Goal: Information Seeking & Learning: Compare options

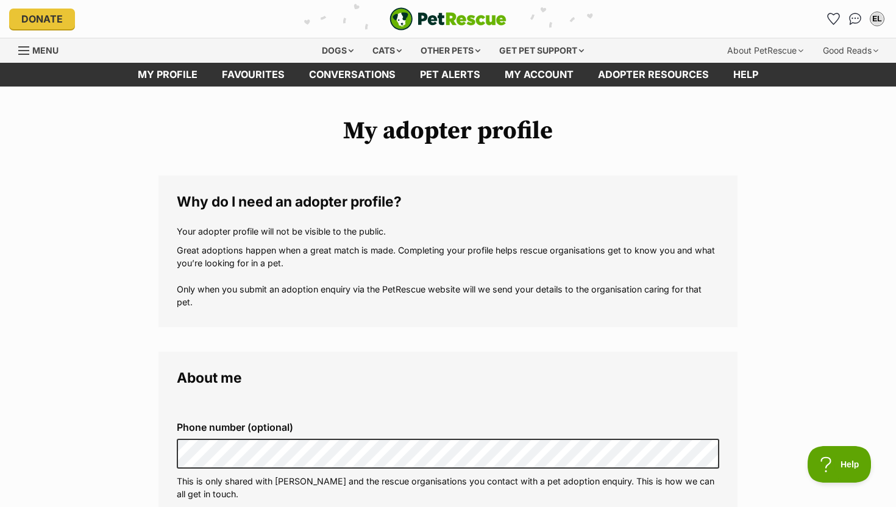
click at [50, 49] on span "Menu" at bounding box center [45, 50] width 26 height 10
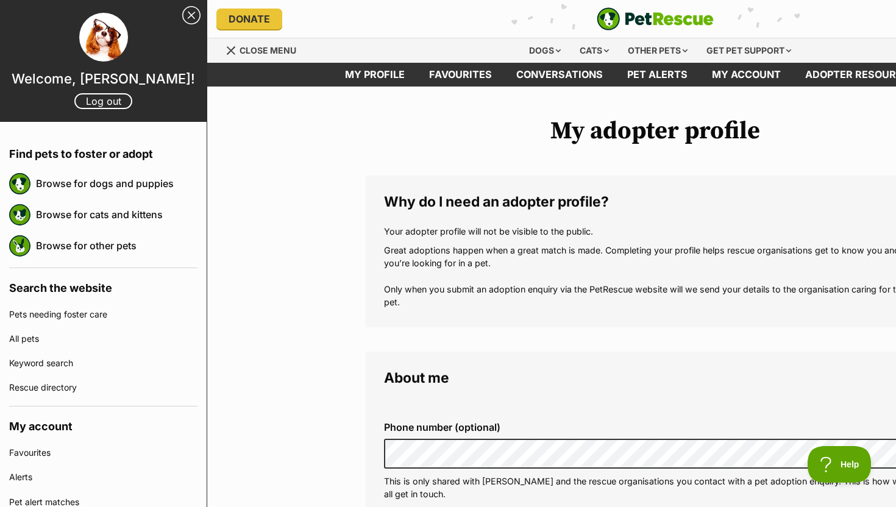
click at [266, 49] on span "Close menu" at bounding box center [267, 50] width 57 height 10
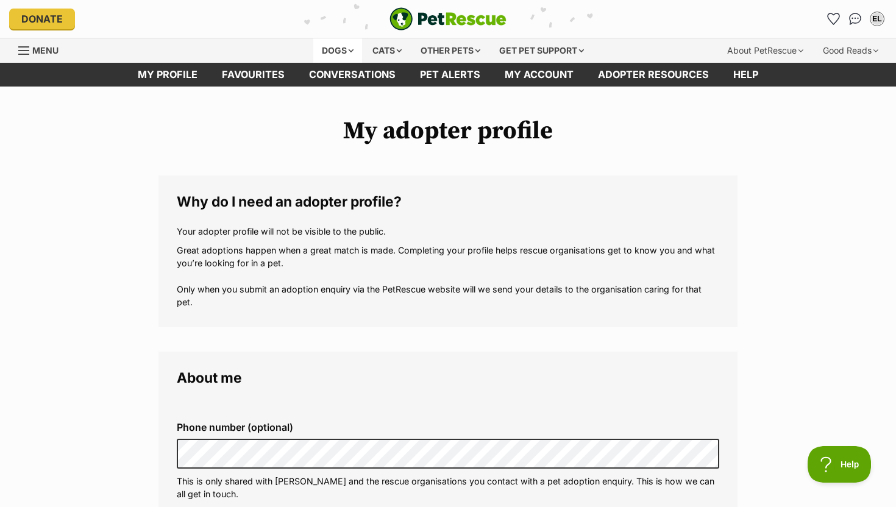
click at [341, 46] on div "Dogs" at bounding box center [337, 50] width 49 height 24
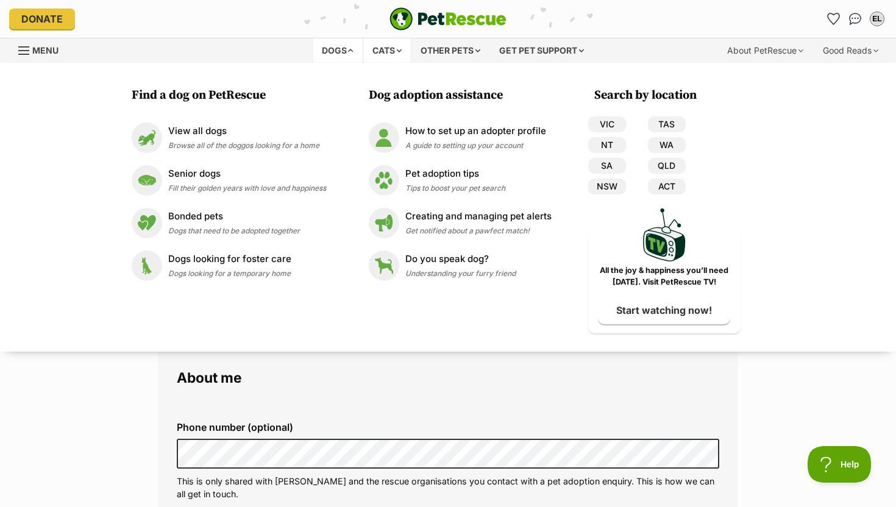
click at [379, 49] on div "Cats" at bounding box center [387, 50] width 46 height 24
click at [448, 58] on div "Other pets" at bounding box center [450, 50] width 77 height 24
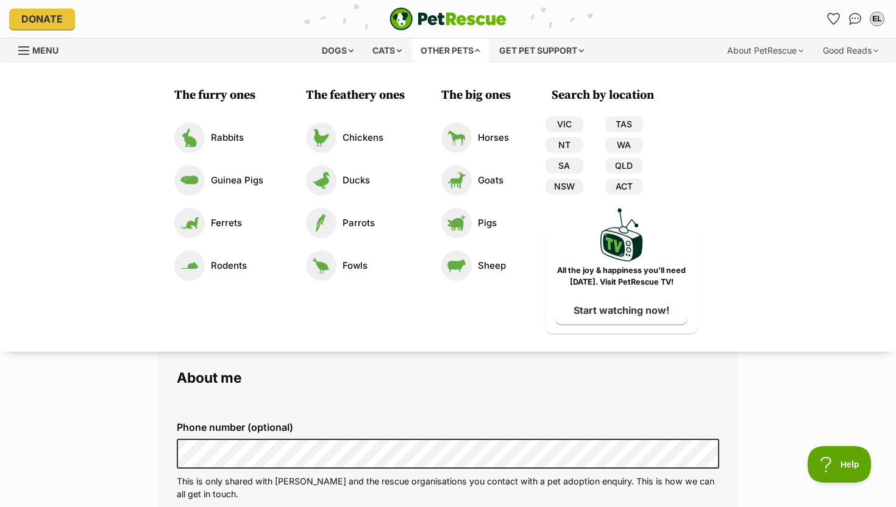
click at [18, 48] on div "Dogs Find a dog on PetRescue View all dogs Browse all of the doggos looking for…" at bounding box center [448, 50] width 896 height 24
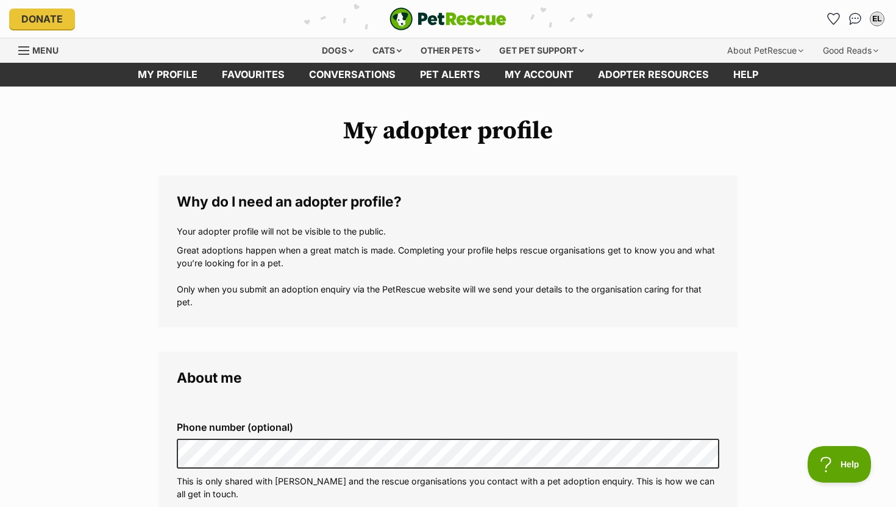
click at [20, 49] on div "Menu" at bounding box center [24, 51] width 12 height 10
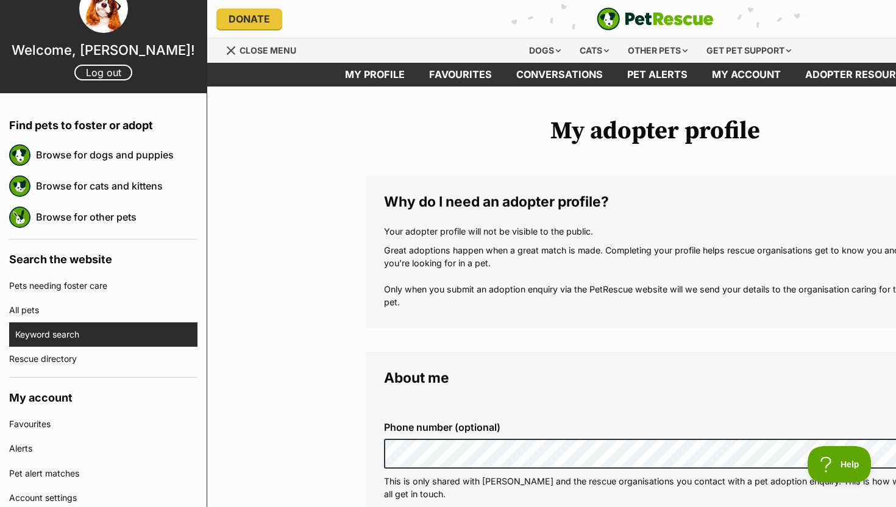
scroll to position [40, 0]
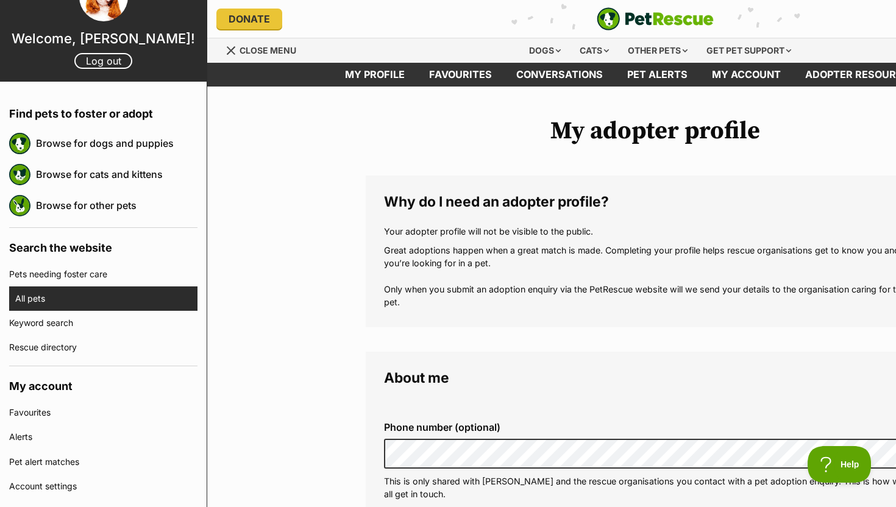
click at [66, 300] on link "All pets" at bounding box center [106, 298] width 182 height 24
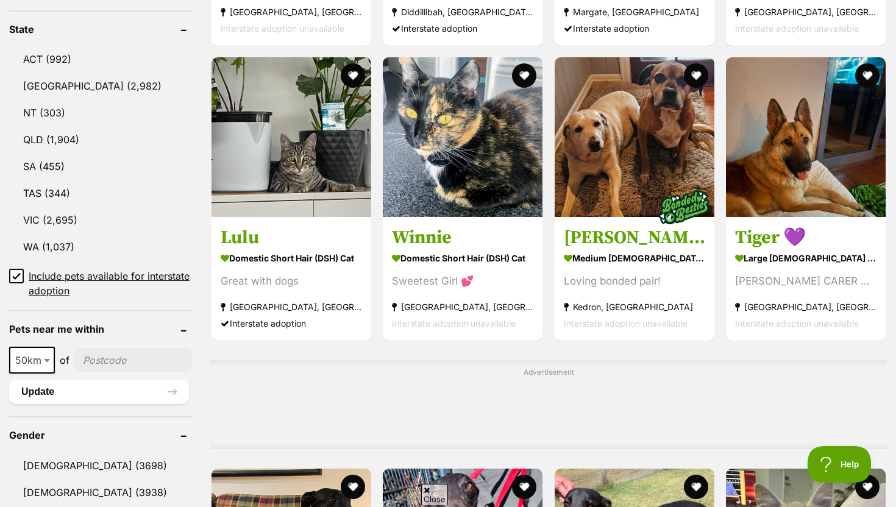
scroll to position [638, 0]
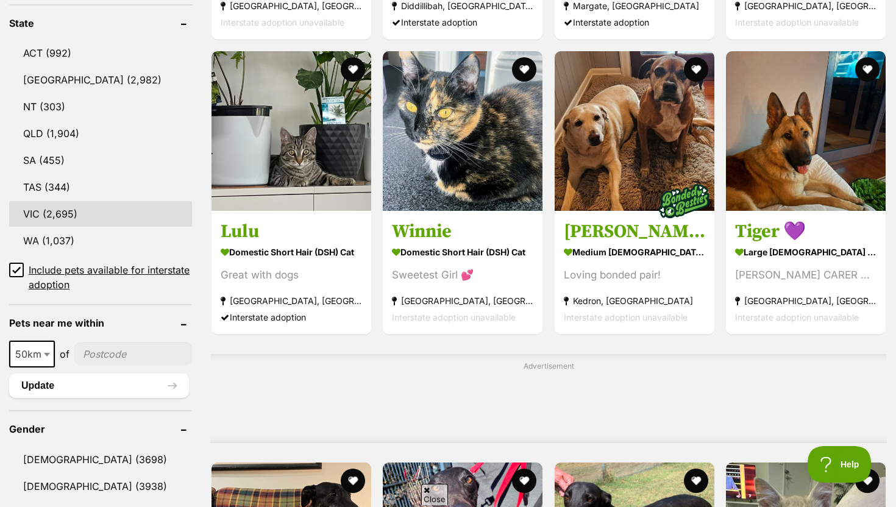
click at [96, 213] on link "VIC (2,695)" at bounding box center [100, 214] width 183 height 26
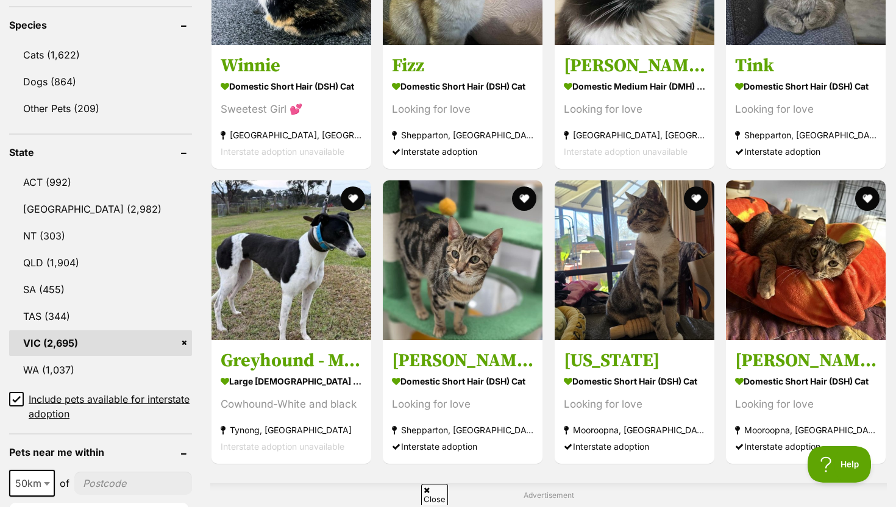
scroll to position [512, 0]
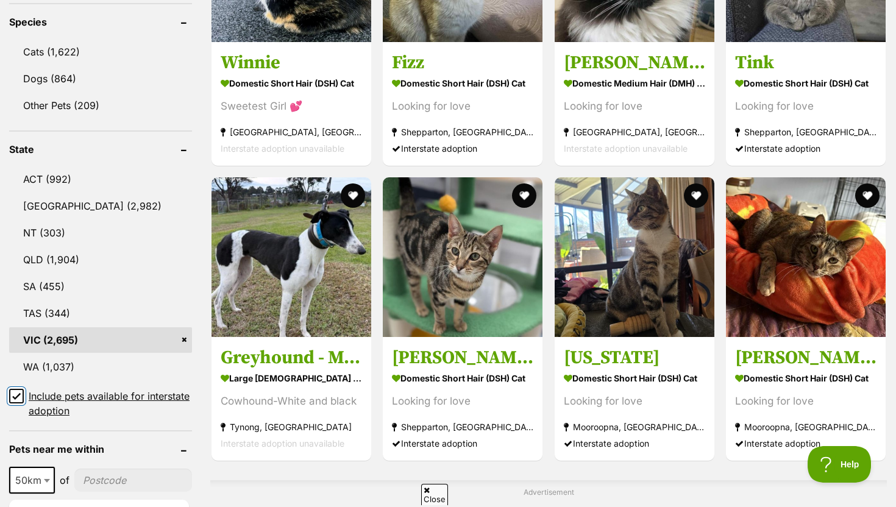
click at [15, 391] on input "Include pets available for interstate adoption" at bounding box center [16, 396] width 15 height 15
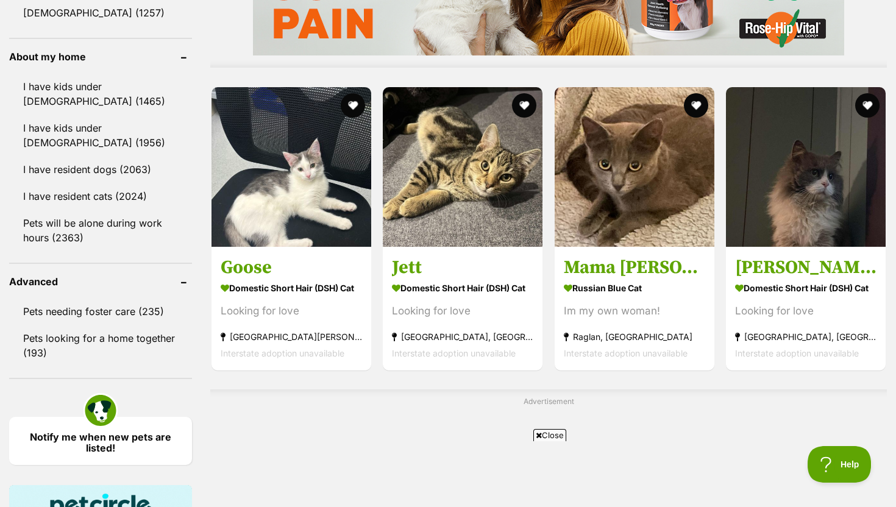
scroll to position [1081, 0]
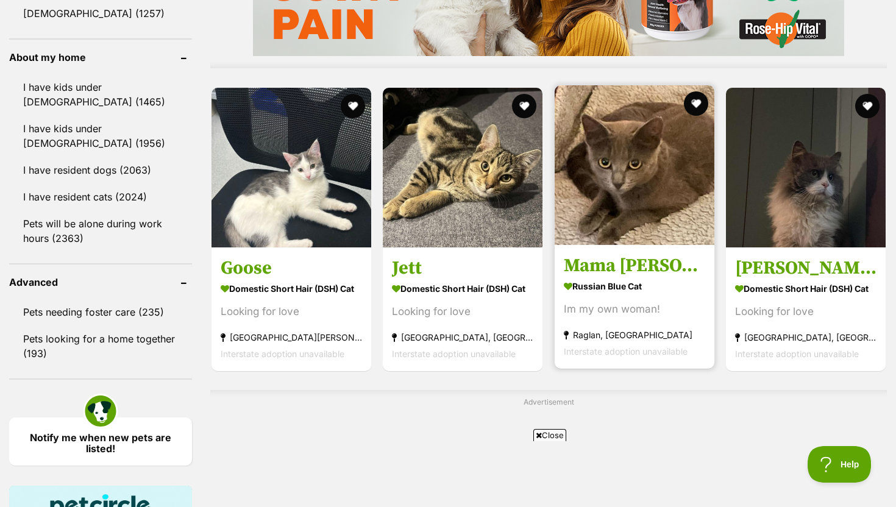
click at [617, 208] on img at bounding box center [634, 165] width 160 height 160
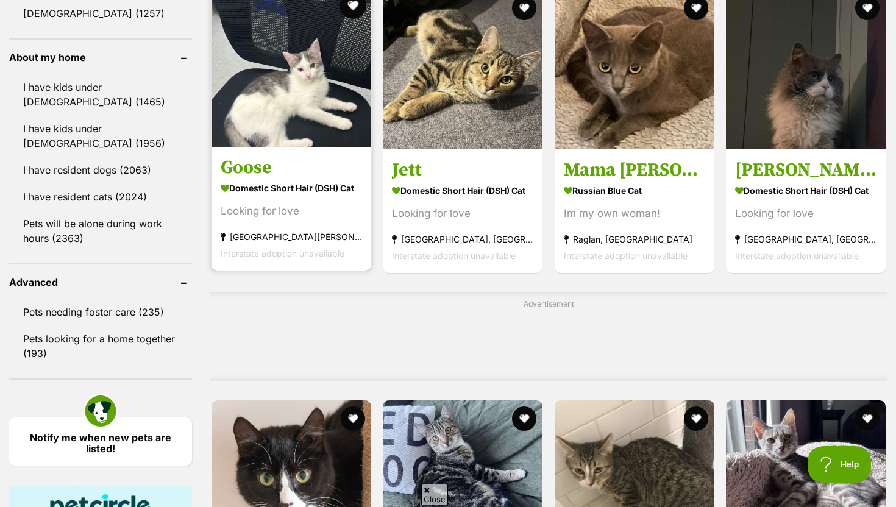
click at [355, 9] on button "favourite" at bounding box center [352, 5] width 27 height 27
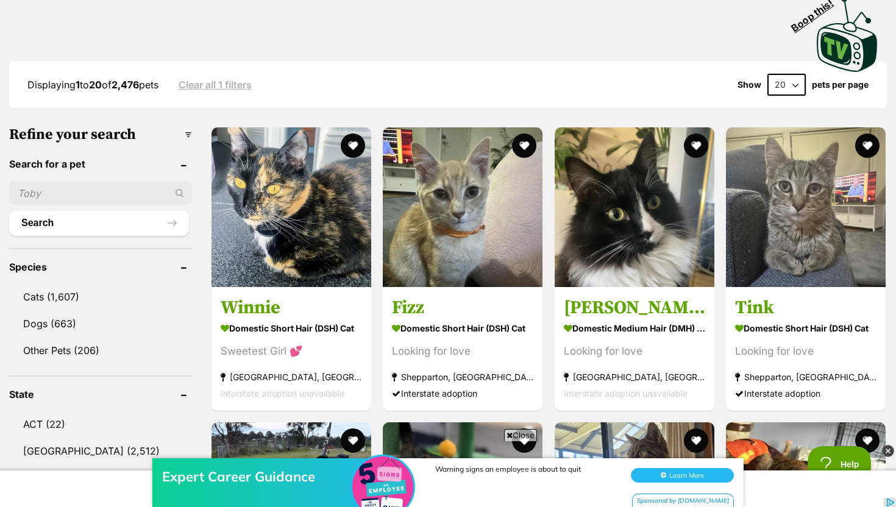
scroll to position [236, 0]
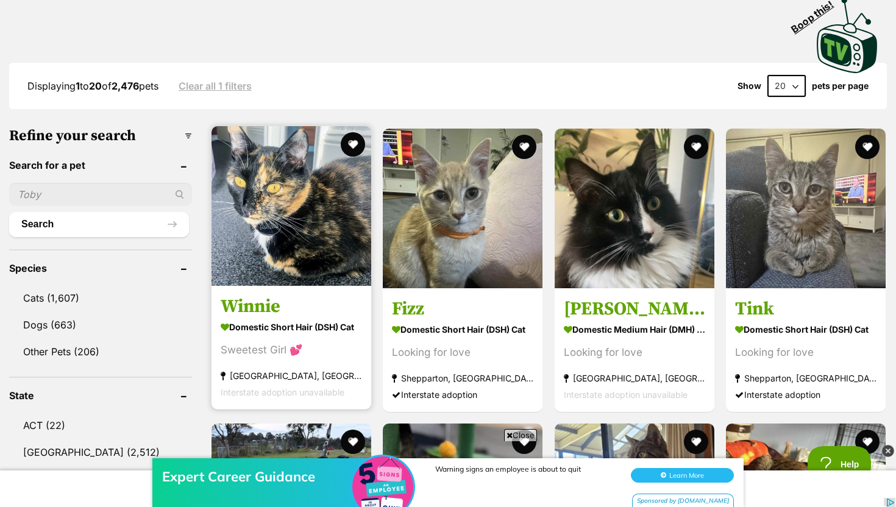
click at [347, 234] on img at bounding box center [291, 206] width 160 height 160
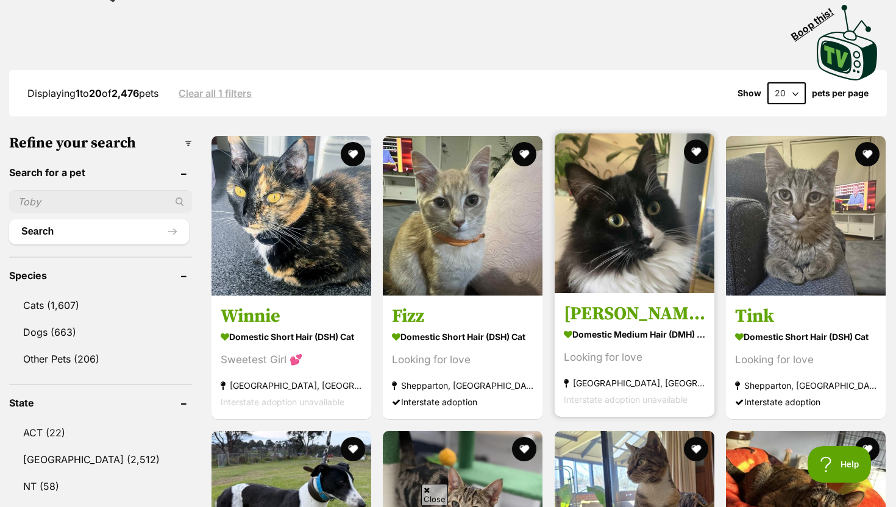
click at [601, 306] on h3 "[PERSON_NAME]" at bounding box center [634, 313] width 141 height 23
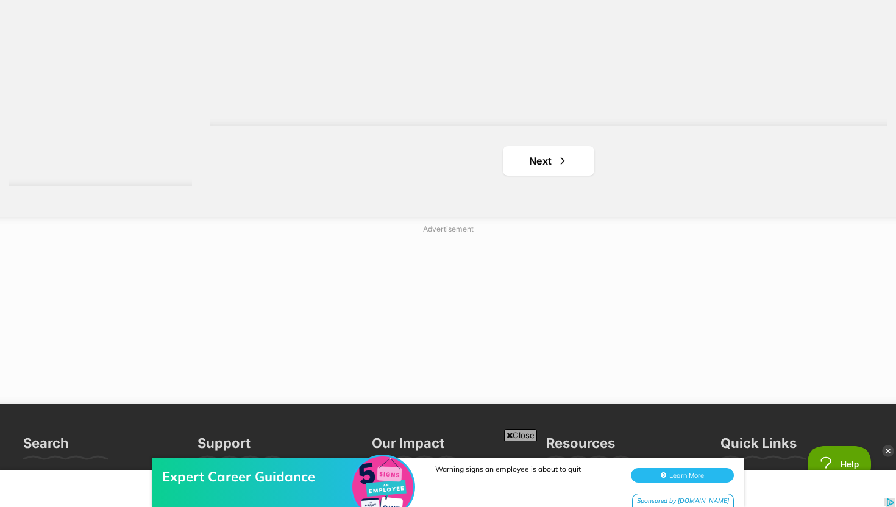
scroll to position [2338, 0]
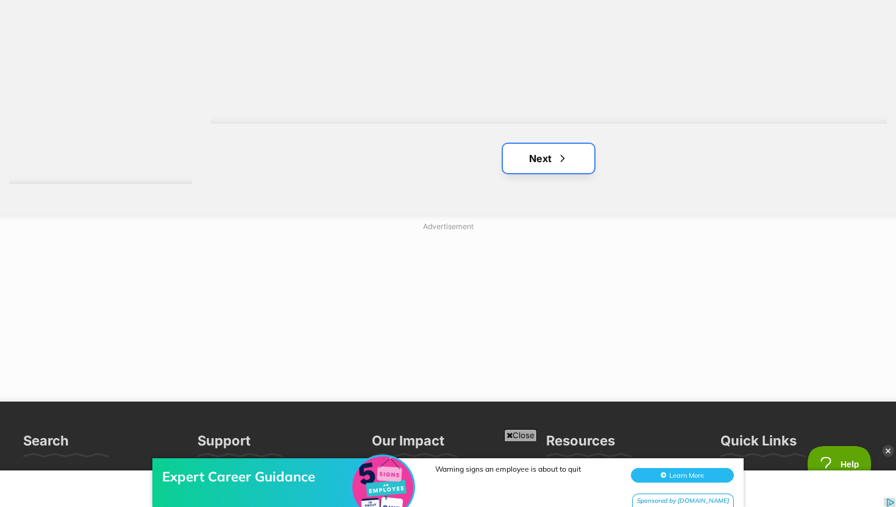
click at [553, 167] on link "Next" at bounding box center [548, 158] width 91 height 29
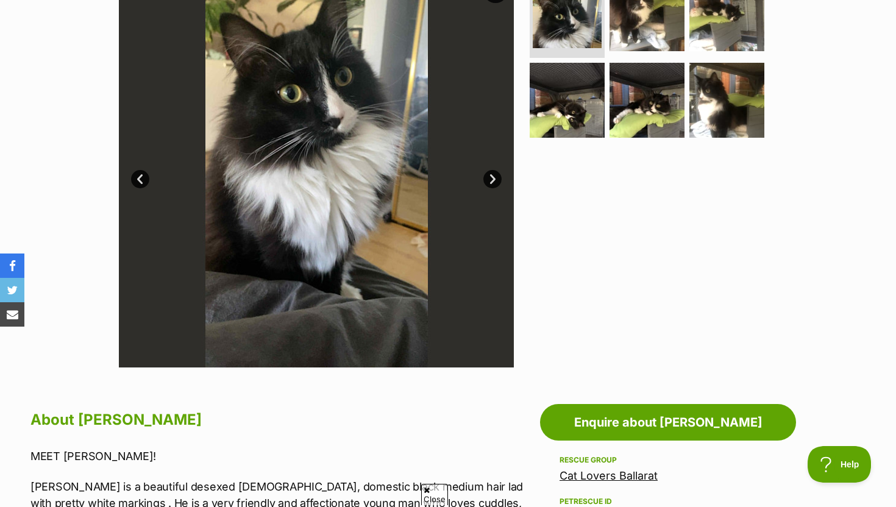
scroll to position [277, 0]
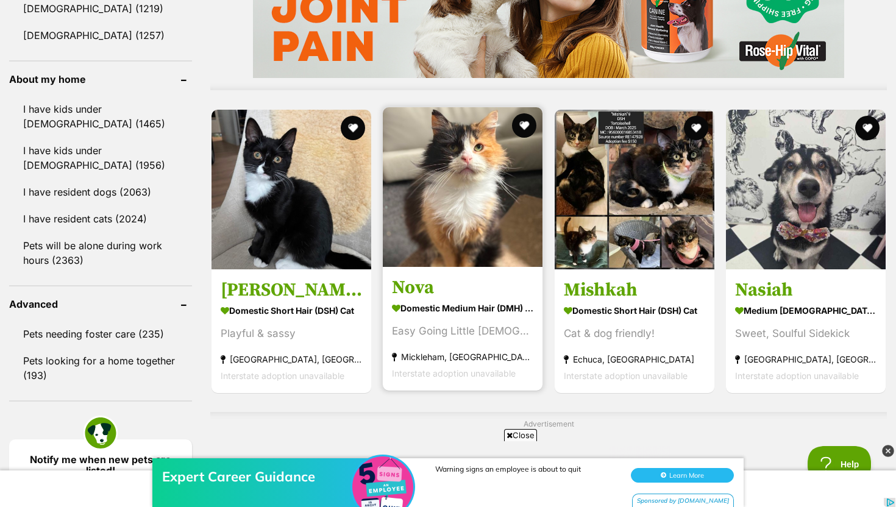
scroll to position [1059, 0]
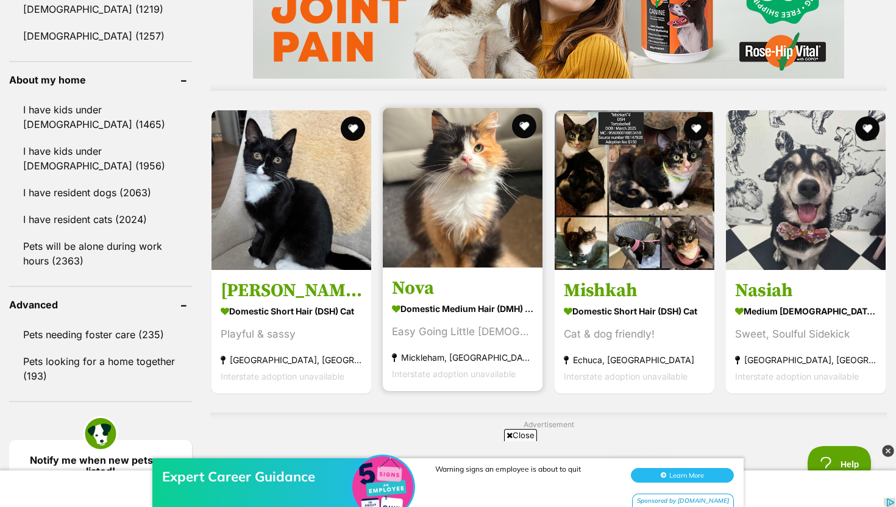
click at [452, 271] on article "Nova Domestic Medium Hair (DMH) Cat Easy Going Little Lady Mickleham, VIC Inter…" at bounding box center [462, 250] width 162 height 286
click at [442, 251] on img at bounding box center [463, 188] width 160 height 160
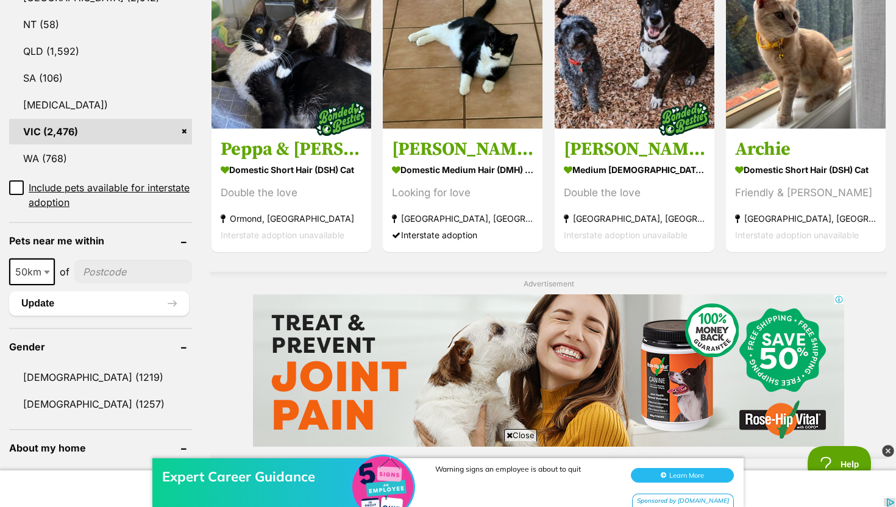
scroll to position [688, 0]
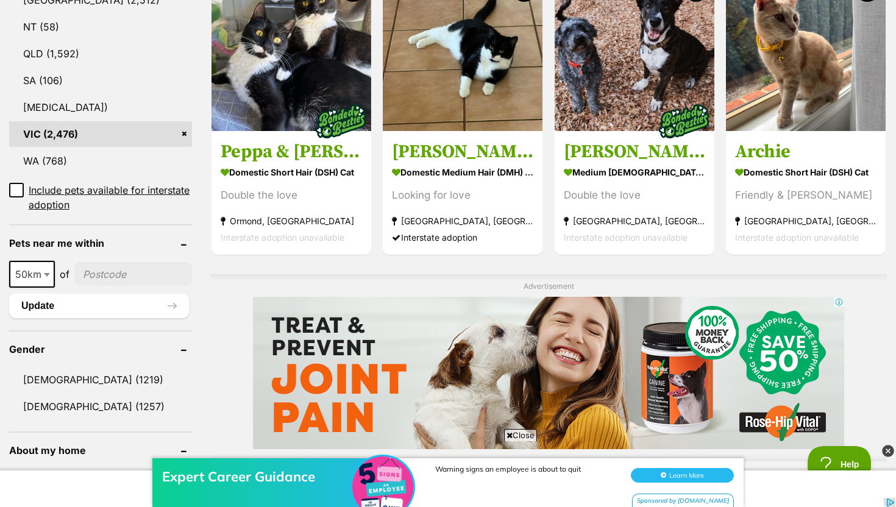
click at [96, 269] on input"] "postcode" at bounding box center [133, 274] width 118 height 23
type input"] "3142"
click at [76, 304] on button "Update" at bounding box center [99, 306] width 180 height 24
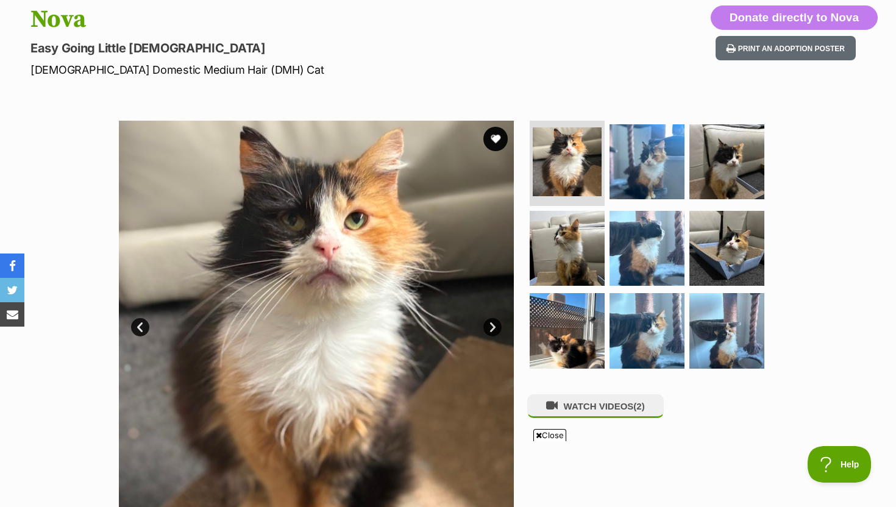
click at [488, 326] on link "Next" at bounding box center [492, 327] width 18 height 18
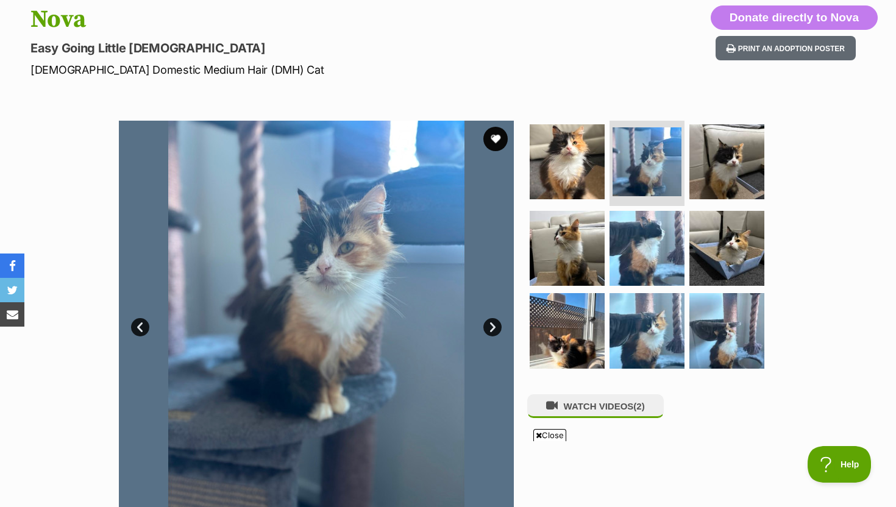
click at [488, 326] on link "Next" at bounding box center [492, 327] width 18 height 18
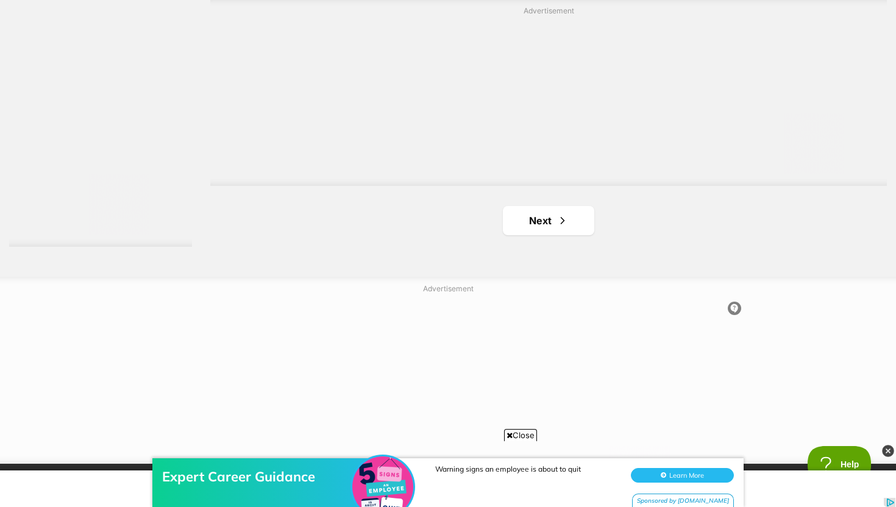
scroll to position [2294, 0]
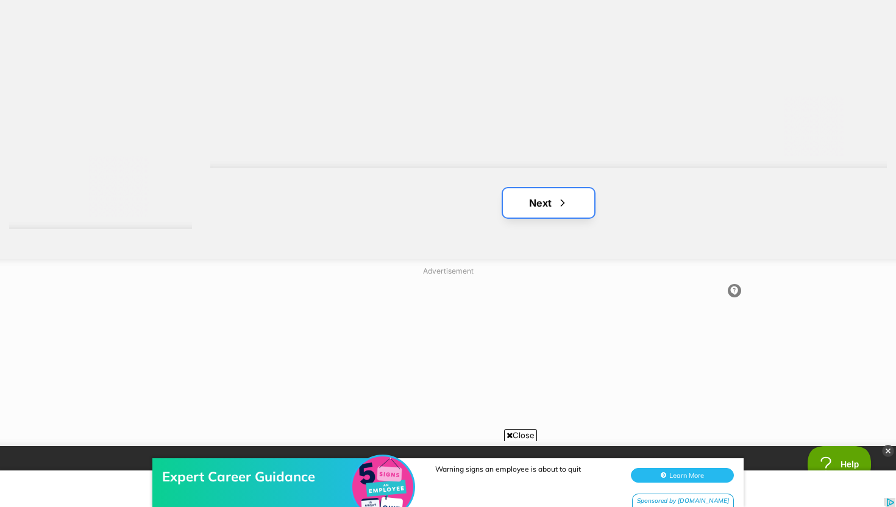
click at [562, 200] on span "Next page" at bounding box center [562, 203] width 12 height 15
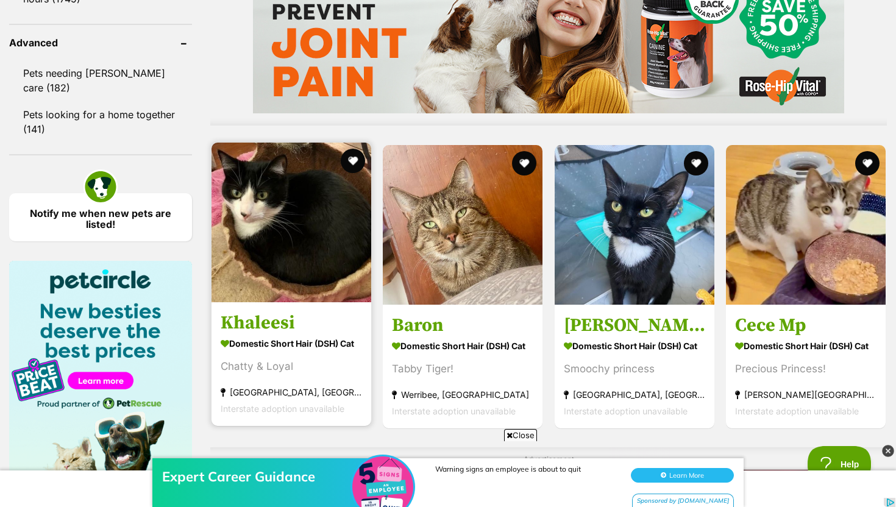
click at [344, 285] on img at bounding box center [291, 223] width 160 height 160
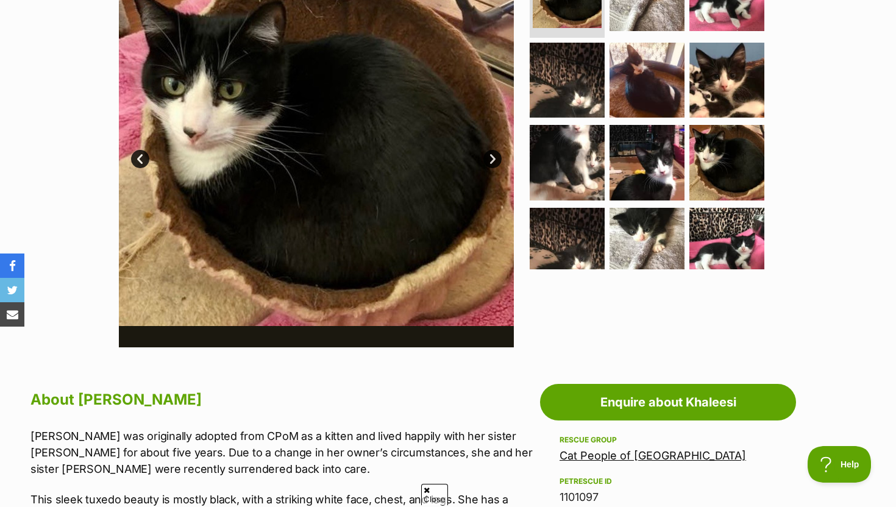
scroll to position [296, 0]
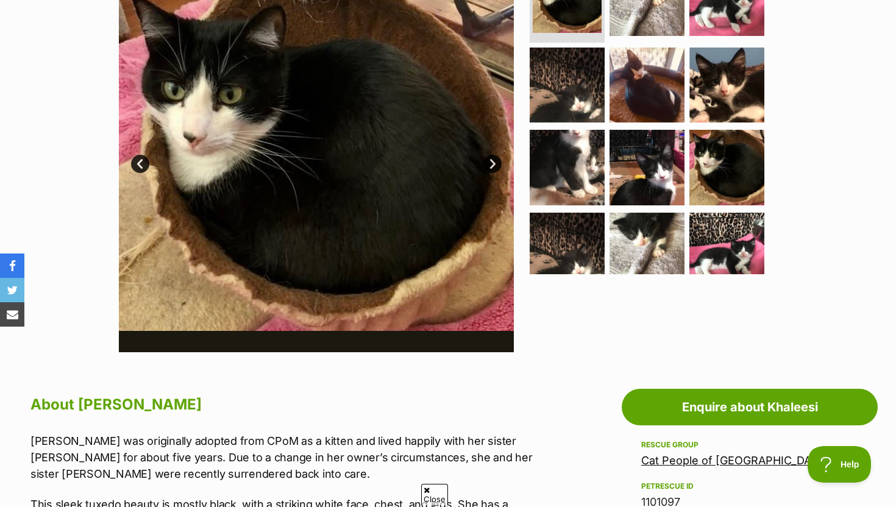
click at [486, 154] on img at bounding box center [316, 154] width 395 height 395
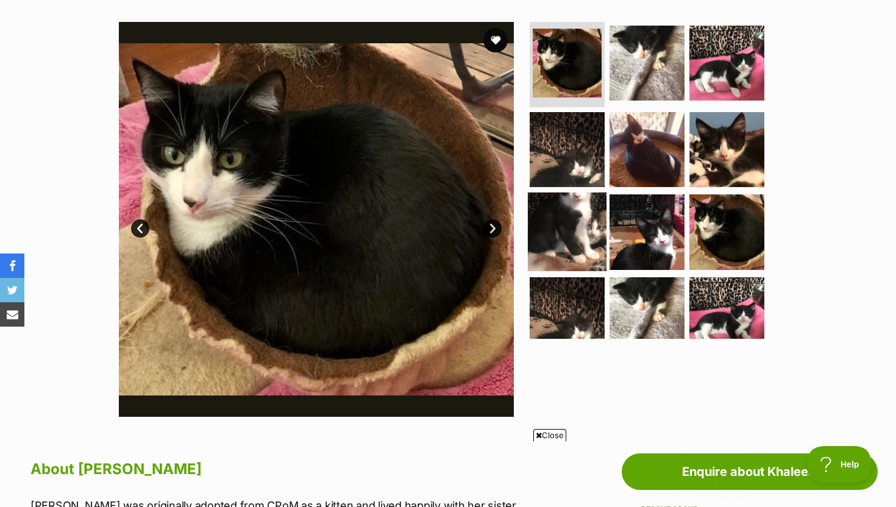
scroll to position [0, 0]
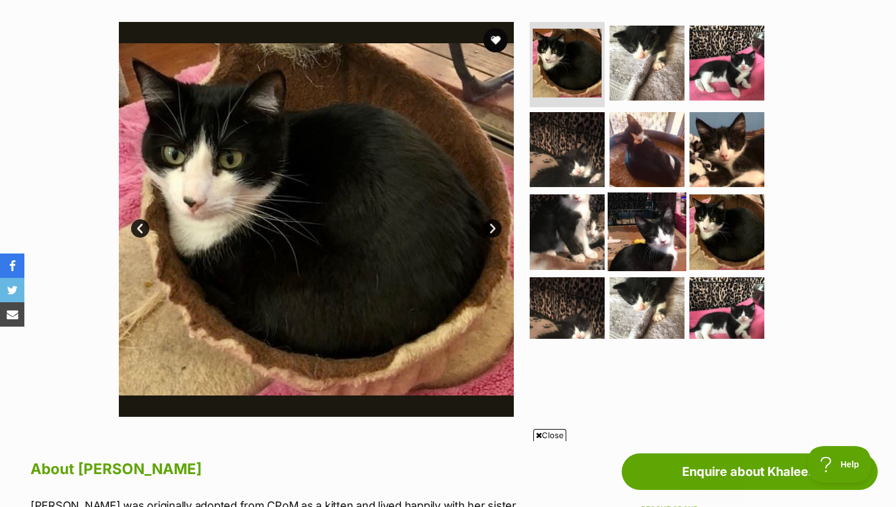
click at [652, 227] on img at bounding box center [646, 232] width 79 height 79
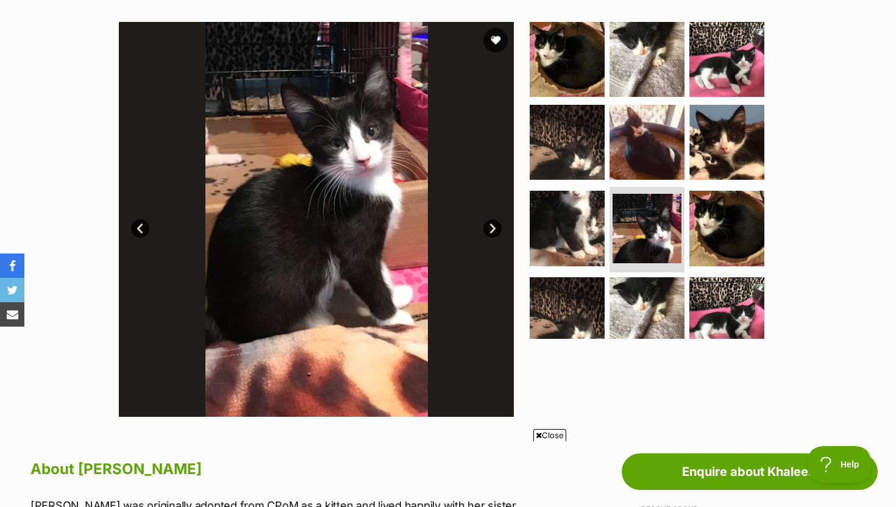
click at [495, 233] on link "Next" at bounding box center [492, 228] width 18 height 18
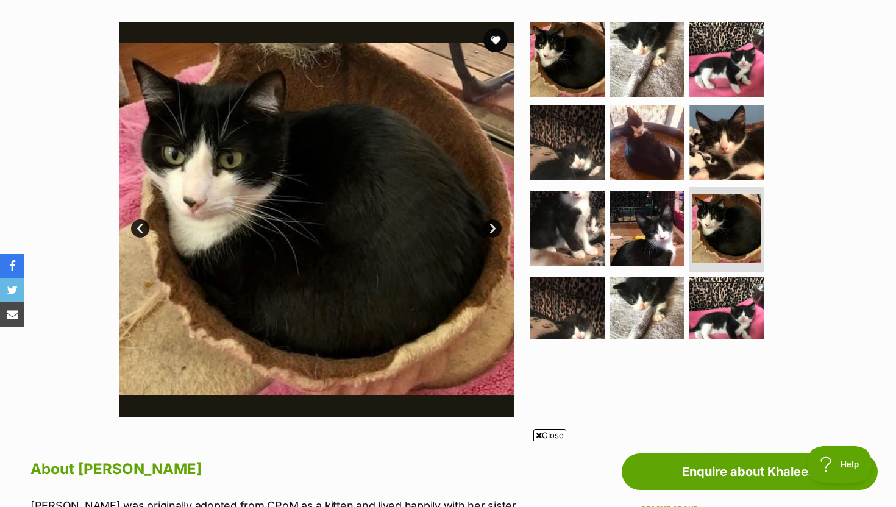
click at [492, 228] on link "Next" at bounding box center [492, 228] width 18 height 18
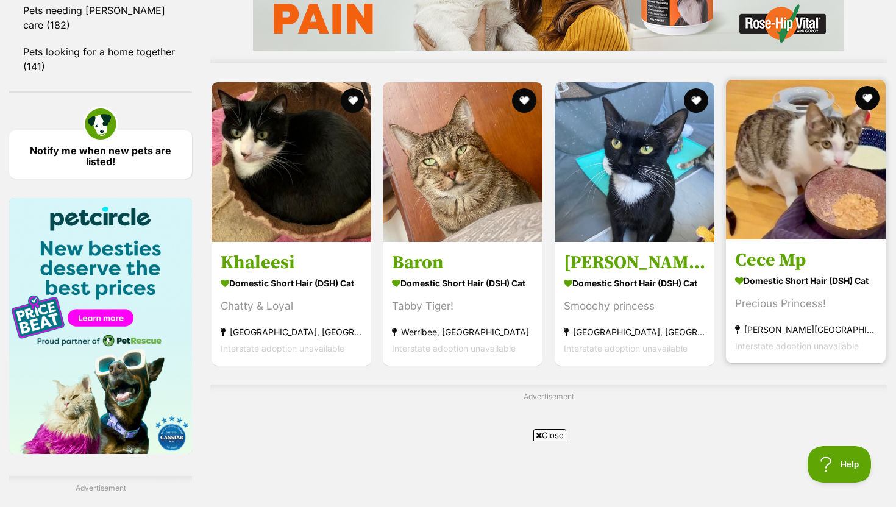
click at [760, 305] on div "Precious Princess!" at bounding box center [805, 303] width 141 height 16
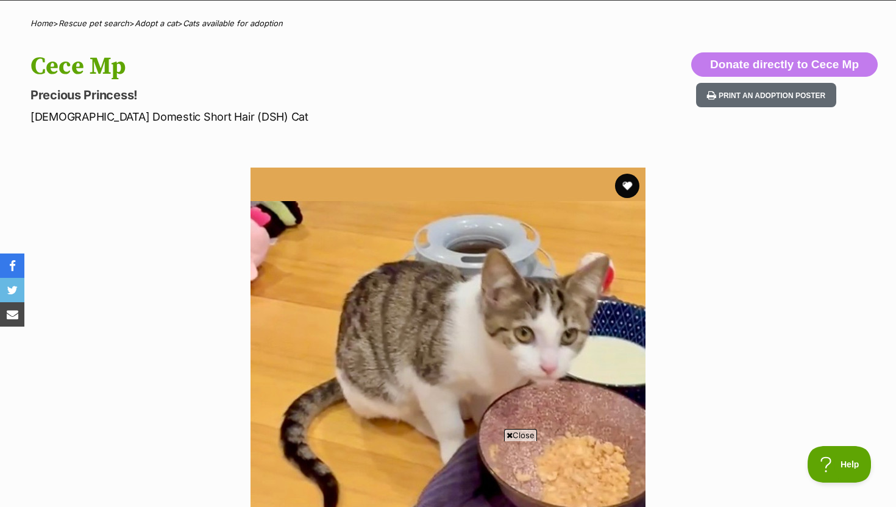
scroll to position [82, 0]
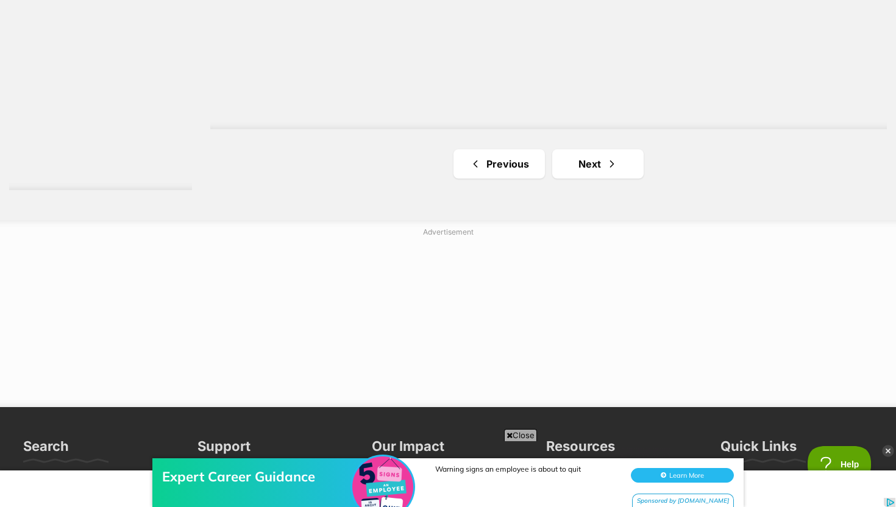
scroll to position [2351, 0]
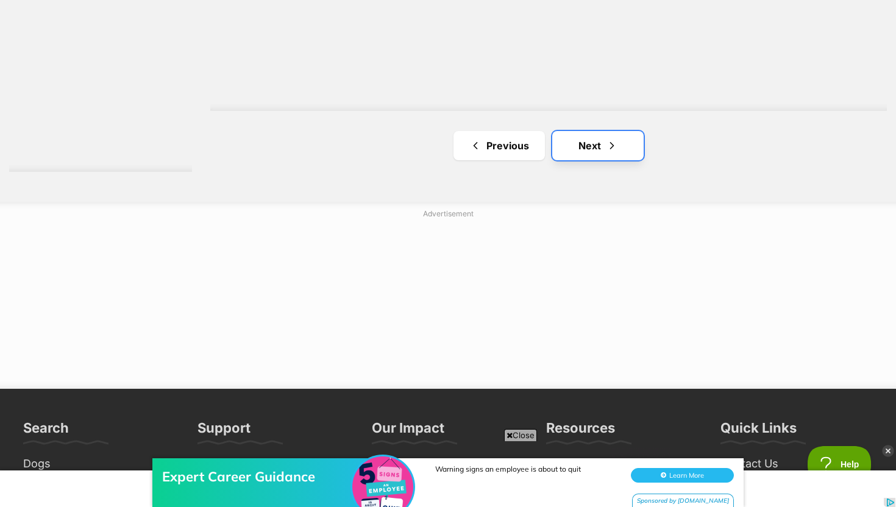
click at [585, 152] on link "Next" at bounding box center [597, 145] width 91 height 29
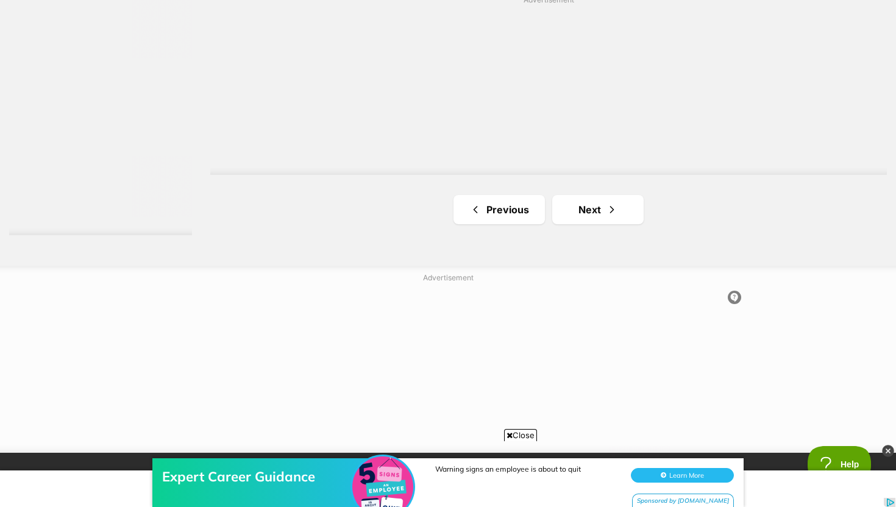
scroll to position [2398, 0]
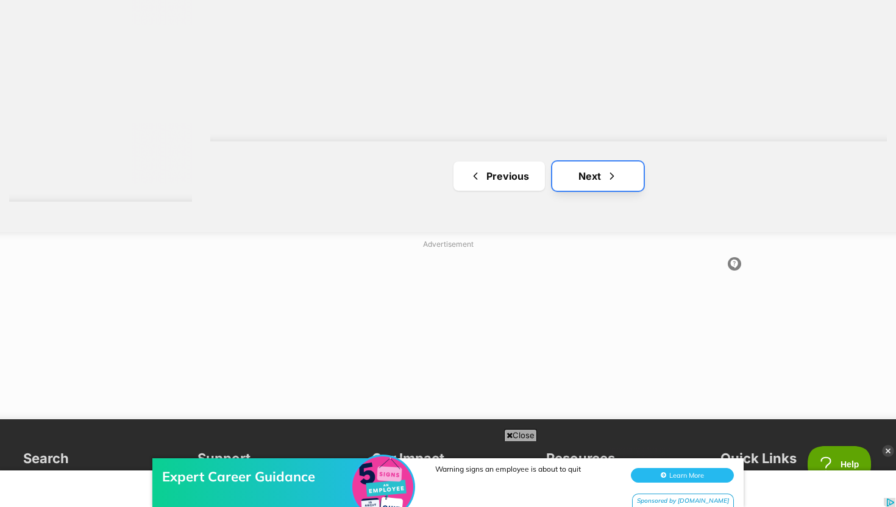
click at [594, 186] on link "Next" at bounding box center [597, 175] width 91 height 29
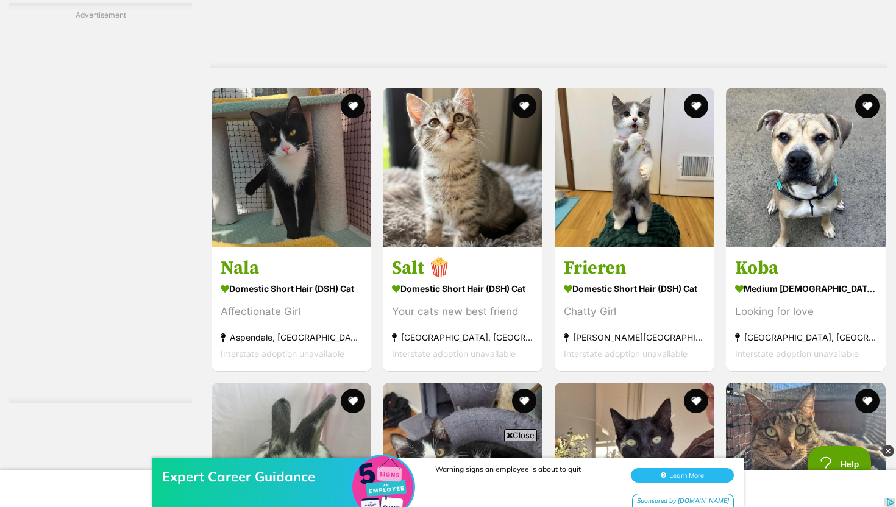
scroll to position [1589, 0]
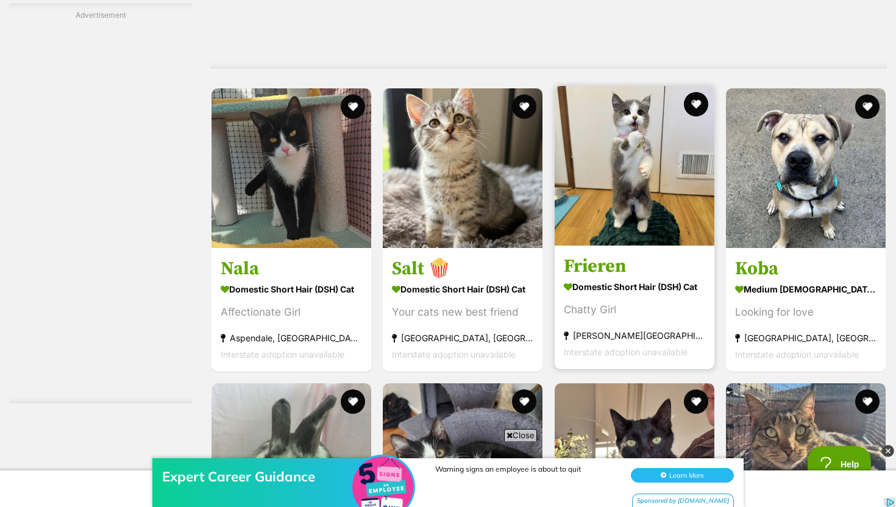
click at [618, 256] on link "Frieren Domestic Short Hair (DSH) Cat Chatty Girl Melton South, VIC Interstate …" at bounding box center [634, 308] width 160 height 124
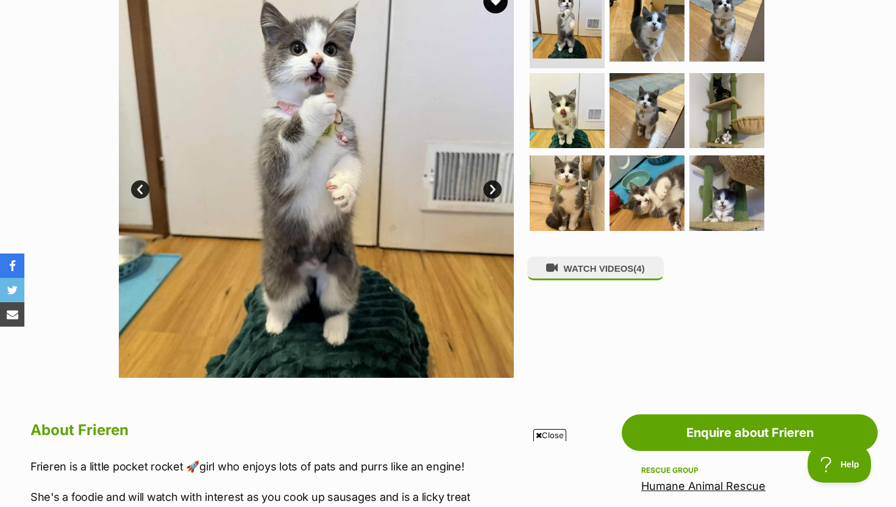
click at [487, 189] on link "Next" at bounding box center [492, 189] width 18 height 18
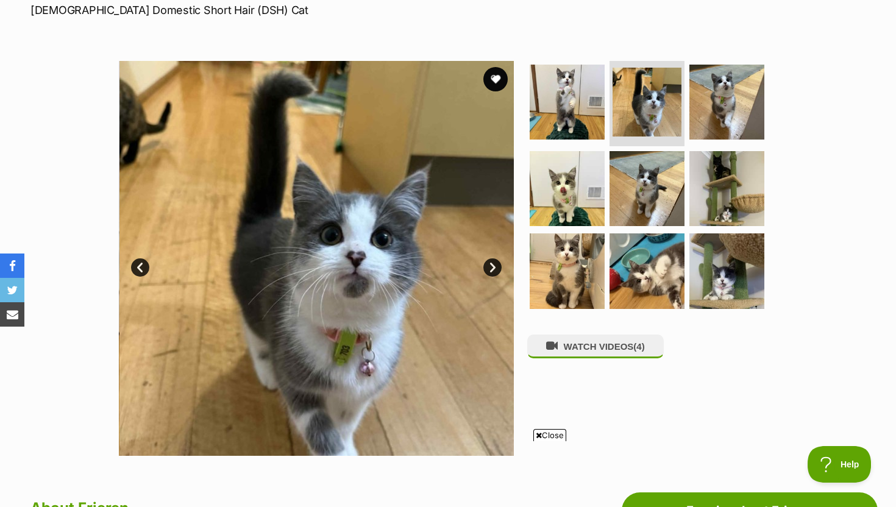
scroll to position [187, 0]
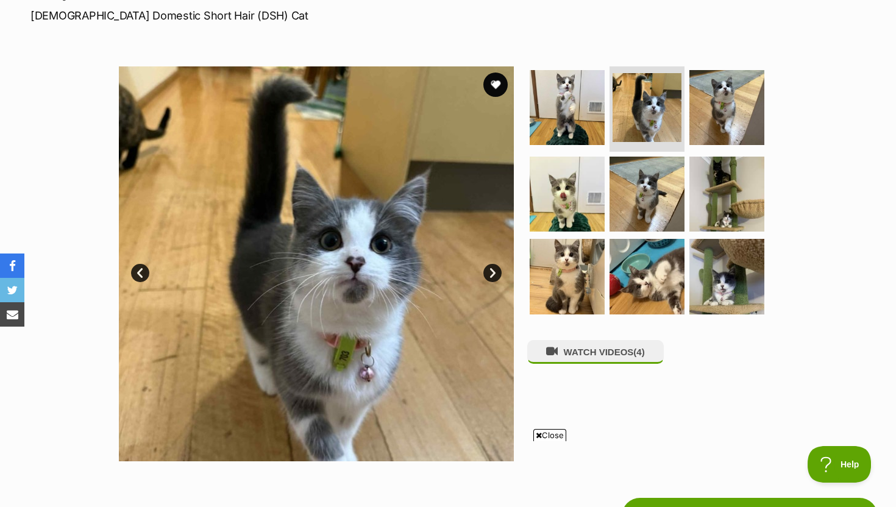
click at [492, 272] on link "Next" at bounding box center [492, 273] width 18 height 18
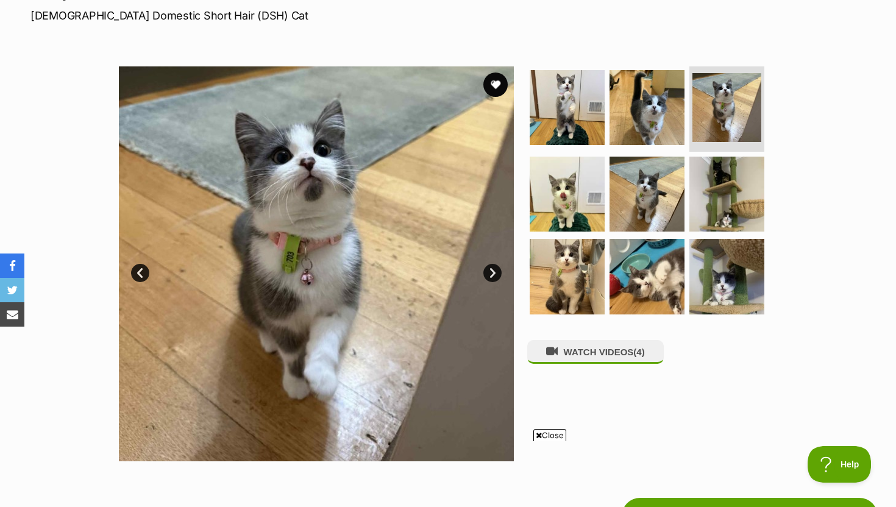
click at [492, 272] on link "Next" at bounding box center [492, 273] width 18 height 18
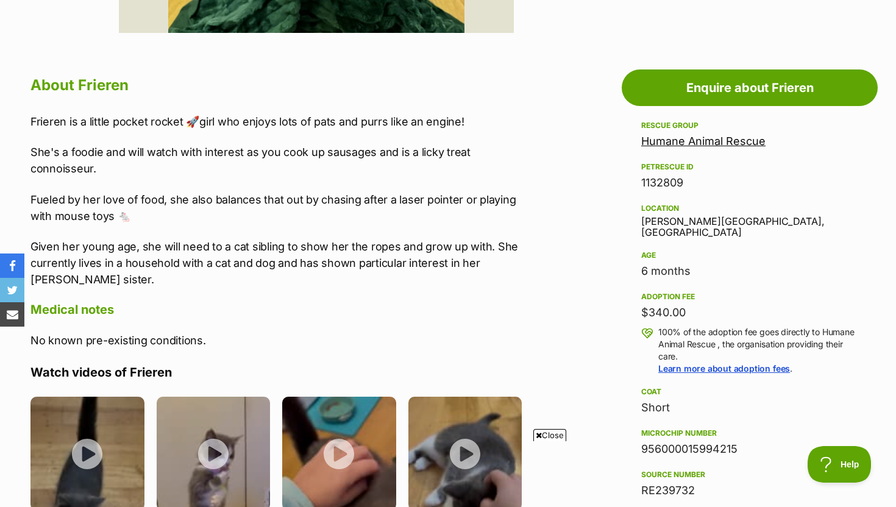
scroll to position [616, 0]
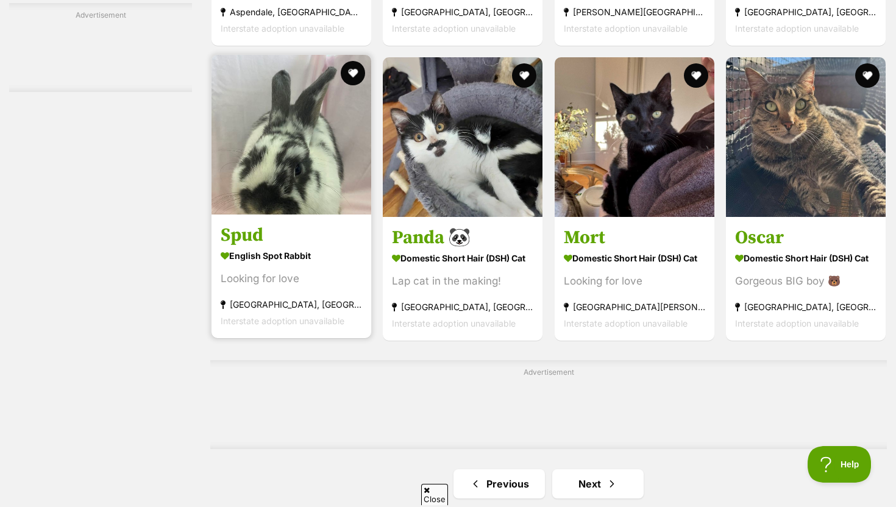
scroll to position [1936, 0]
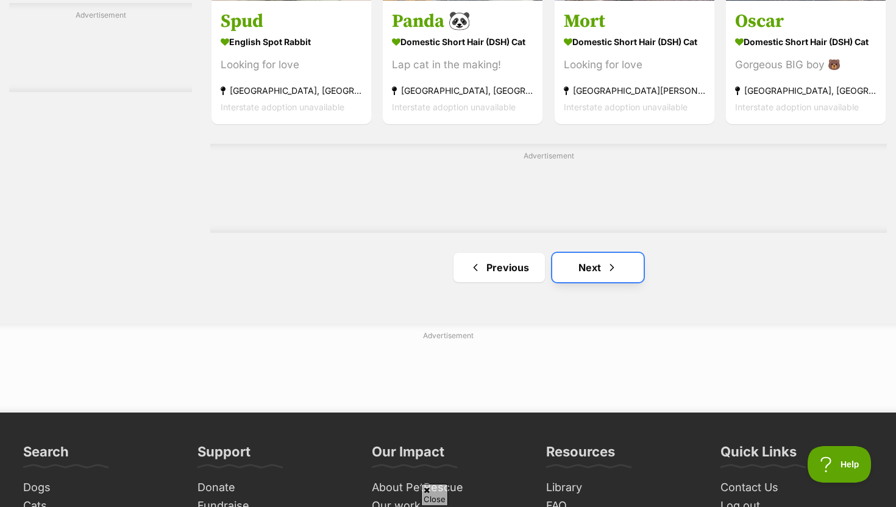
click at [594, 269] on link "Next" at bounding box center [597, 267] width 91 height 29
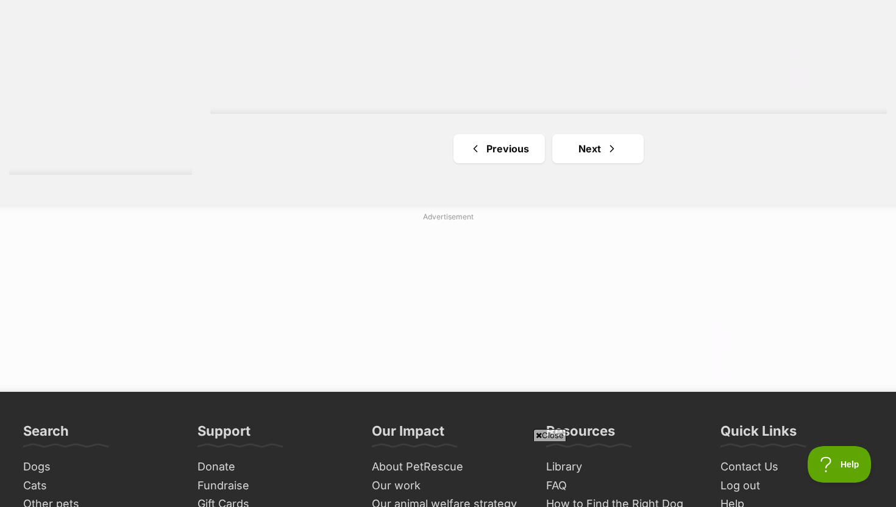
scroll to position [2359, 0]
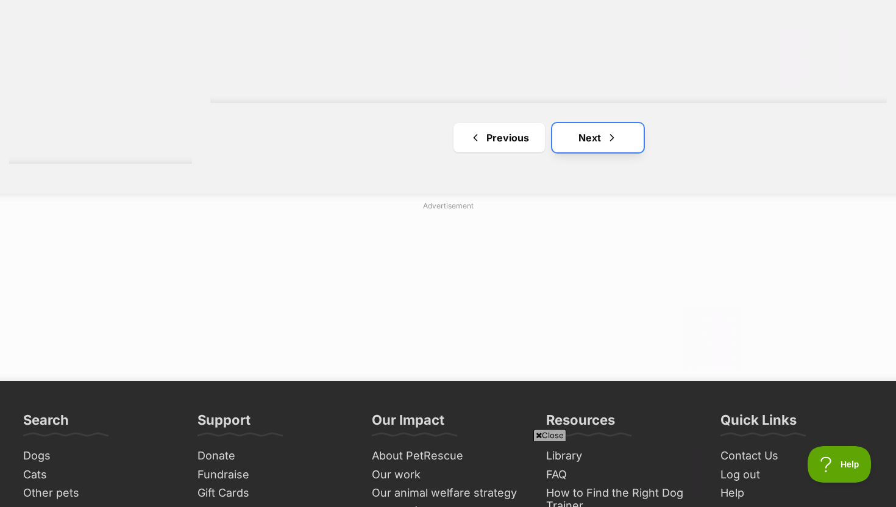
click at [589, 136] on link "Next" at bounding box center [597, 137] width 91 height 29
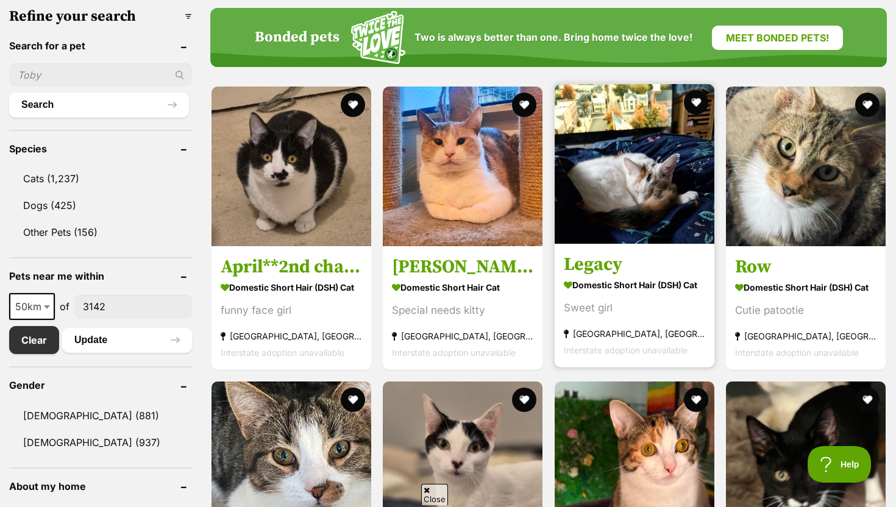
click at [603, 308] on div "Sweet girl" at bounding box center [634, 308] width 141 height 16
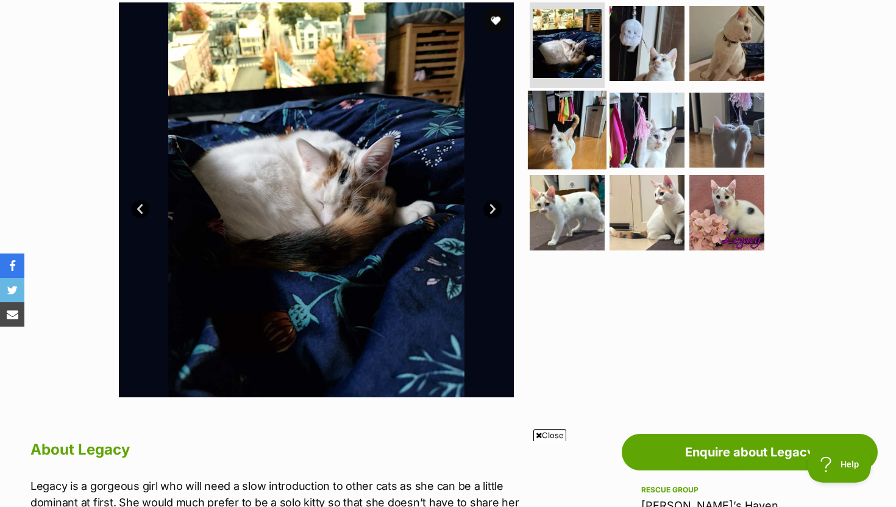
scroll to position [247, 0]
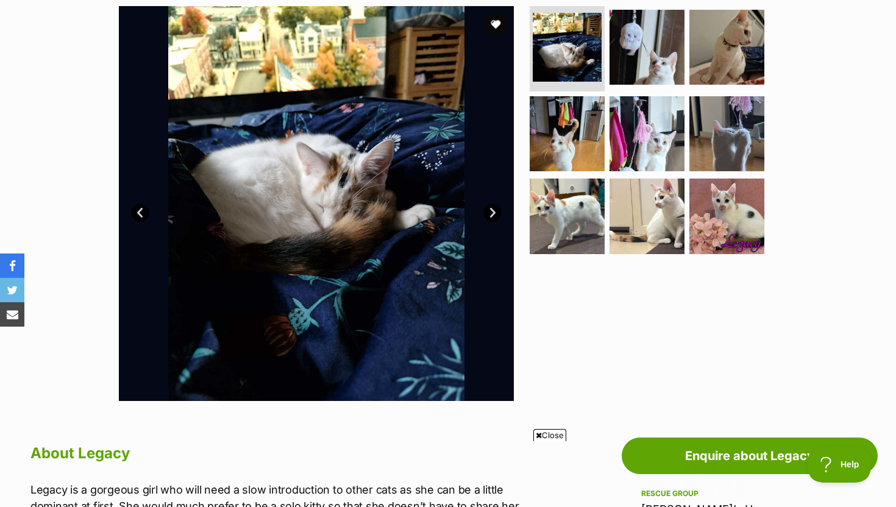
click at [494, 220] on link "Next" at bounding box center [492, 212] width 18 height 18
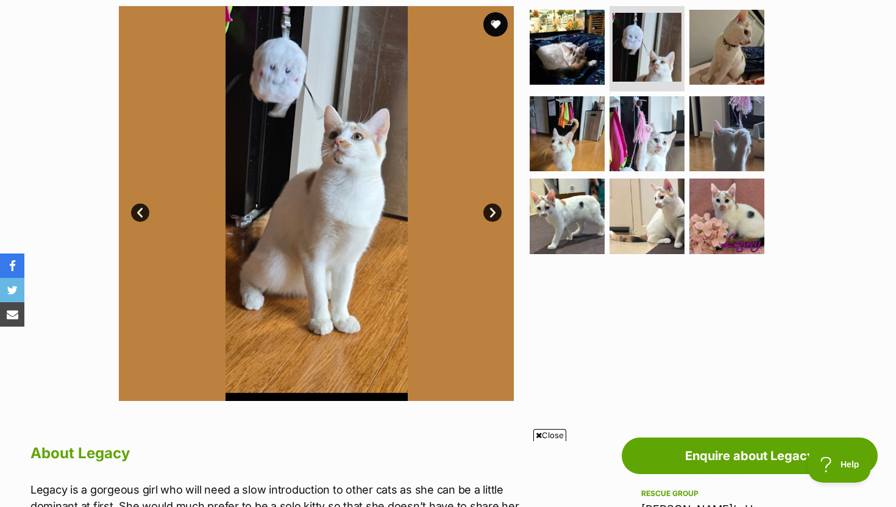
click at [493, 215] on link "Next" at bounding box center [492, 212] width 18 height 18
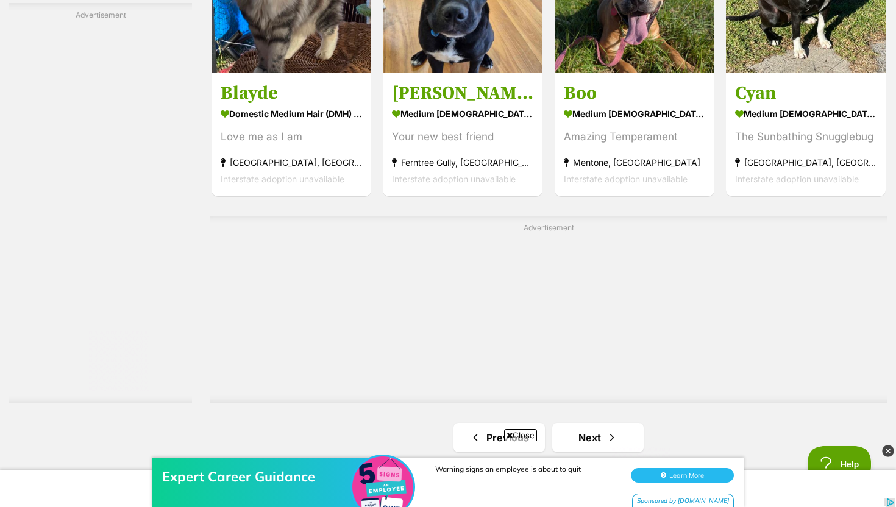
scroll to position [2279, 0]
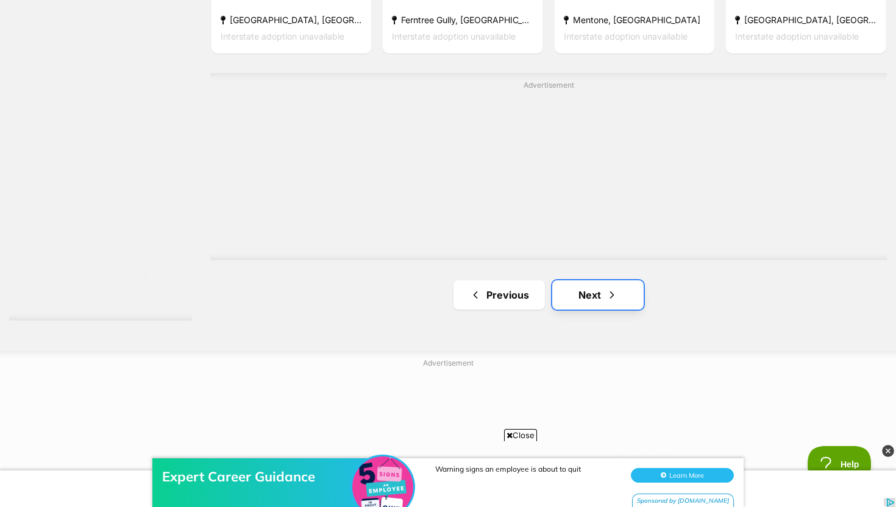
click at [571, 306] on link "Next" at bounding box center [597, 294] width 91 height 29
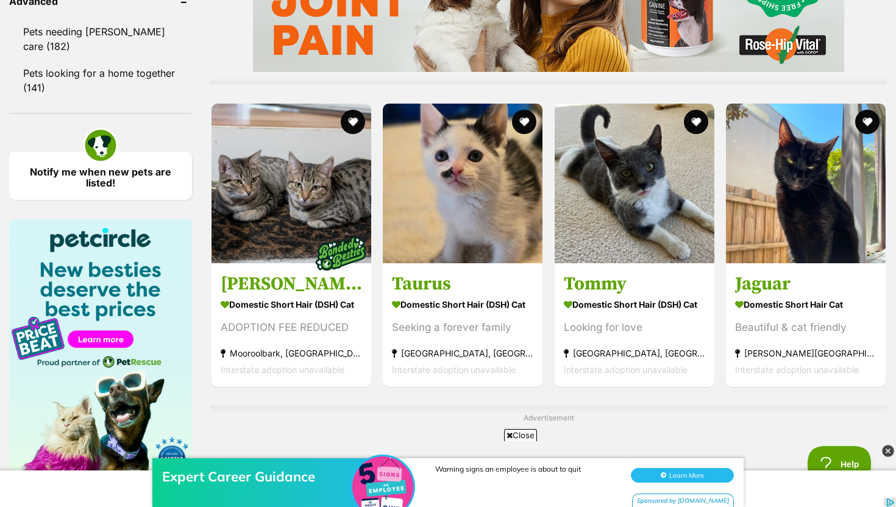
scroll to position [1069, 0]
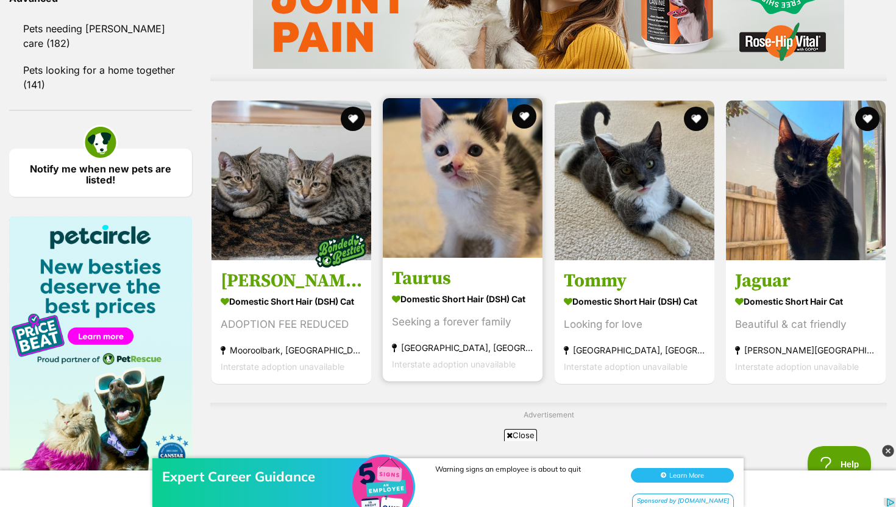
click at [497, 270] on h3 "Taurus" at bounding box center [462, 277] width 141 height 23
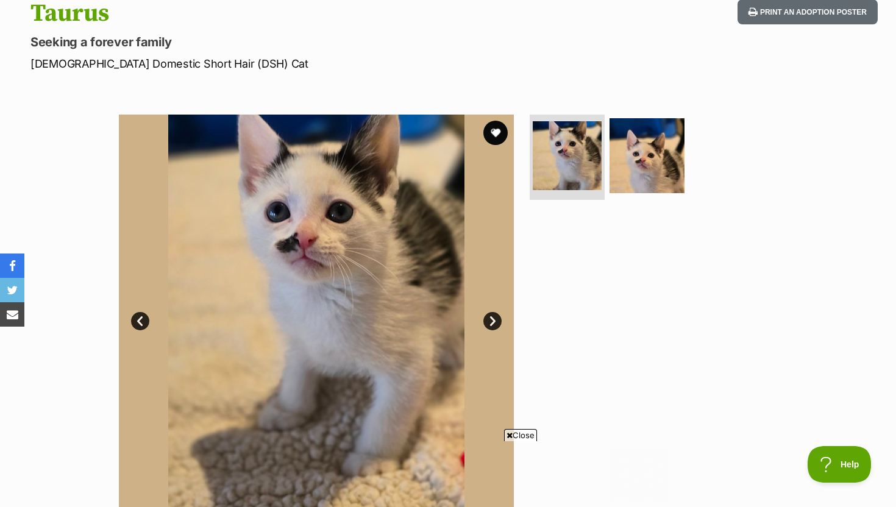
click at [497, 325] on link "Next" at bounding box center [492, 321] width 18 height 18
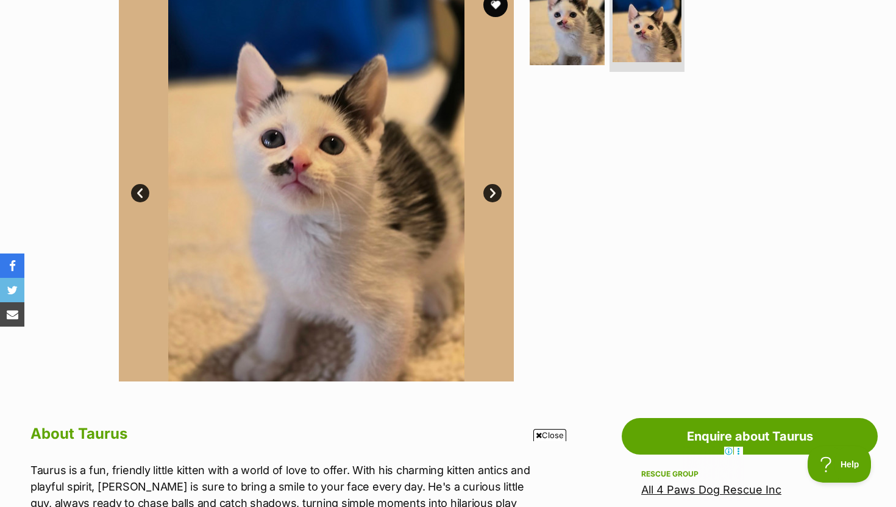
scroll to position [266, 0]
click at [486, 185] on img at bounding box center [316, 184] width 395 height 395
click at [491, 189] on link "Next" at bounding box center [492, 194] width 18 height 18
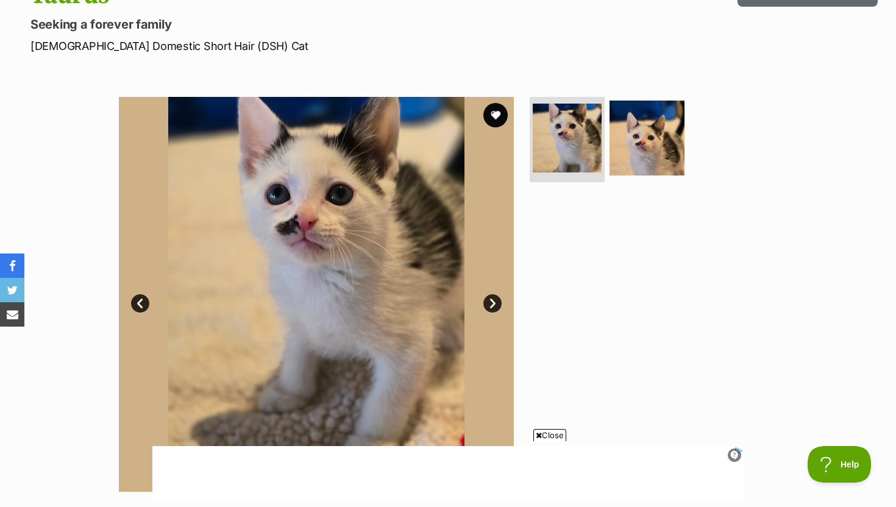
scroll to position [0, 0]
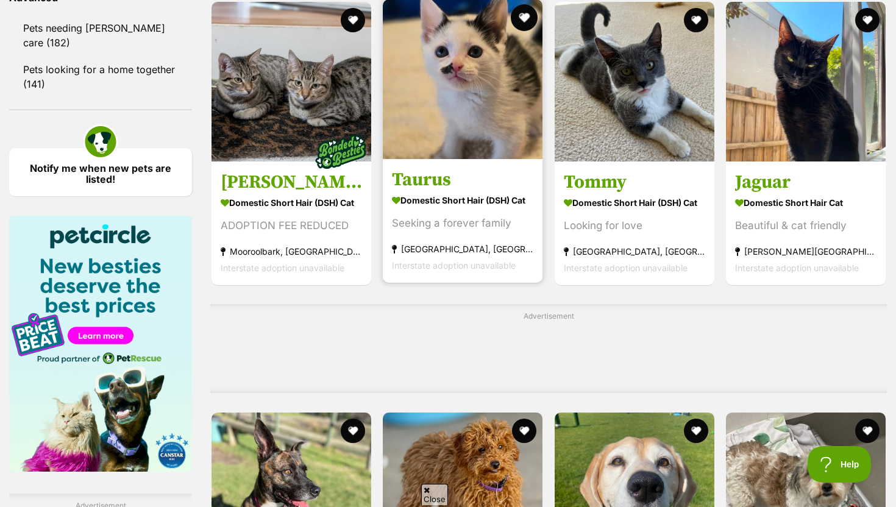
click at [523, 20] on button "favourite" at bounding box center [524, 17] width 27 height 27
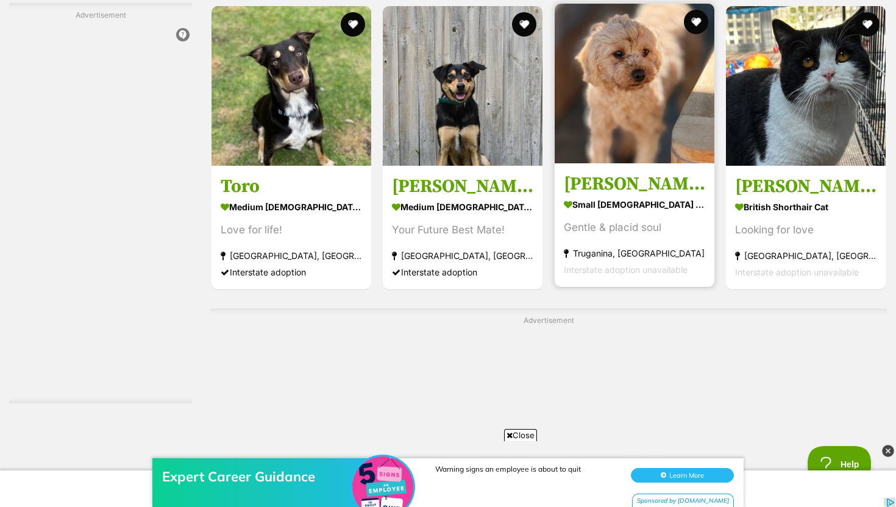
click at [607, 160] on img at bounding box center [634, 84] width 160 height 160
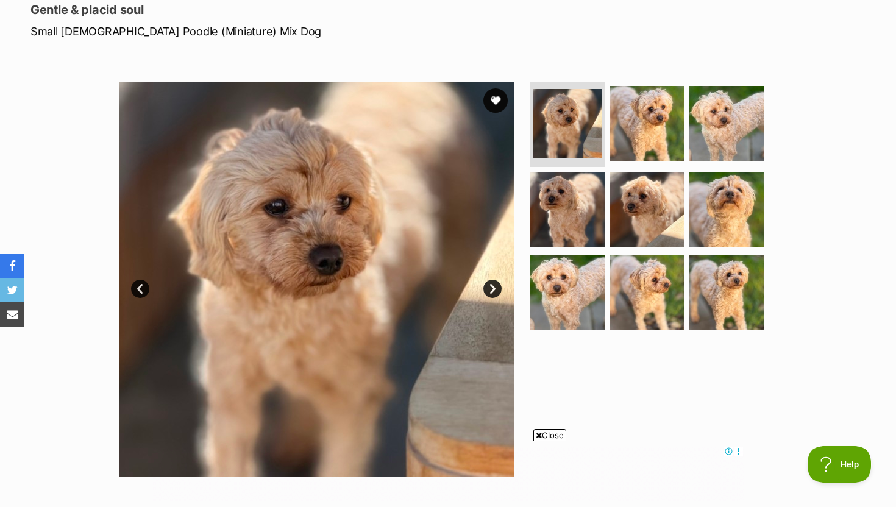
click at [495, 285] on link "Next" at bounding box center [492, 289] width 18 height 18
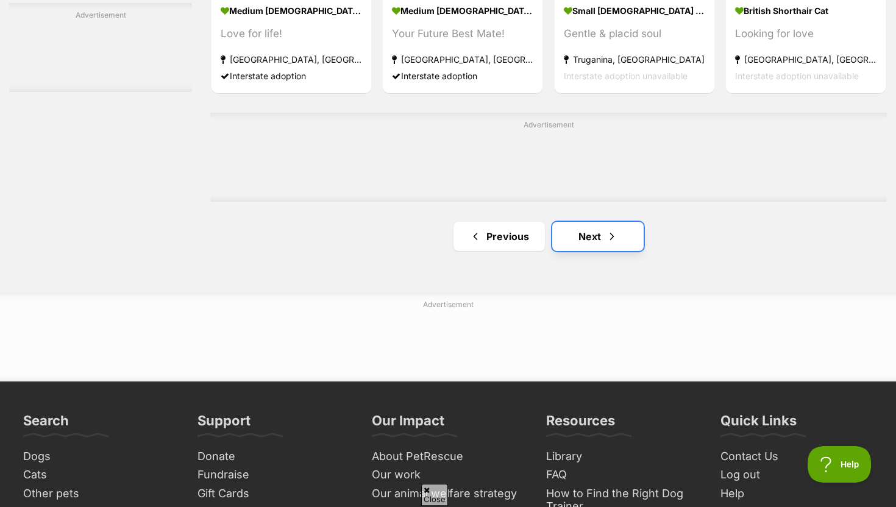
click at [585, 238] on link "Next" at bounding box center [597, 236] width 91 height 29
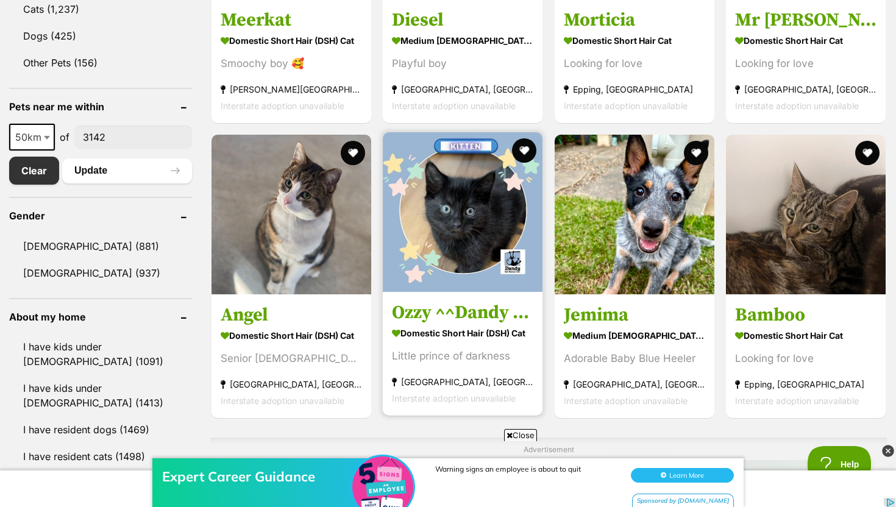
click at [430, 281] on img at bounding box center [463, 212] width 160 height 160
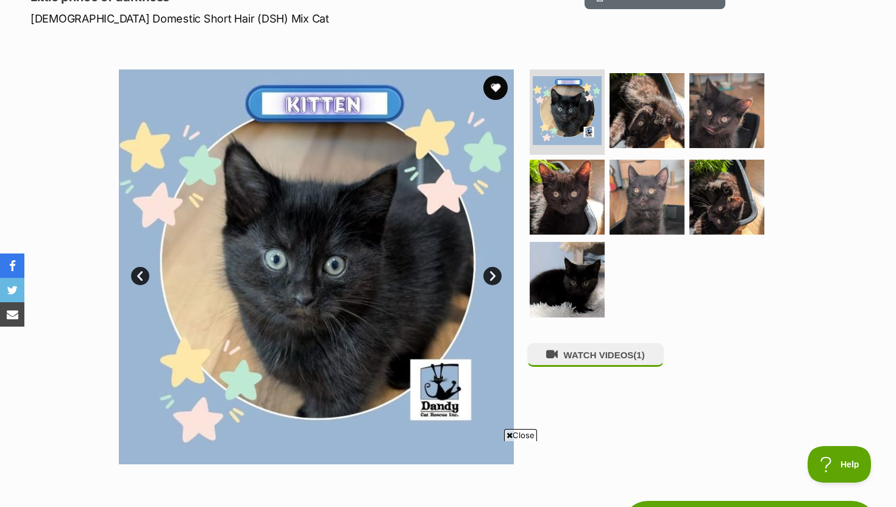
scroll to position [177, 0]
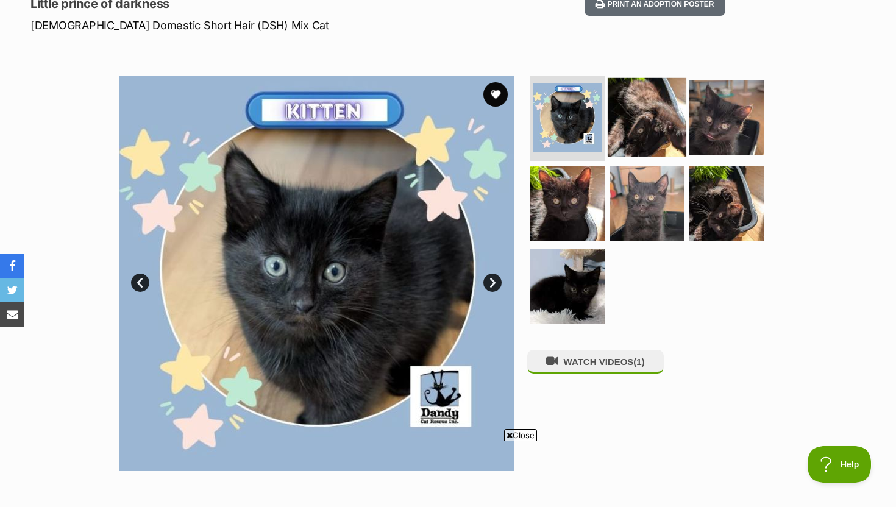
click at [661, 124] on img at bounding box center [646, 117] width 79 height 79
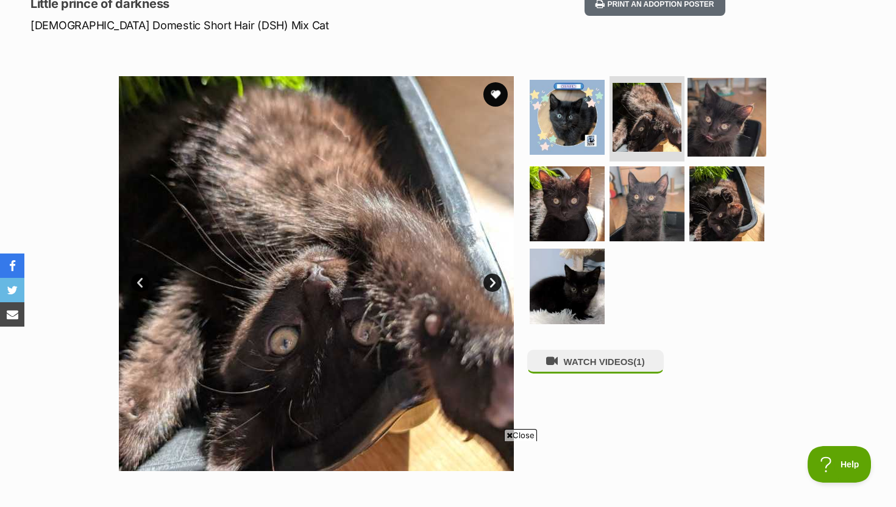
click at [713, 118] on img at bounding box center [726, 117] width 79 height 79
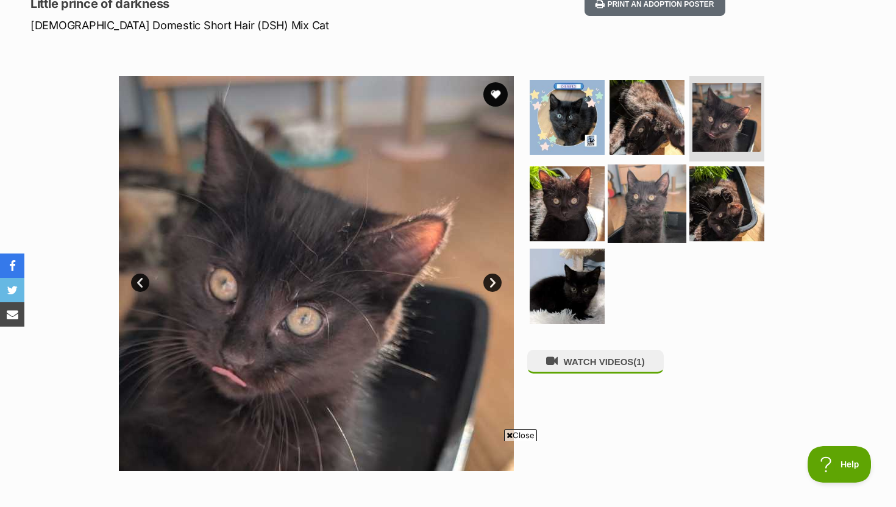
click at [609, 182] on img at bounding box center [646, 203] width 79 height 79
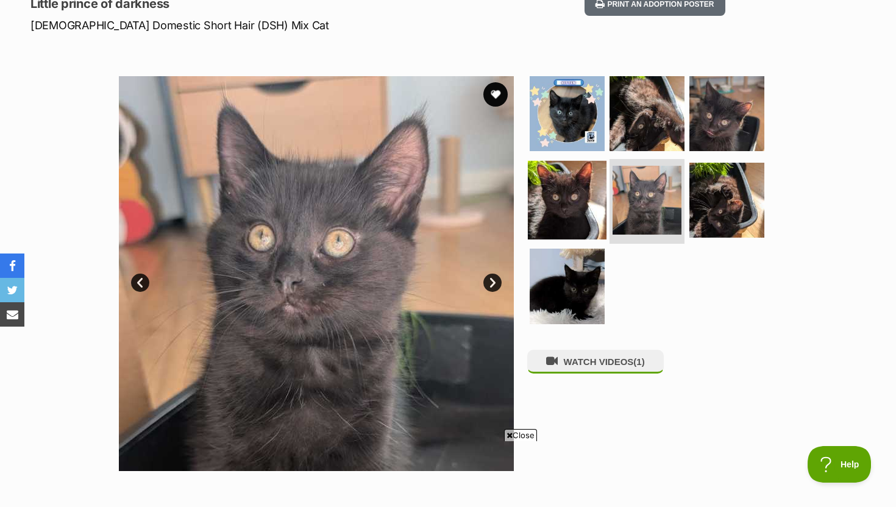
scroll to position [0, 0]
click at [566, 192] on img at bounding box center [567, 199] width 79 height 79
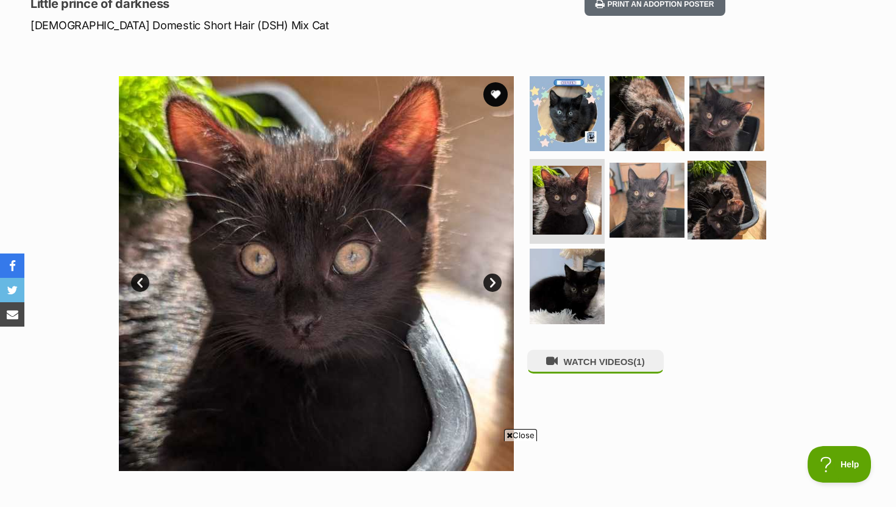
click at [713, 191] on img at bounding box center [726, 199] width 79 height 79
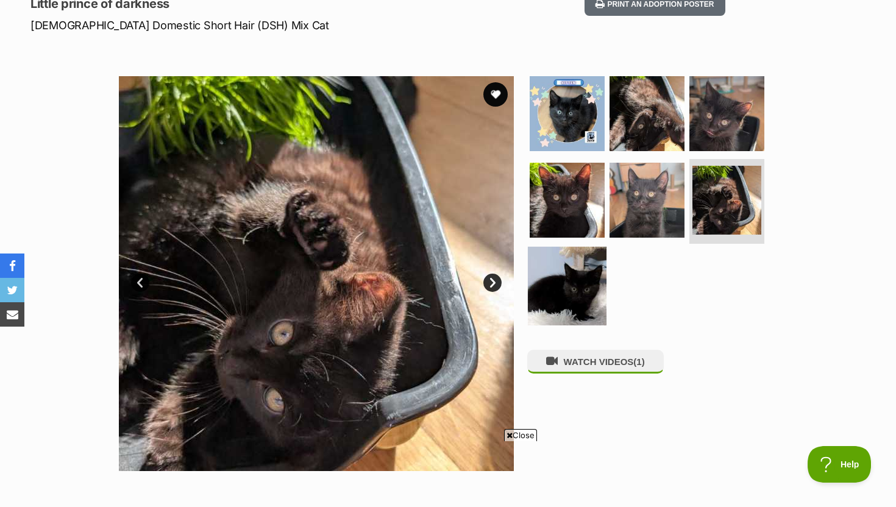
click at [557, 271] on img at bounding box center [567, 286] width 79 height 79
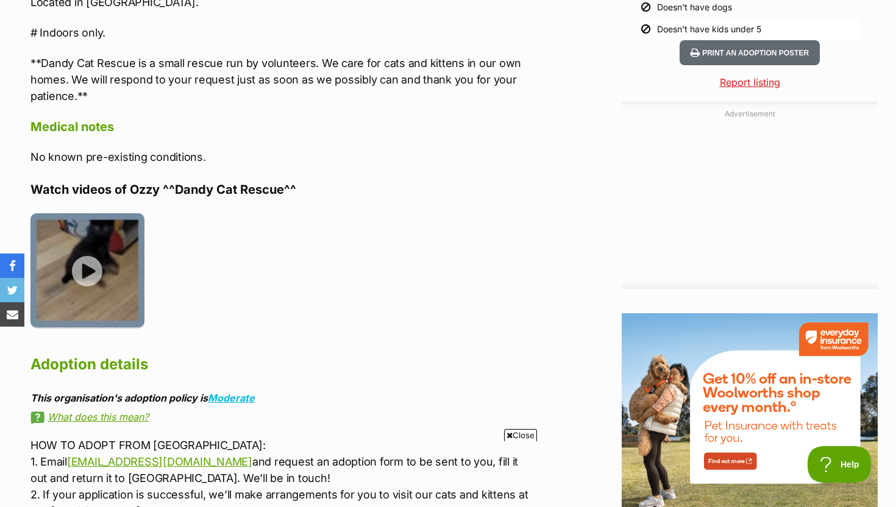
scroll to position [1306, 0]
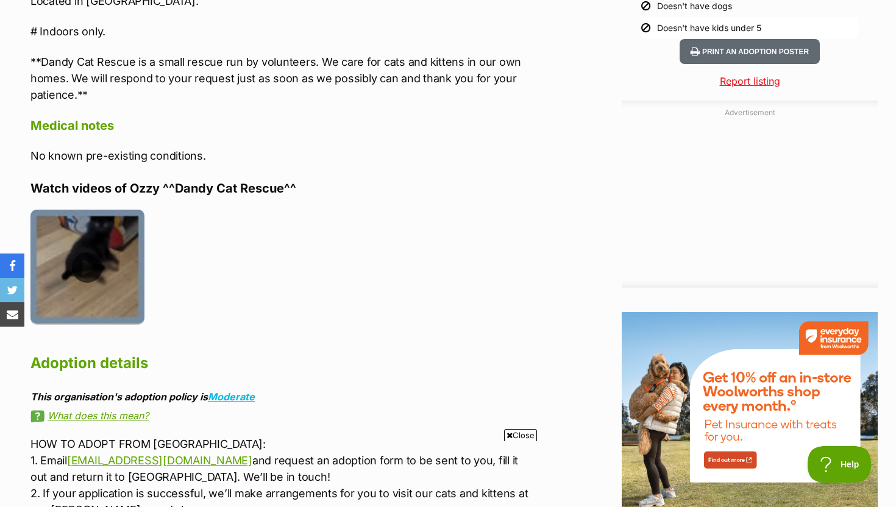
click at [95, 231] on img at bounding box center [87, 267] width 114 height 114
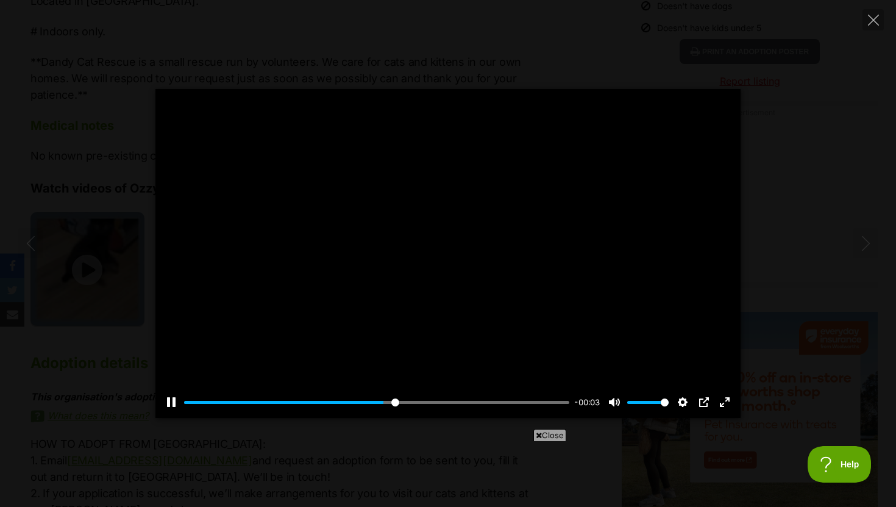
scroll to position [0, 0]
type input "100"
click at [878, 19] on button "Close" at bounding box center [872, 19] width 21 height 21
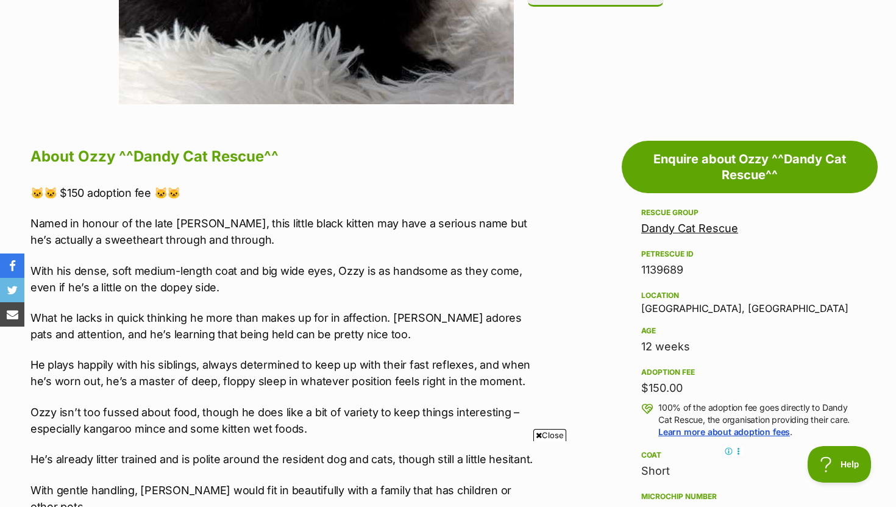
scroll to position [546, 0]
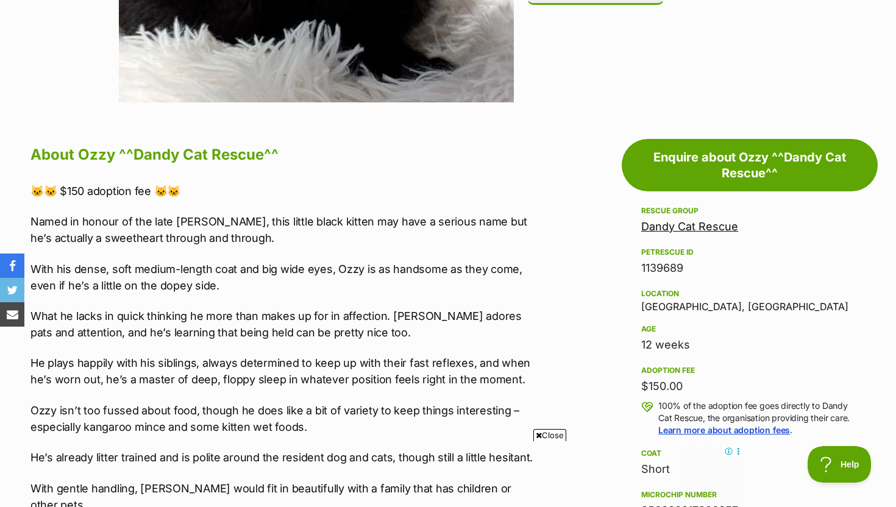
click at [665, 224] on link "Dandy Cat Rescue" at bounding box center [689, 226] width 97 height 13
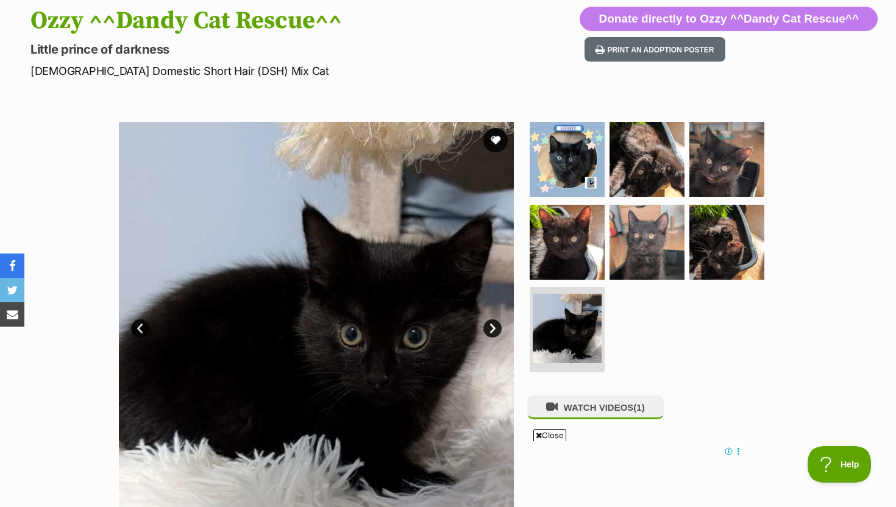
scroll to position [129, 0]
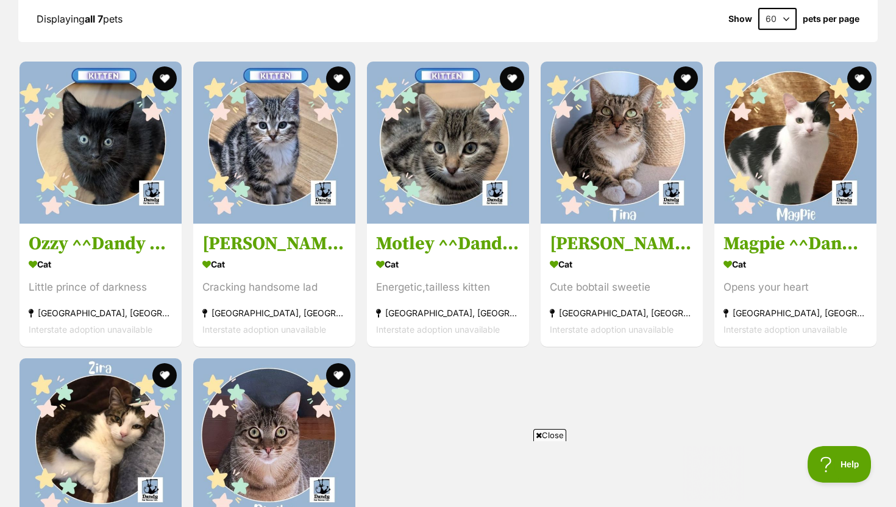
scroll to position [1346, 0]
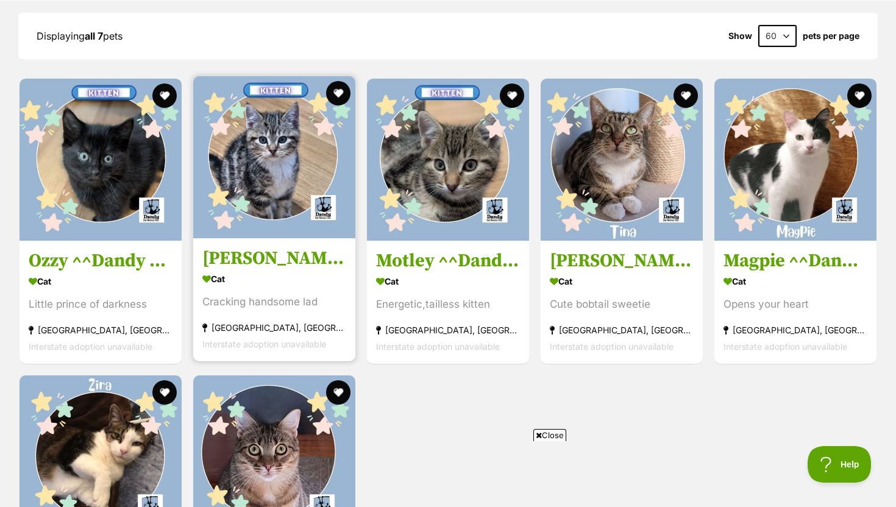
click at [275, 305] on div "Cracking handsome lad" at bounding box center [274, 302] width 144 height 16
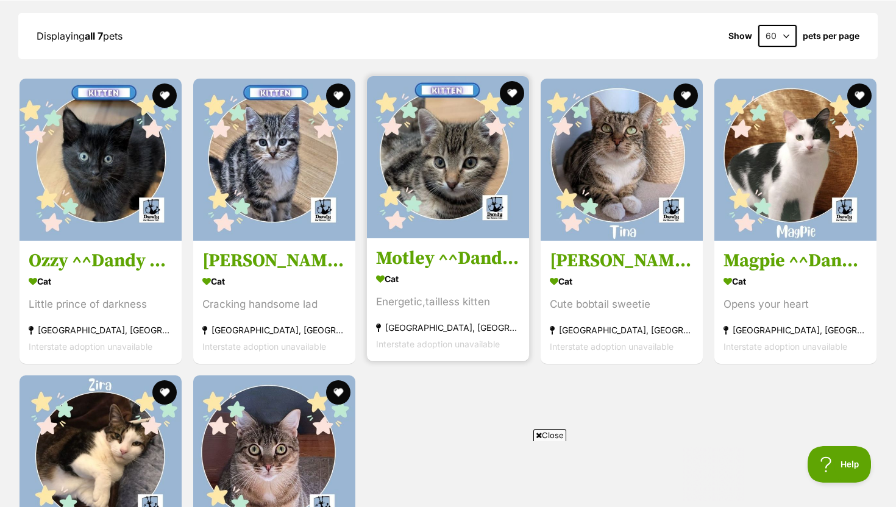
click at [409, 196] on img at bounding box center [448, 157] width 162 height 162
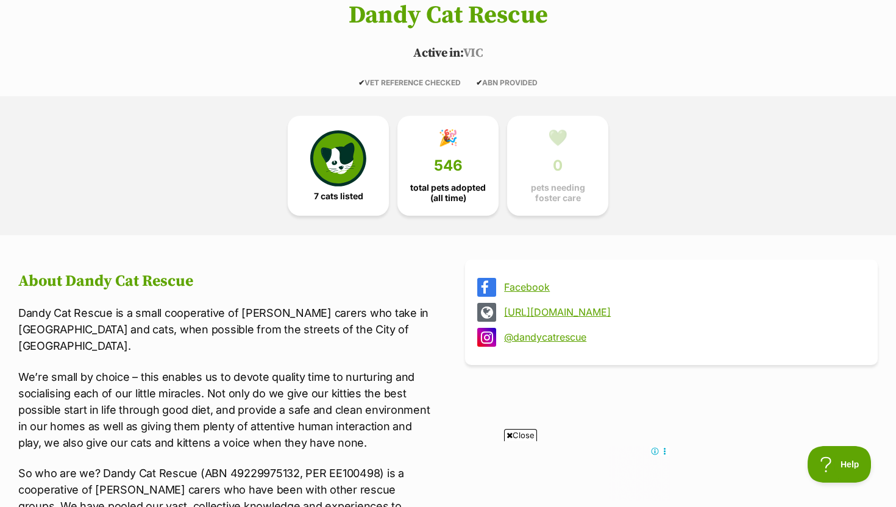
scroll to position [0, 0]
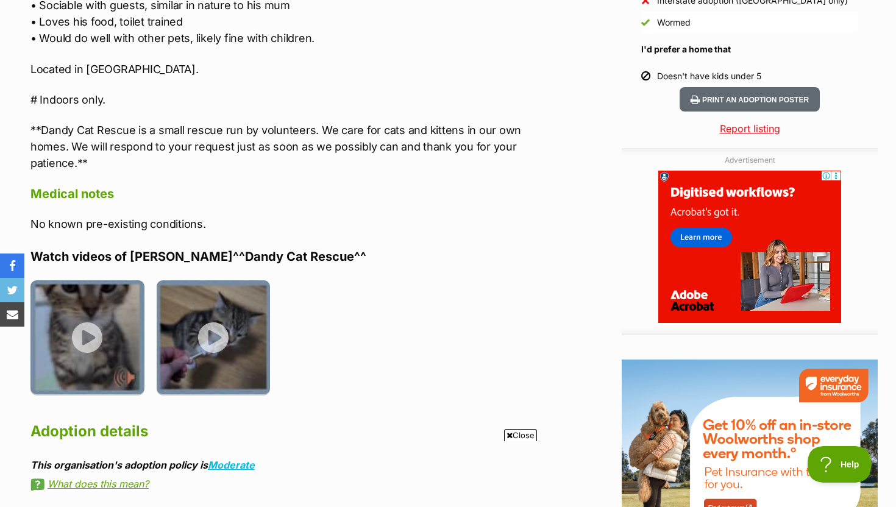
scroll to position [1259, 0]
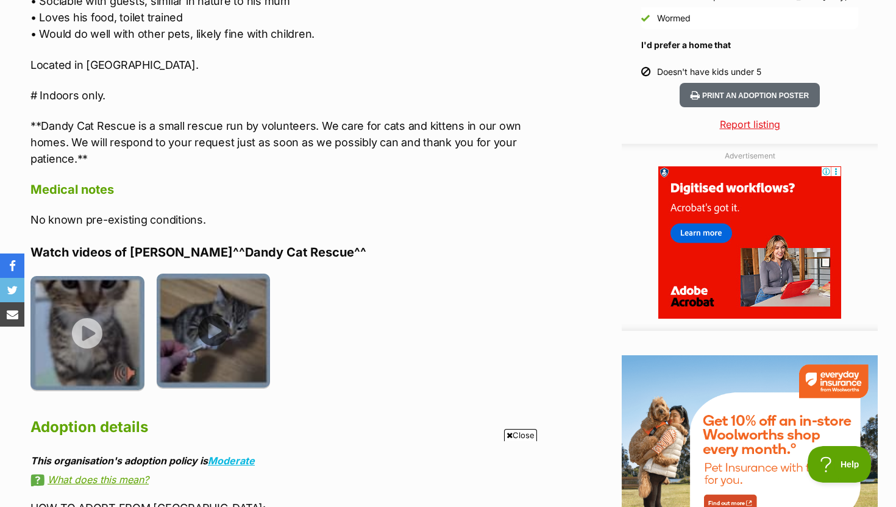
click at [210, 328] on img at bounding box center [214, 331] width 114 height 114
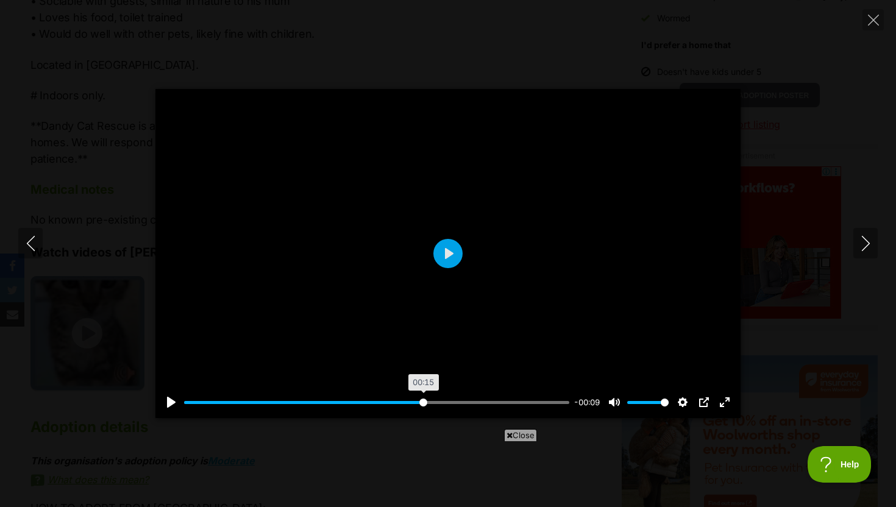
click at [422, 403] on input "Seek" at bounding box center [376, 403] width 385 height 12
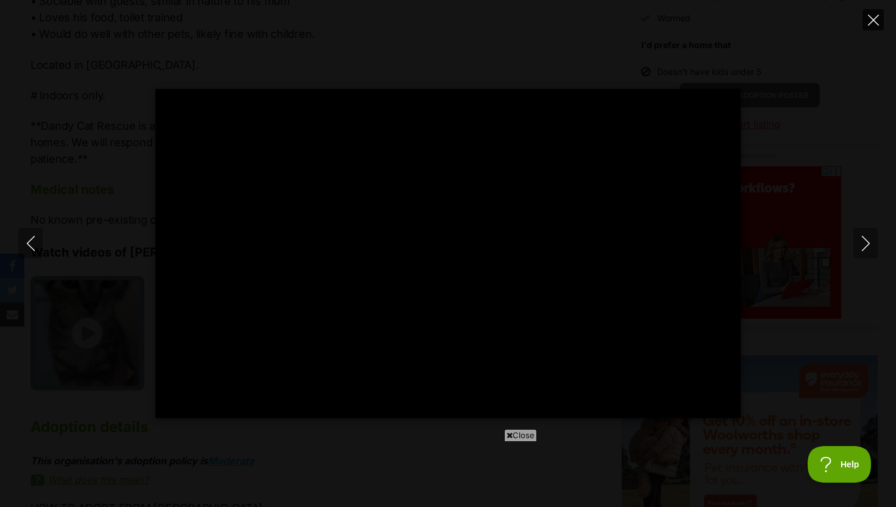
click at [871, 21] on icon "Close" at bounding box center [873, 20] width 11 height 11
type input "68.38"
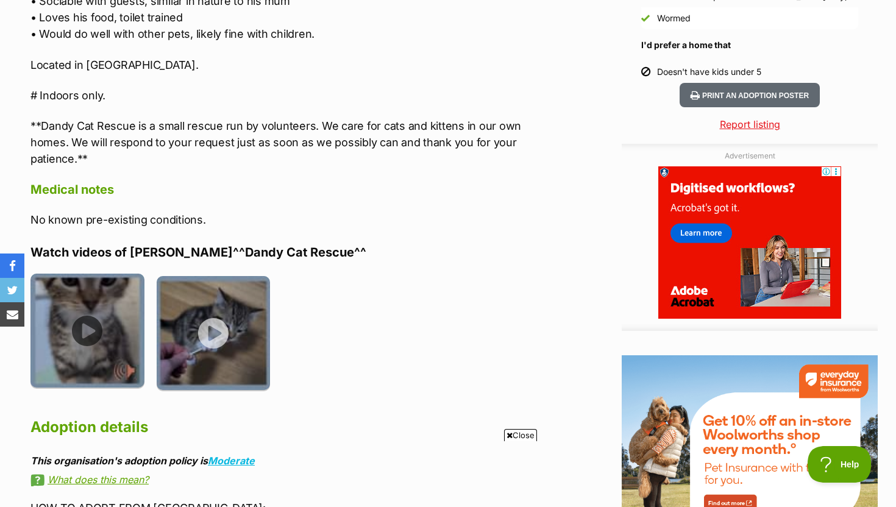
click at [111, 335] on img at bounding box center [87, 331] width 114 height 114
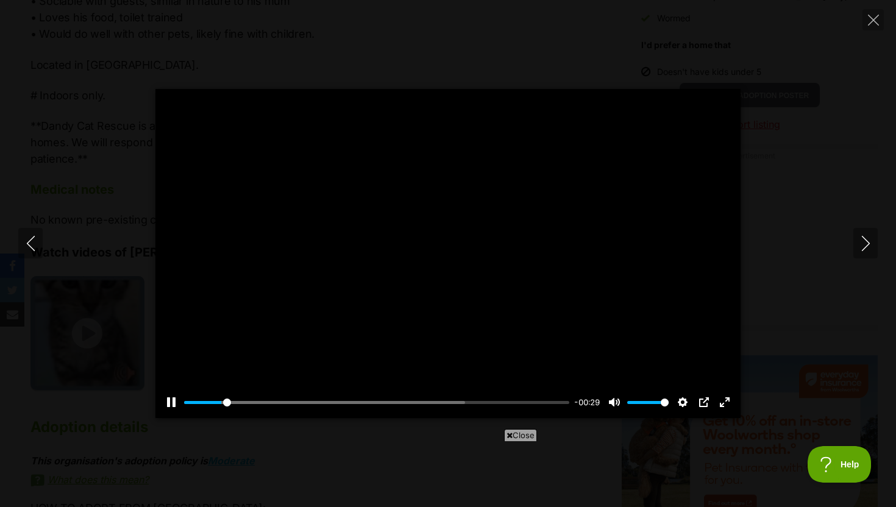
scroll to position [0, 0]
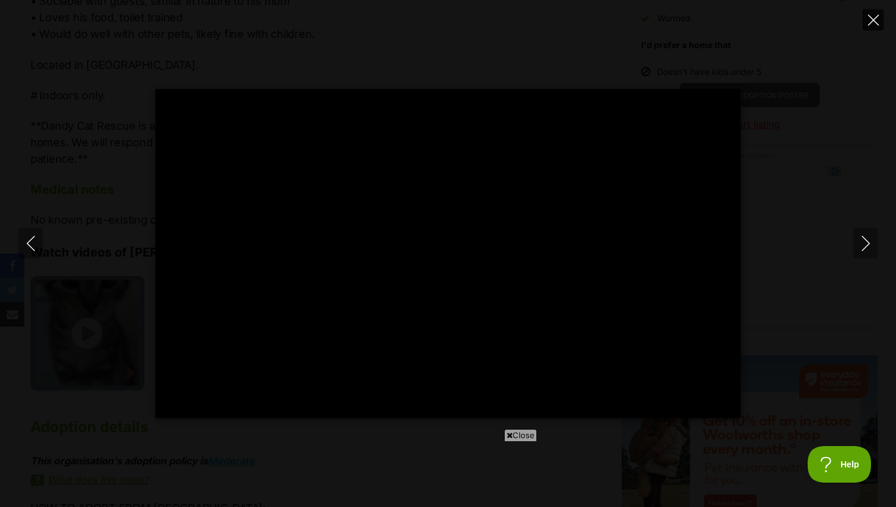
click at [875, 21] on icon "Close" at bounding box center [873, 20] width 11 height 11
type input "26.71"
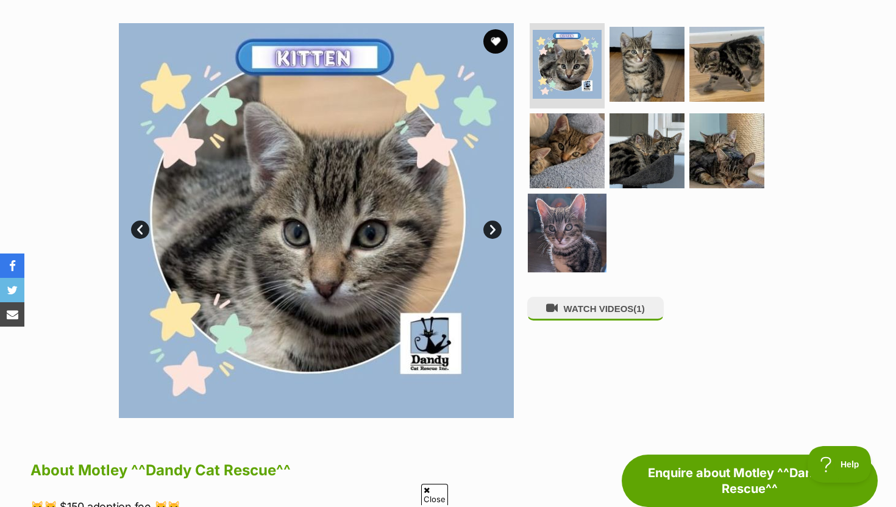
click at [578, 216] on img at bounding box center [567, 233] width 79 height 79
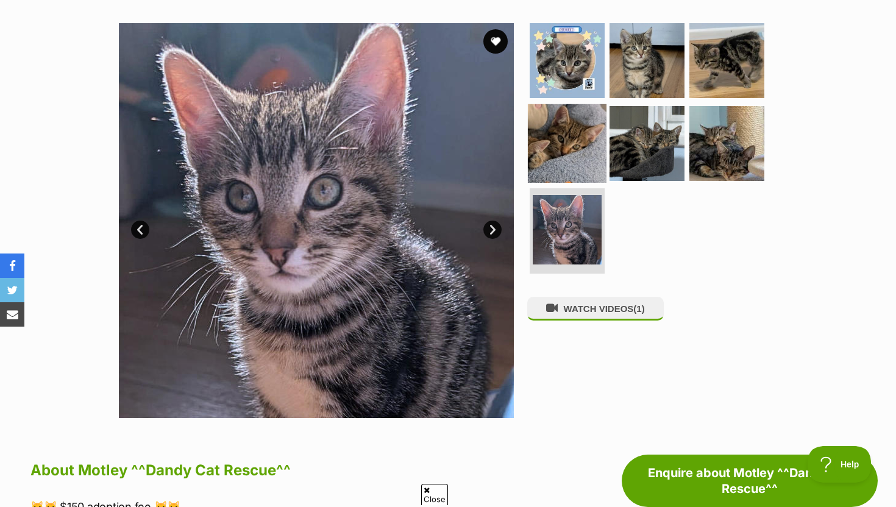
click at [565, 152] on img at bounding box center [567, 143] width 79 height 79
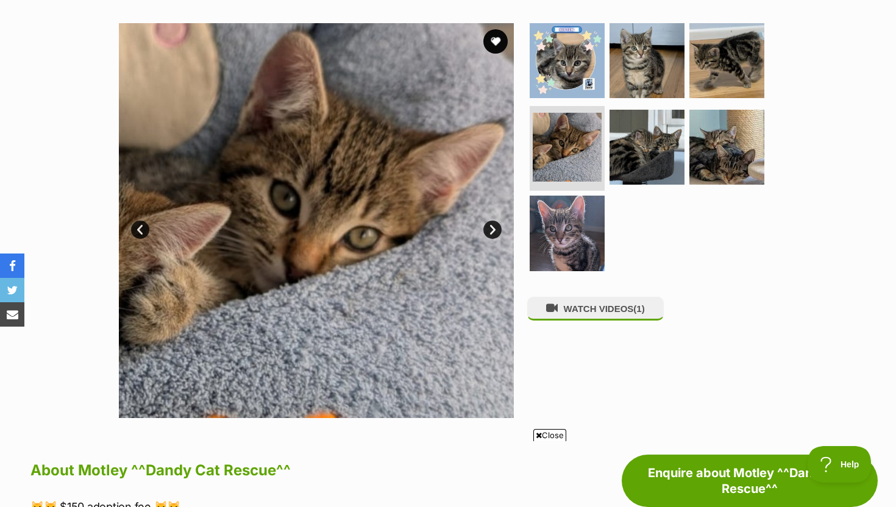
click at [605, 158] on ul at bounding box center [652, 150] width 250 height 255
click at [642, 93] on img at bounding box center [646, 60] width 79 height 79
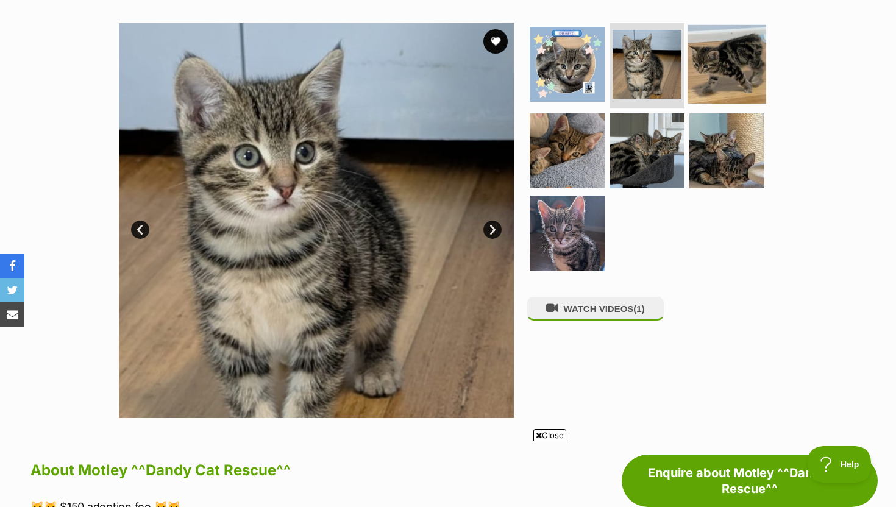
click at [707, 80] on img at bounding box center [726, 64] width 79 height 79
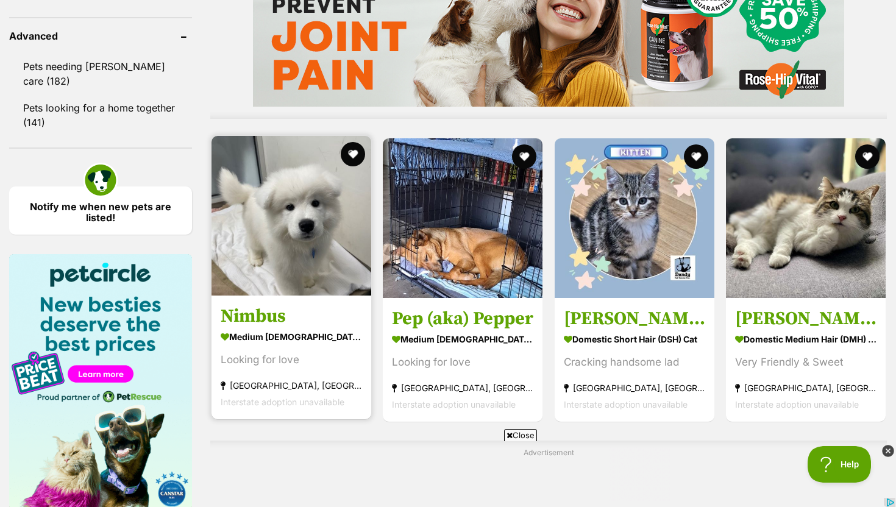
click at [300, 283] on img at bounding box center [291, 216] width 160 height 160
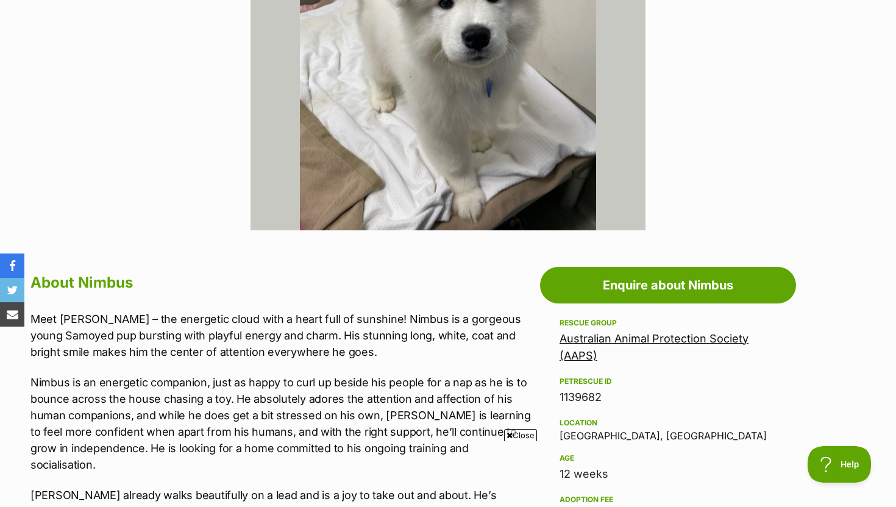
scroll to position [554, 0]
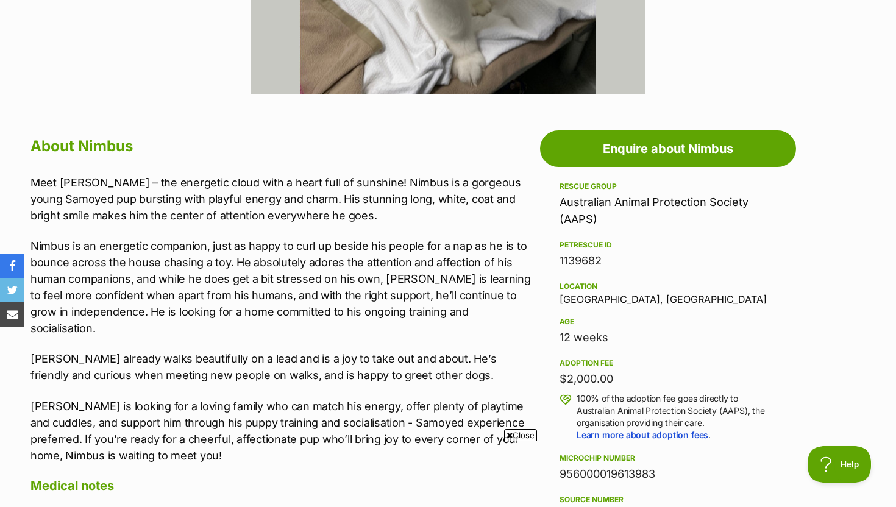
click at [582, 209] on div "Australian Animal Protection Society (AAPS)" at bounding box center [667, 211] width 217 height 34
click at [581, 200] on link "Australian Animal Protection Society (AAPS)" at bounding box center [653, 211] width 189 height 30
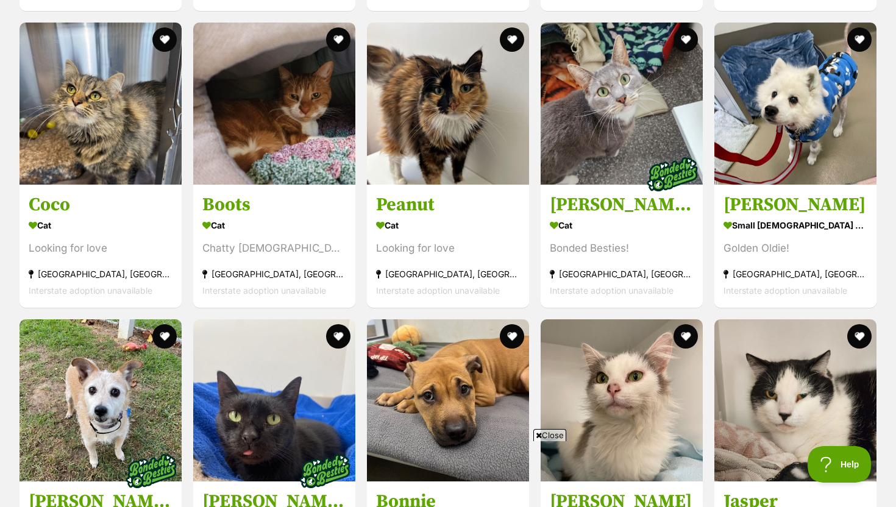
scroll to position [2472, 0]
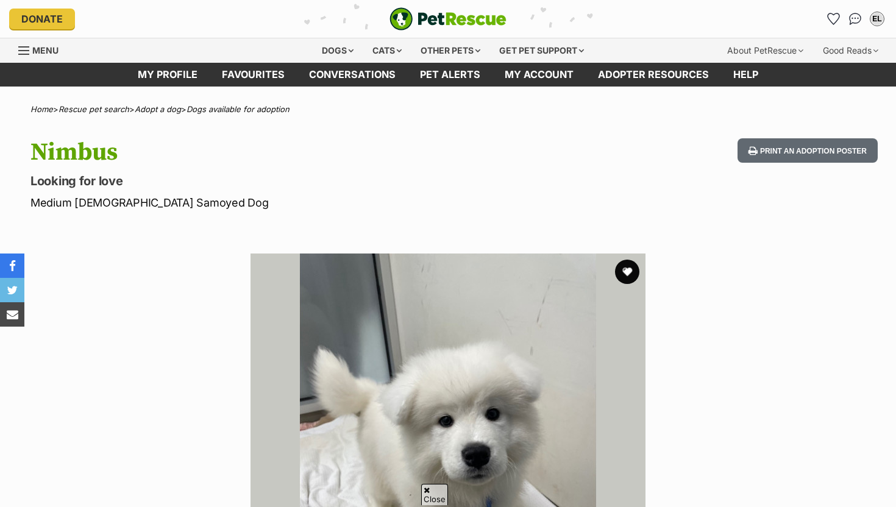
scroll to position [938, 0]
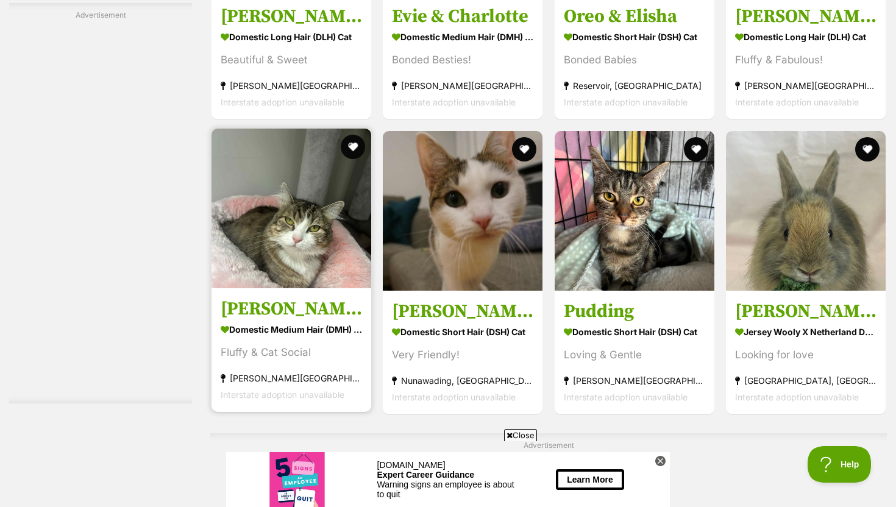
scroll to position [1859, 0]
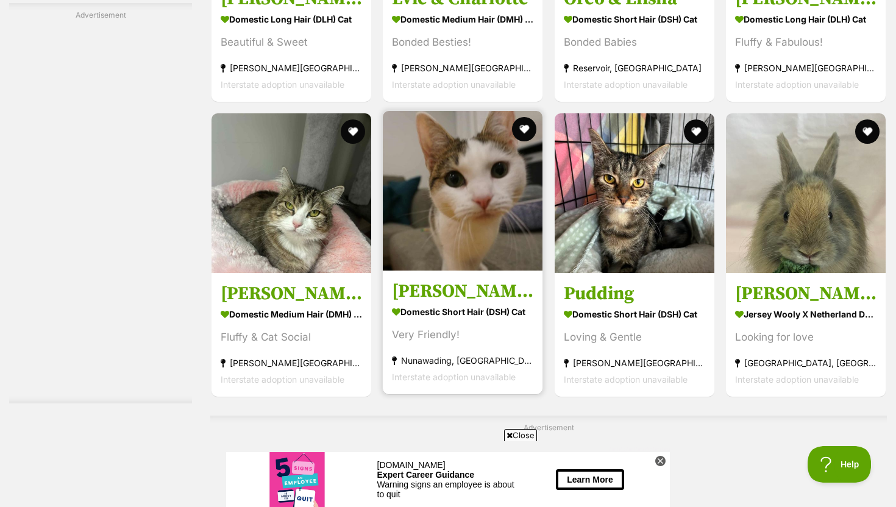
click at [458, 282] on h3 "[PERSON_NAME]" at bounding box center [462, 290] width 141 height 23
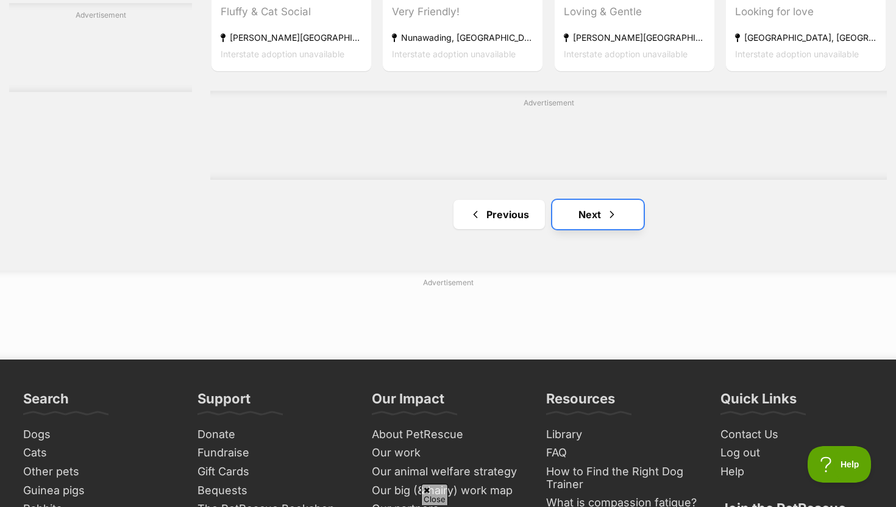
click at [629, 213] on link "Next" at bounding box center [597, 214] width 91 height 29
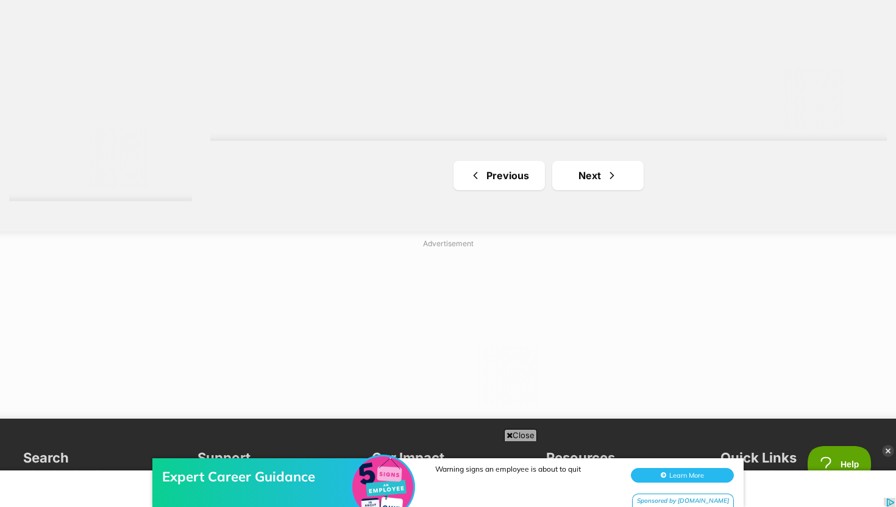
scroll to position [2400, 0]
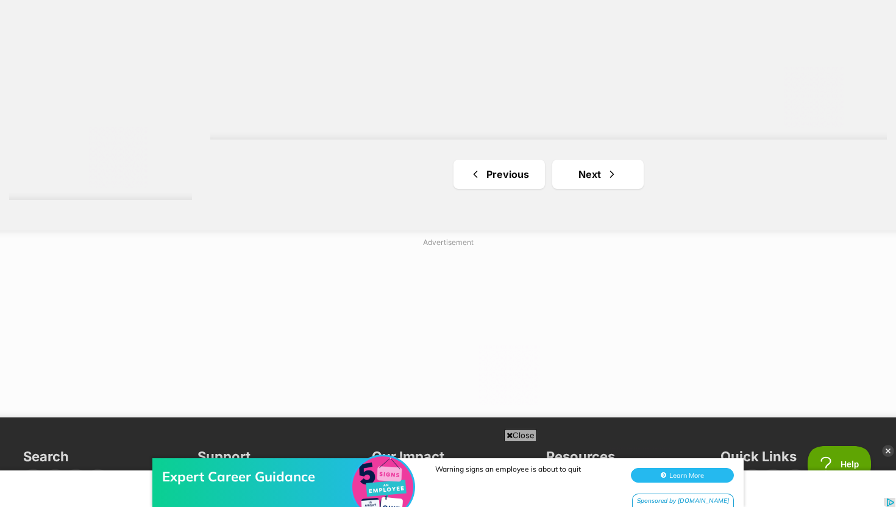
click at [590, 185] on link "Next" at bounding box center [597, 174] width 91 height 29
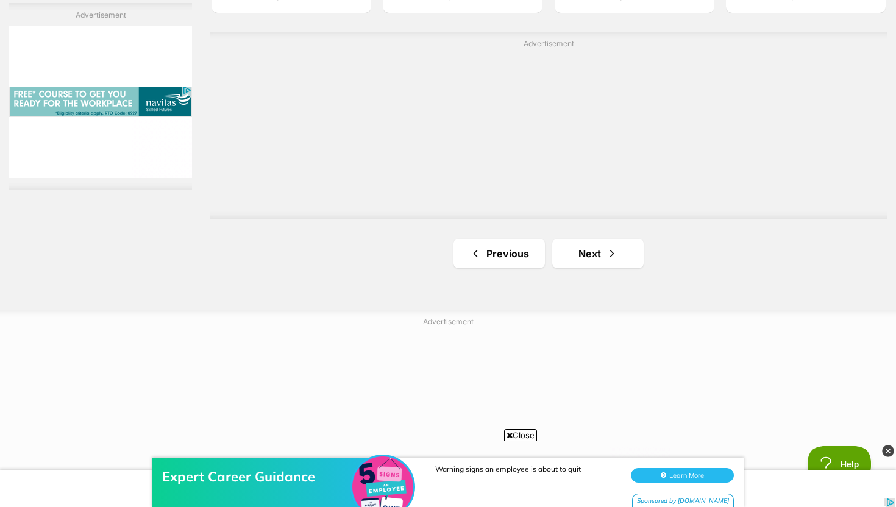
scroll to position [2246, 0]
click at [594, 246] on link "Next" at bounding box center [597, 250] width 91 height 29
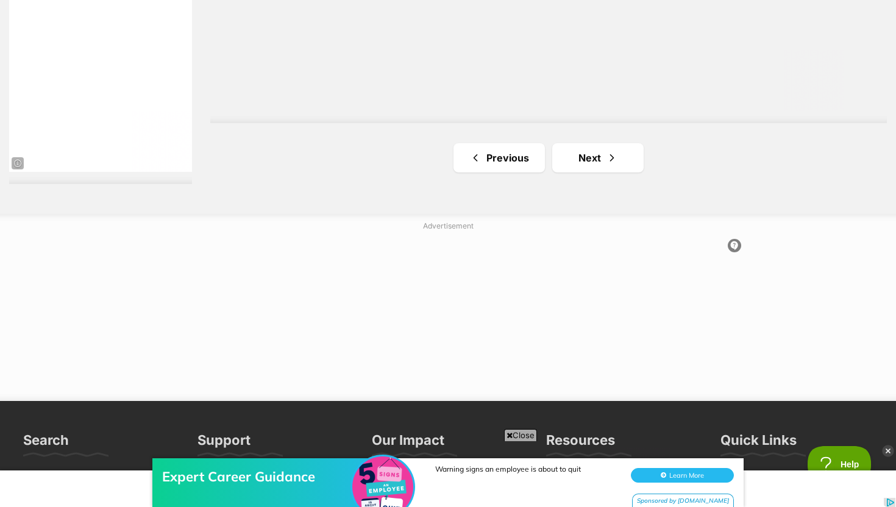
scroll to position [2357, 0]
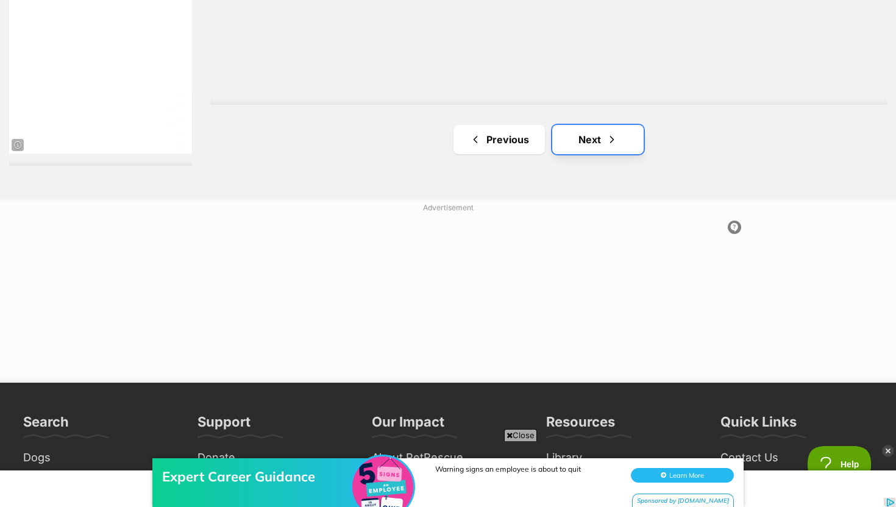
click at [592, 143] on link "Next" at bounding box center [597, 139] width 91 height 29
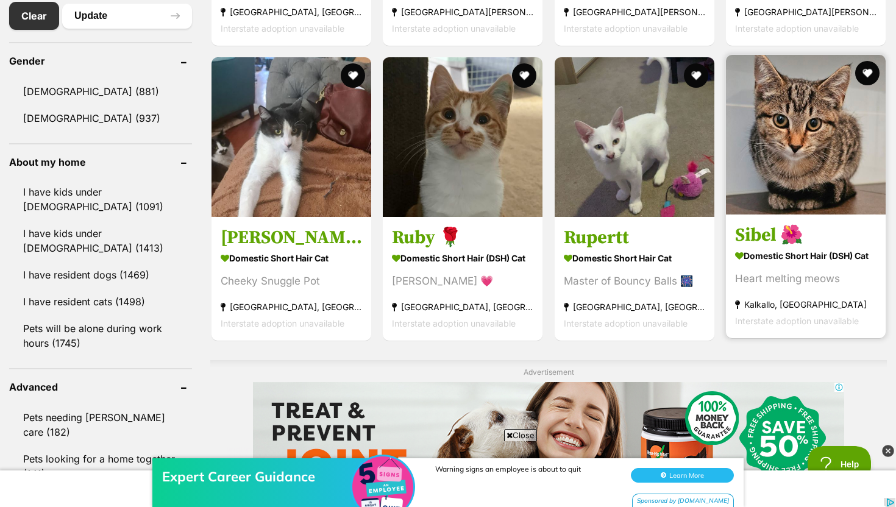
click at [782, 155] on img at bounding box center [806, 135] width 160 height 160
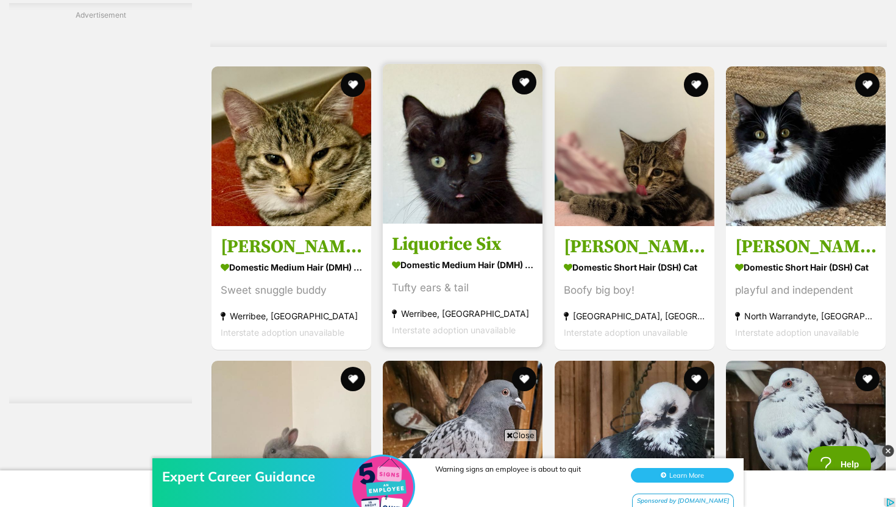
scroll to position [1695, 0]
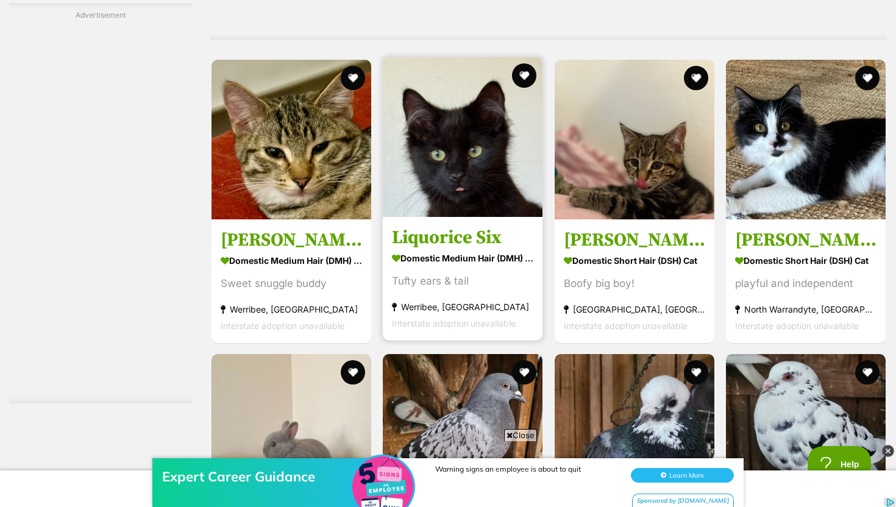
click at [477, 272] on section "Domestic Medium Hair (DMH) Cat Tufty ears & tail Werribee, VIC Interstate adopt…" at bounding box center [462, 290] width 141 height 82
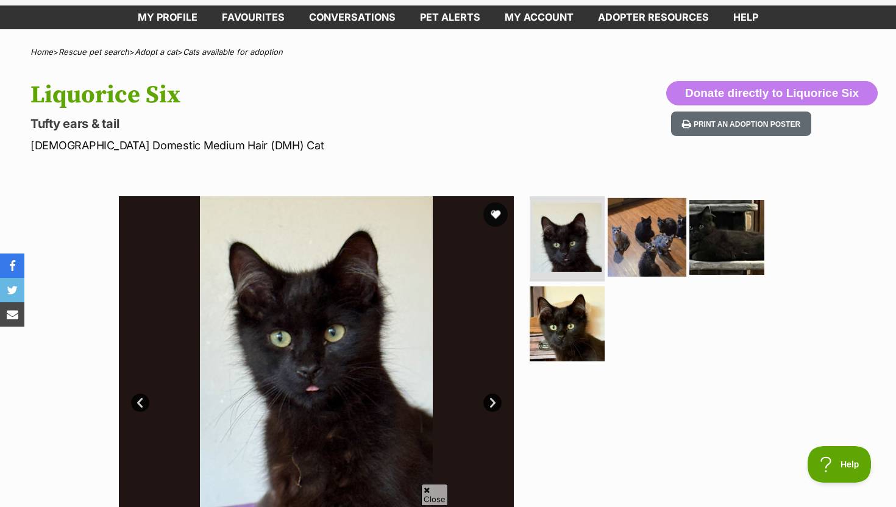
click at [634, 239] on img at bounding box center [646, 237] width 79 height 79
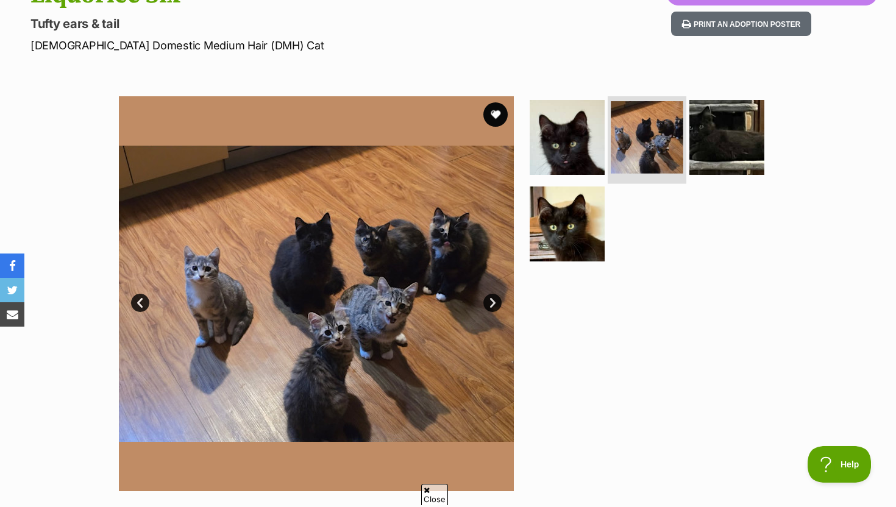
scroll to position [161, 0]
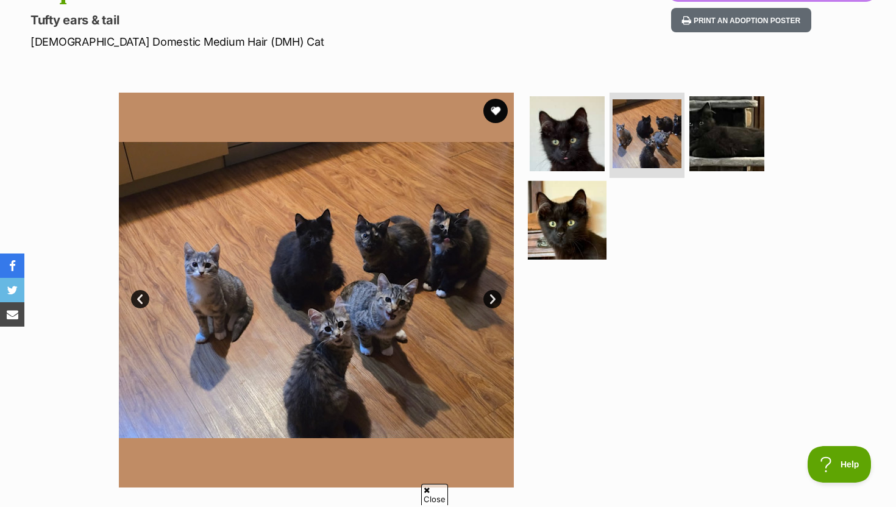
click at [589, 224] on img at bounding box center [567, 219] width 79 height 79
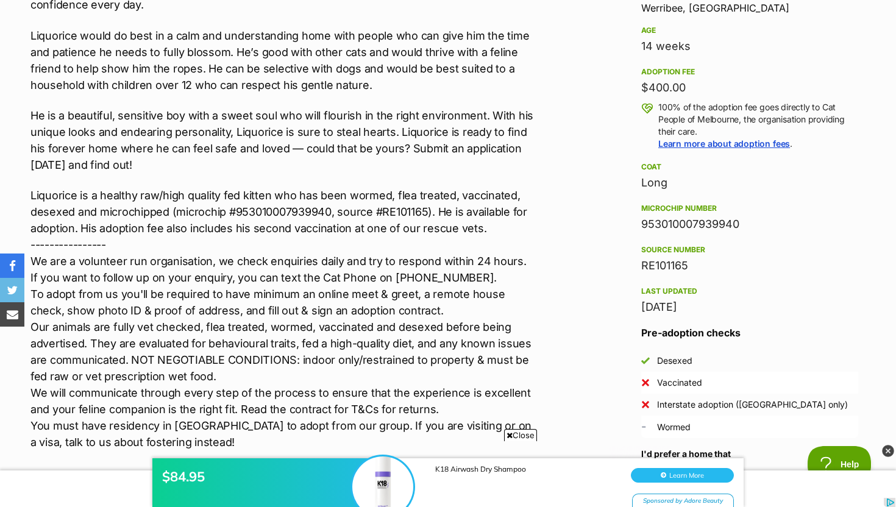
scroll to position [832, 0]
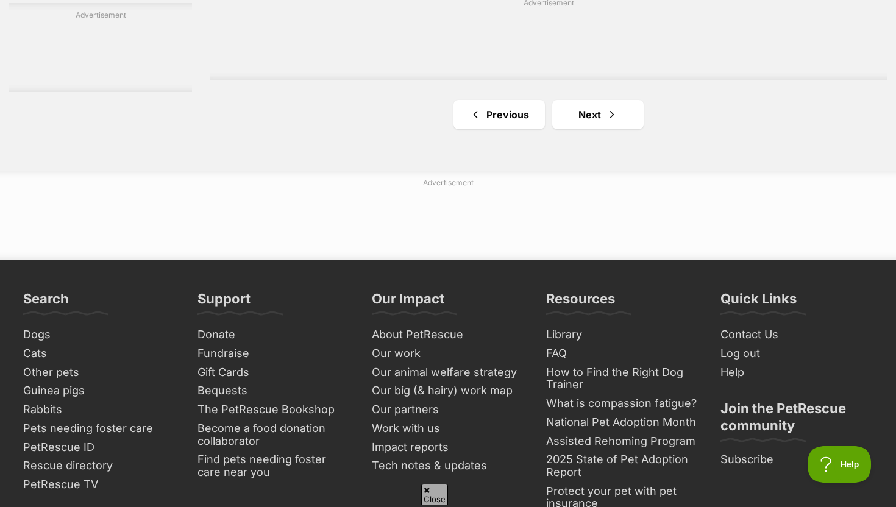
scroll to position [2168, 0]
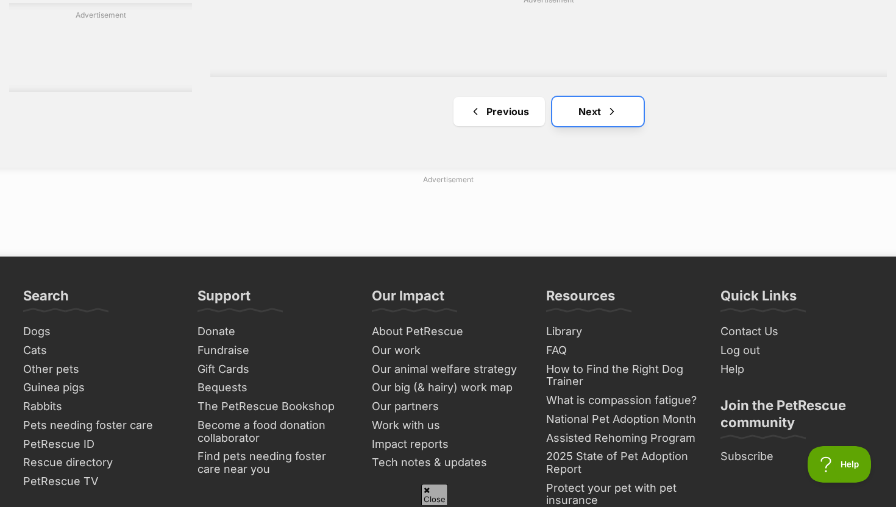
click at [590, 117] on link "Next" at bounding box center [597, 111] width 91 height 29
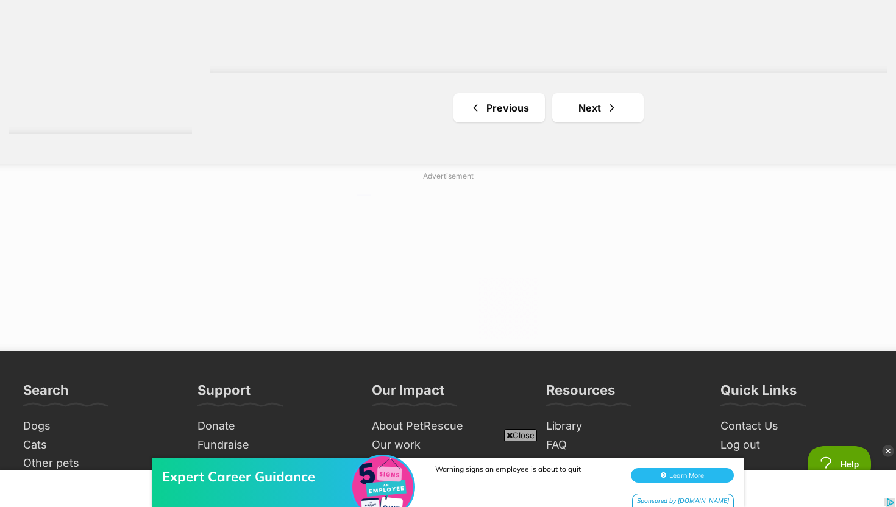
scroll to position [2328, 0]
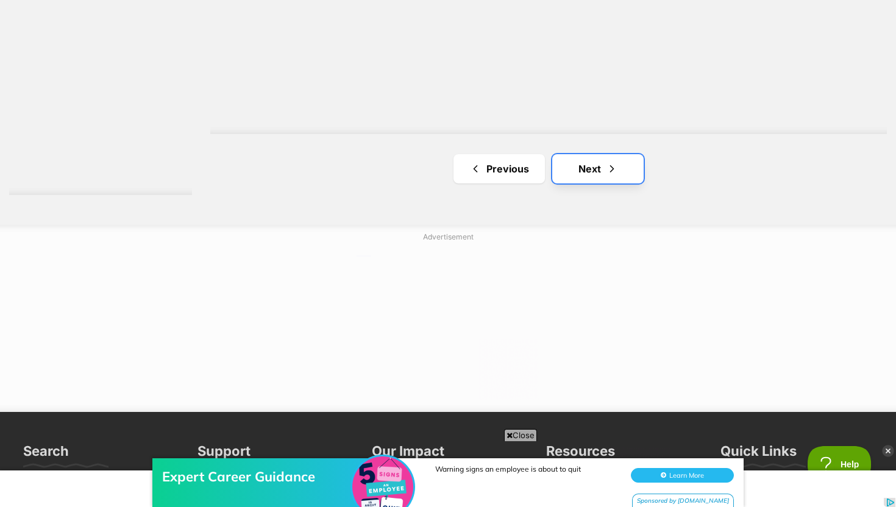
click at [589, 177] on link "Next" at bounding box center [597, 168] width 91 height 29
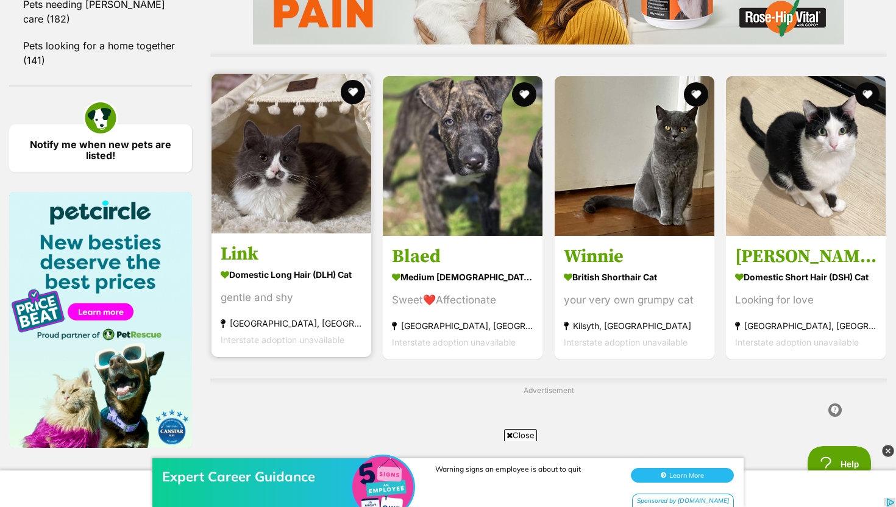
click at [359, 256] on h3 "Link" at bounding box center [291, 253] width 141 height 23
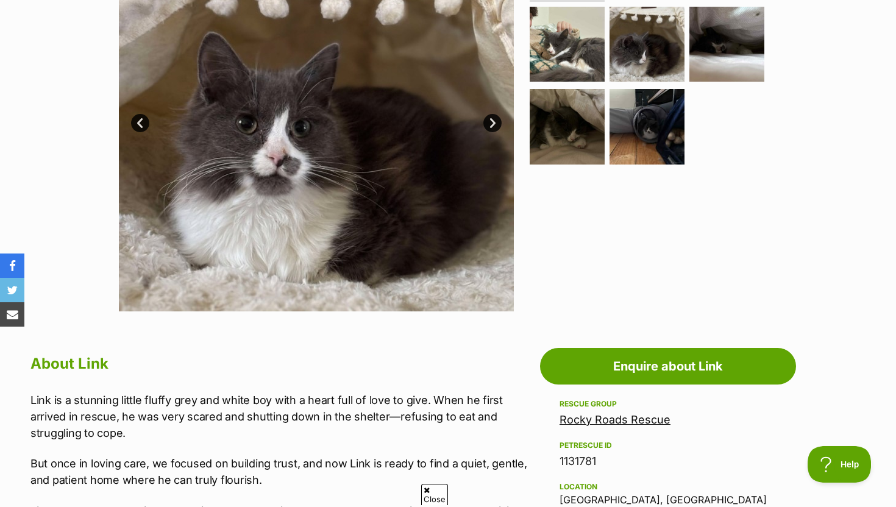
scroll to position [325, 0]
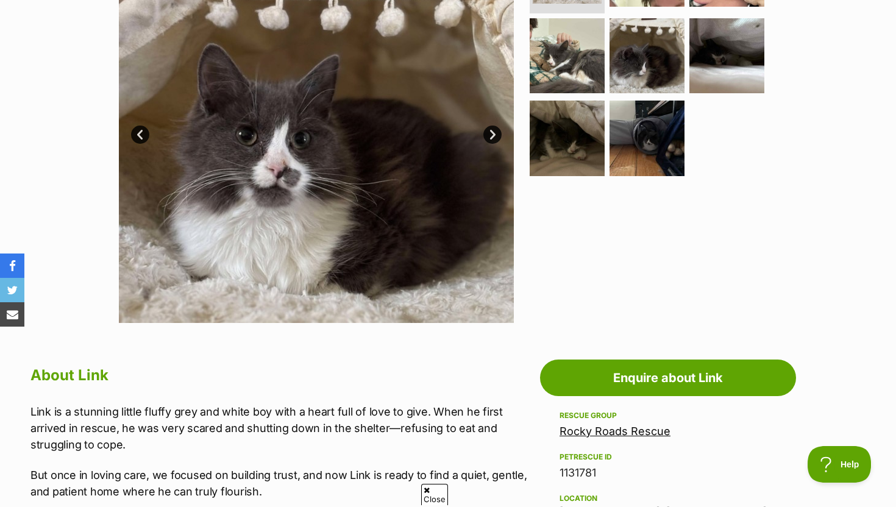
click at [500, 129] on img at bounding box center [316, 125] width 395 height 395
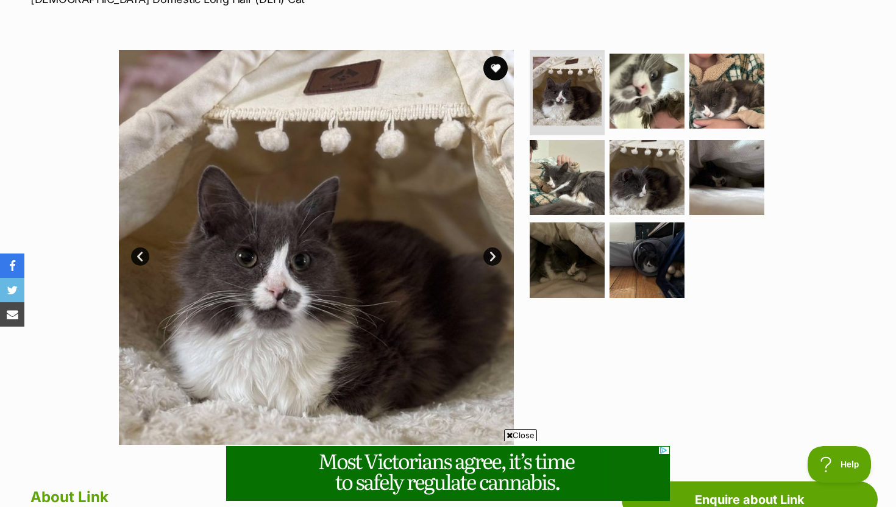
scroll to position [0, 0]
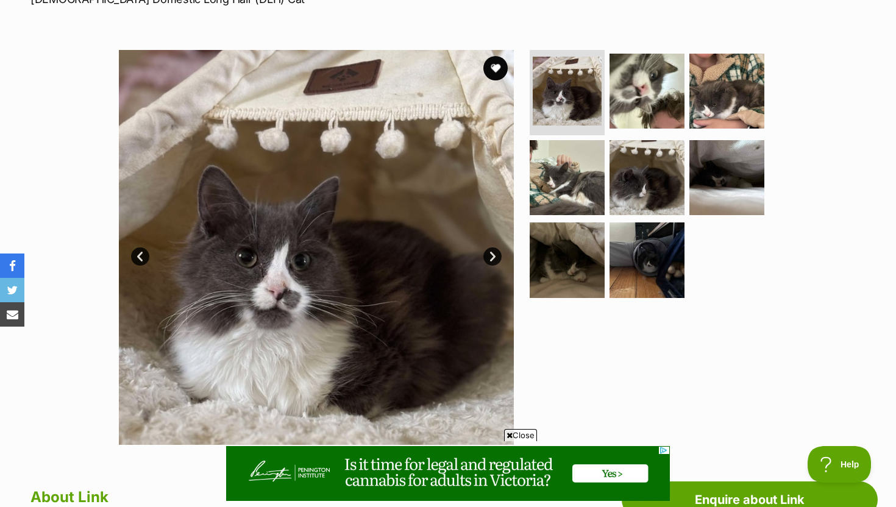
click at [489, 260] on link "Next" at bounding box center [492, 256] width 18 height 18
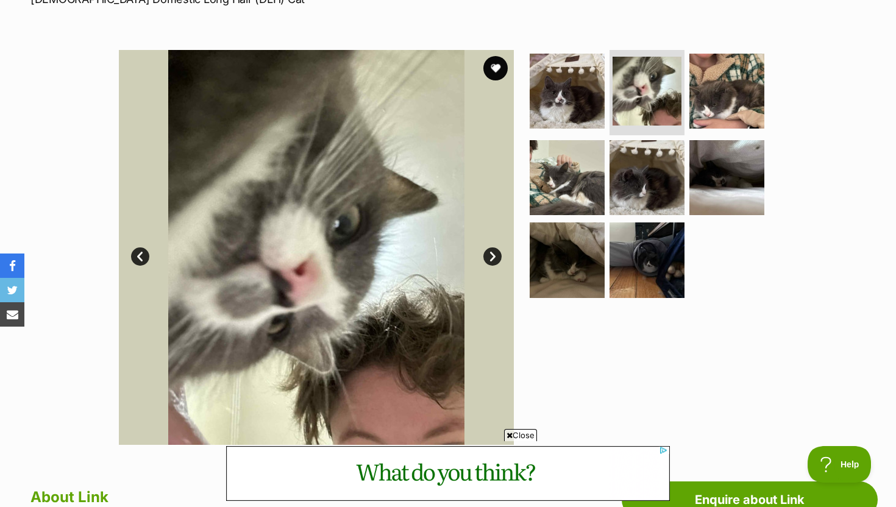
click at [489, 260] on link "Next" at bounding box center [492, 256] width 18 height 18
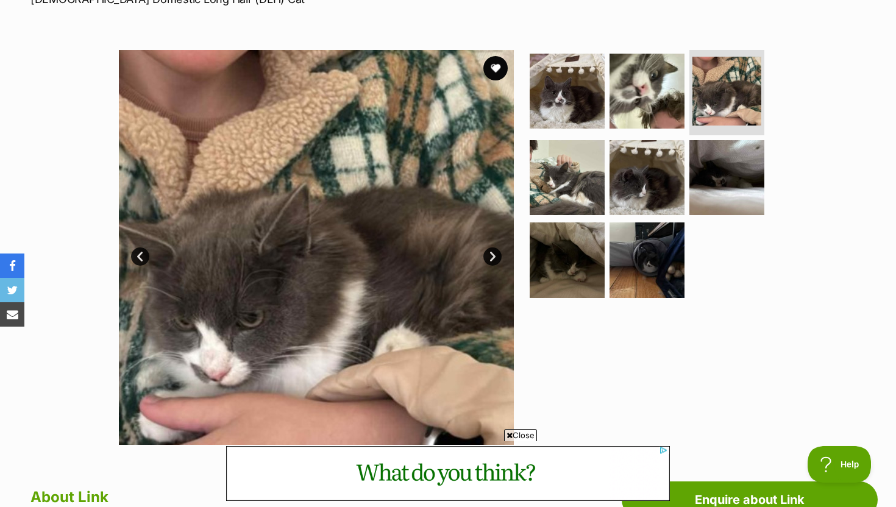
click at [489, 260] on link "Next" at bounding box center [492, 256] width 18 height 18
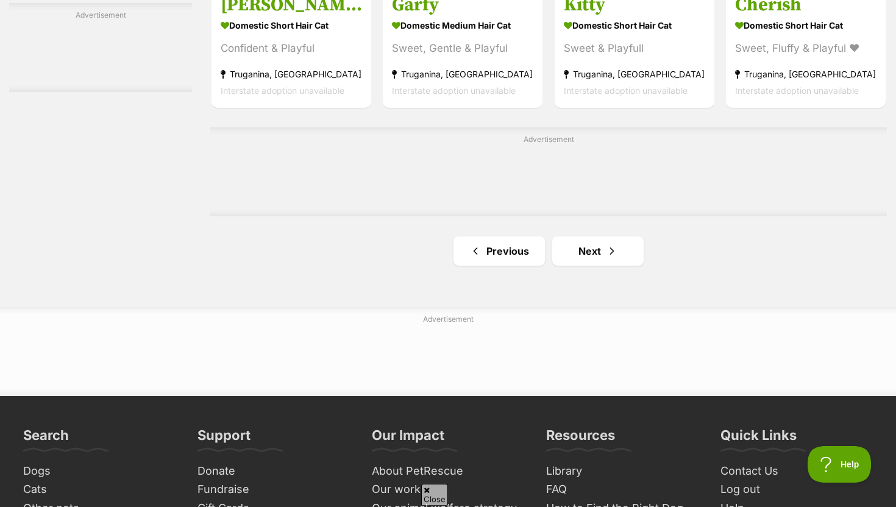
scroll to position [1961, 0]
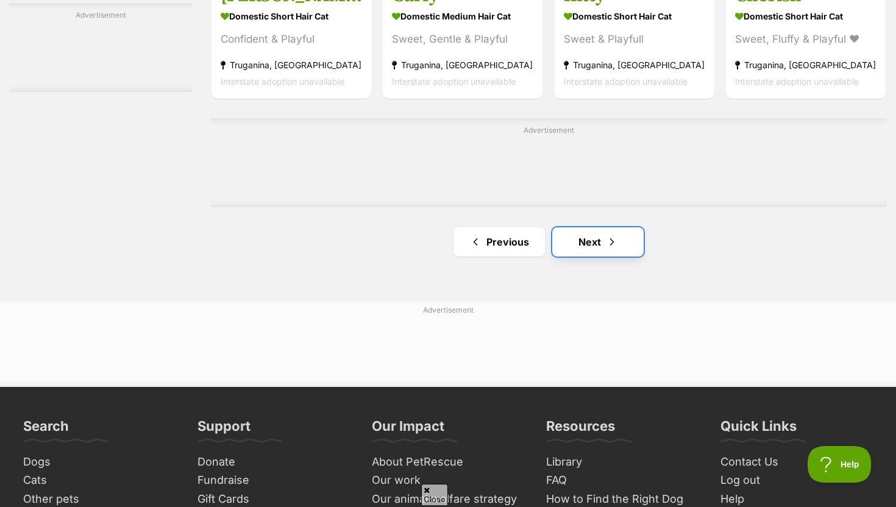
click at [590, 236] on link "Next" at bounding box center [597, 241] width 91 height 29
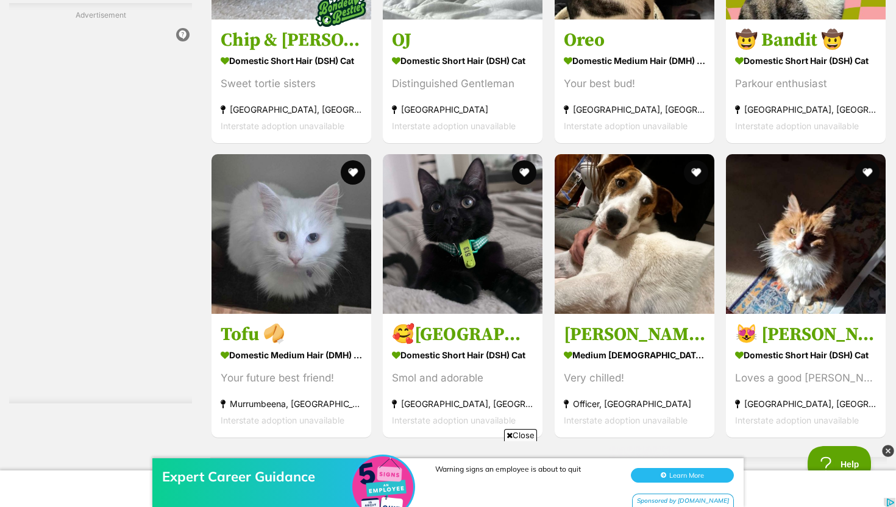
scroll to position [1899, 0]
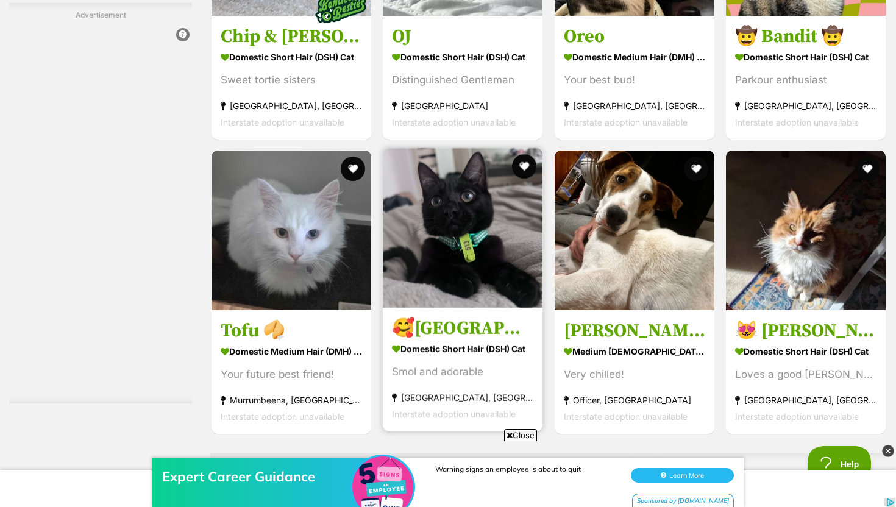
click at [507, 264] on img at bounding box center [463, 228] width 160 height 160
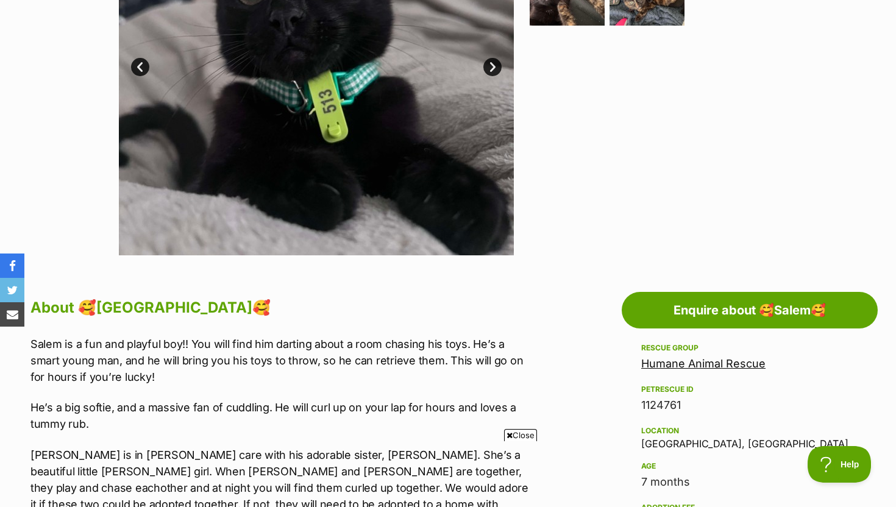
scroll to position [387, 0]
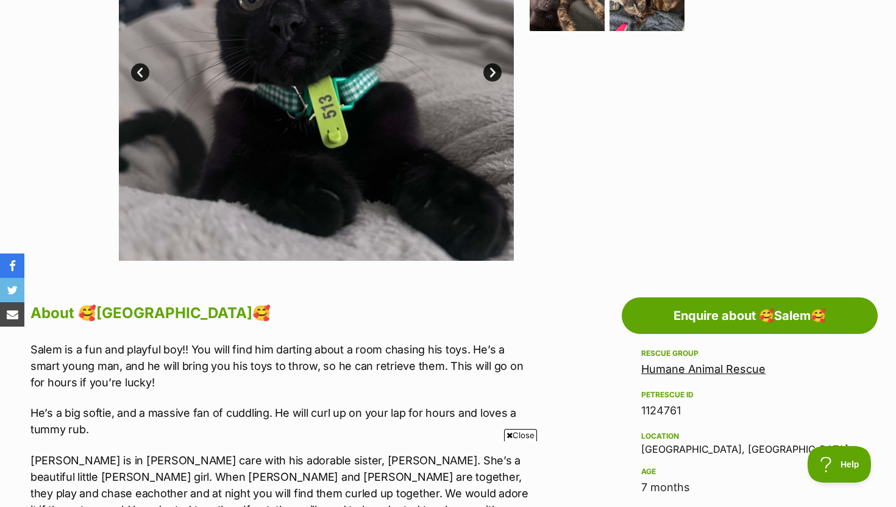
click at [652, 363] on link "Humane Animal Rescue" at bounding box center [703, 368] width 124 height 13
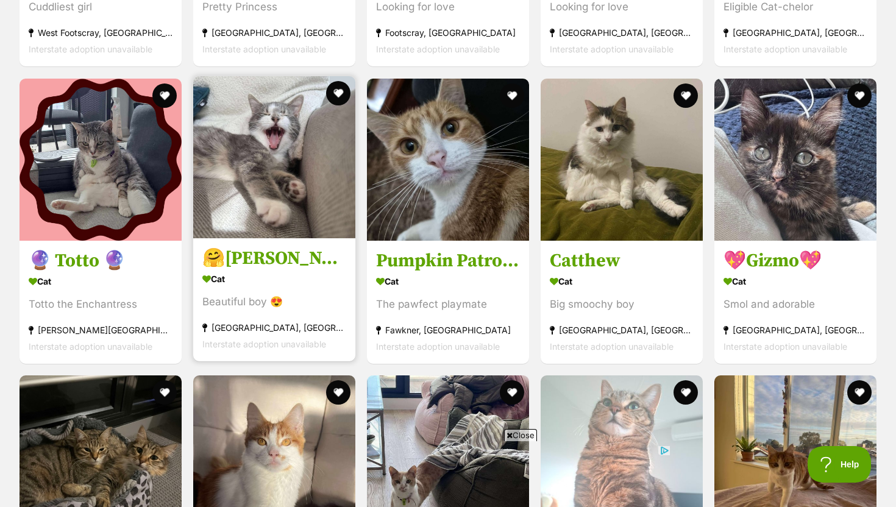
scroll to position [2746, 0]
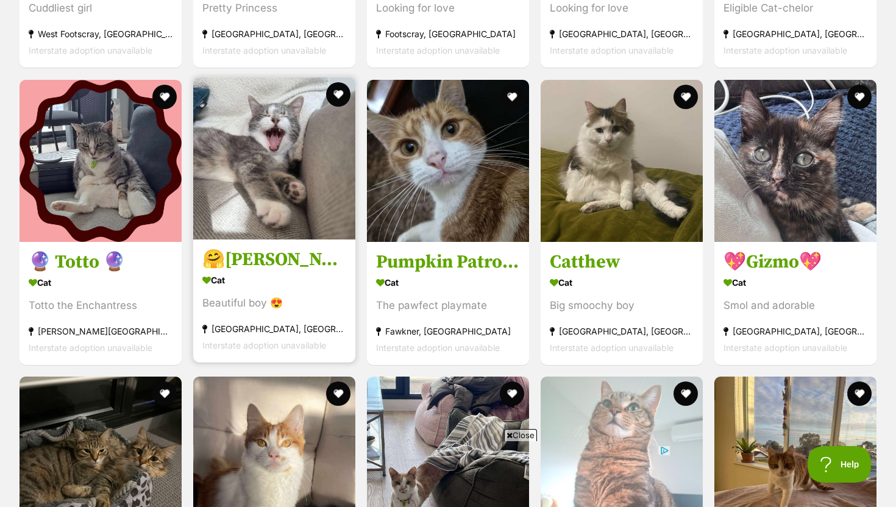
click at [247, 248] on h3 "🤗Sylvester🤗" at bounding box center [274, 259] width 144 height 23
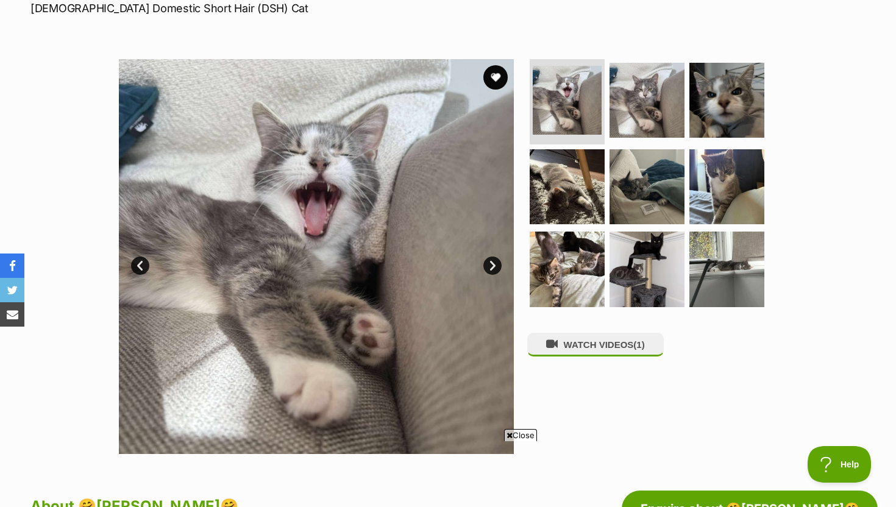
click at [492, 269] on link "Next" at bounding box center [492, 265] width 18 height 18
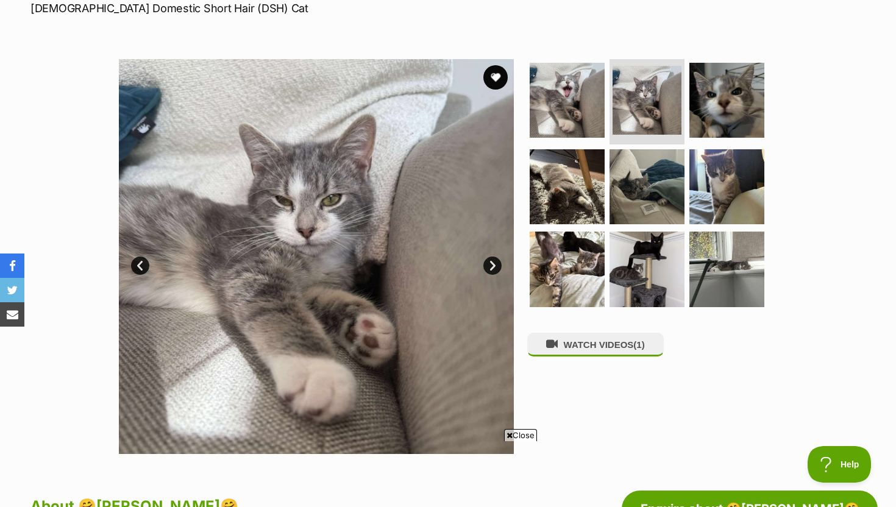
click at [492, 265] on link "Next" at bounding box center [492, 265] width 18 height 18
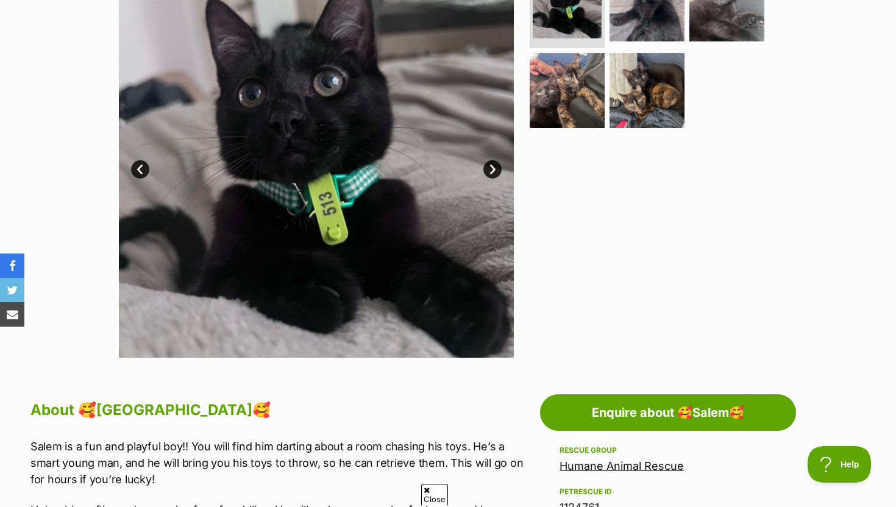
click at [498, 162] on img at bounding box center [316, 160] width 395 height 395
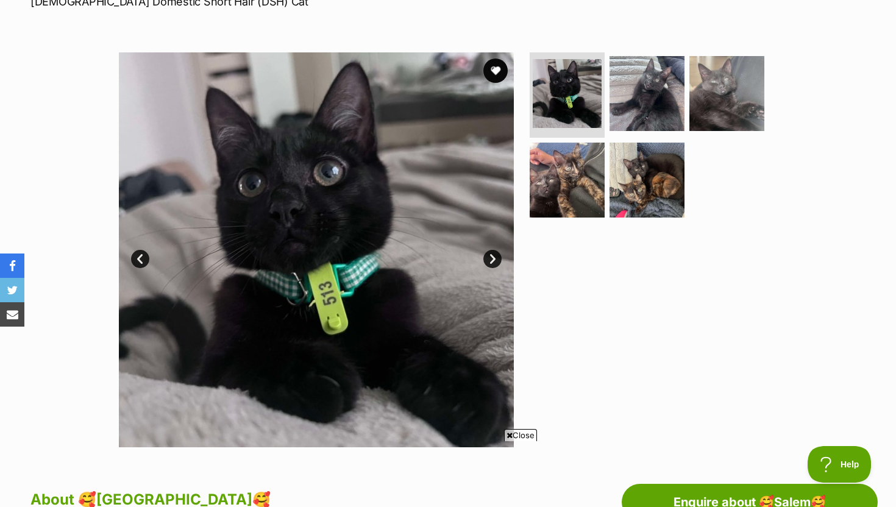
click at [494, 256] on link "Next" at bounding box center [492, 259] width 18 height 18
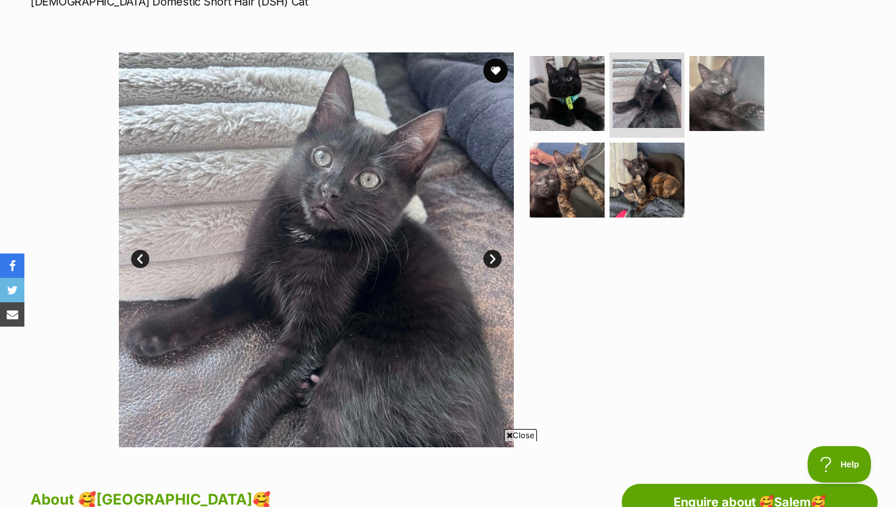
click at [490, 261] on link "Next" at bounding box center [492, 259] width 18 height 18
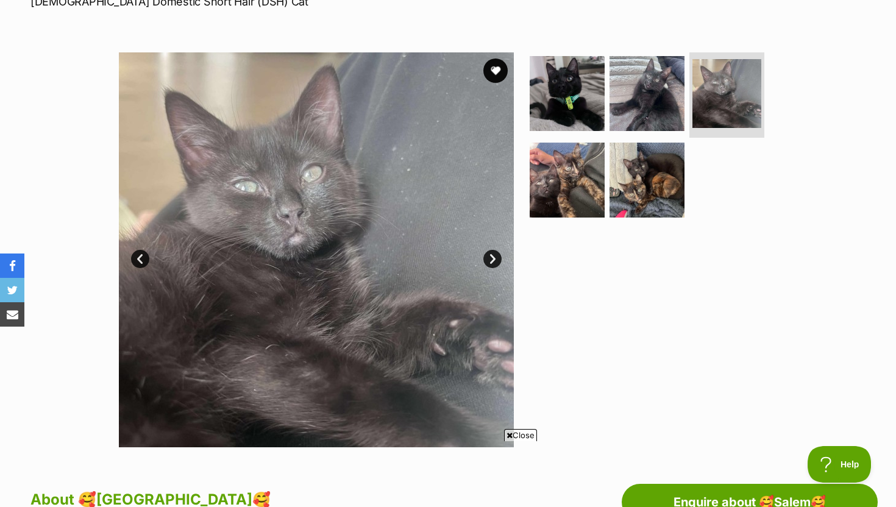
click at [489, 259] on link "Next" at bounding box center [492, 259] width 18 height 18
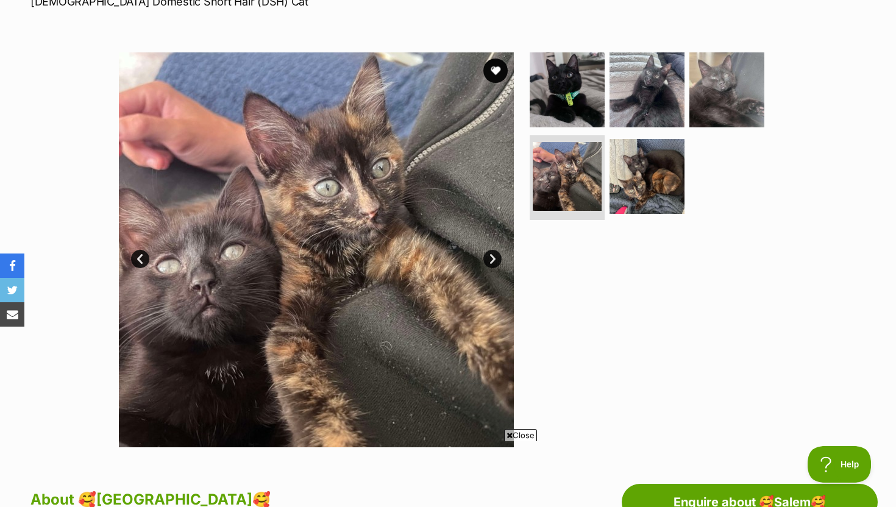
click at [491, 256] on link "Next" at bounding box center [492, 259] width 18 height 18
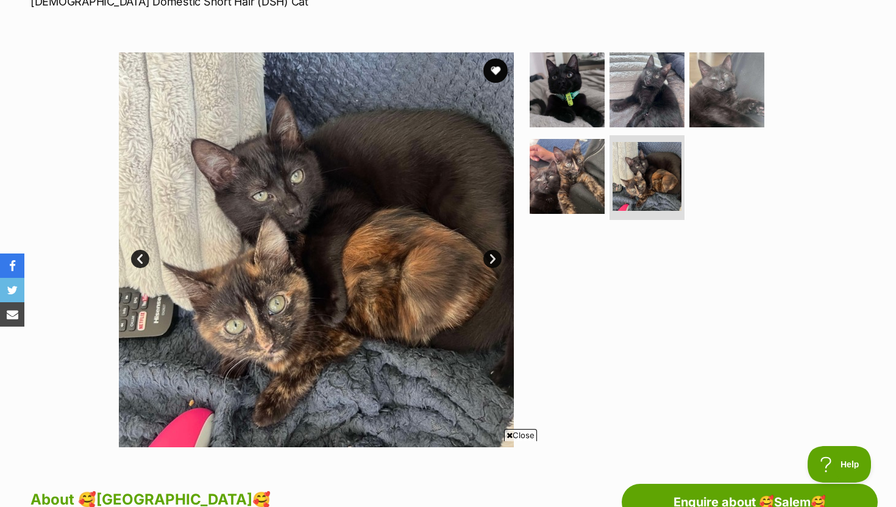
click at [491, 256] on link "Next" at bounding box center [492, 259] width 18 height 18
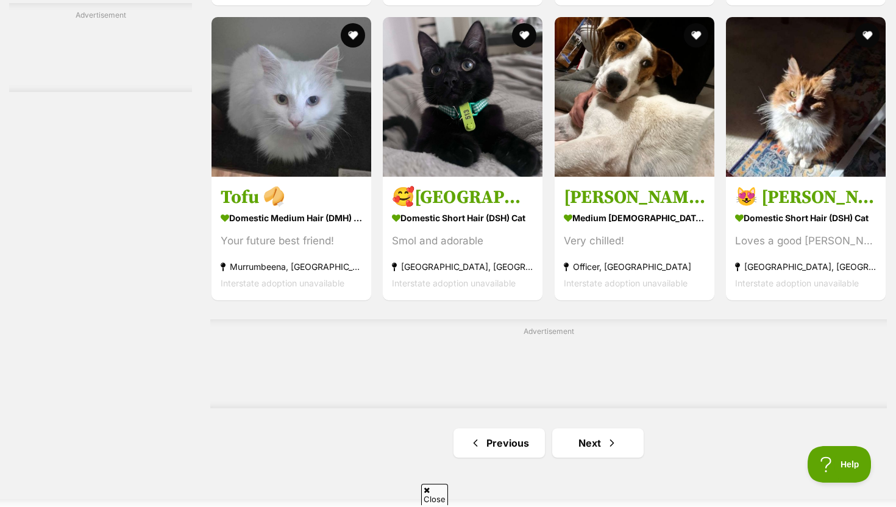
scroll to position [1821, 0]
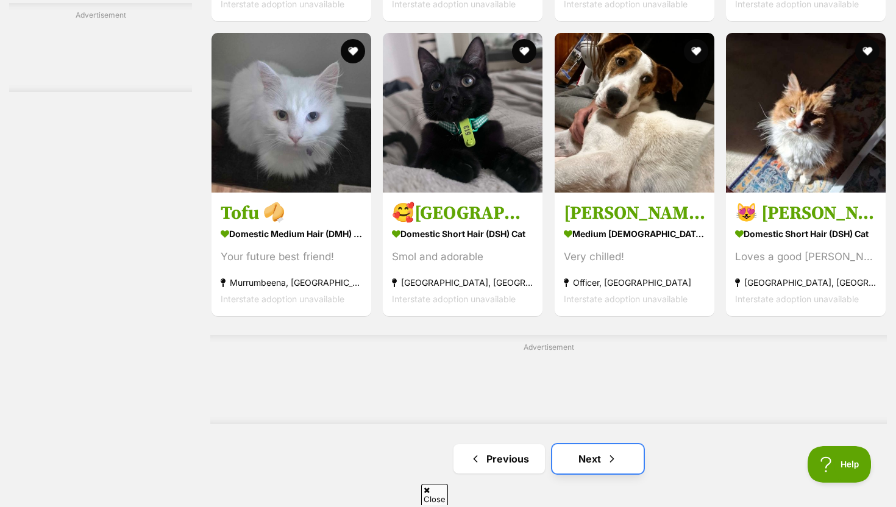
click at [577, 468] on link "Next" at bounding box center [597, 458] width 91 height 29
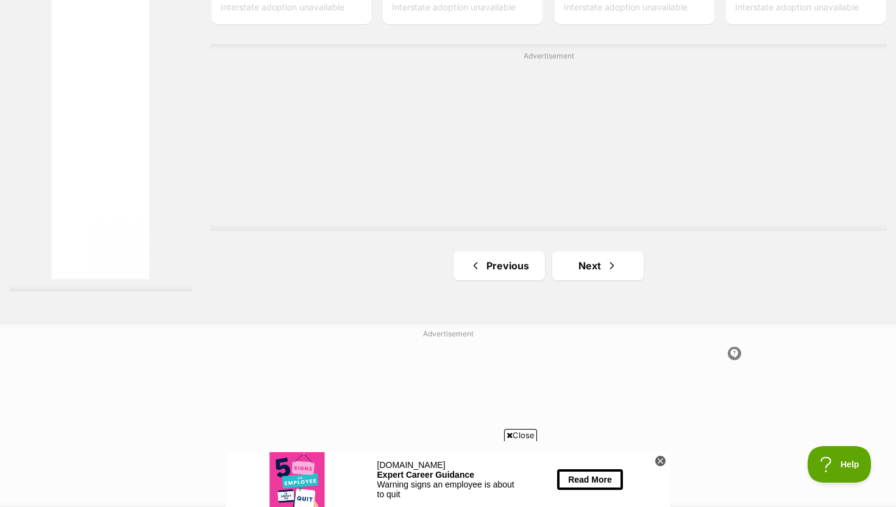
scroll to position [2325, 0]
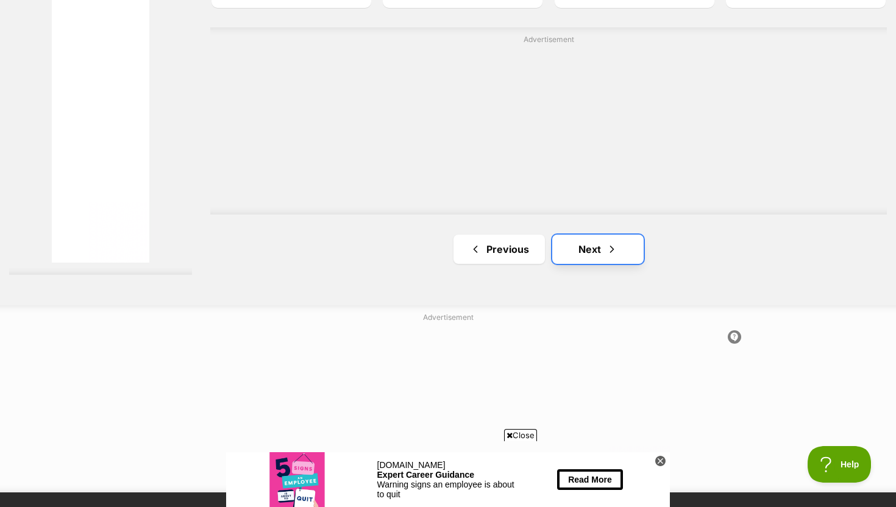
click at [567, 250] on link "Next" at bounding box center [597, 249] width 91 height 29
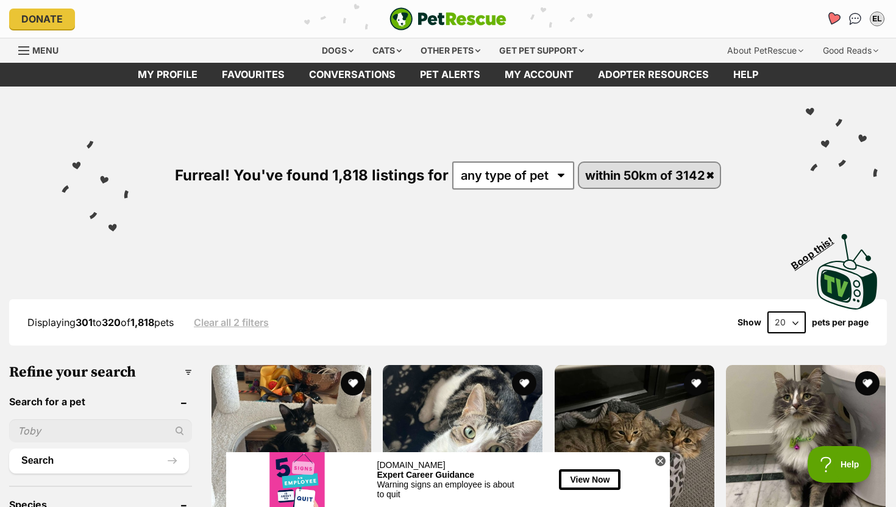
click at [829, 19] on icon "Favourites" at bounding box center [832, 19] width 15 height 14
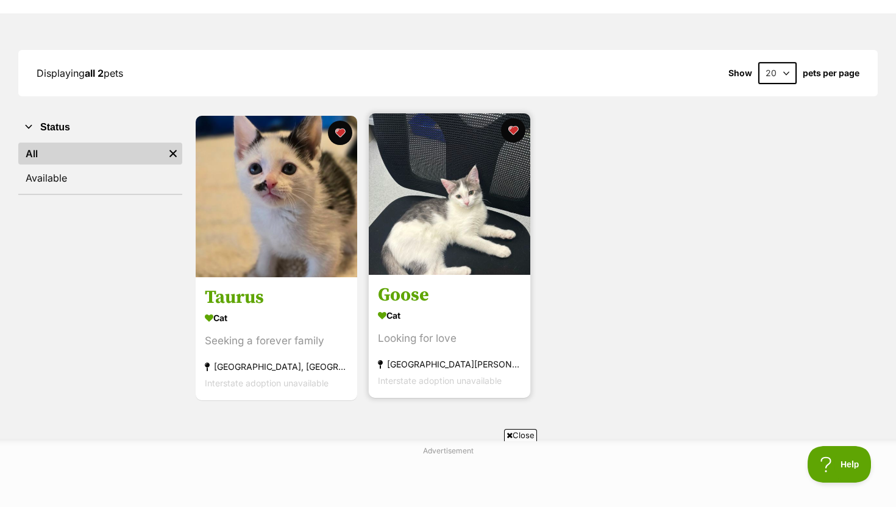
click at [460, 330] on section "Cat Looking for love [GEOGRAPHIC_DATA][PERSON_NAME][GEOGRAPHIC_DATA] Interstate…" at bounding box center [449, 348] width 143 height 82
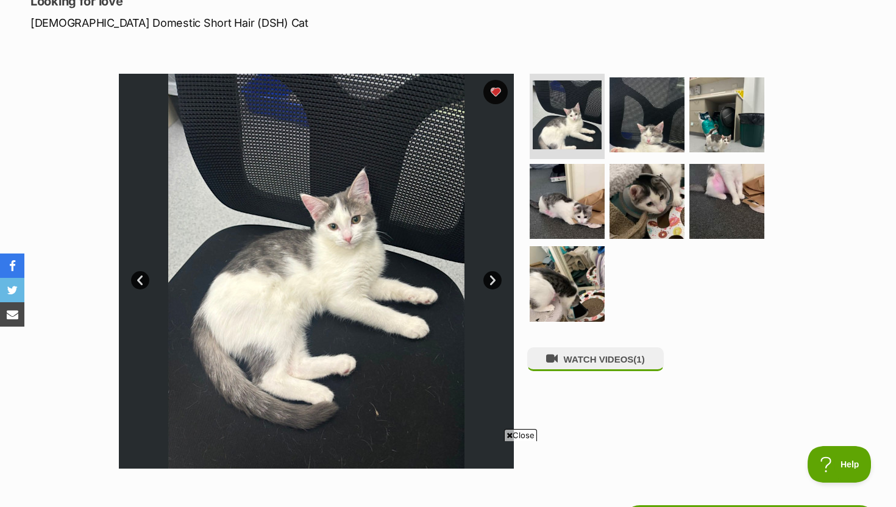
click at [490, 278] on link "Next" at bounding box center [492, 280] width 18 height 18
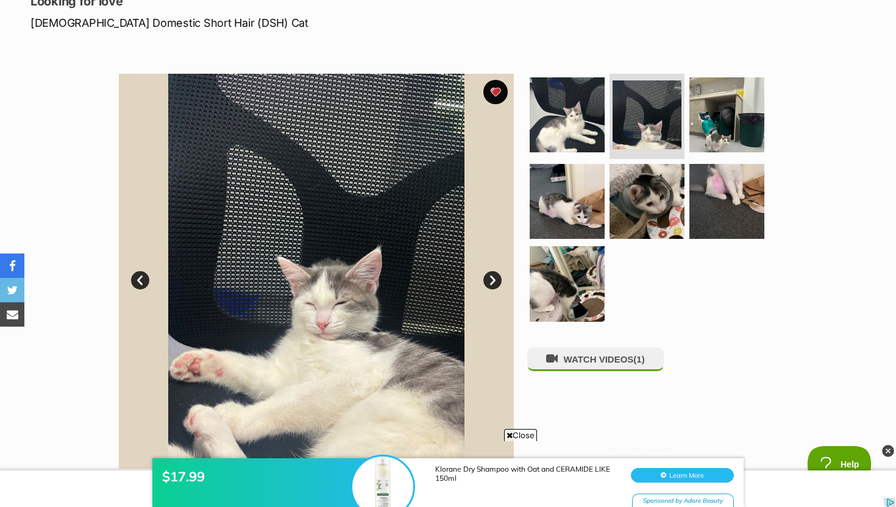
click at [490, 278] on link "Next" at bounding box center [492, 280] width 18 height 18
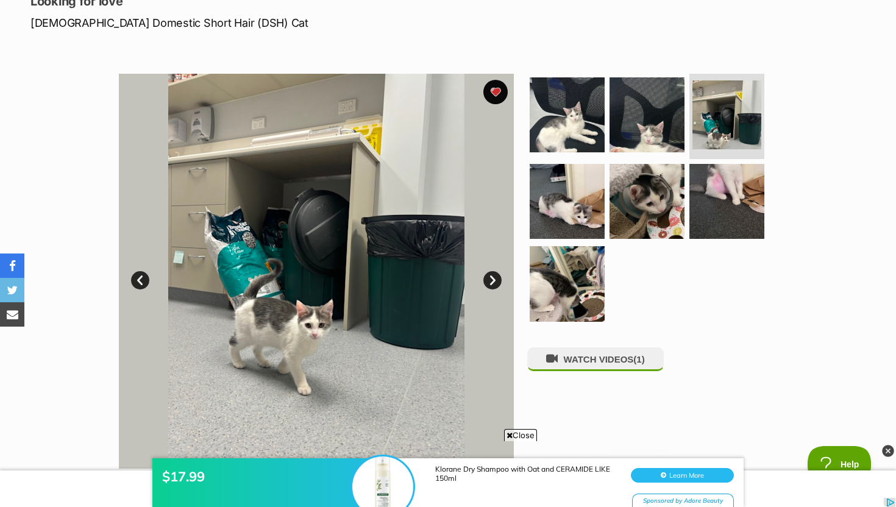
click at [490, 278] on link "Next" at bounding box center [492, 280] width 18 height 18
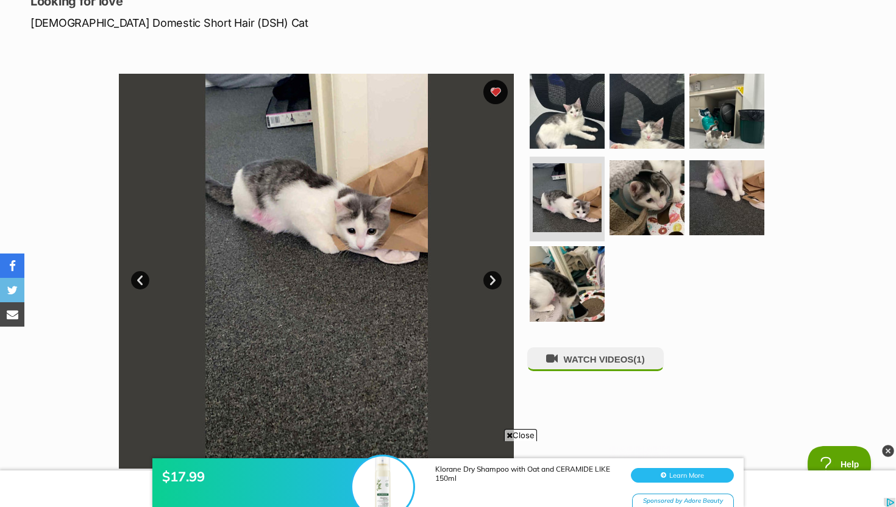
click at [490, 278] on link "Next" at bounding box center [492, 280] width 18 height 18
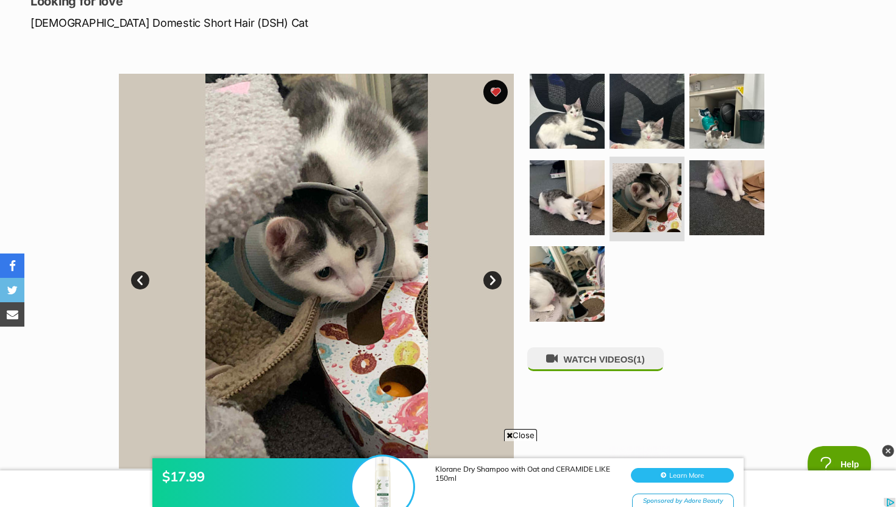
click at [492, 278] on link "Next" at bounding box center [492, 280] width 18 height 18
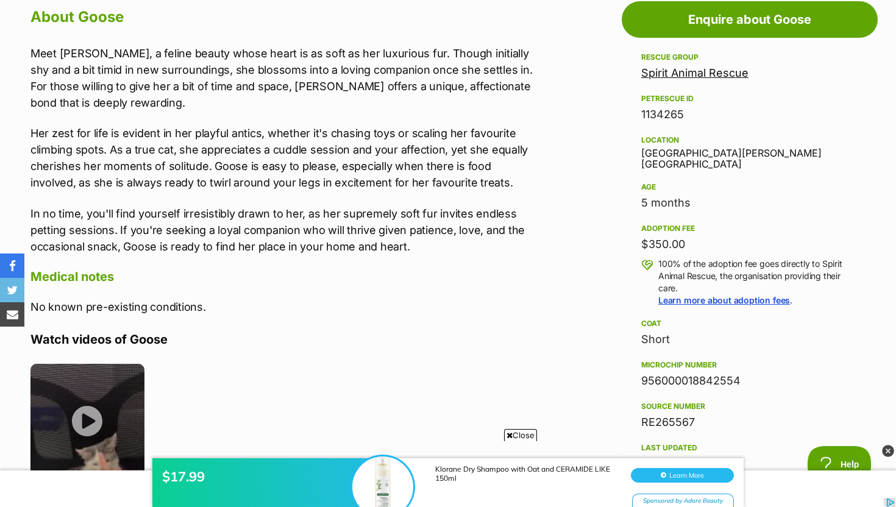
scroll to position [654, 0]
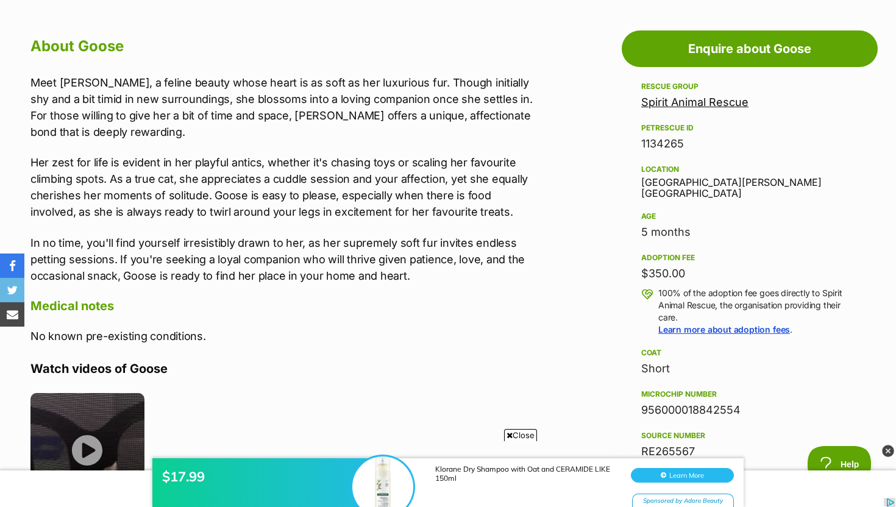
click at [666, 104] on link "Spirit Animal Rescue" at bounding box center [694, 102] width 107 height 13
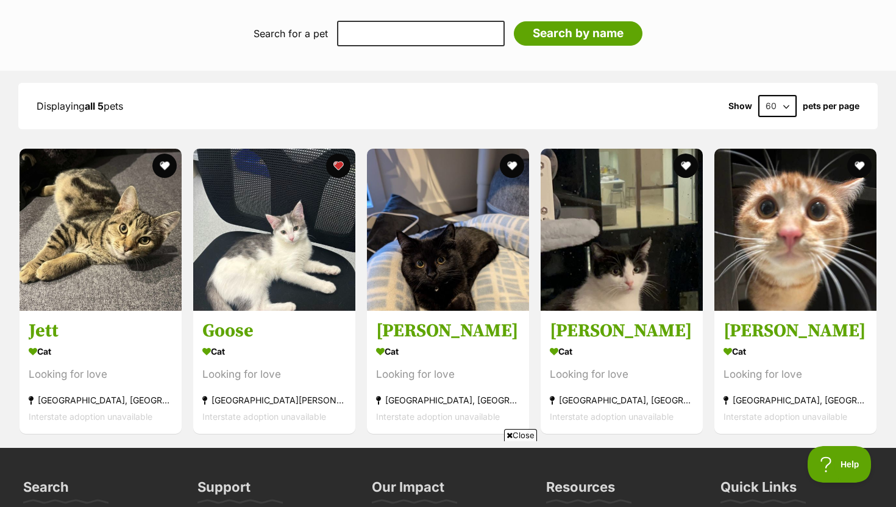
scroll to position [1034, 0]
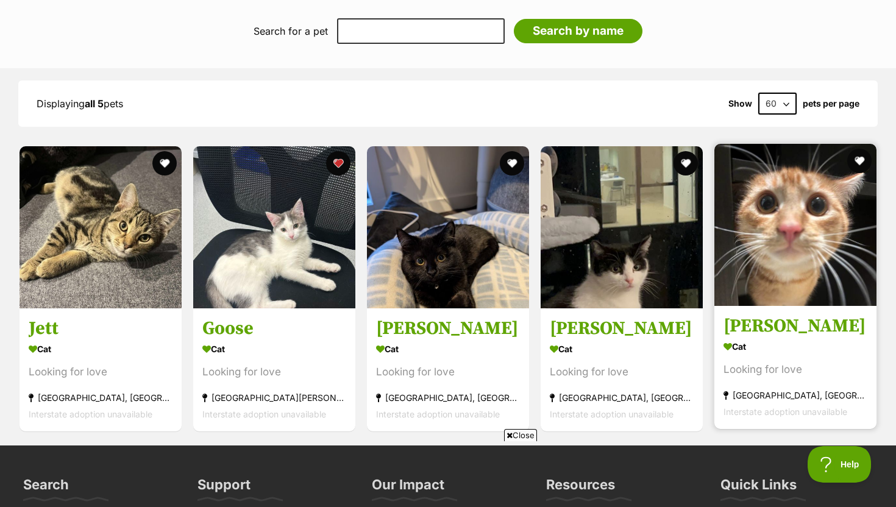
click at [778, 289] on img at bounding box center [795, 225] width 162 height 162
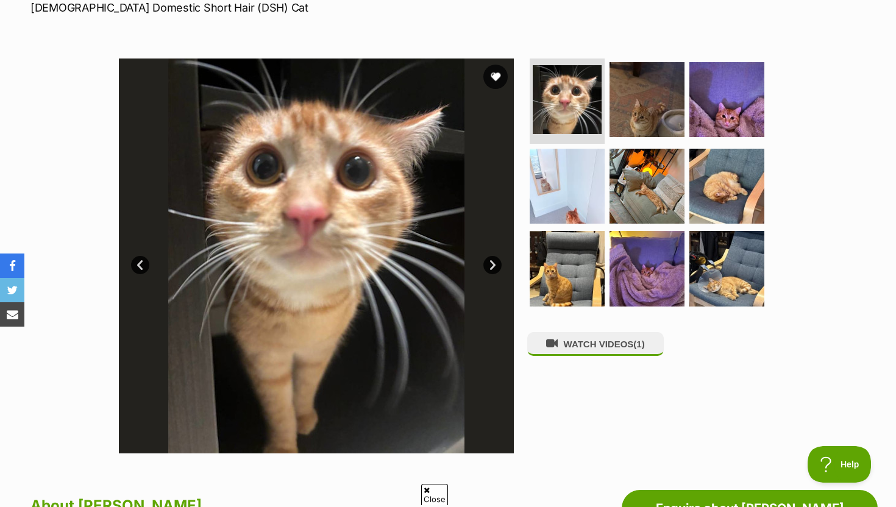
click at [495, 258] on link "Next" at bounding box center [492, 265] width 18 height 18
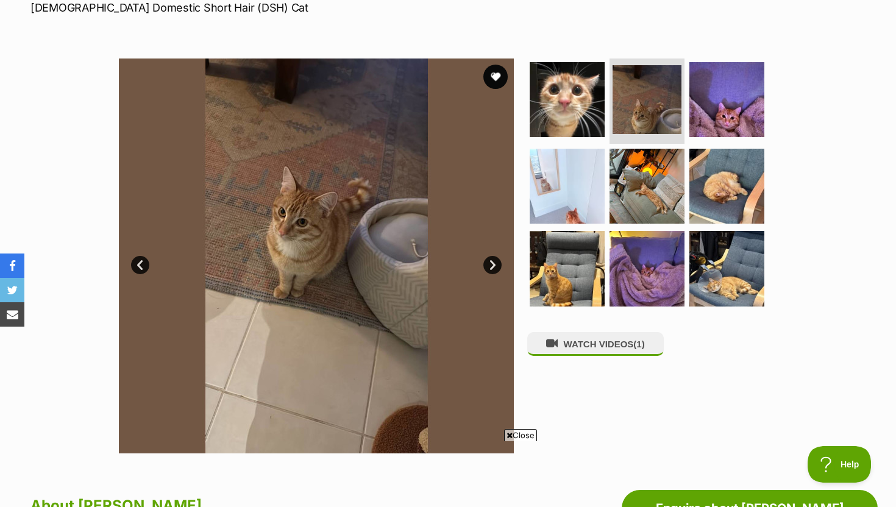
click at [495, 261] on link "Next" at bounding box center [492, 265] width 18 height 18
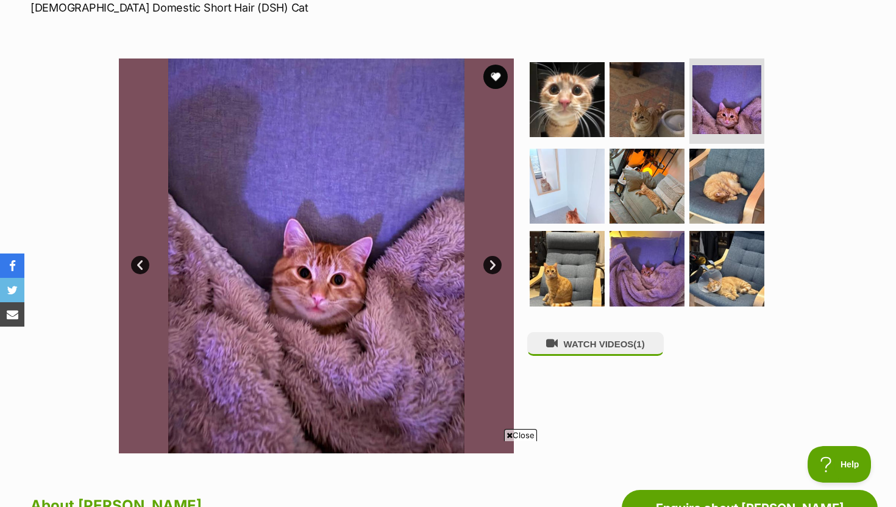
click at [495, 261] on link "Next" at bounding box center [492, 265] width 18 height 18
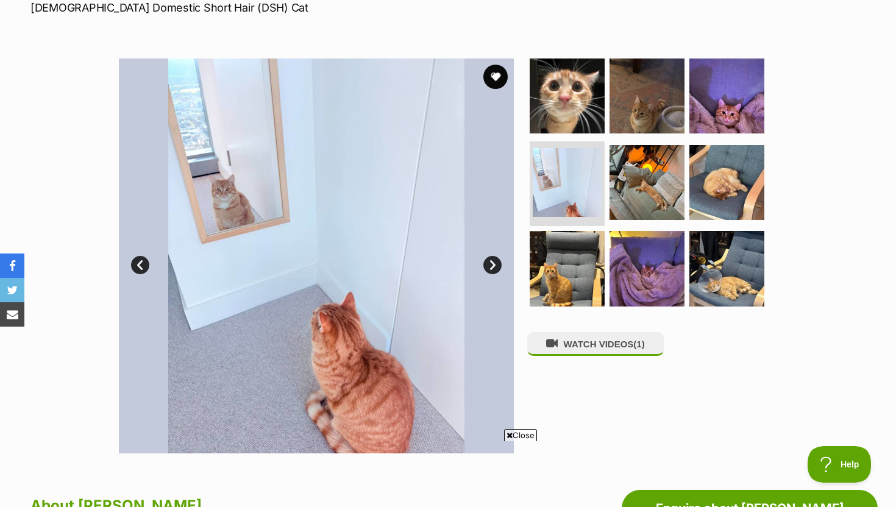
click at [492, 261] on link "Next" at bounding box center [492, 265] width 18 height 18
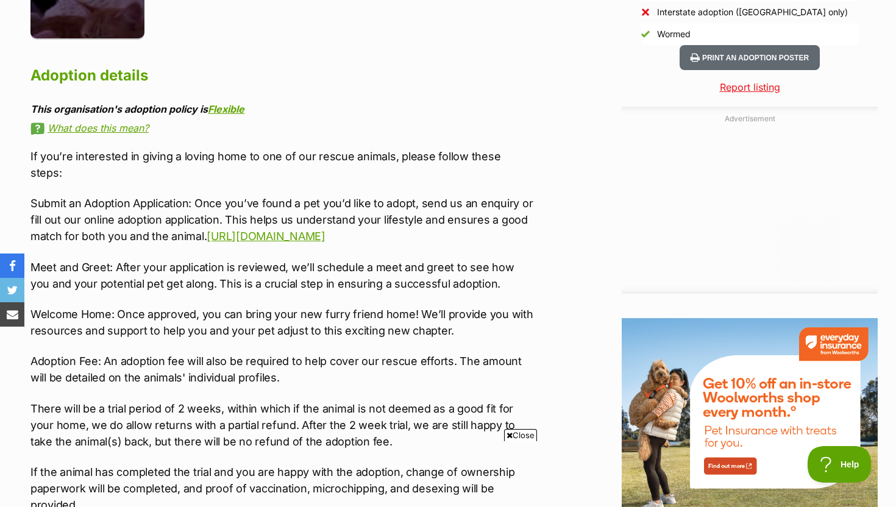
scroll to position [1226, 0]
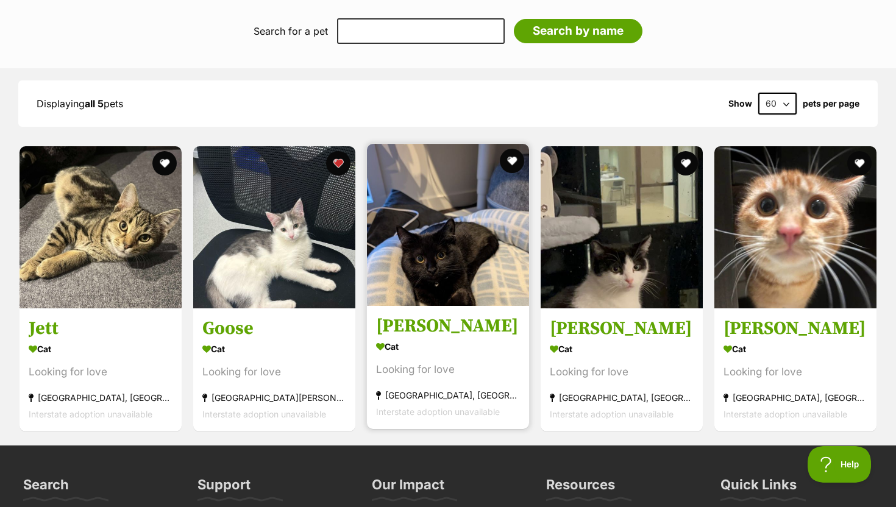
click at [456, 297] on img at bounding box center [448, 225] width 162 height 162
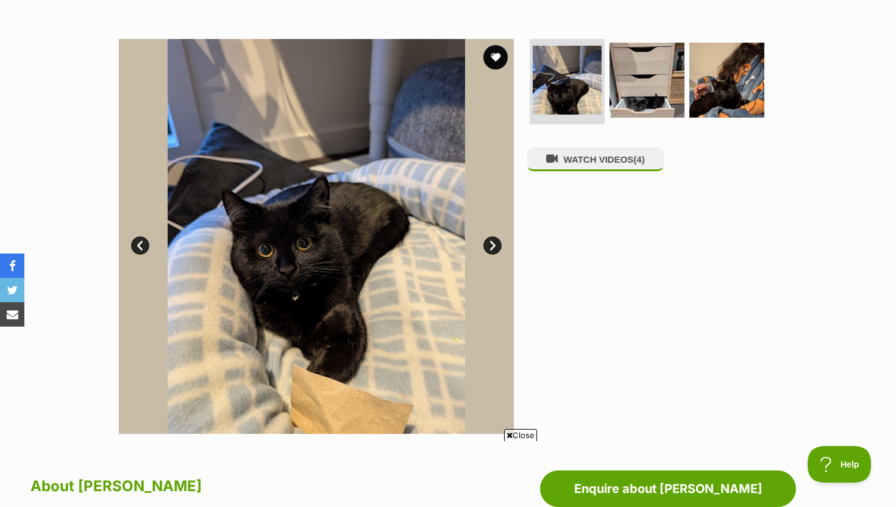
click at [487, 244] on link "Next" at bounding box center [492, 245] width 18 height 18
click at [496, 246] on link "Next" at bounding box center [492, 245] width 18 height 18
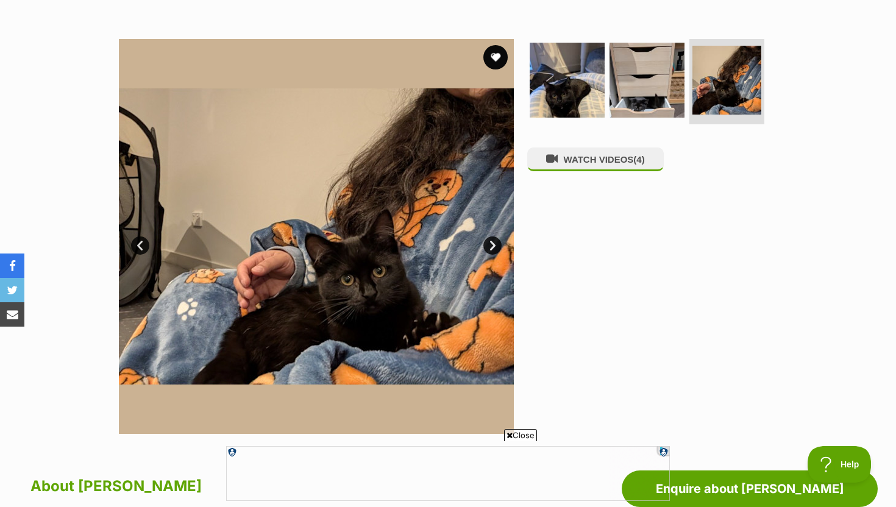
click at [490, 242] on link "Next" at bounding box center [492, 245] width 18 height 18
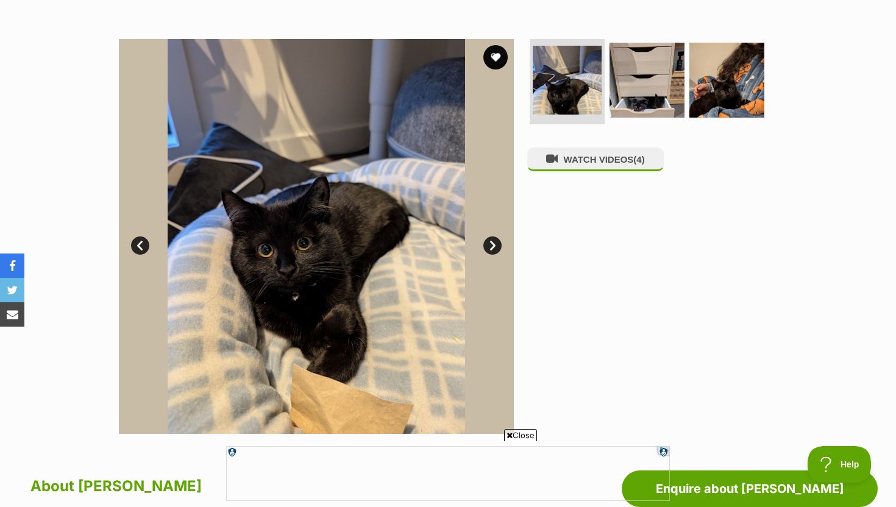
click at [490, 242] on link "Next" at bounding box center [492, 245] width 18 height 18
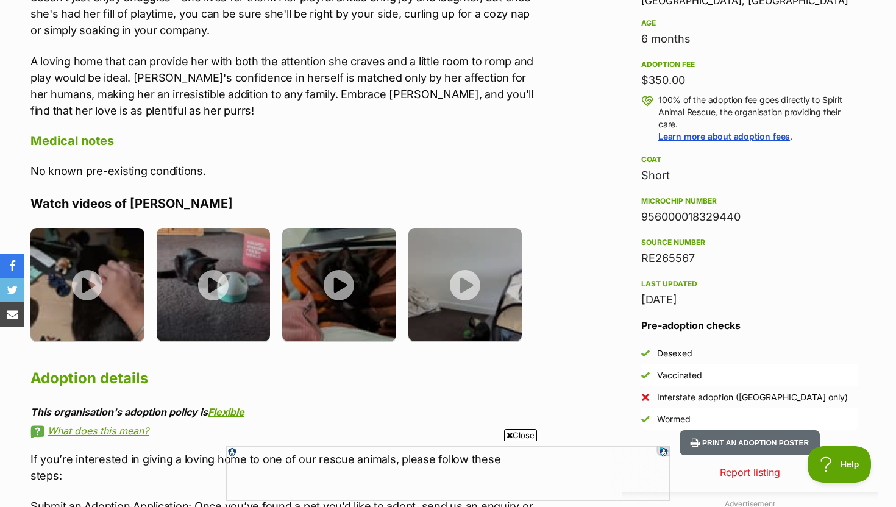
scroll to position [864, 0]
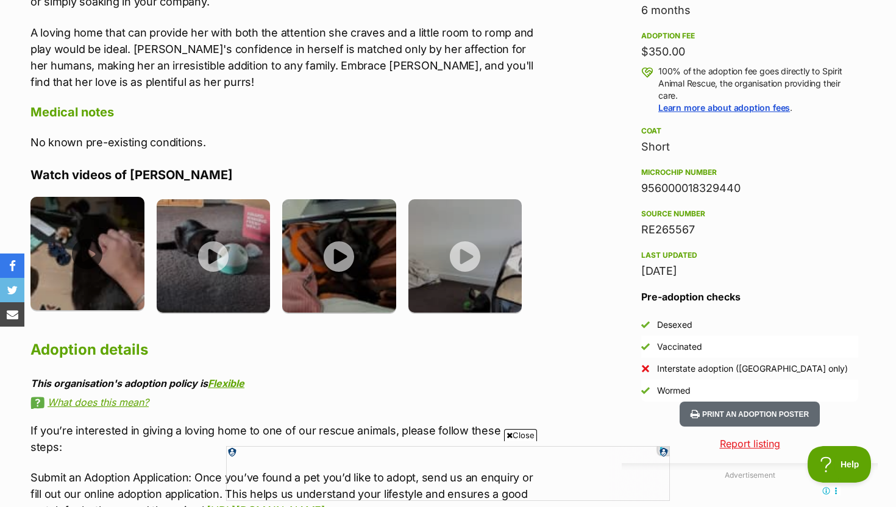
click at [113, 266] on img at bounding box center [87, 254] width 114 height 114
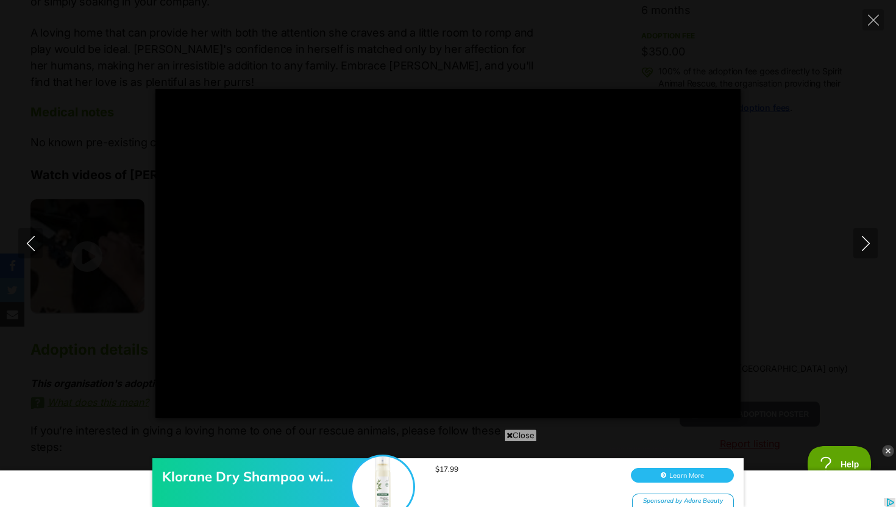
scroll to position [0, 0]
click at [870, 242] on icon "Next" at bounding box center [865, 243] width 15 height 15
type input "75.7"
type input "100"
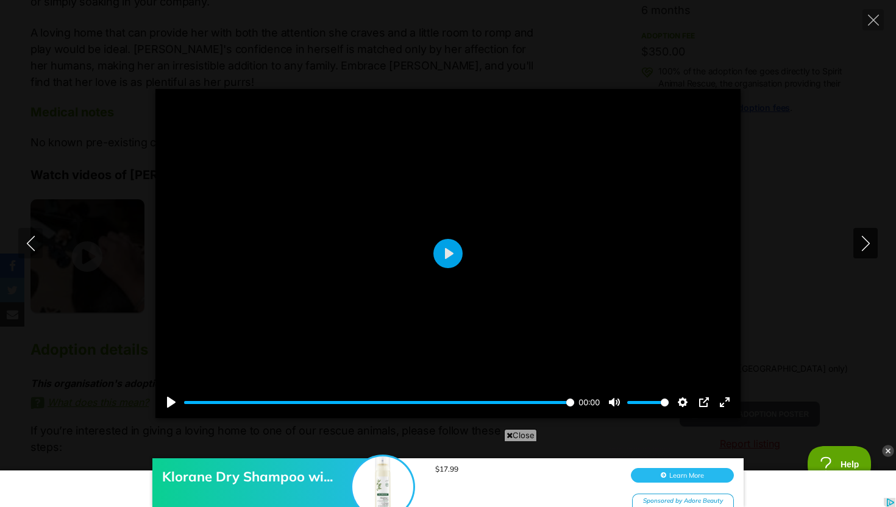
click at [870, 242] on icon "Next" at bounding box center [865, 243] width 15 height 15
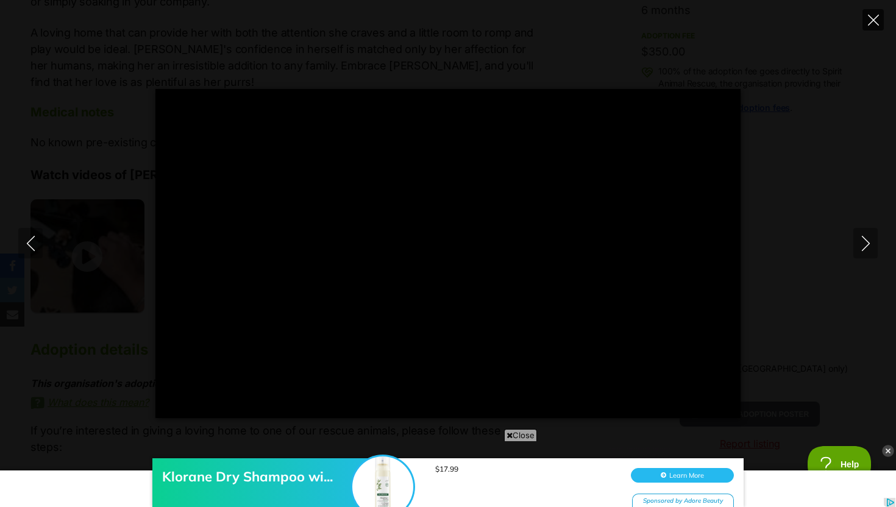
click at [874, 12] on button "Close" at bounding box center [872, 19] width 21 height 21
type input "47.49"
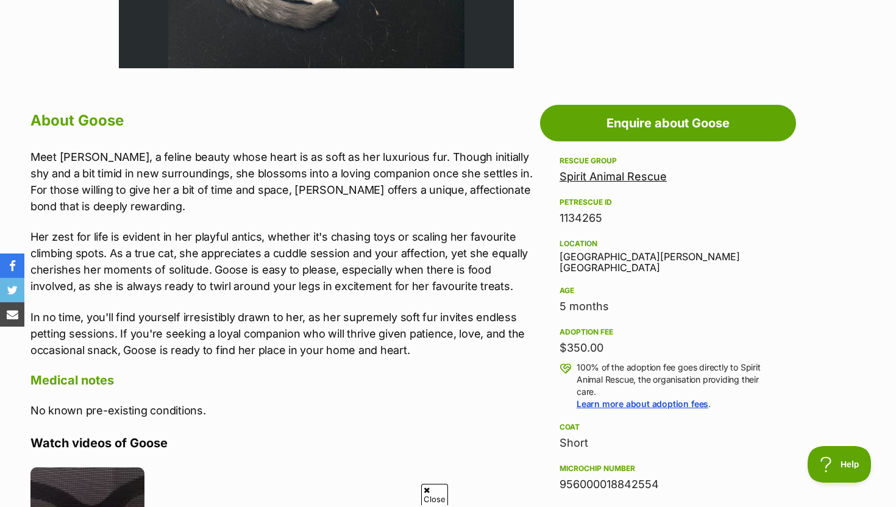
scroll to position [654, 0]
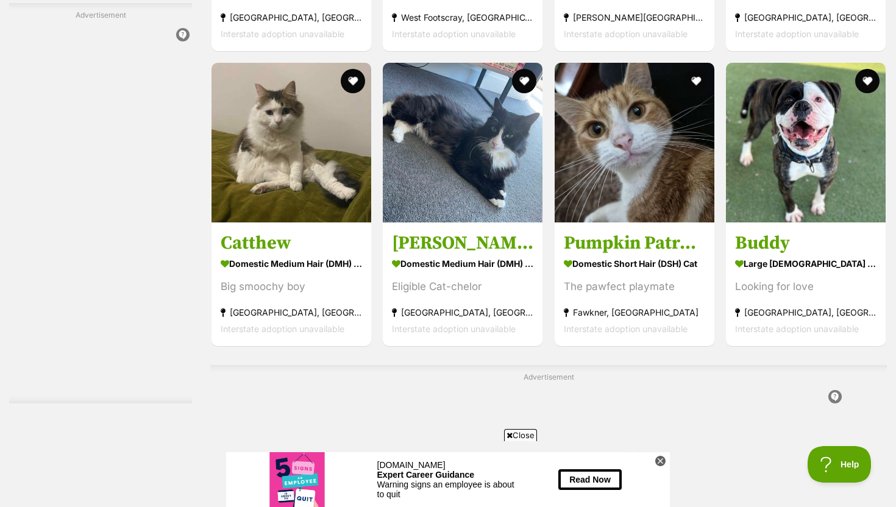
scroll to position [1912, 0]
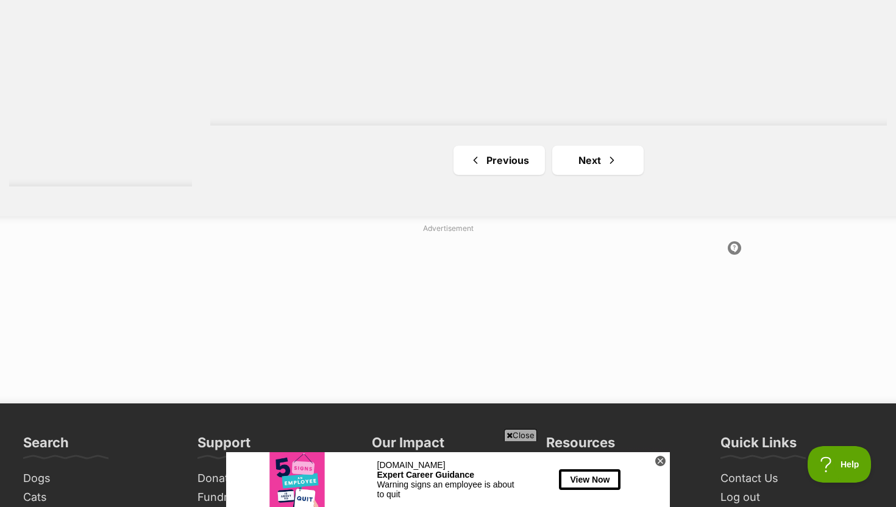
scroll to position [2352, 0]
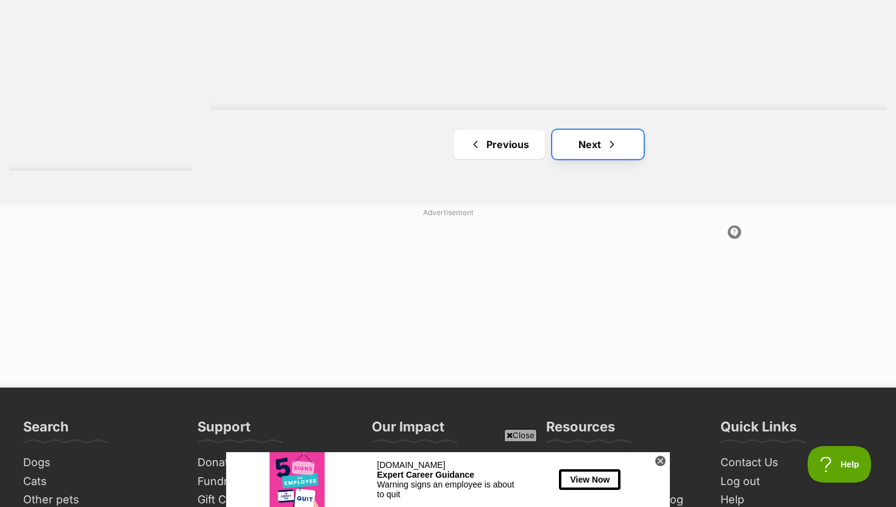
click at [626, 155] on link "Next" at bounding box center [597, 144] width 91 height 29
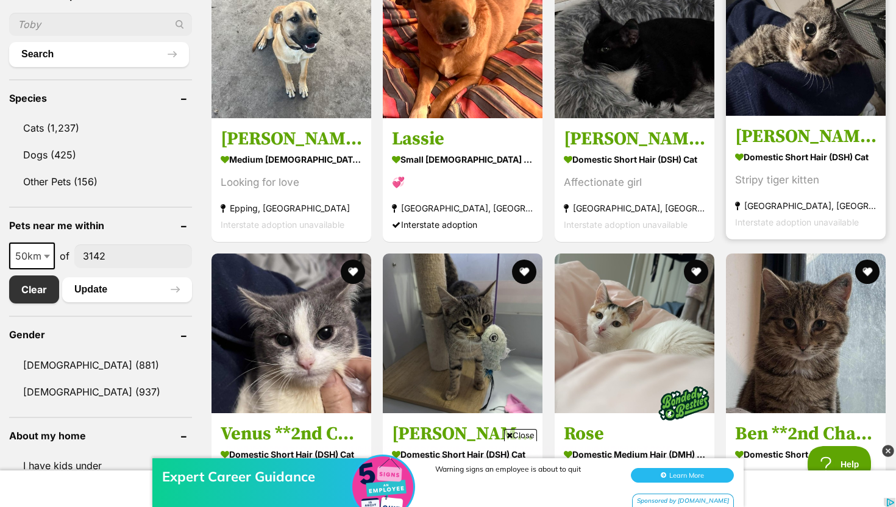
click at [785, 119] on article "Novak Djokovic **2nd Chance Cat Rescue** Domestic Short Hair (DSH) Cat Stripy t…" at bounding box center [805, 98] width 162 height 286
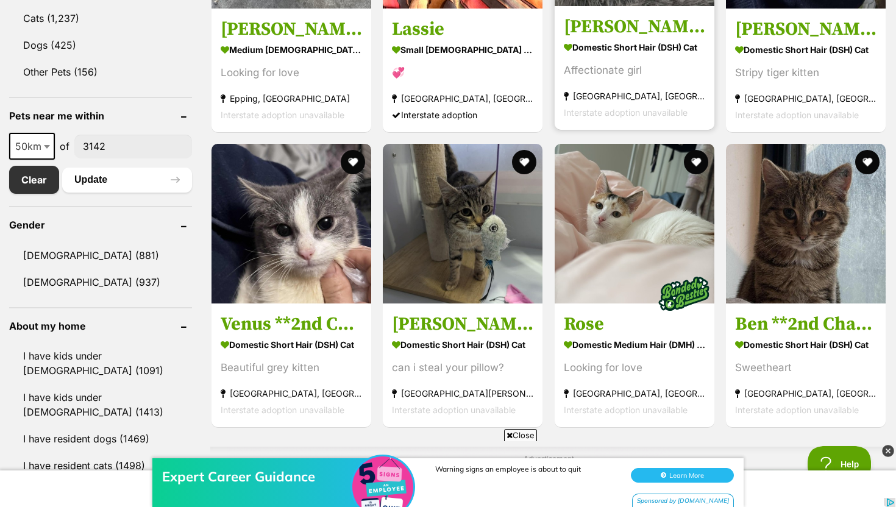
scroll to position [519, 0]
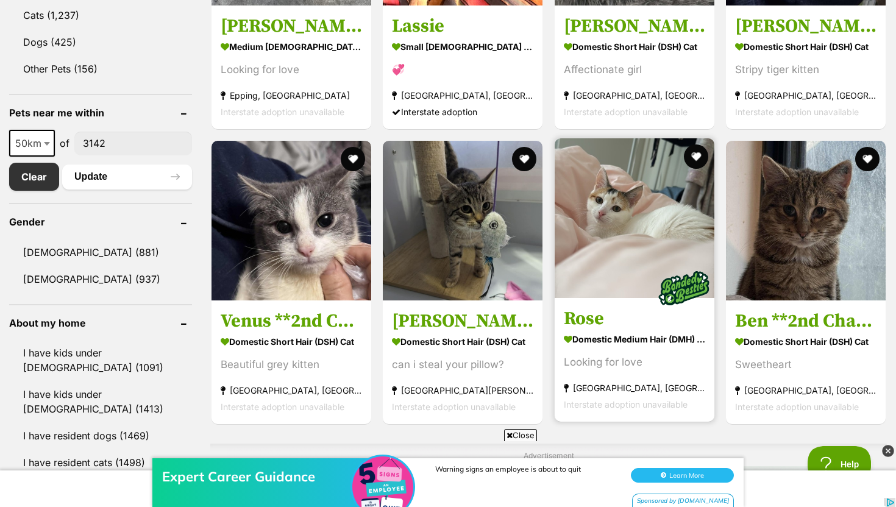
click at [594, 278] on img at bounding box center [634, 218] width 160 height 160
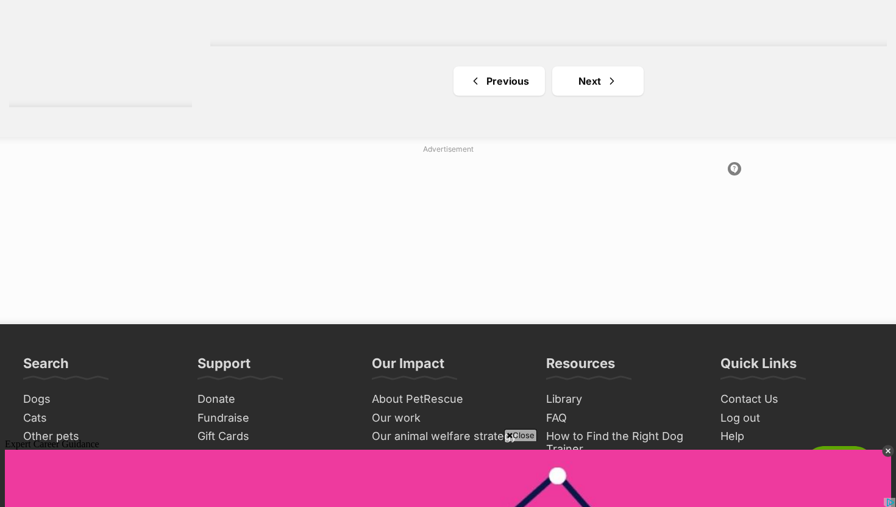
scroll to position [2422, 0]
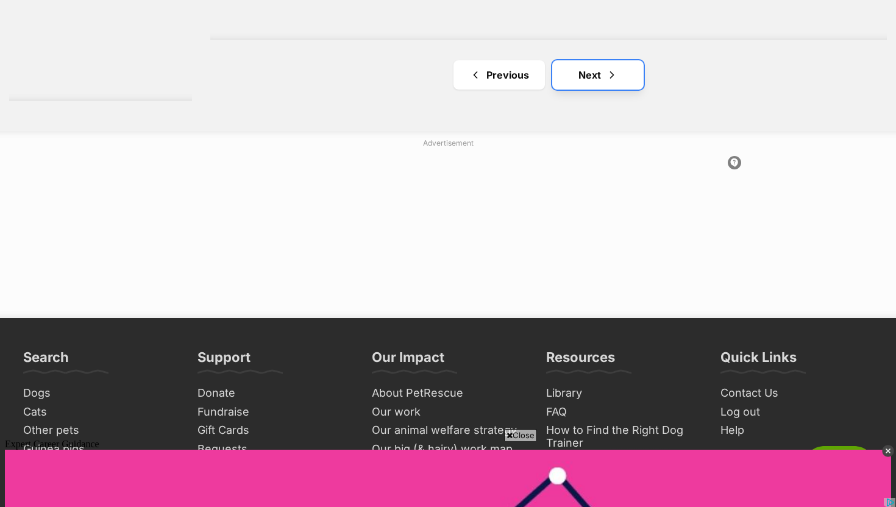
click at [621, 80] on link "Next" at bounding box center [597, 74] width 91 height 29
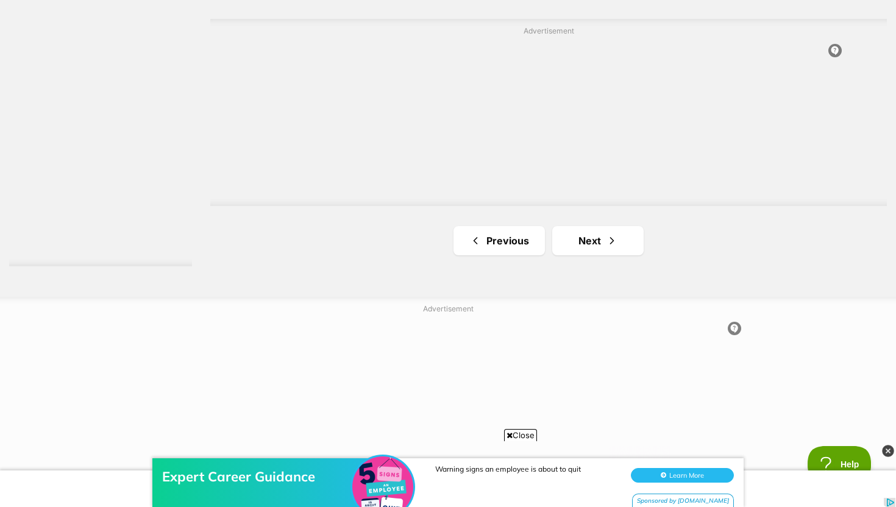
scroll to position [2338, 0]
click at [599, 242] on link "Next" at bounding box center [597, 235] width 91 height 29
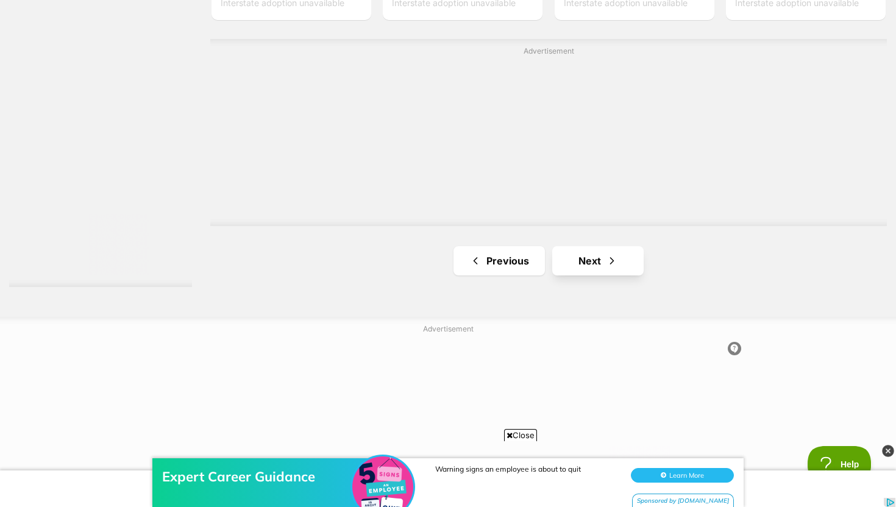
scroll to position [2244, 0]
click at [590, 260] on link "Next" at bounding box center [597, 252] width 91 height 29
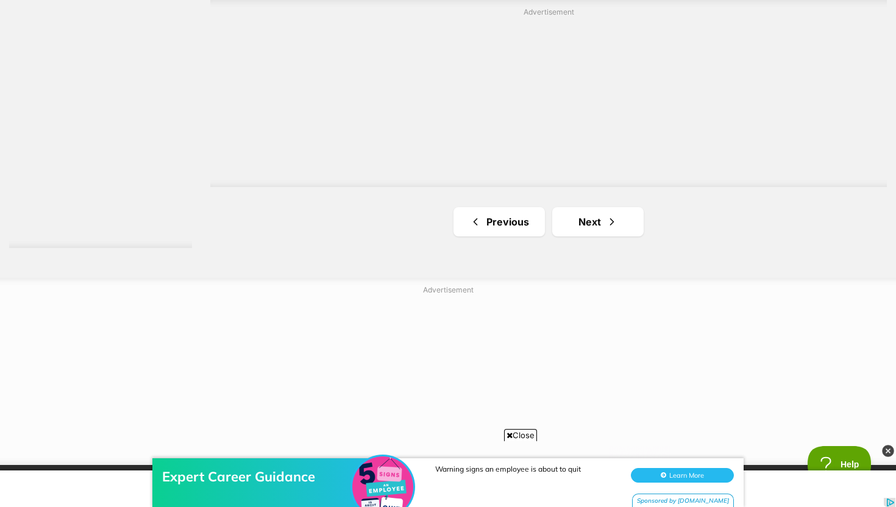
scroll to position [2285, 0]
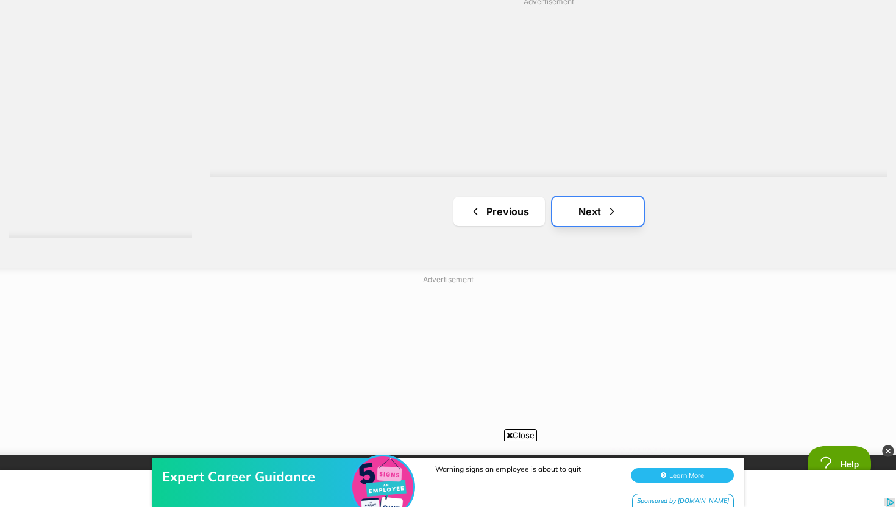
click at [599, 216] on link "Next" at bounding box center [597, 211] width 91 height 29
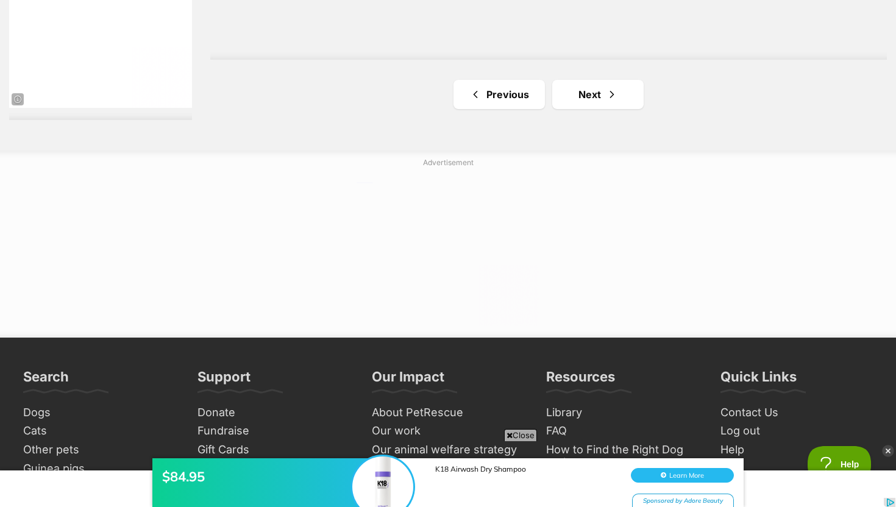
scroll to position [2459, 0]
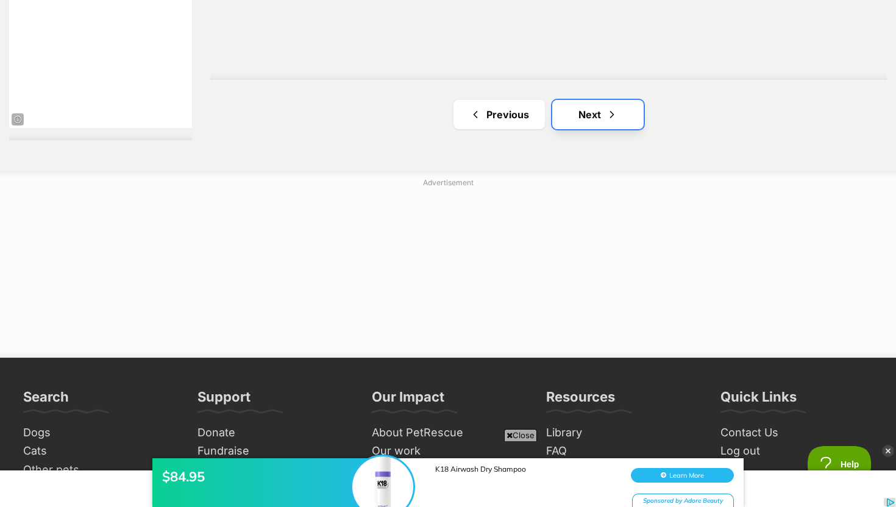
click at [590, 115] on link "Next" at bounding box center [597, 114] width 91 height 29
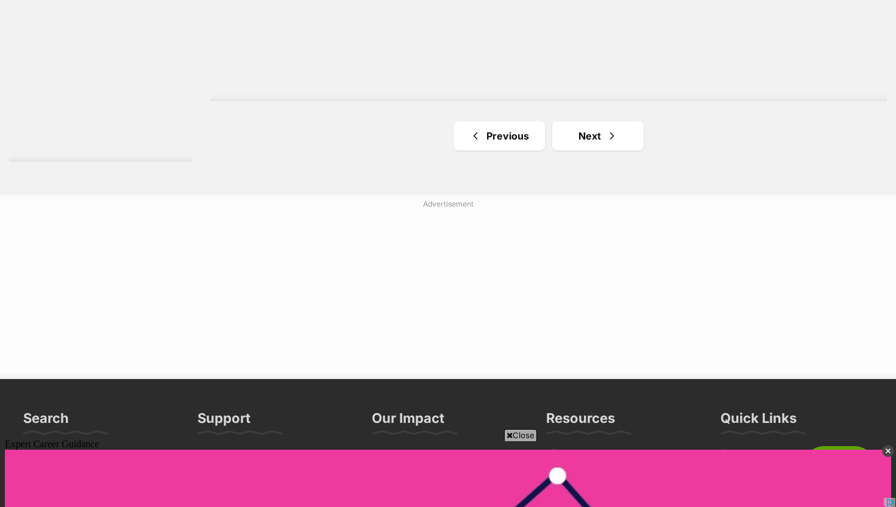
scroll to position [2375, 0]
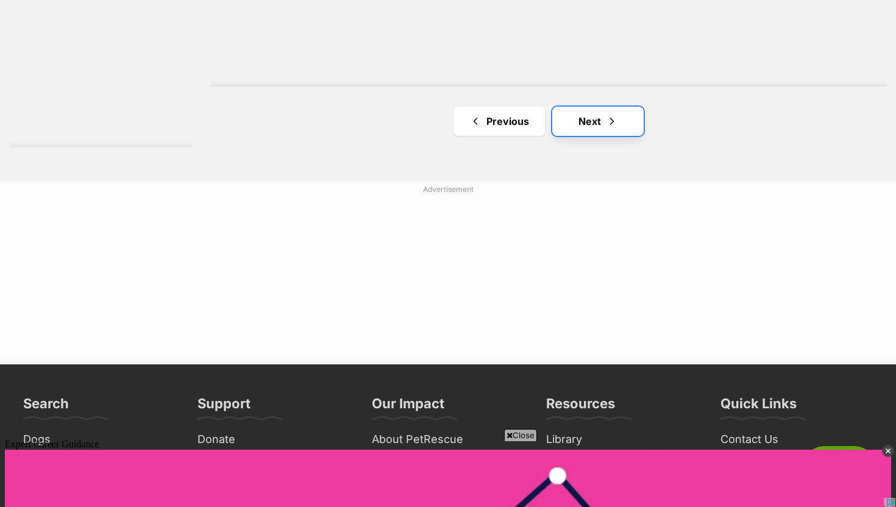
click at [591, 127] on link "Next" at bounding box center [597, 121] width 91 height 29
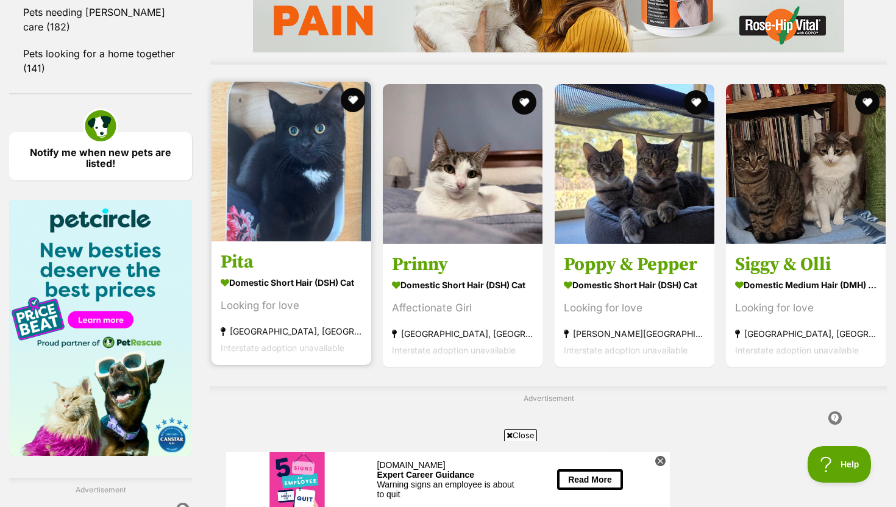
click at [342, 192] on img at bounding box center [291, 162] width 160 height 160
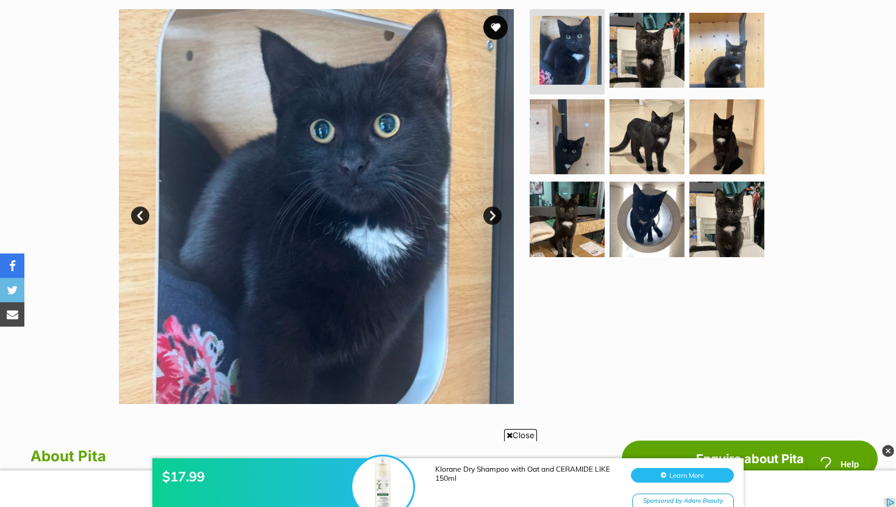
scroll to position [219, 0]
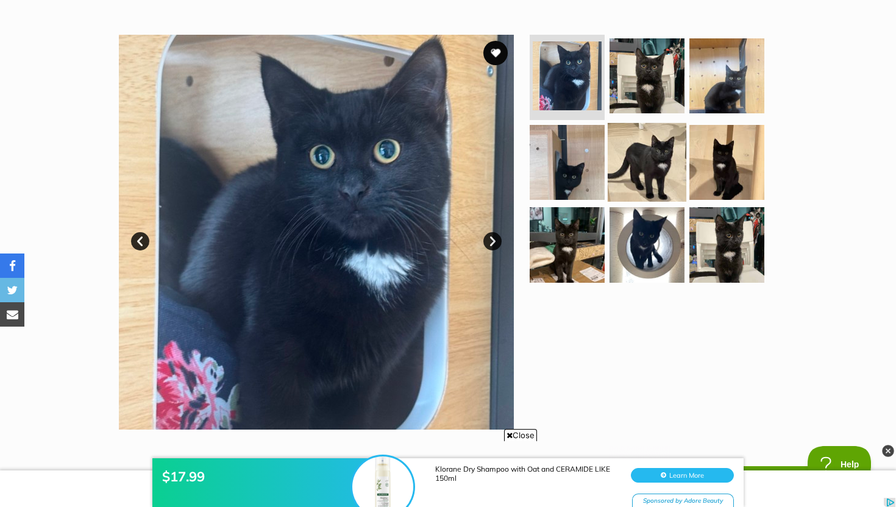
click at [677, 159] on img at bounding box center [646, 161] width 79 height 79
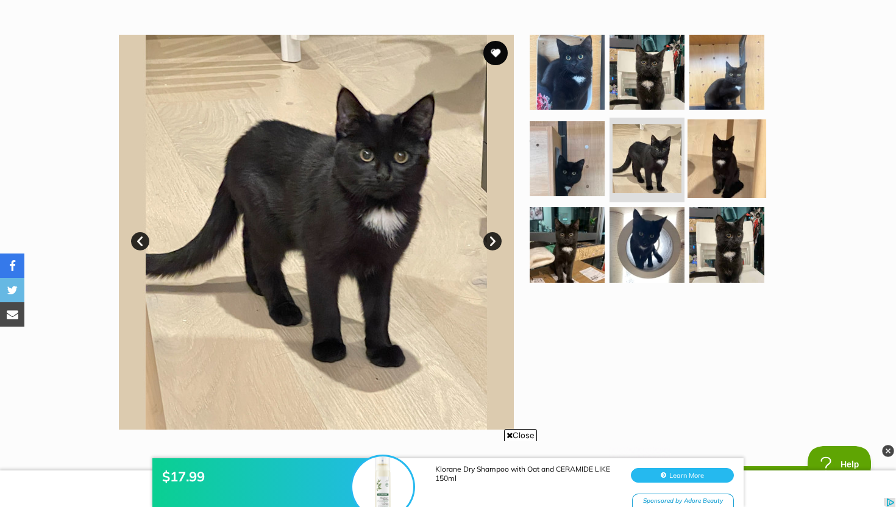
click at [703, 160] on img at bounding box center [726, 158] width 79 height 79
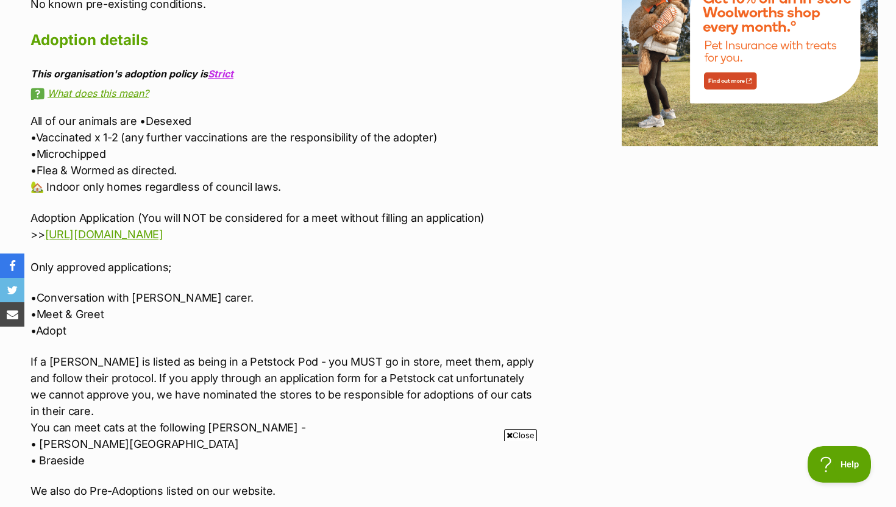
scroll to position [0, 0]
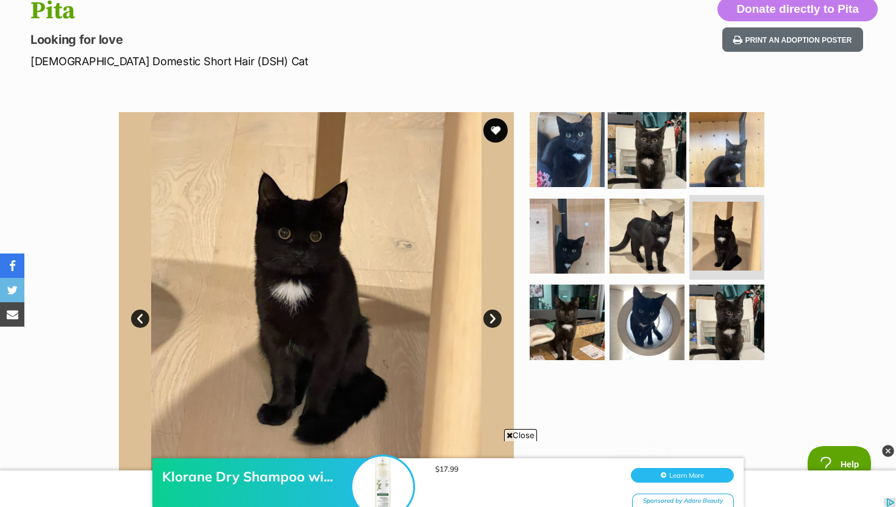
click at [664, 152] on img at bounding box center [646, 149] width 79 height 79
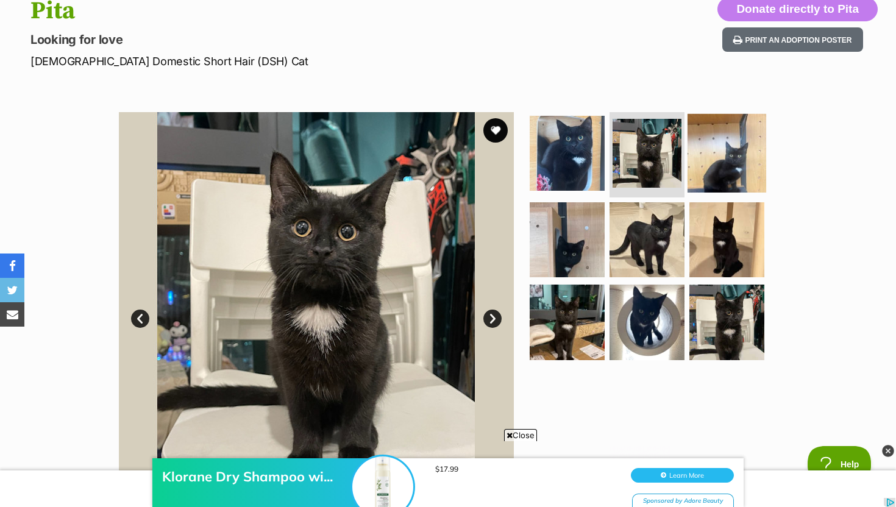
click at [724, 169] on img at bounding box center [726, 153] width 79 height 79
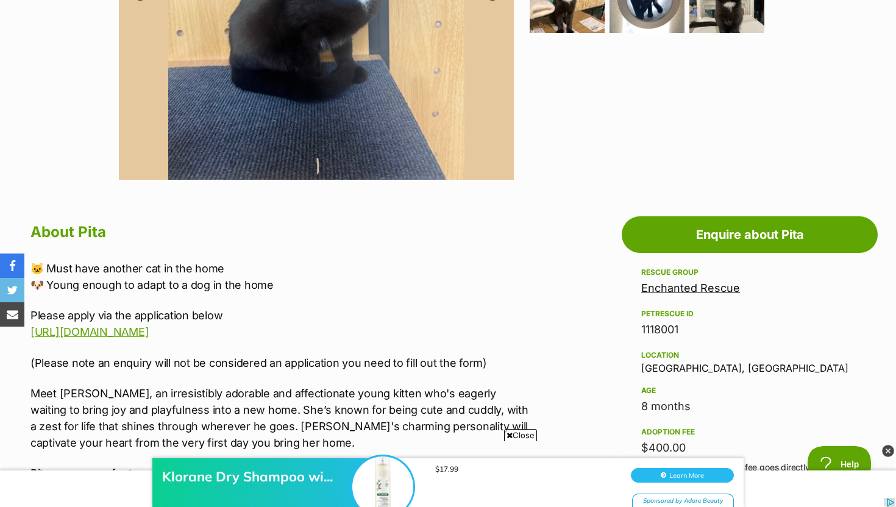
scroll to position [473, 0]
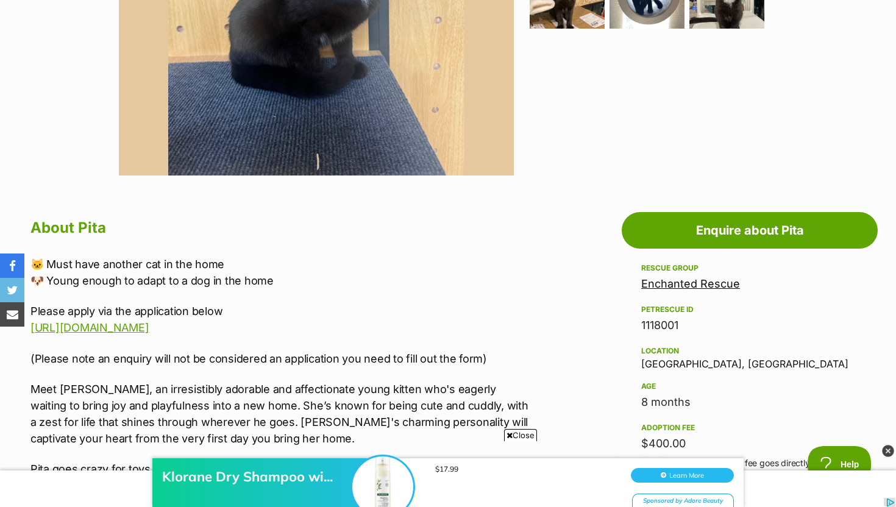
click at [703, 280] on link "Enchanted Rescue" at bounding box center [690, 283] width 99 height 13
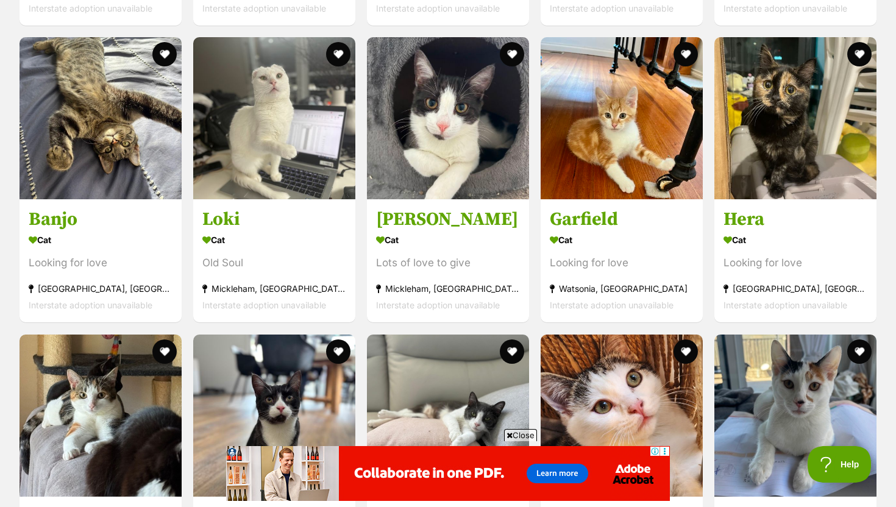
scroll to position [2583, 0]
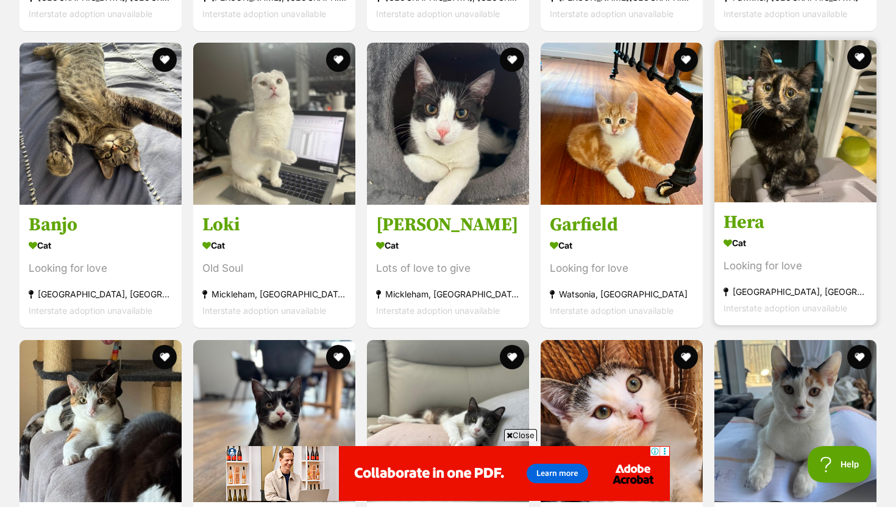
click at [824, 129] on img at bounding box center [795, 121] width 162 height 162
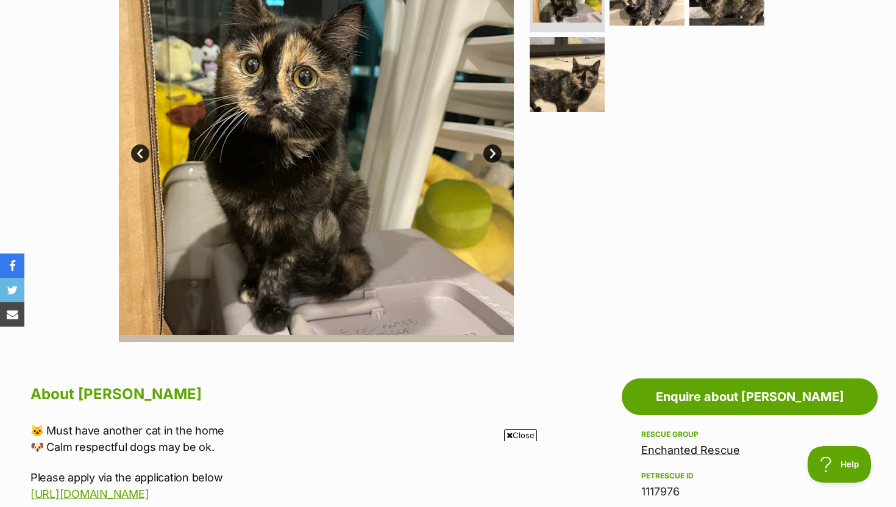
scroll to position [242, 0]
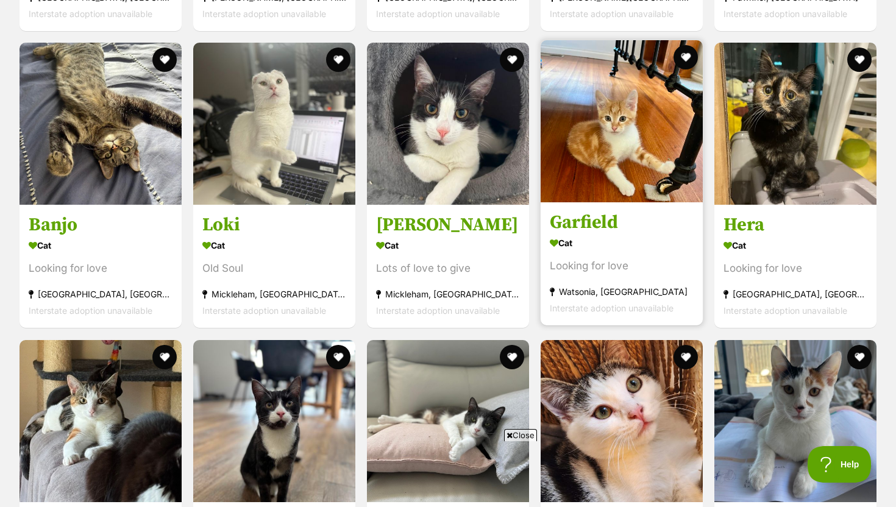
click at [598, 122] on img at bounding box center [621, 121] width 162 height 162
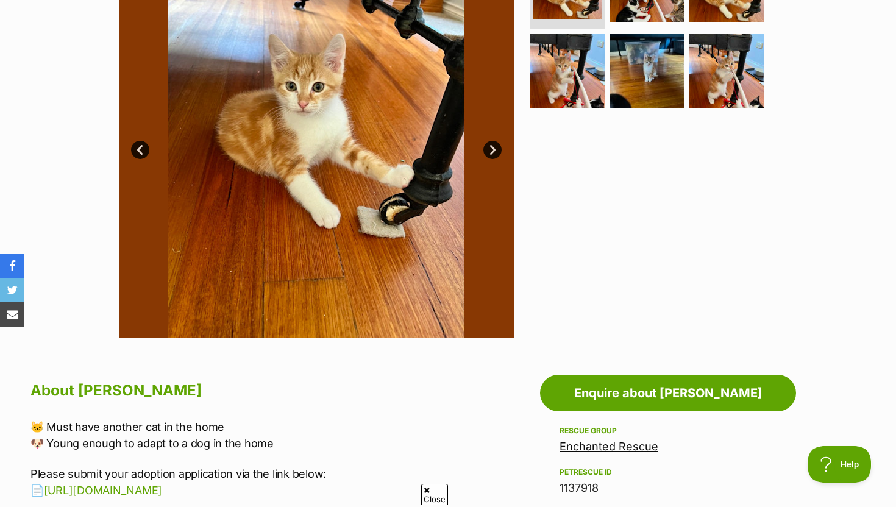
click at [492, 152] on link "Next" at bounding box center [492, 150] width 18 height 18
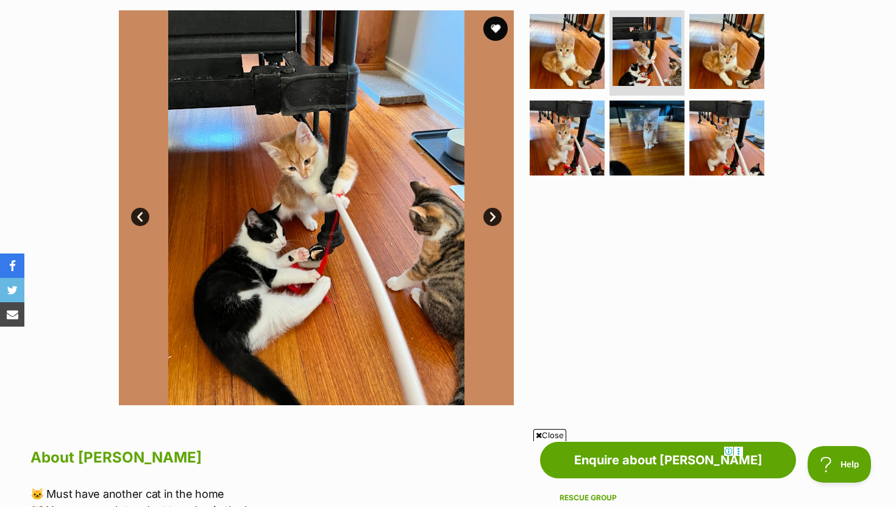
click at [499, 215] on link "Next" at bounding box center [492, 217] width 18 height 18
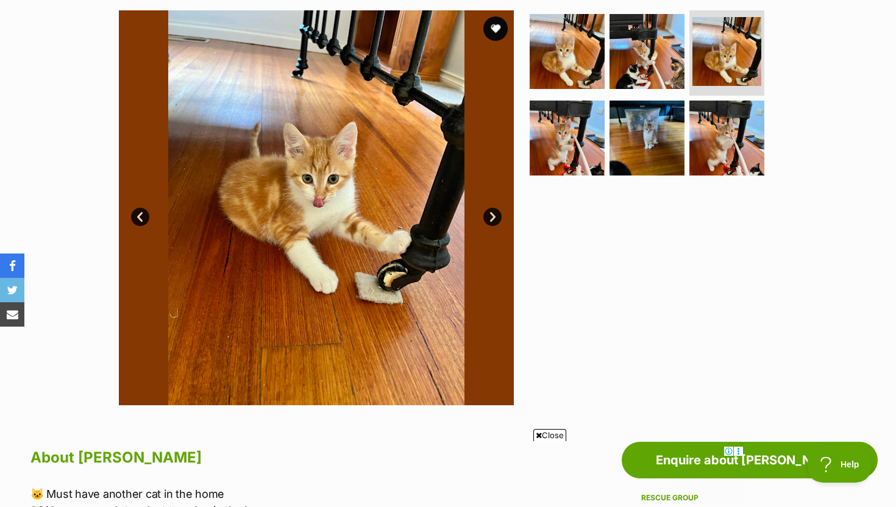
click at [498, 216] on link "Next" at bounding box center [492, 217] width 18 height 18
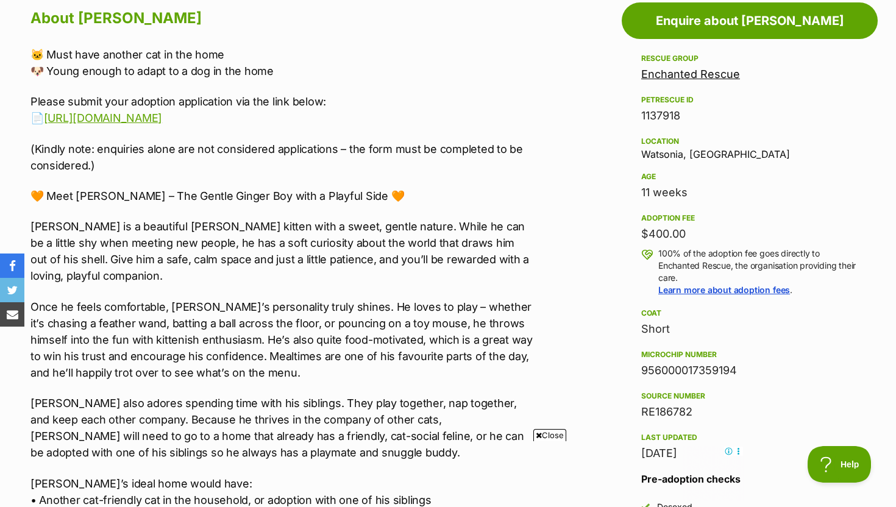
scroll to position [681, 0]
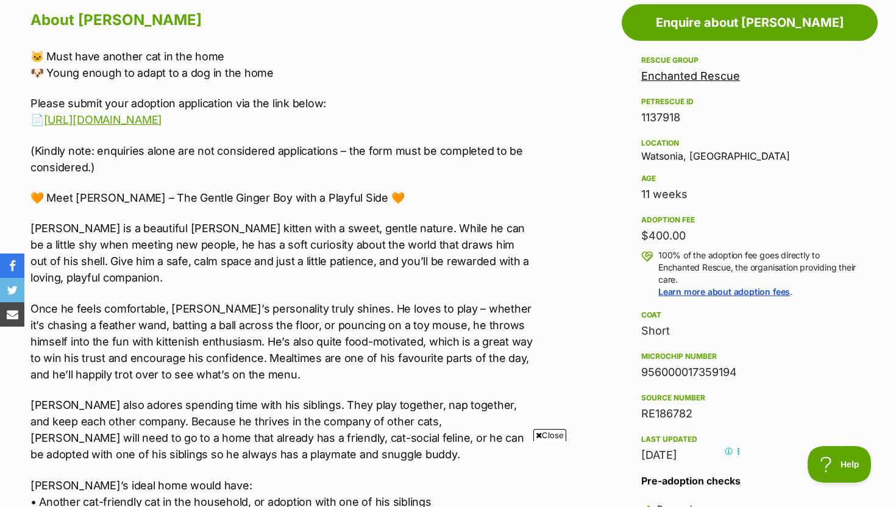
click at [673, 80] on link "Enchanted Rescue" at bounding box center [690, 75] width 99 height 13
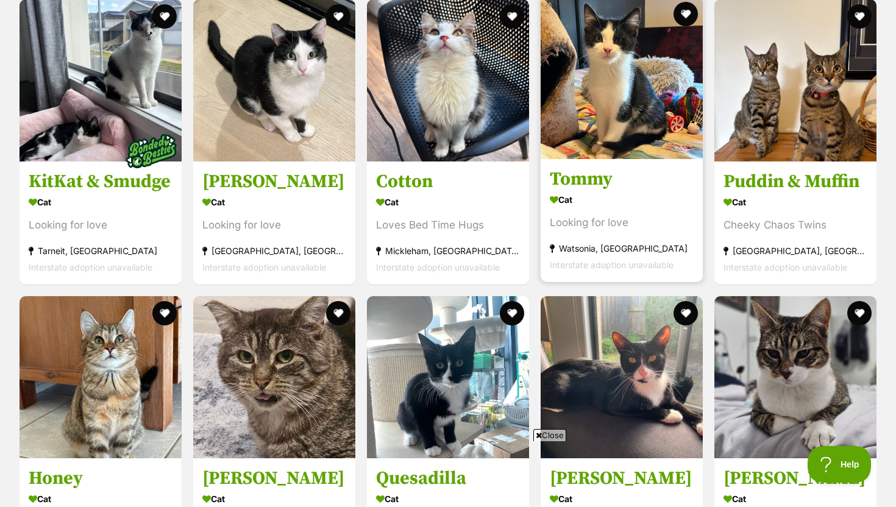
click at [594, 157] on img at bounding box center [621, 78] width 162 height 162
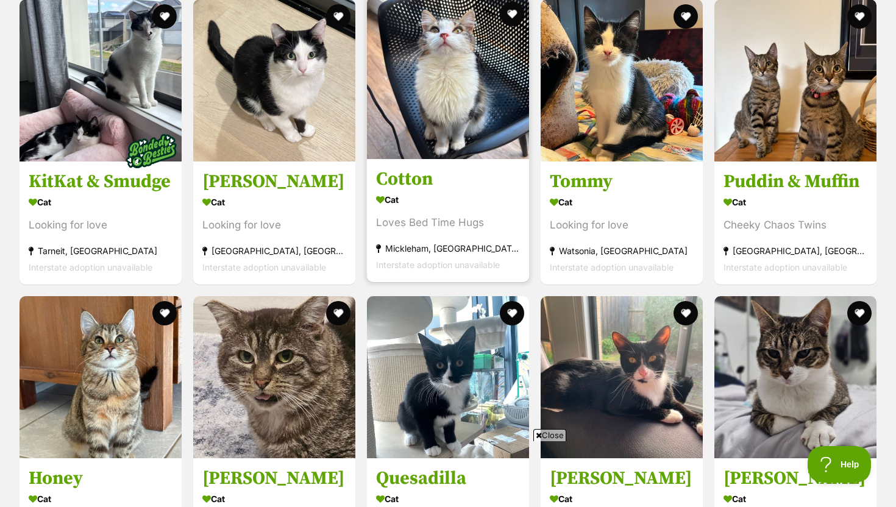
click at [458, 178] on h3 "Cotton" at bounding box center [448, 179] width 144 height 23
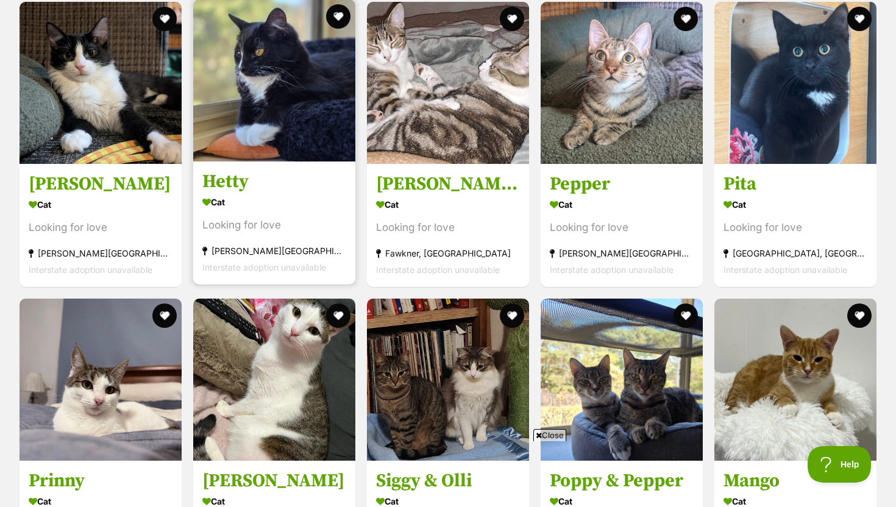
scroll to position [2180, 0]
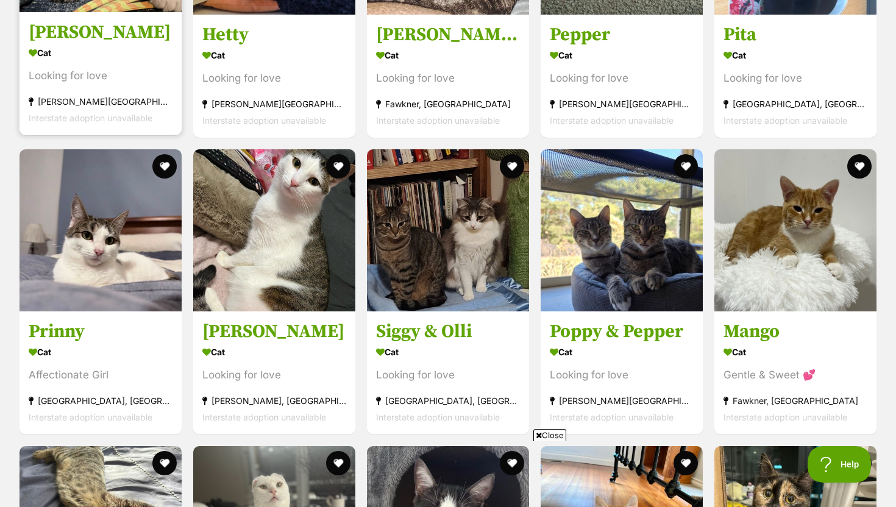
click at [138, 68] on section "Cat Looking for love Beveridge, VIC Interstate adoption unavailable" at bounding box center [101, 85] width 144 height 82
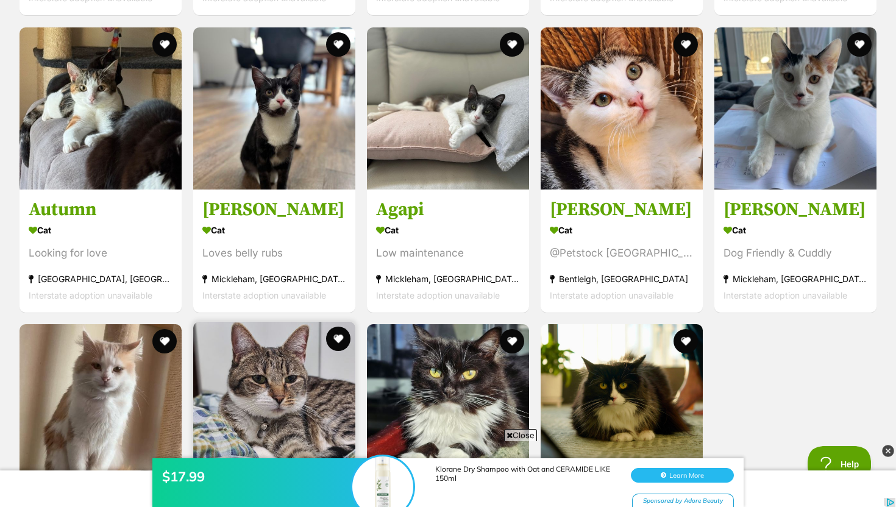
scroll to position [2894, 0]
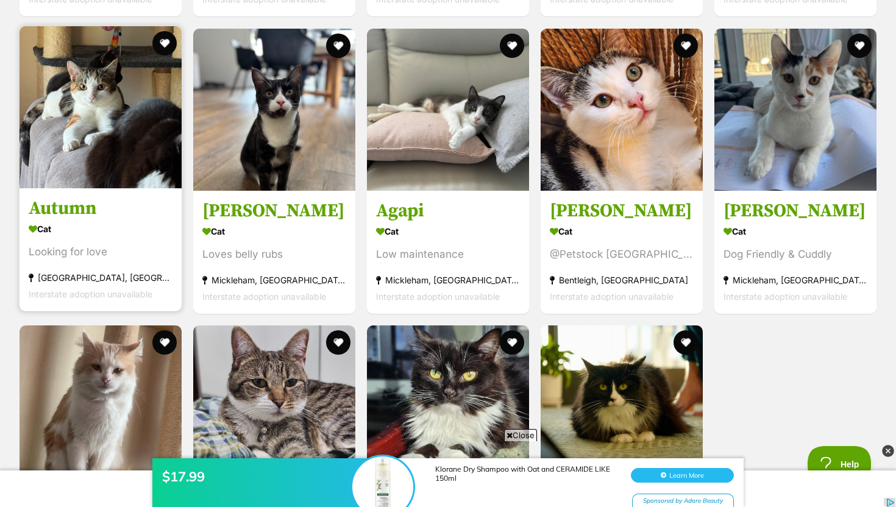
click at [148, 210] on h3 "Autumn" at bounding box center [101, 208] width 144 height 23
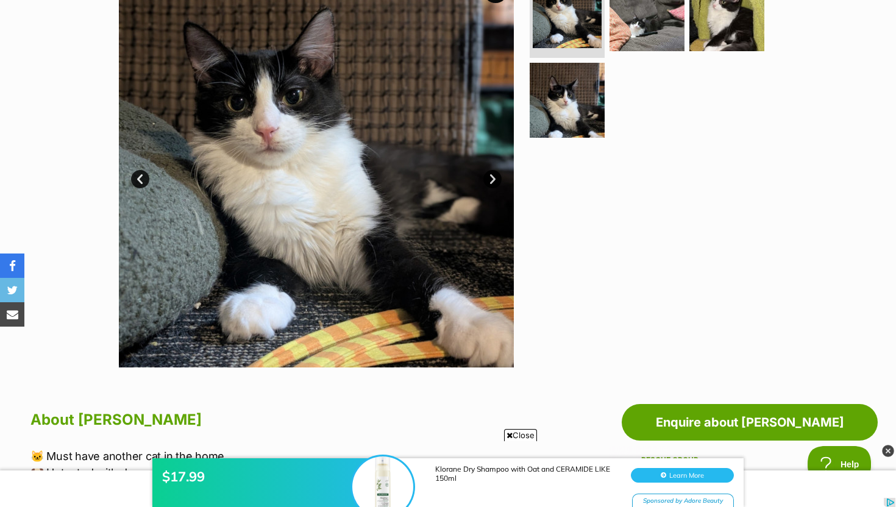
click at [497, 178] on link "Next" at bounding box center [492, 179] width 18 height 18
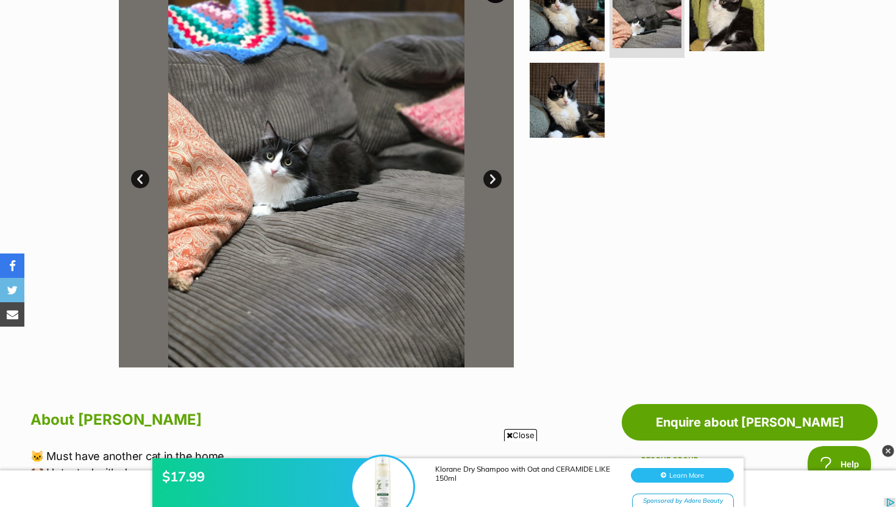
click at [495, 177] on link "Next" at bounding box center [492, 179] width 18 height 18
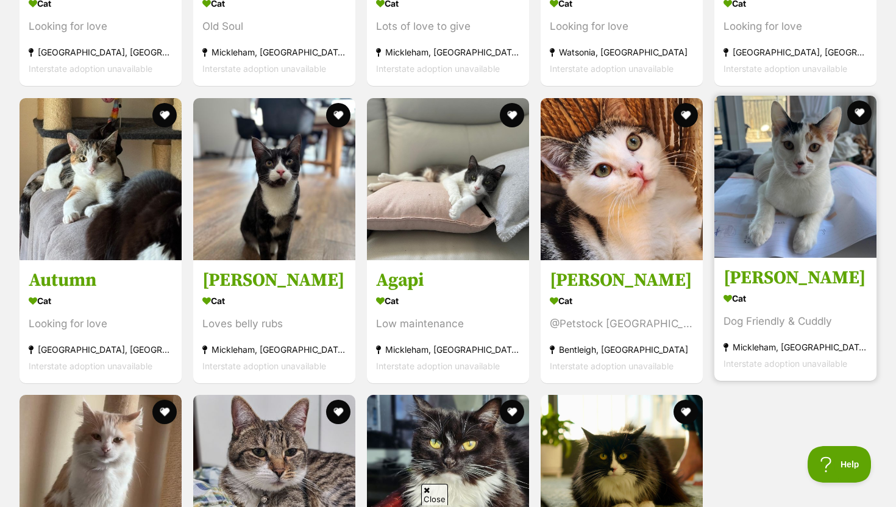
click at [777, 186] on img at bounding box center [795, 177] width 162 height 162
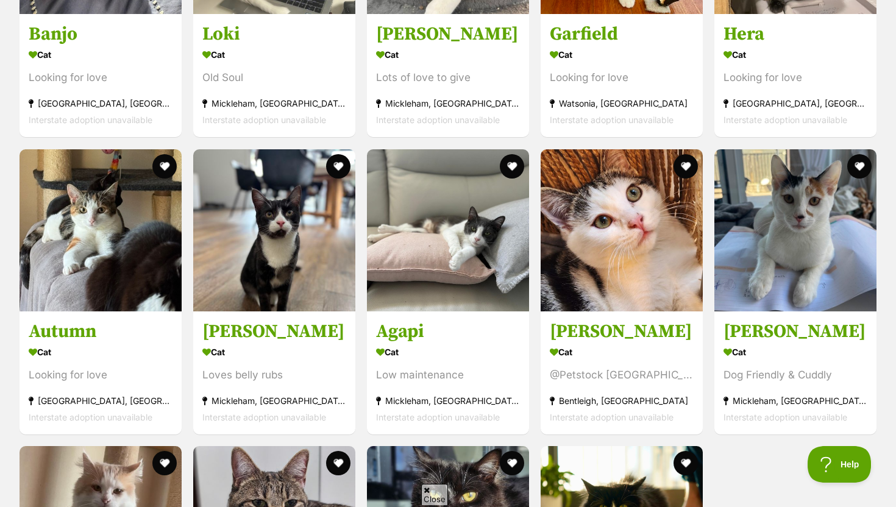
scroll to position [2825, 0]
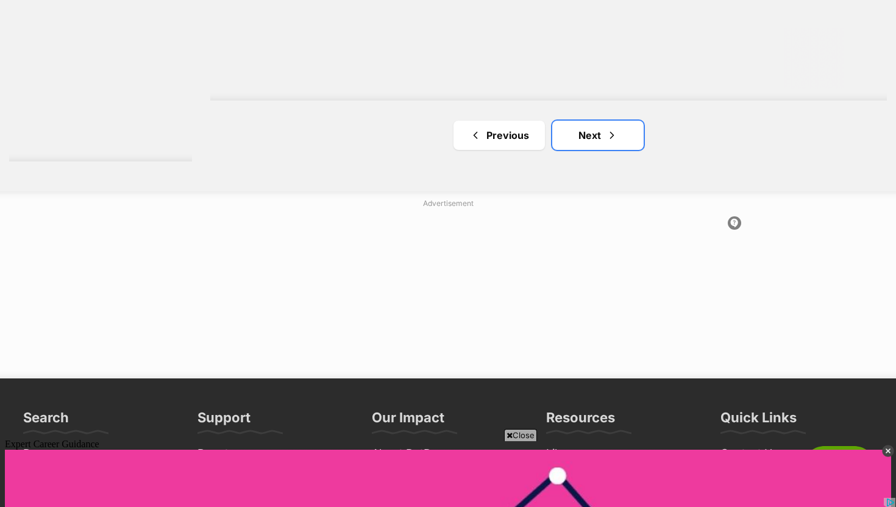
scroll to position [2433, 0]
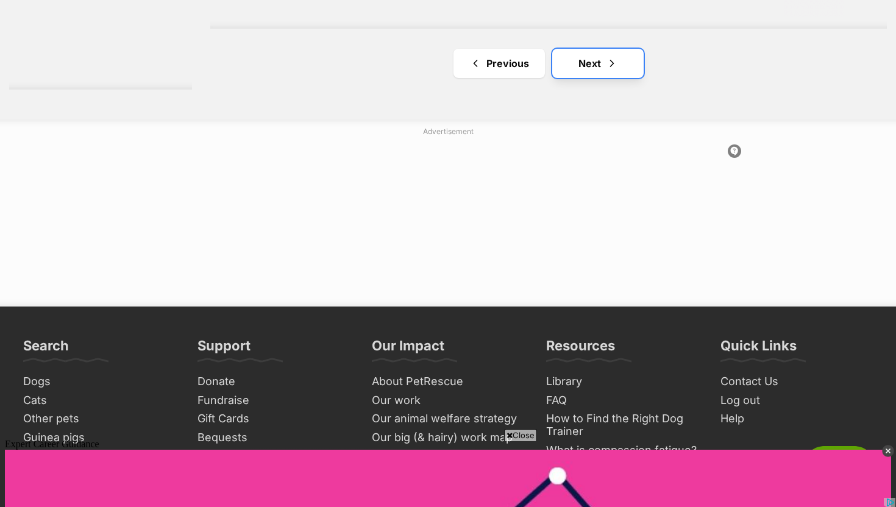
click at [581, 68] on link "Next" at bounding box center [597, 63] width 91 height 29
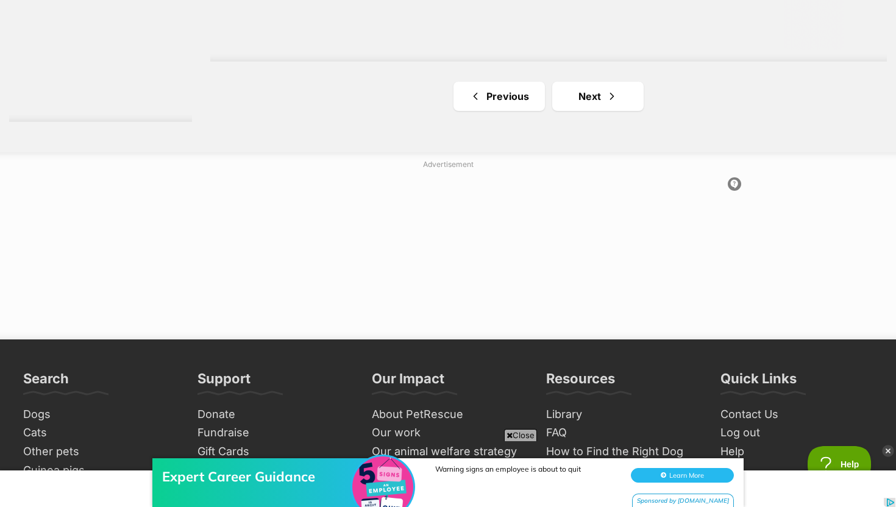
scroll to position [2567, 0]
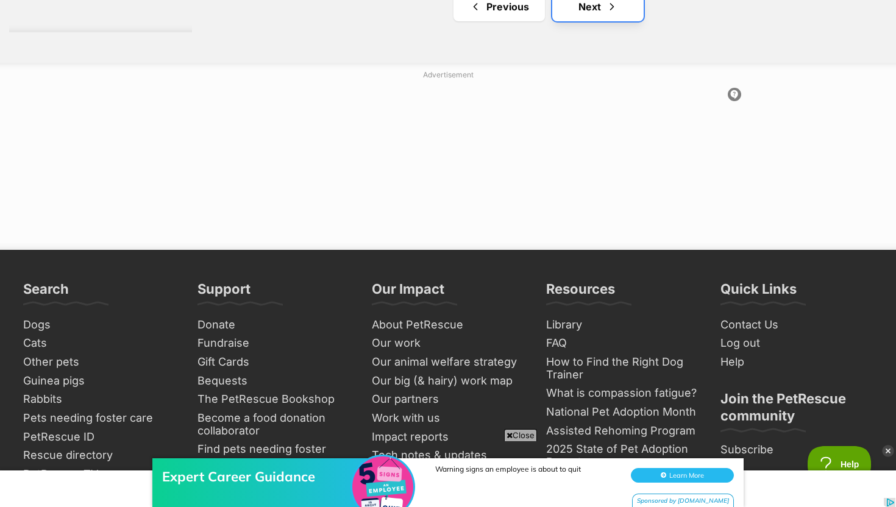
click at [595, 20] on link "Next" at bounding box center [597, 6] width 91 height 29
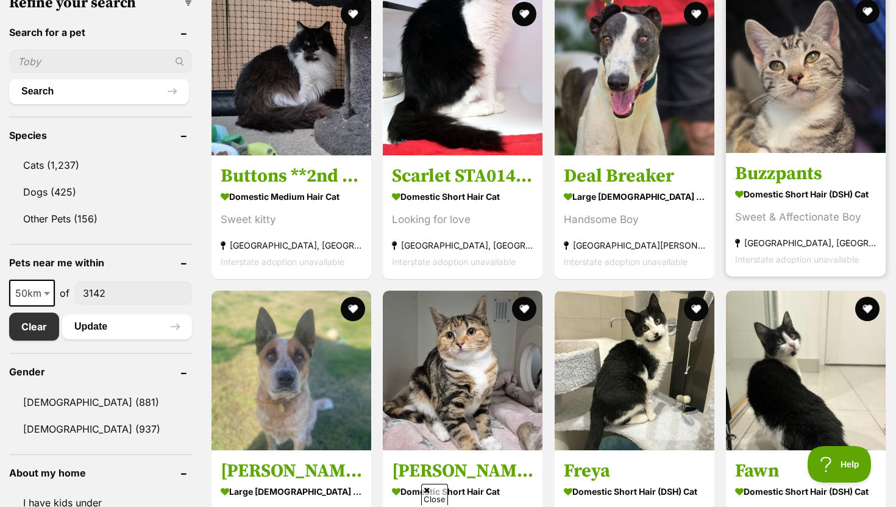
click at [769, 119] on img at bounding box center [806, 73] width 160 height 160
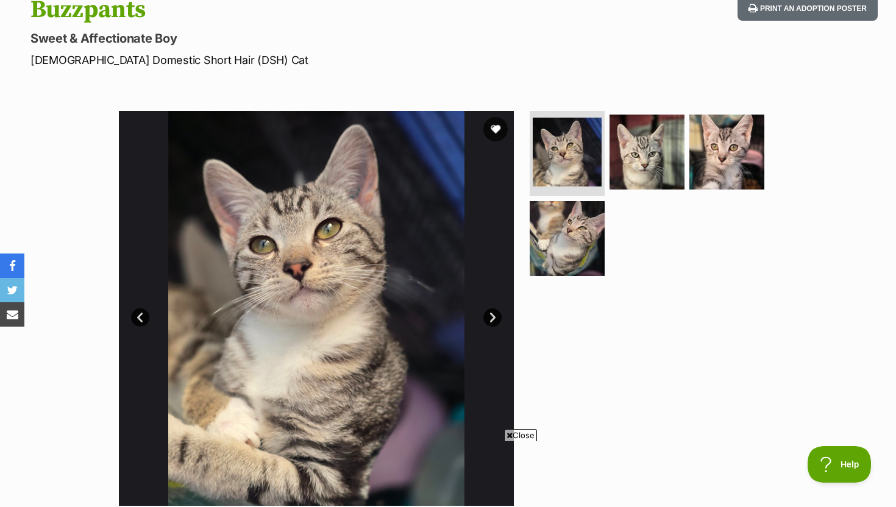
scroll to position [140, 0]
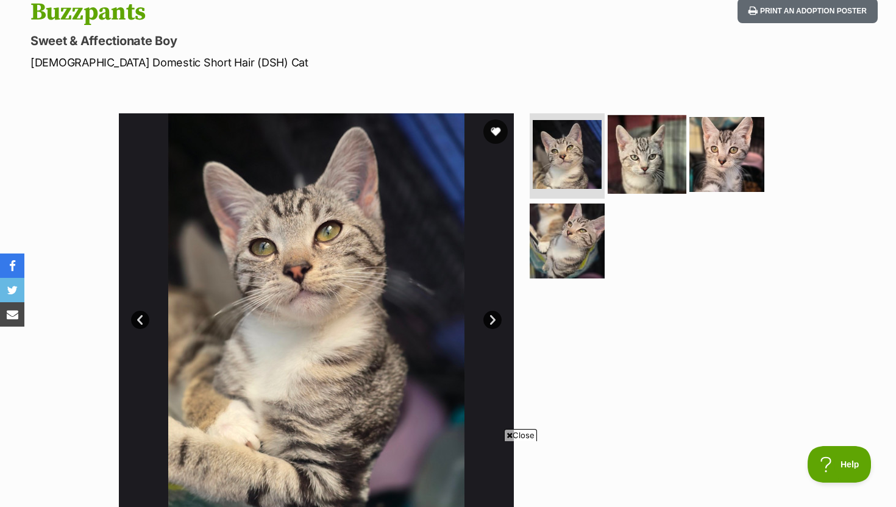
click at [616, 144] on img at bounding box center [646, 154] width 79 height 79
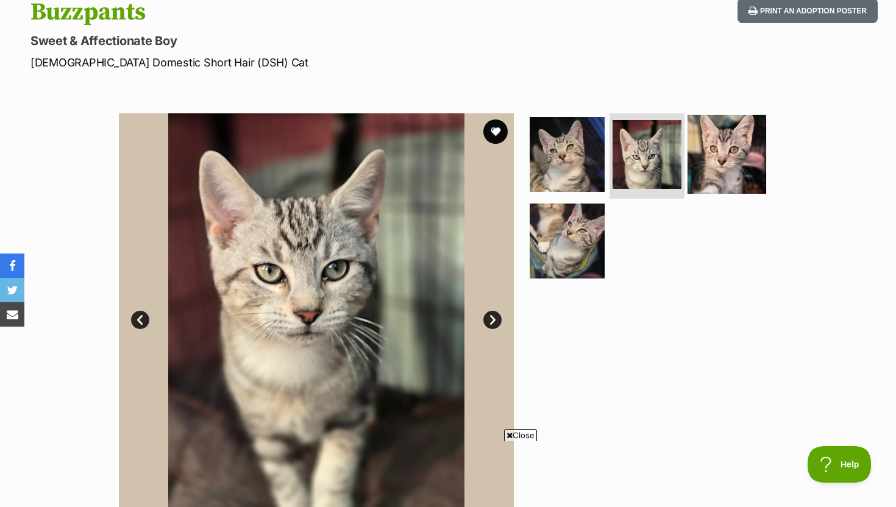
click at [748, 160] on img at bounding box center [726, 154] width 79 height 79
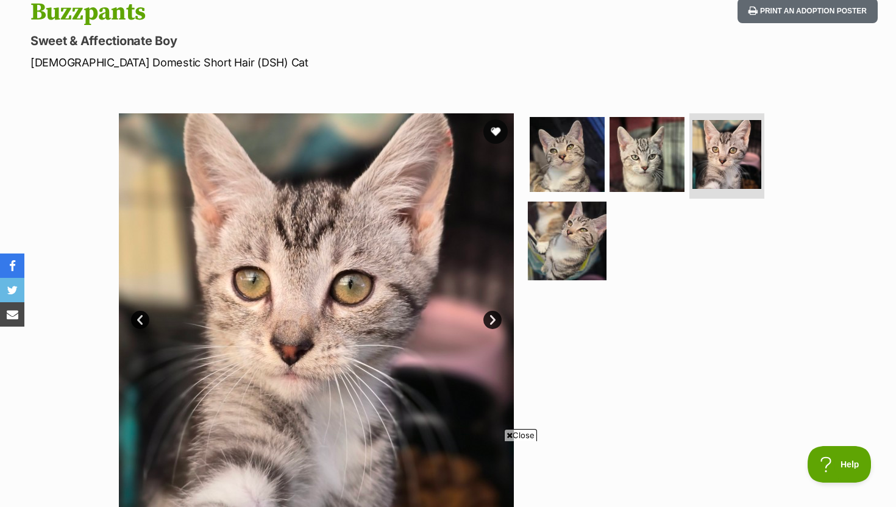
click at [590, 248] on img at bounding box center [567, 240] width 79 height 79
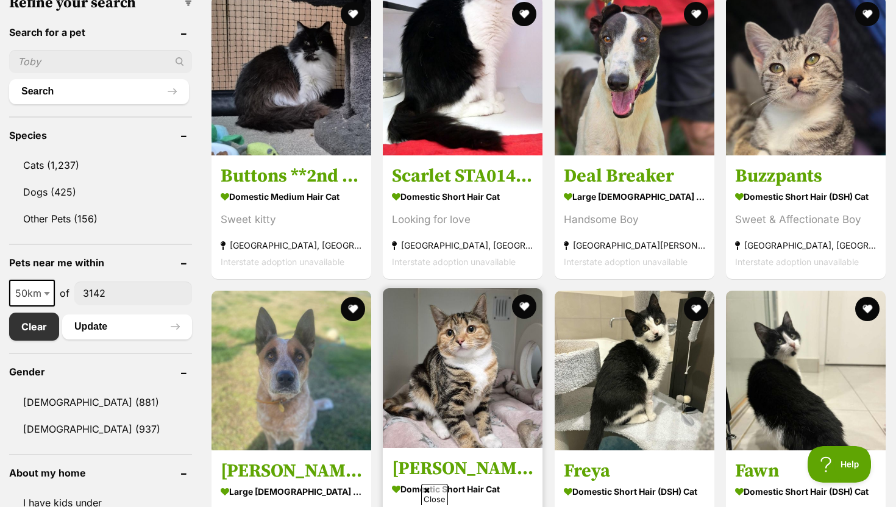
click at [442, 366] on img at bounding box center [463, 368] width 160 height 160
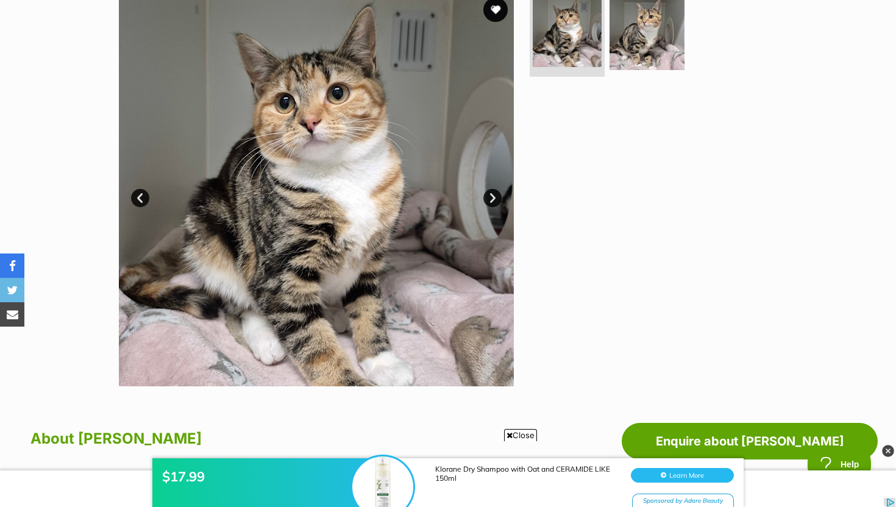
scroll to position [239, 0]
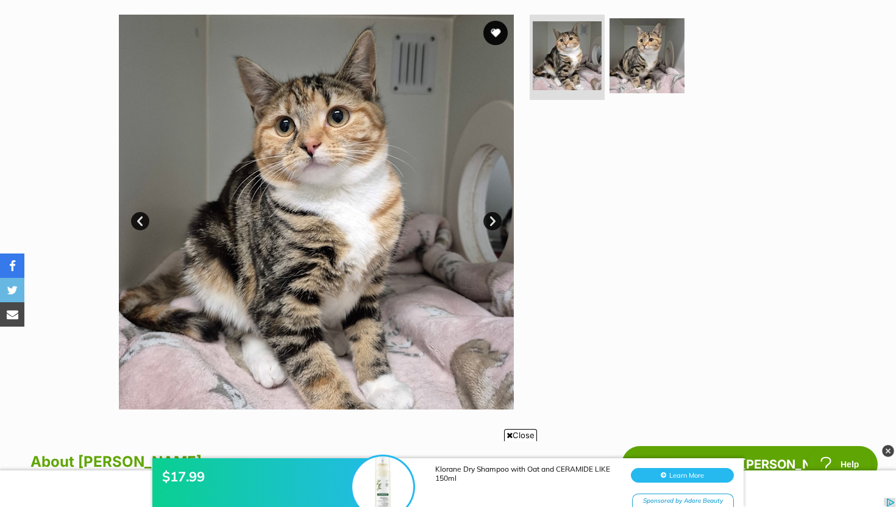
click at [490, 217] on link "Next" at bounding box center [492, 221] width 18 height 18
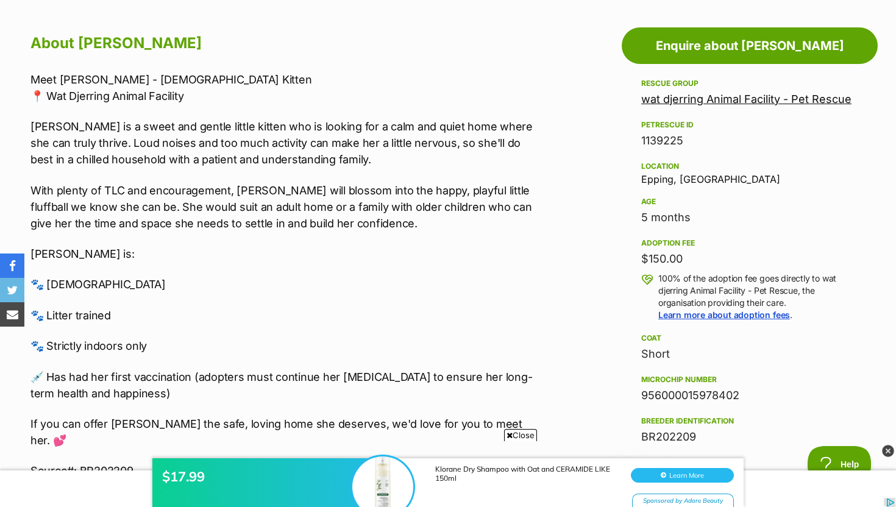
scroll to position [662, 0]
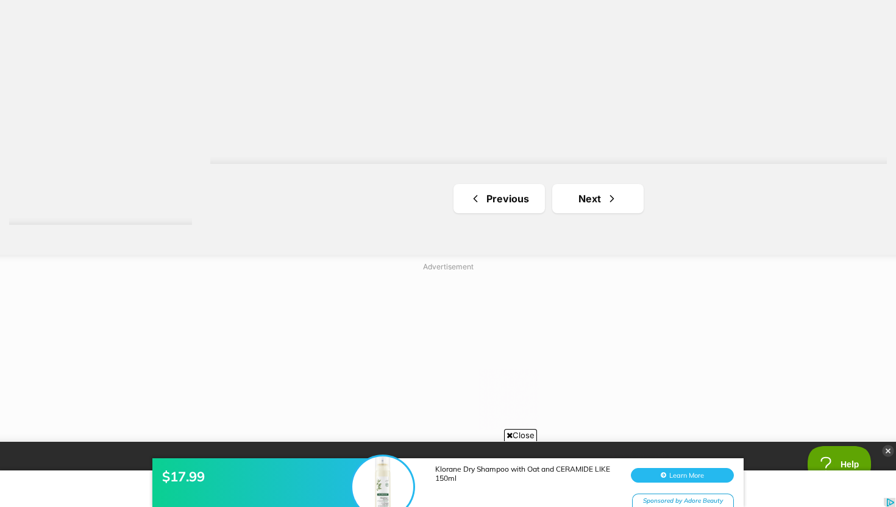
scroll to position [2342, 0]
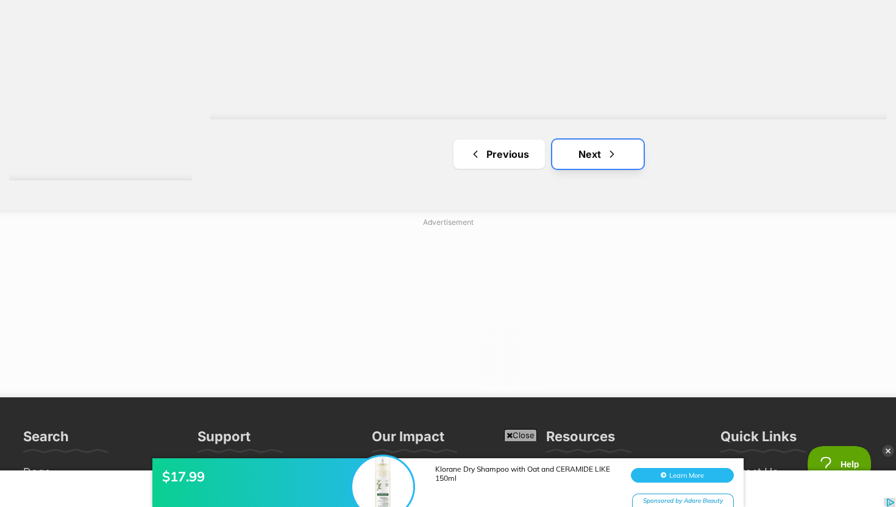
click at [589, 153] on link "Next" at bounding box center [597, 154] width 91 height 29
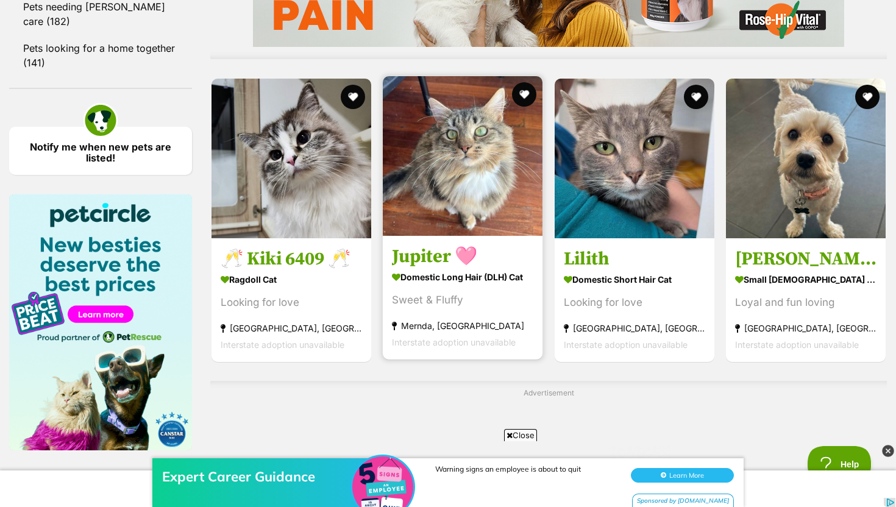
scroll to position [1092, 0]
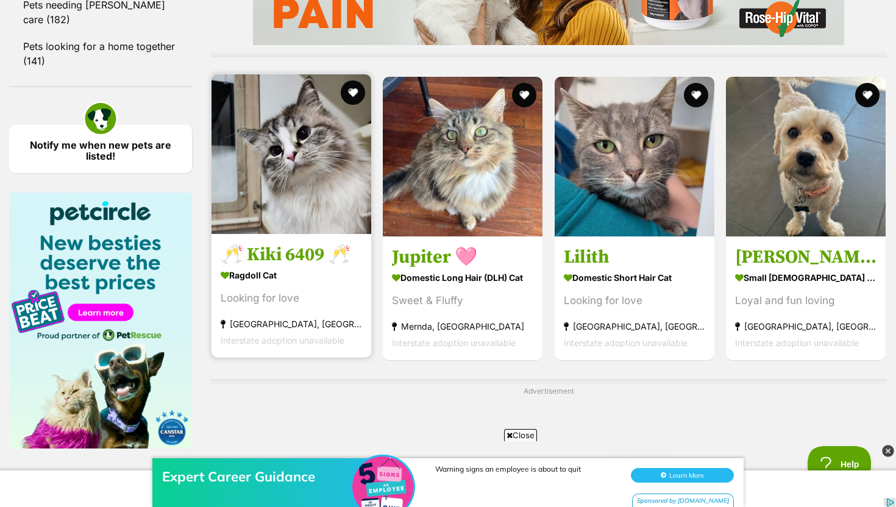
click at [342, 316] on section "Ragdoll Cat Looking for love Mornington, VIC Interstate adoption unavailable" at bounding box center [291, 307] width 141 height 82
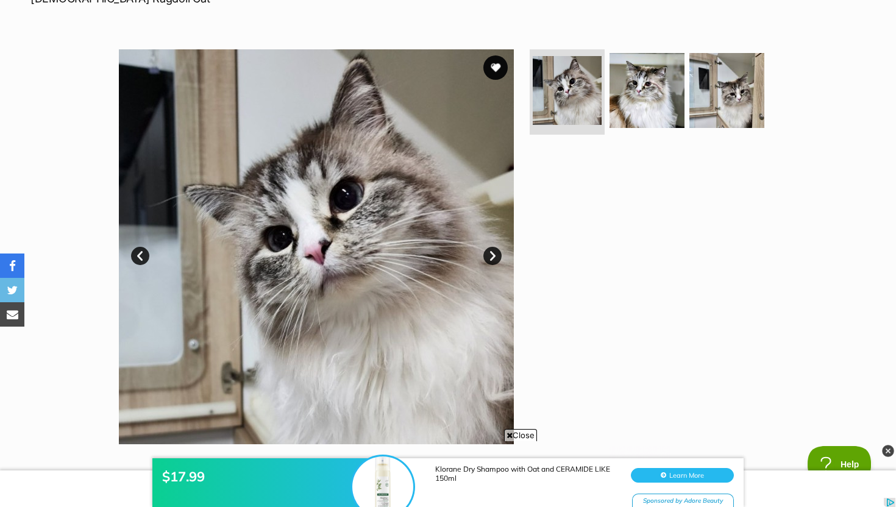
click at [495, 256] on link "Next" at bounding box center [492, 256] width 18 height 18
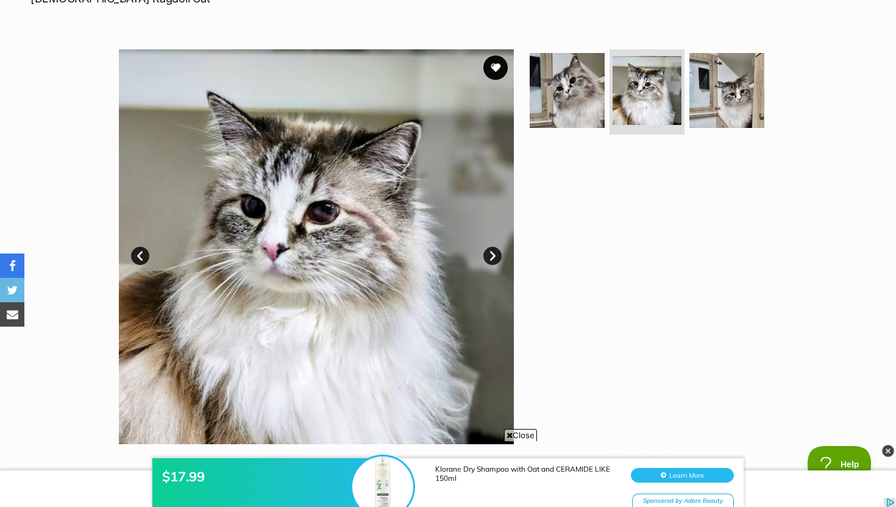
click at [493, 254] on link "Next" at bounding box center [492, 256] width 18 height 18
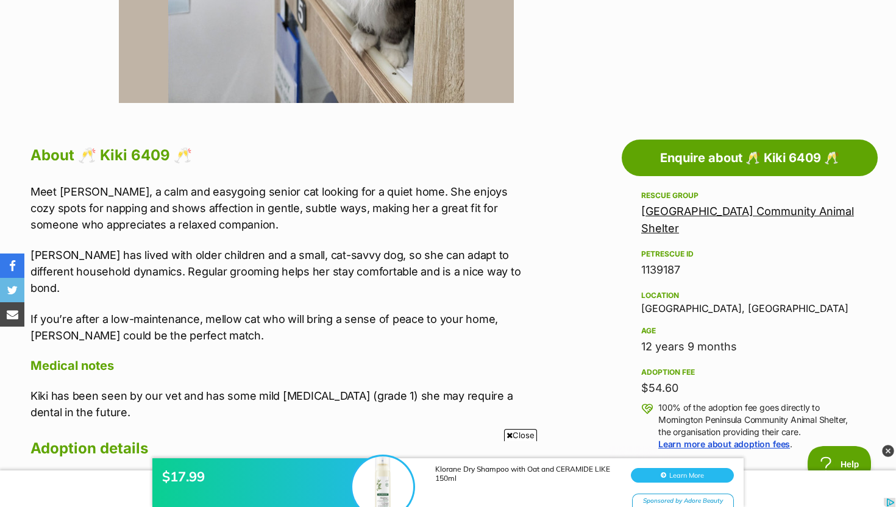
scroll to position [546, 0]
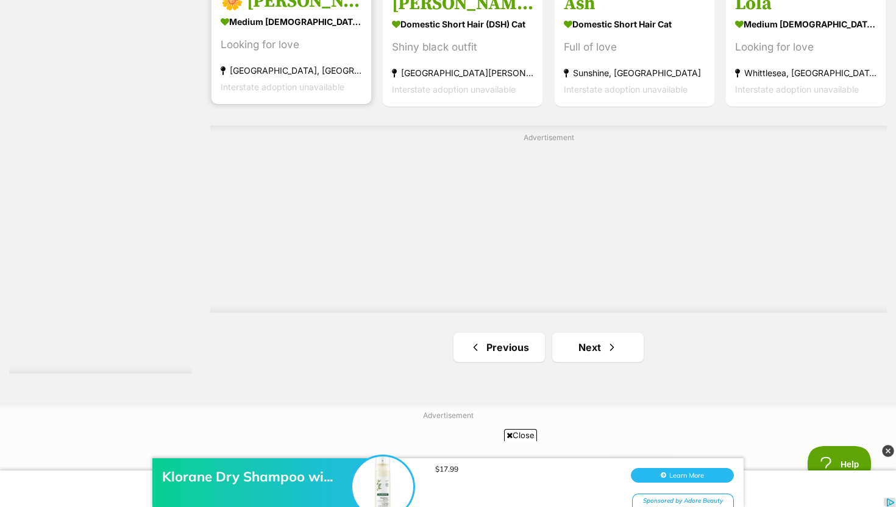
scroll to position [2155, 0]
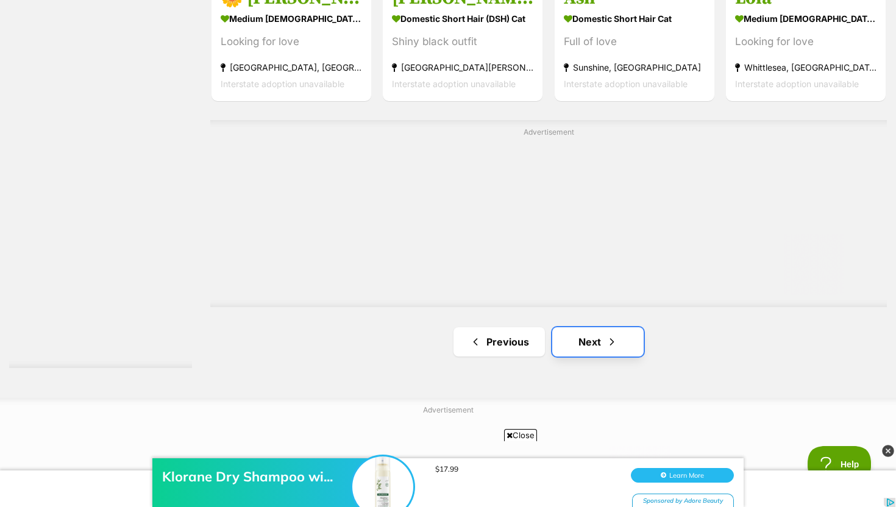
click at [581, 340] on link "Next" at bounding box center [597, 341] width 91 height 29
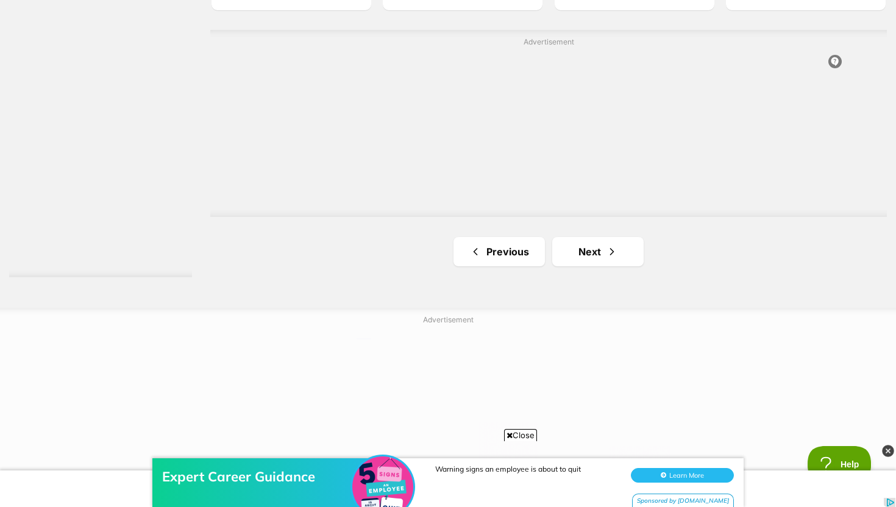
scroll to position [2323, 0]
click at [586, 246] on link "Next" at bounding box center [597, 250] width 91 height 29
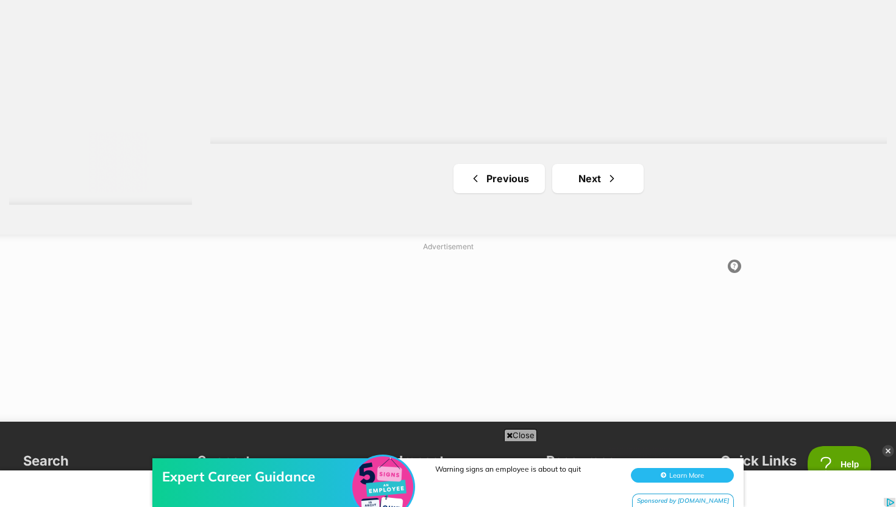
scroll to position [2324, 0]
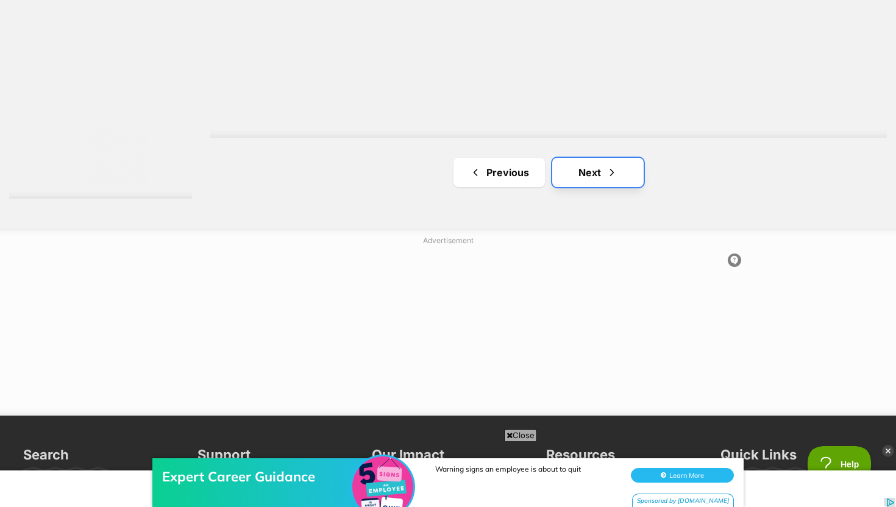
click at [593, 175] on link "Next" at bounding box center [597, 172] width 91 height 29
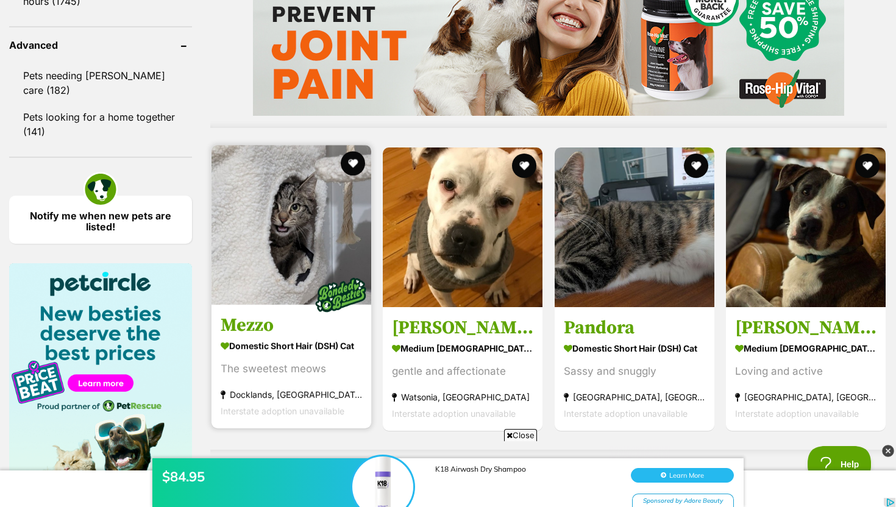
click at [346, 333] on h3 "Mezzo" at bounding box center [291, 324] width 141 height 23
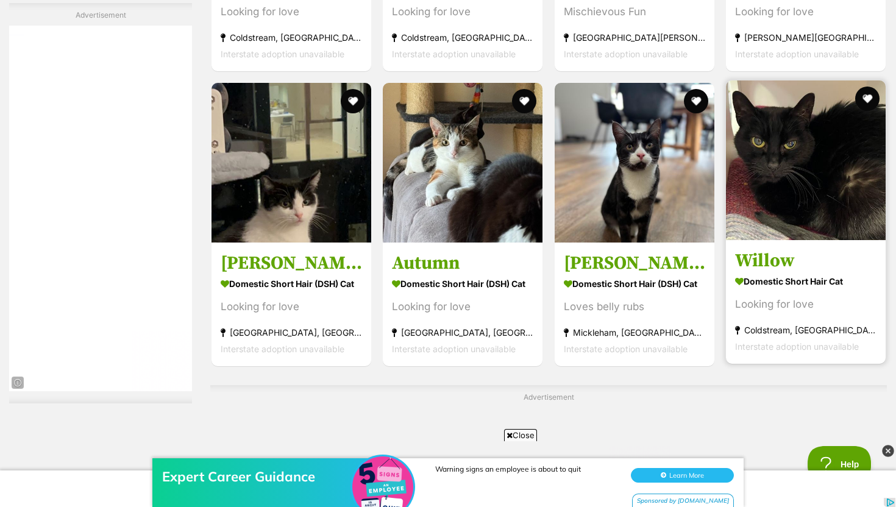
click at [785, 278] on strong "Domestic Short Hair Cat" at bounding box center [805, 281] width 141 height 18
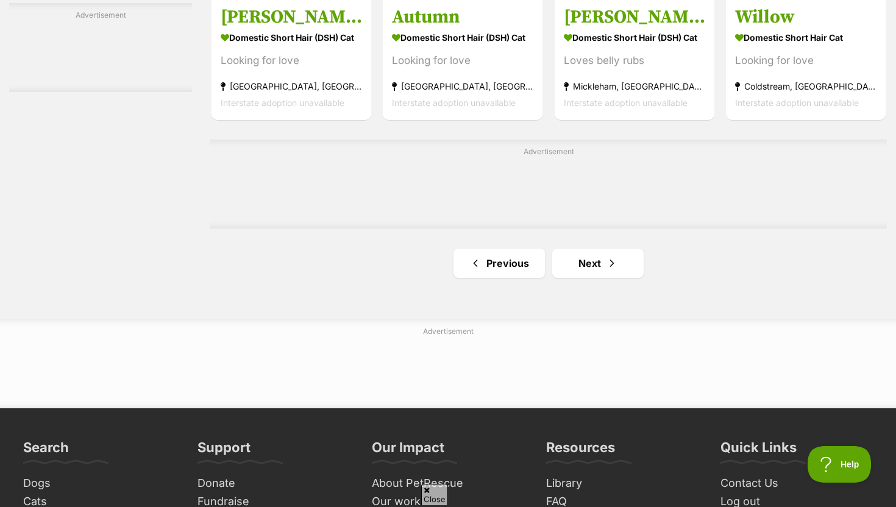
scroll to position [1969, 0]
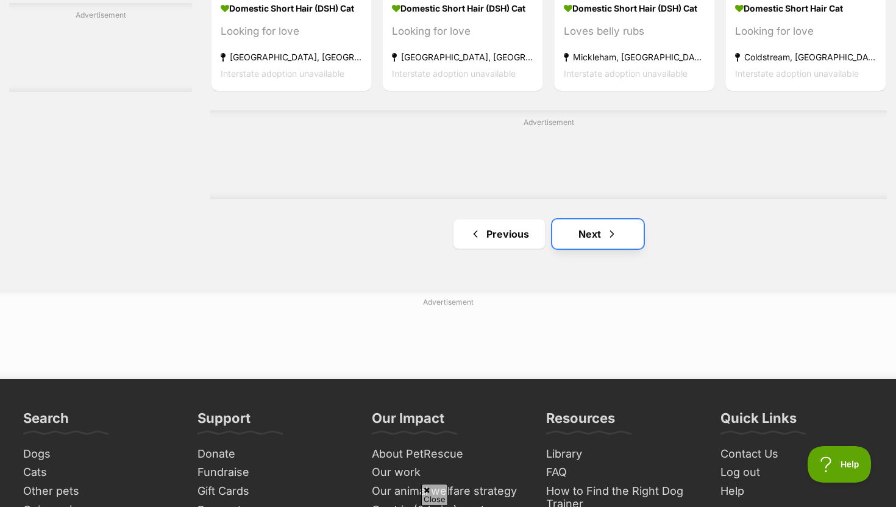
click at [566, 241] on link "Next" at bounding box center [597, 233] width 91 height 29
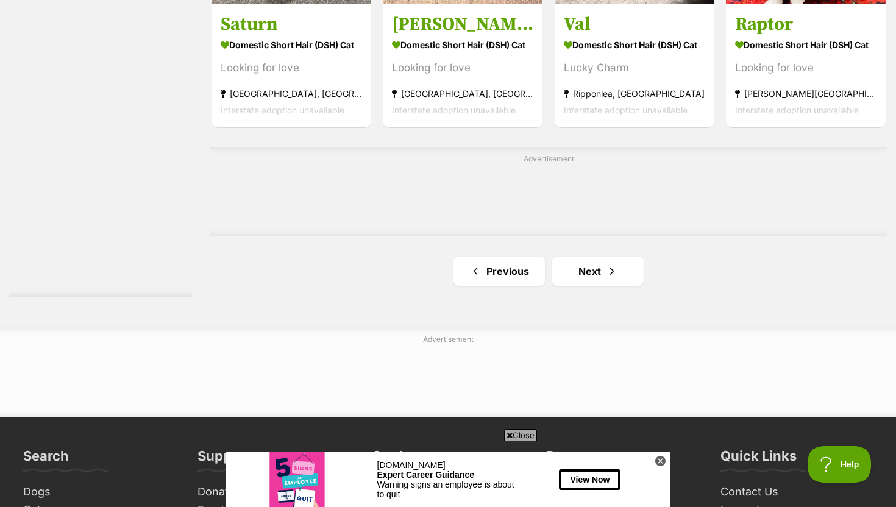
scroll to position [2190, 0]
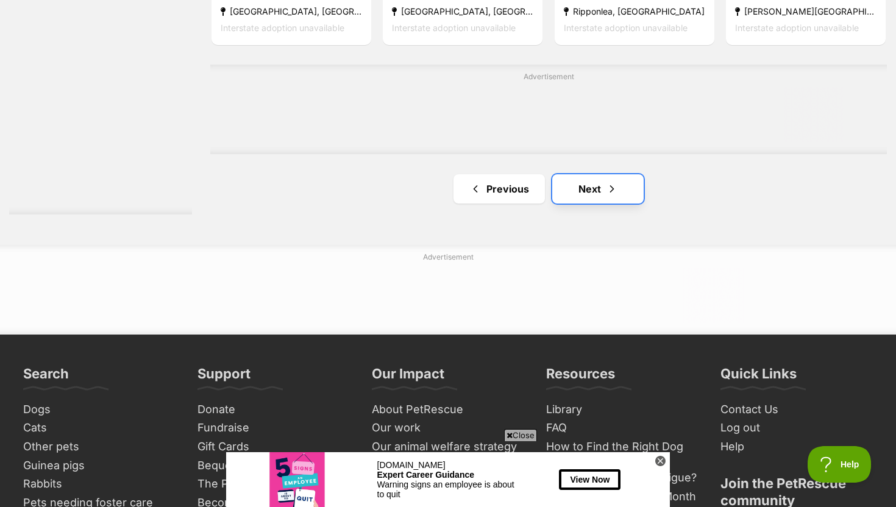
click at [597, 192] on link "Next" at bounding box center [597, 188] width 91 height 29
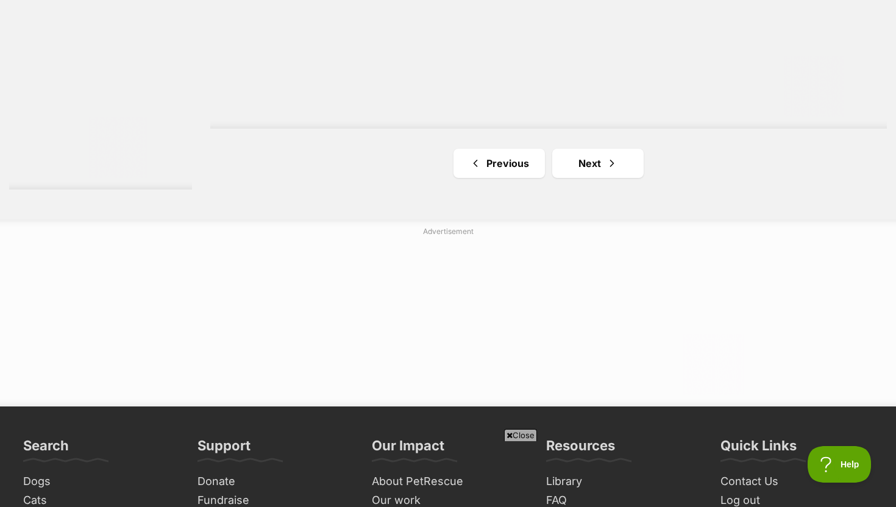
scroll to position [2348, 0]
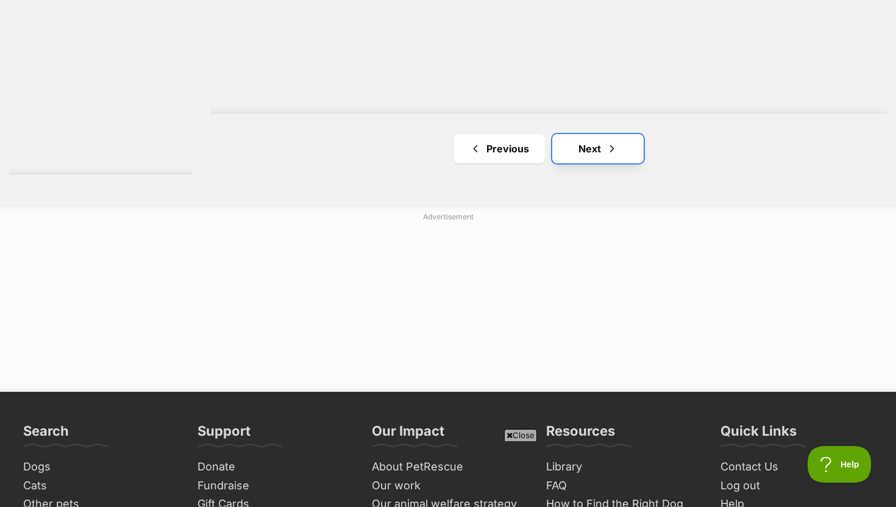
click at [574, 157] on link "Next" at bounding box center [597, 148] width 91 height 29
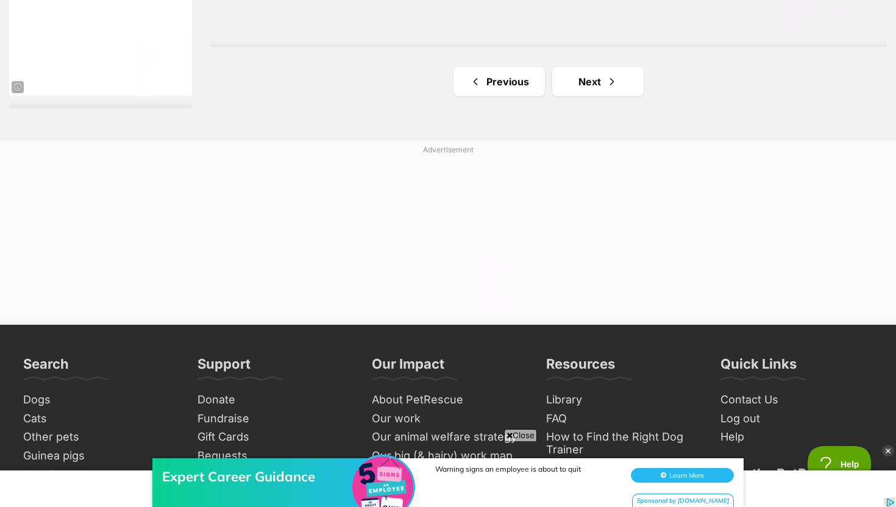
scroll to position [2460, 0]
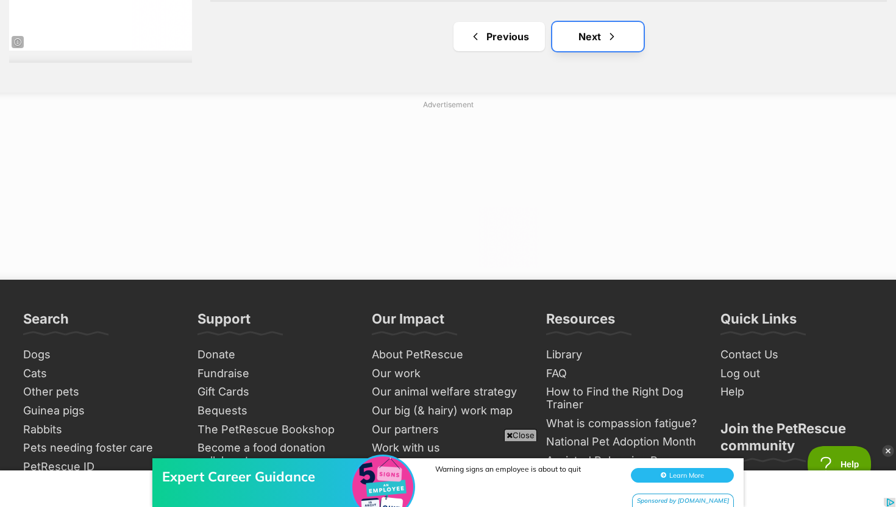
click at [606, 40] on span "Next page" at bounding box center [612, 36] width 12 height 15
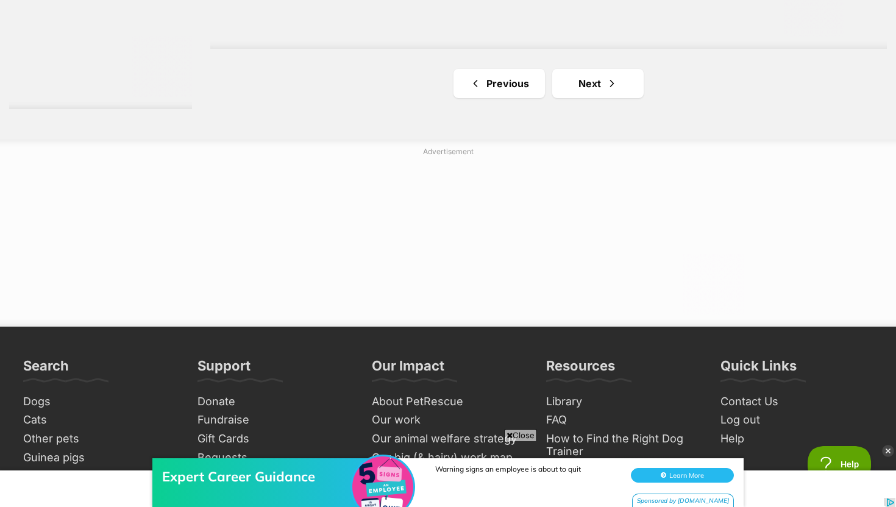
scroll to position [2494, 0]
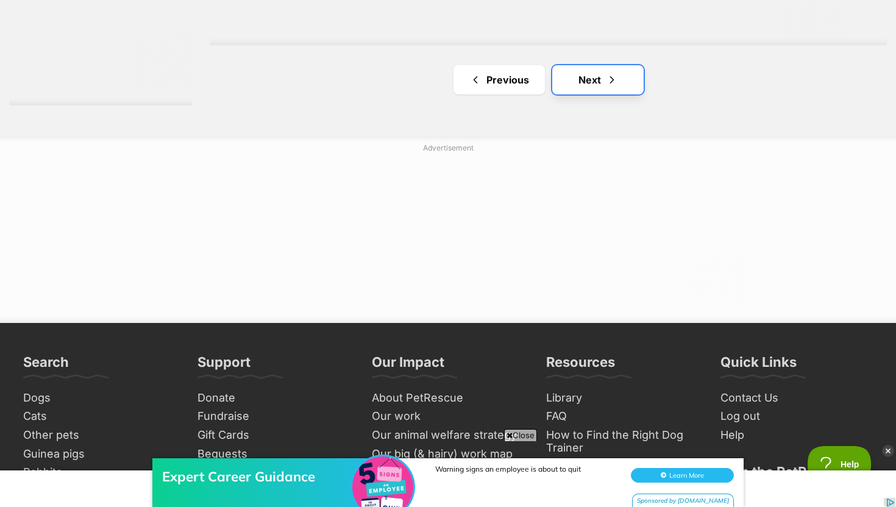
click at [595, 84] on link "Next" at bounding box center [597, 79] width 91 height 29
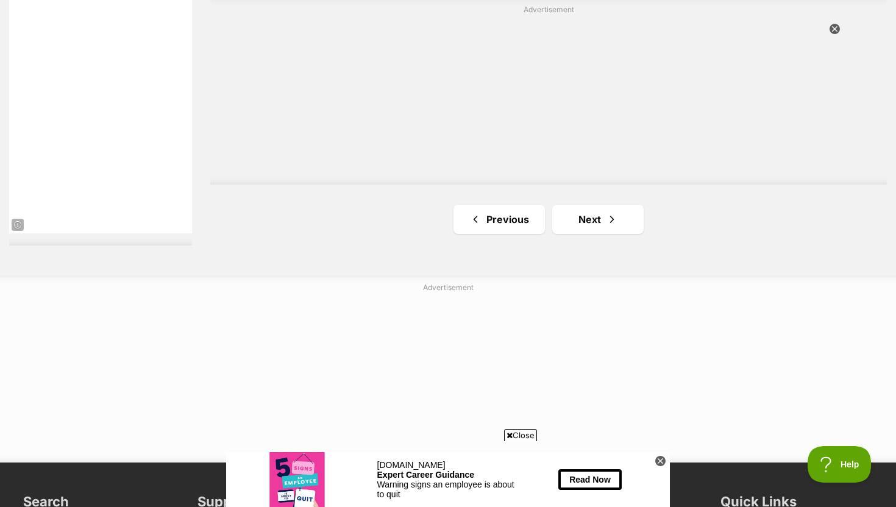
scroll to position [2380, 0]
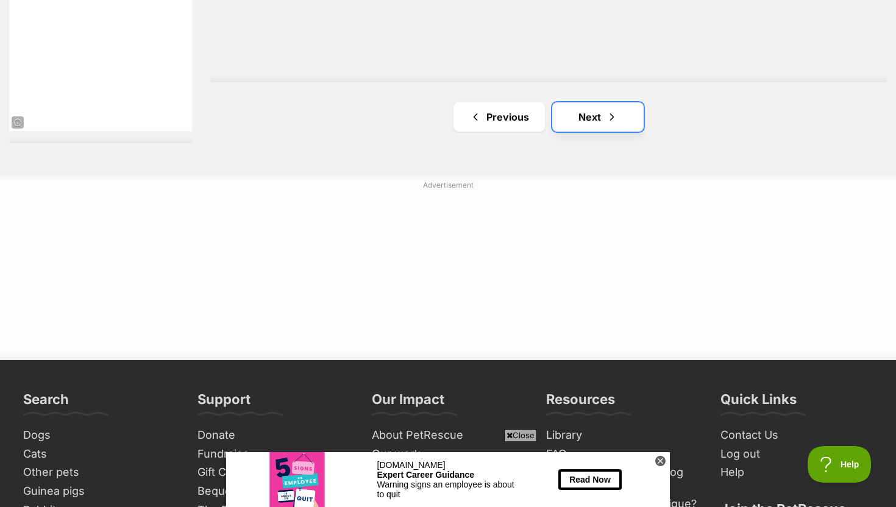
click at [596, 128] on link "Next" at bounding box center [597, 116] width 91 height 29
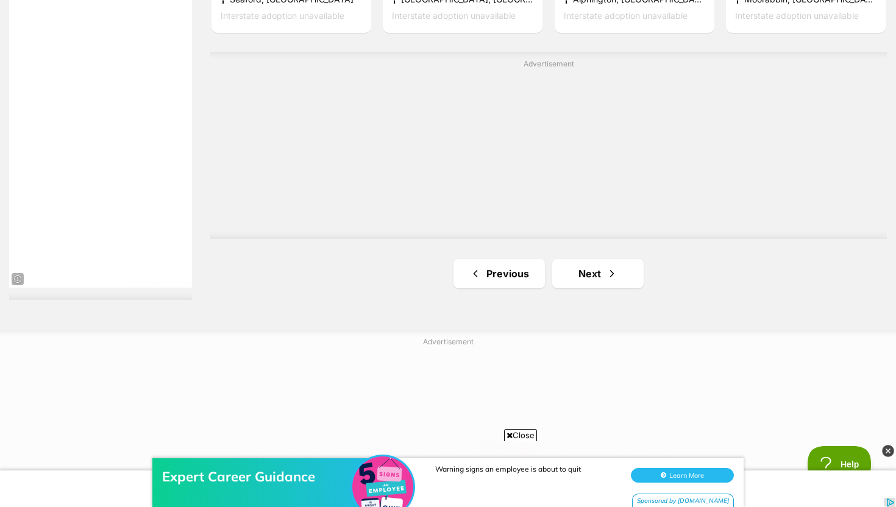
scroll to position [2336, 0]
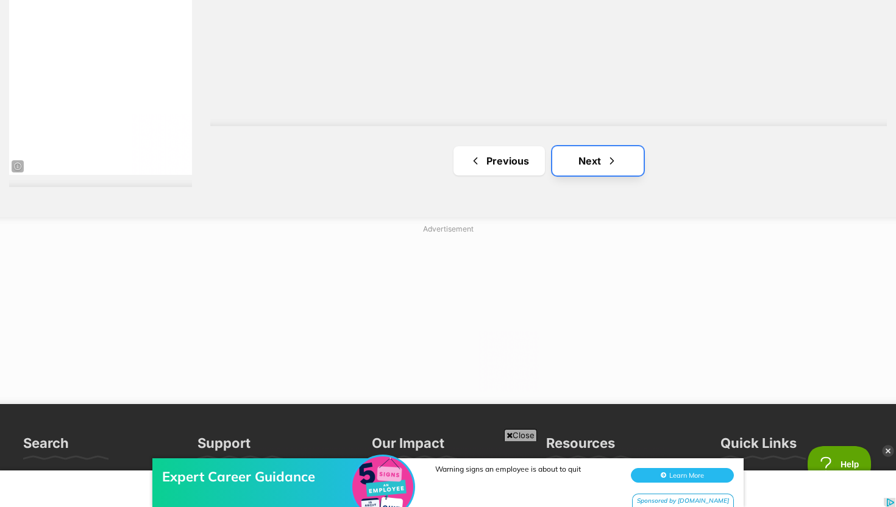
click at [589, 168] on link "Next" at bounding box center [597, 160] width 91 height 29
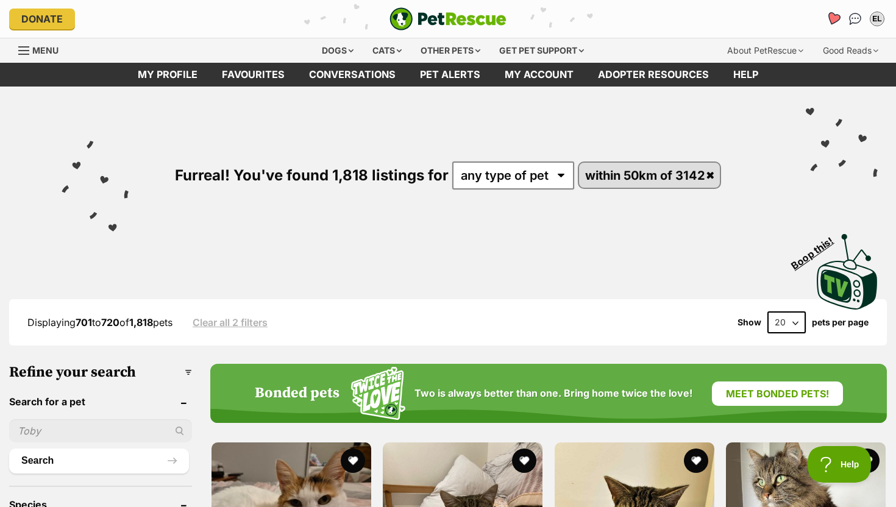
click at [835, 17] on icon "Favourites" at bounding box center [832, 19] width 15 height 14
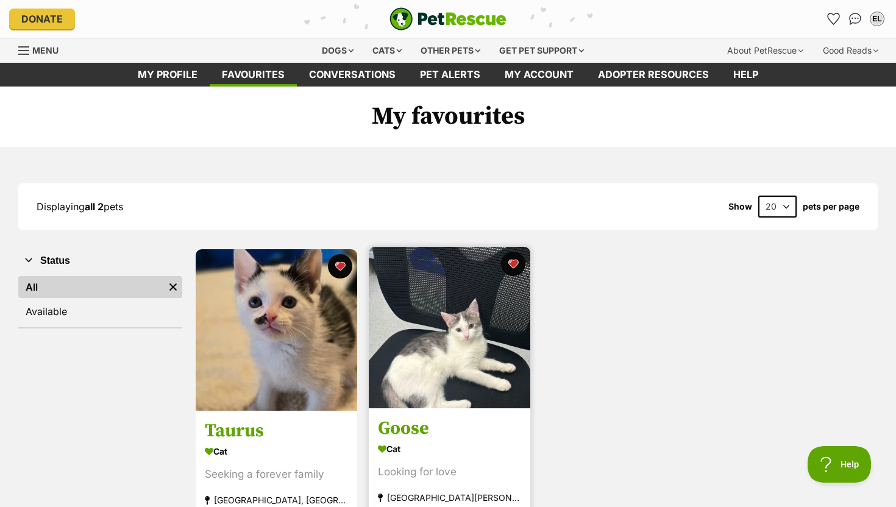
click at [442, 350] on img at bounding box center [449, 327] width 161 height 161
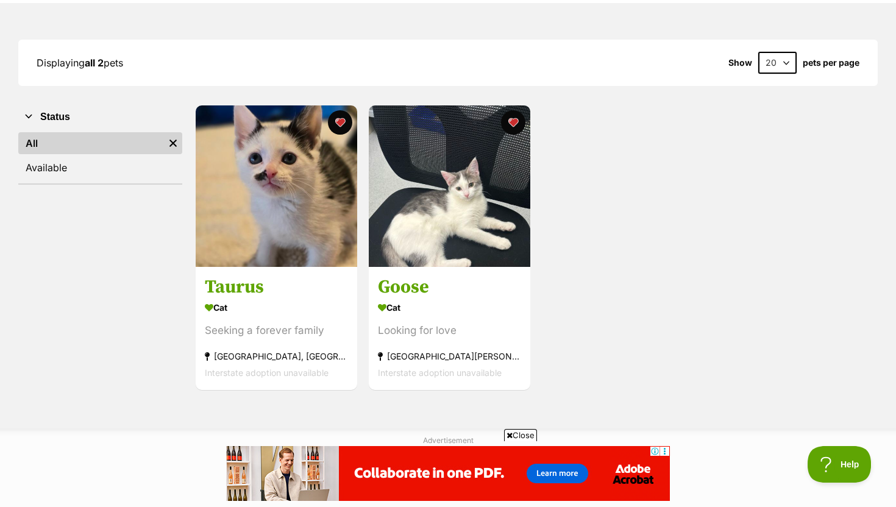
scroll to position [143, 0]
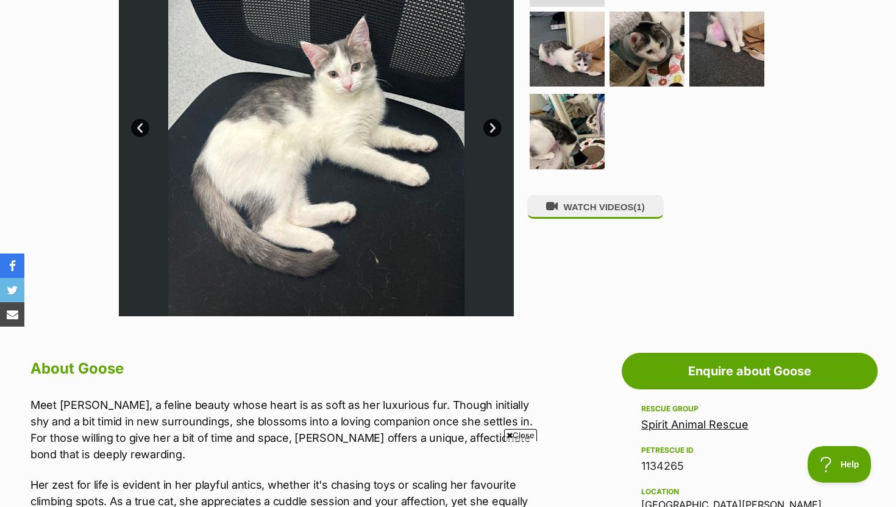
scroll to position [446, 0]
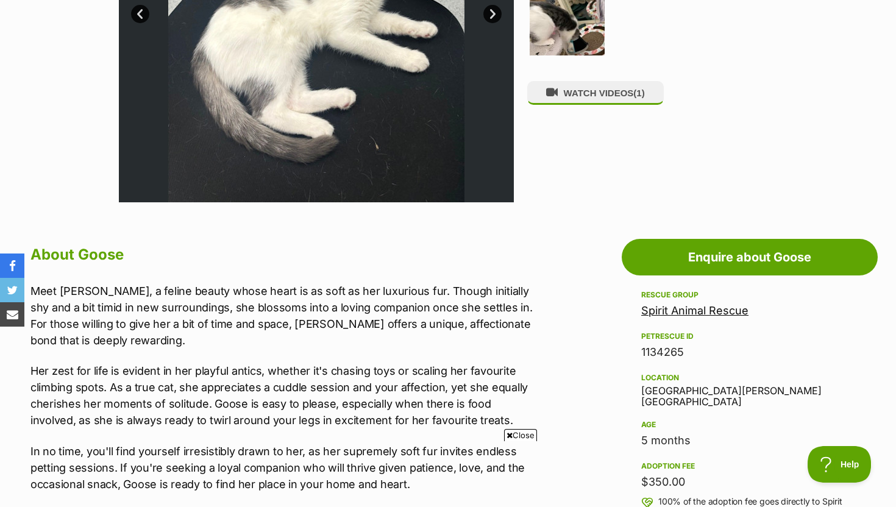
click at [660, 305] on link "Spirit Animal Rescue" at bounding box center [694, 310] width 107 height 13
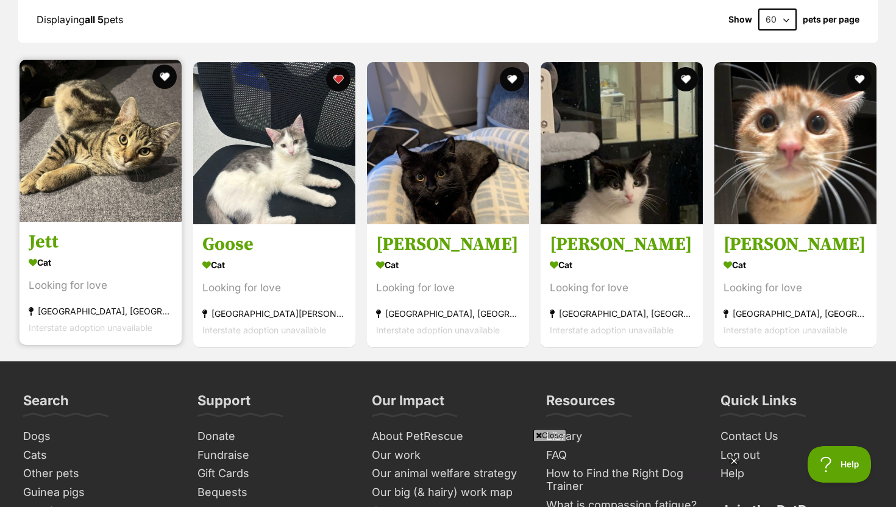
click at [132, 266] on div "Cat" at bounding box center [101, 263] width 144 height 18
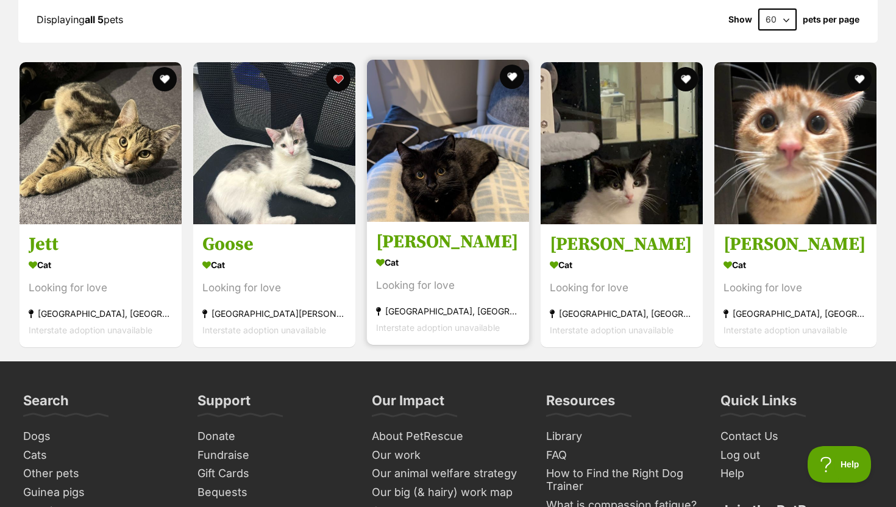
click at [440, 225] on div "Dora Cat Looking for love Melbourne, VIC Interstate adoption unavailable" at bounding box center [448, 202] width 164 height 288
click at [402, 244] on h3 "Dora" at bounding box center [448, 242] width 144 height 23
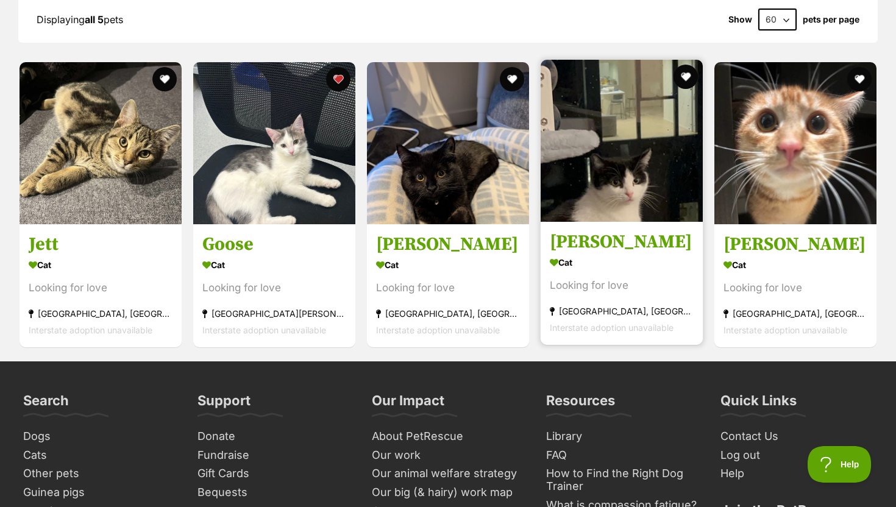
click at [649, 238] on h3 "Luna" at bounding box center [622, 242] width 144 height 23
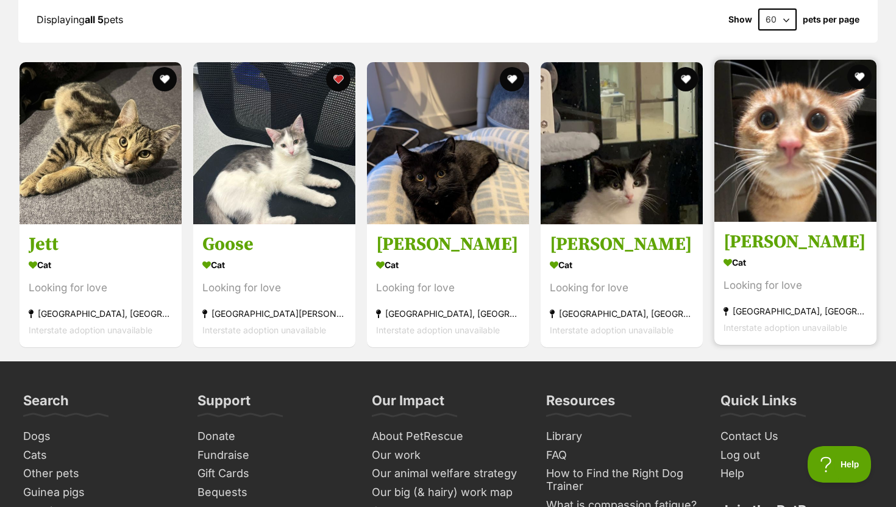
click at [755, 203] on img at bounding box center [795, 141] width 162 height 162
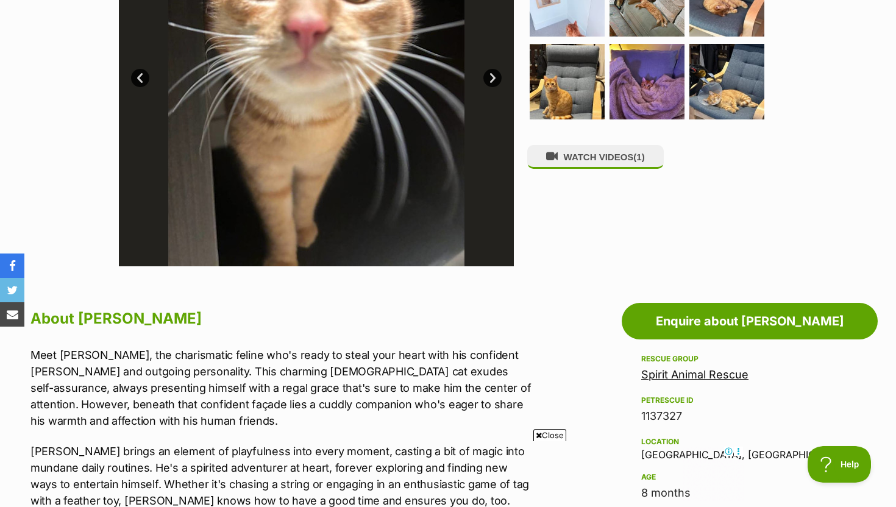
scroll to position [221, 0]
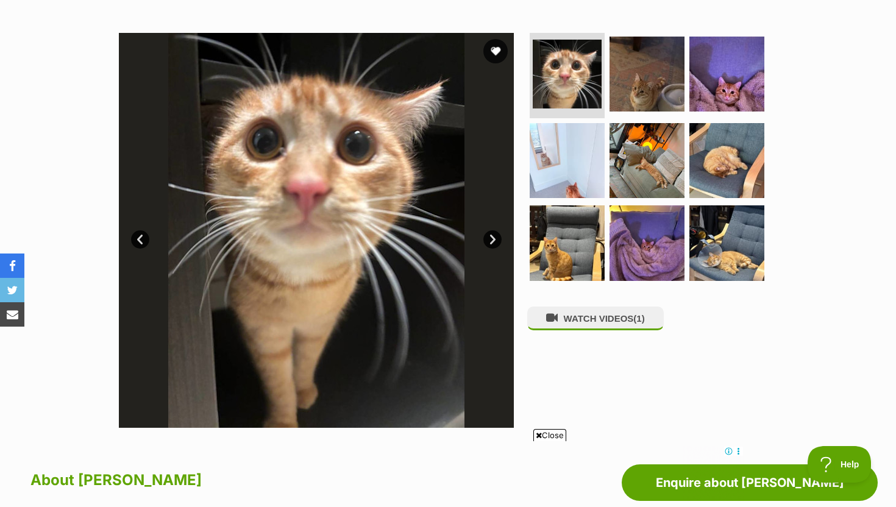
click at [490, 235] on link "Next" at bounding box center [492, 239] width 18 height 18
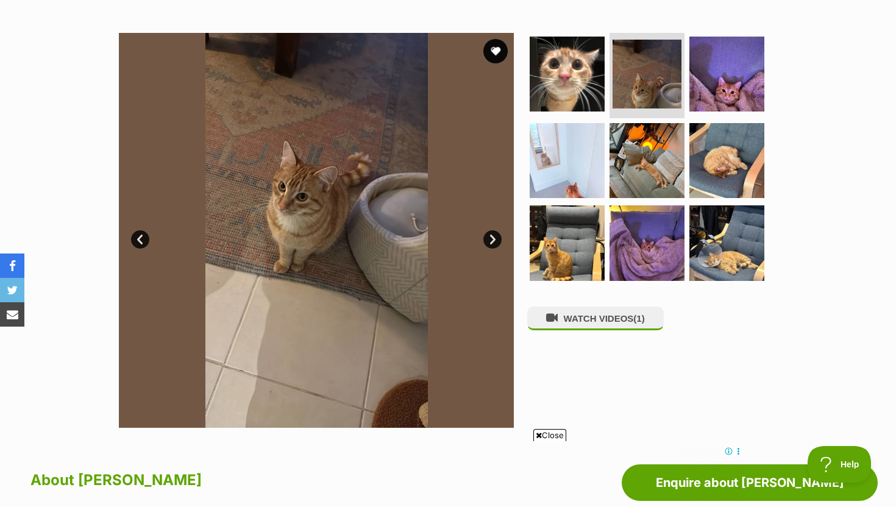
click at [490, 235] on link "Next" at bounding box center [492, 239] width 18 height 18
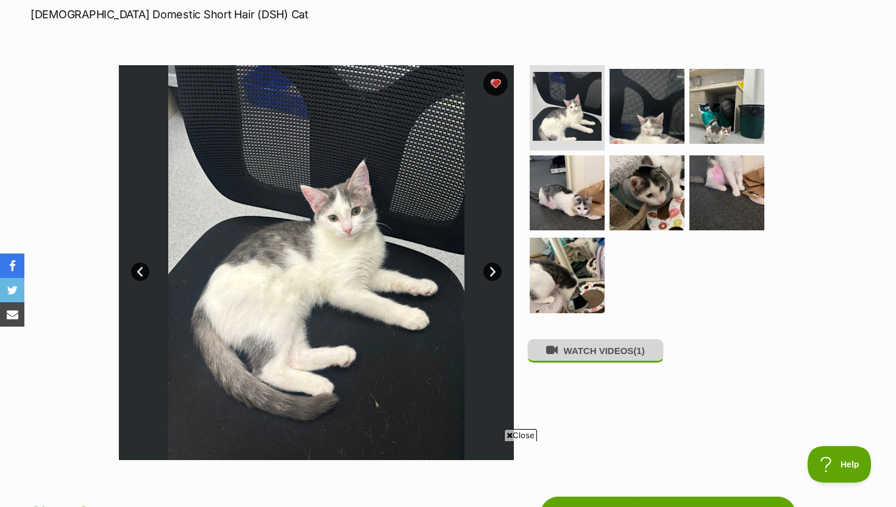
click at [595, 348] on button "WATCH VIDEOS (1)" at bounding box center [595, 351] width 136 height 24
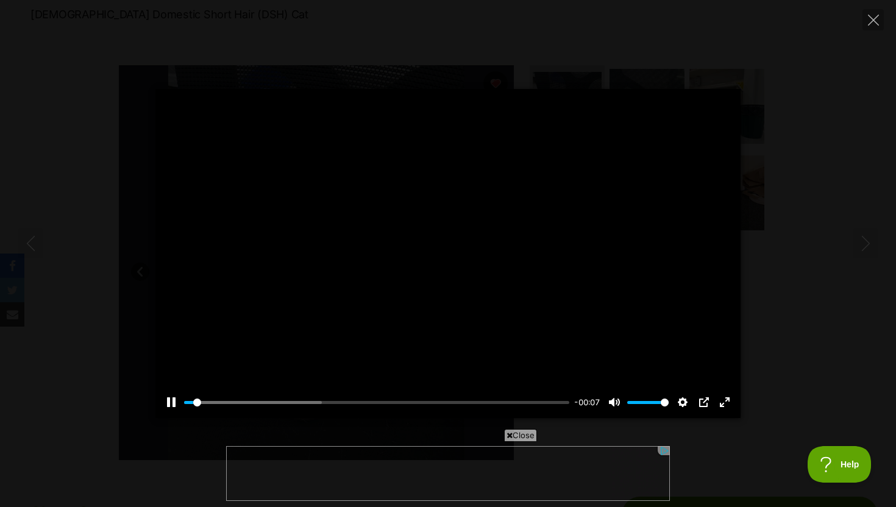
click at [459, 260] on div at bounding box center [447, 253] width 585 height 329
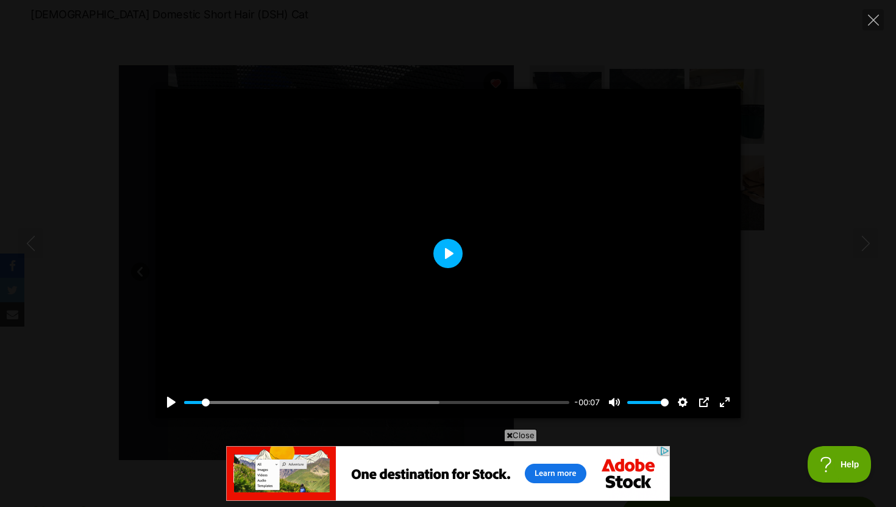
click at [458, 259] on button "Play" at bounding box center [447, 253] width 29 height 29
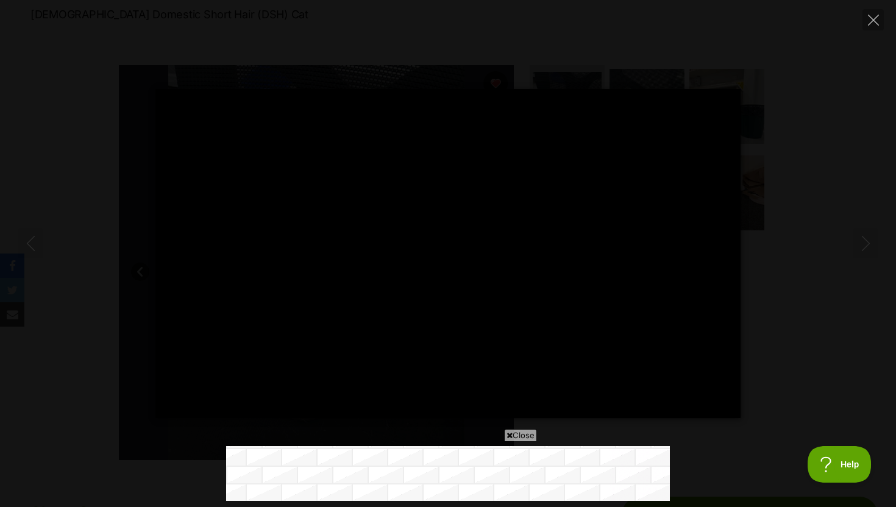
type input "100"
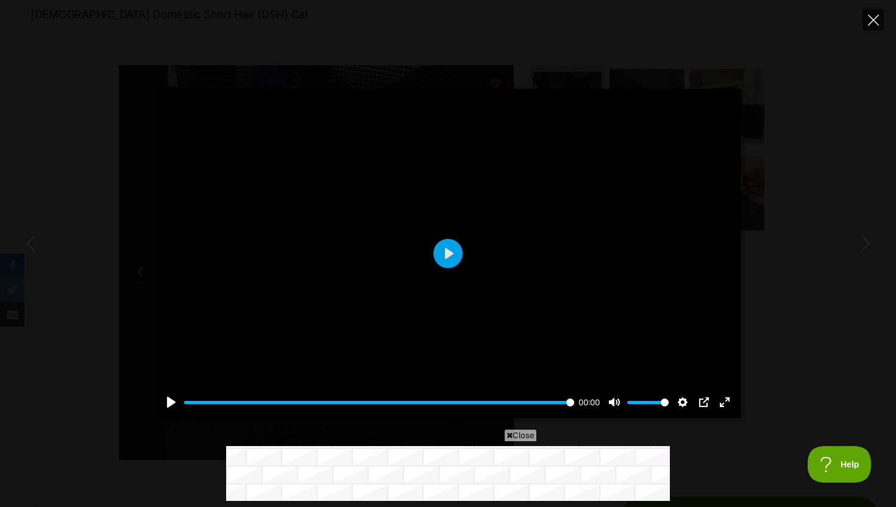
click at [880, 18] on button "Close" at bounding box center [872, 19] width 21 height 21
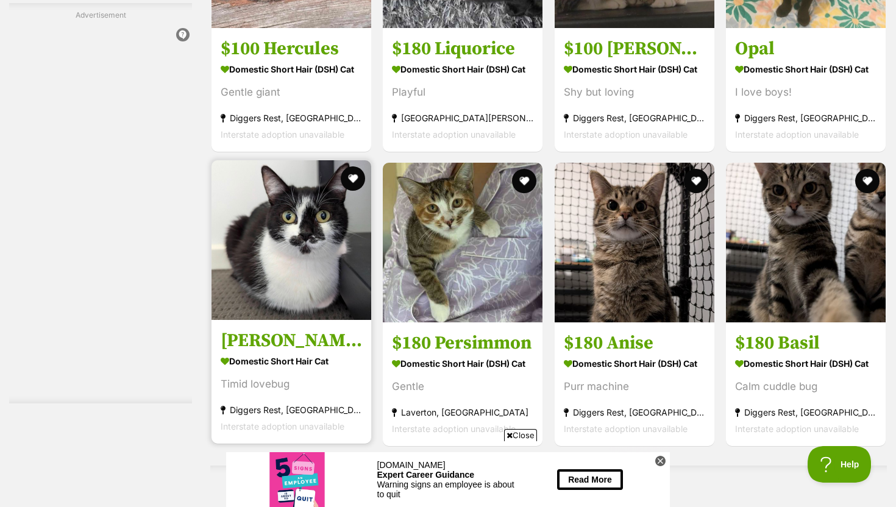
scroll to position [1939, 0]
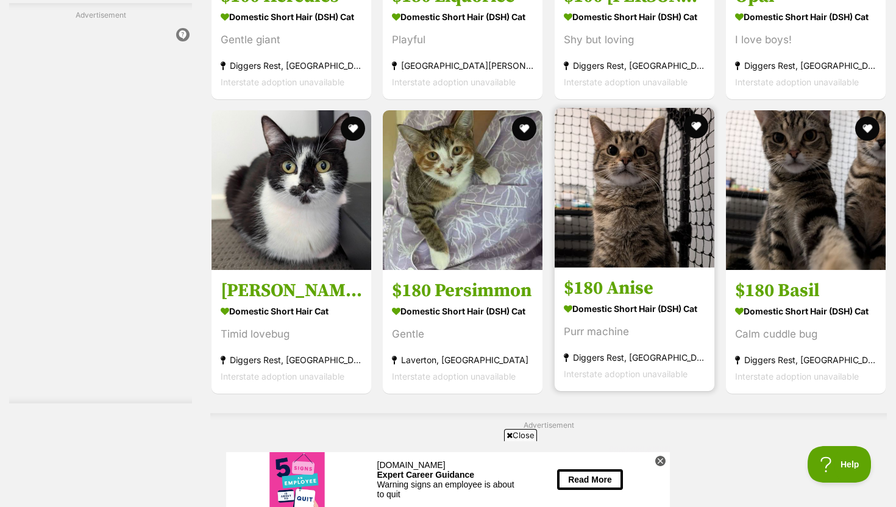
click at [589, 343] on section "Domestic Short Hair (DSH) Cat Purr machine Diggers Rest, VIC Interstate adoptio…" at bounding box center [634, 341] width 141 height 82
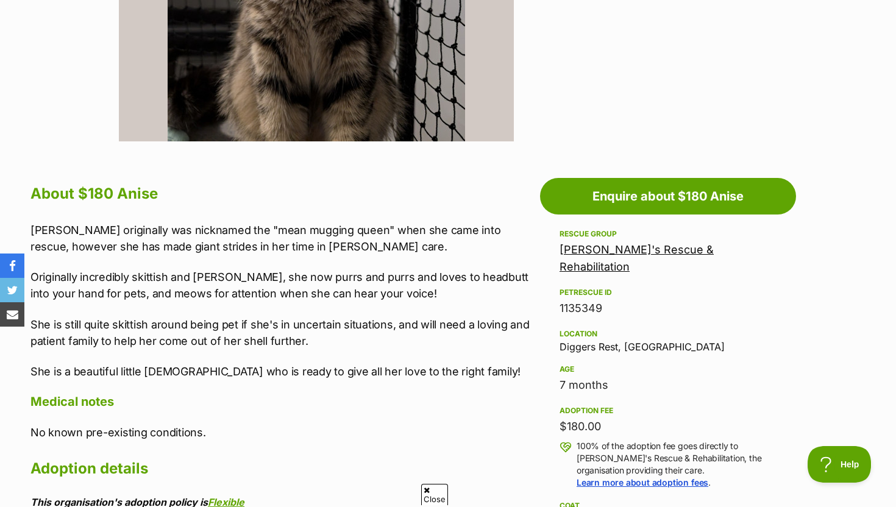
scroll to position [225, 0]
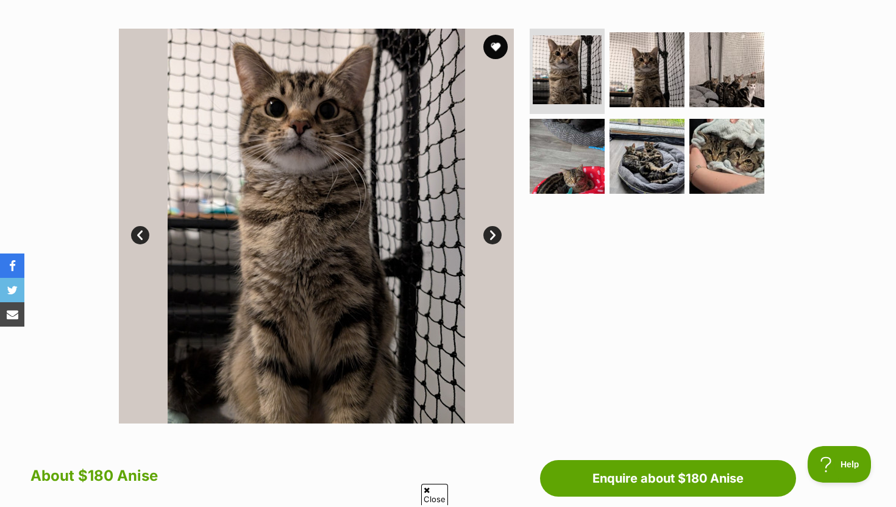
click at [487, 237] on link "Next" at bounding box center [492, 235] width 18 height 18
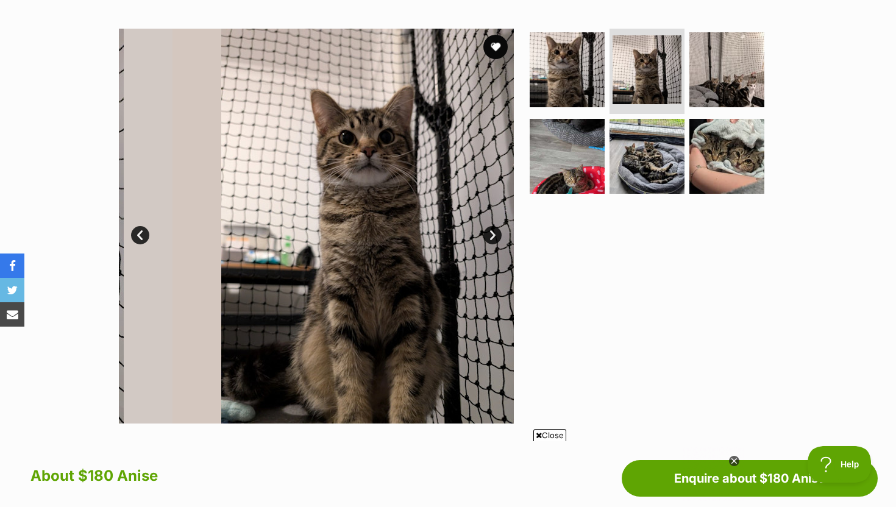
scroll to position [0, 0]
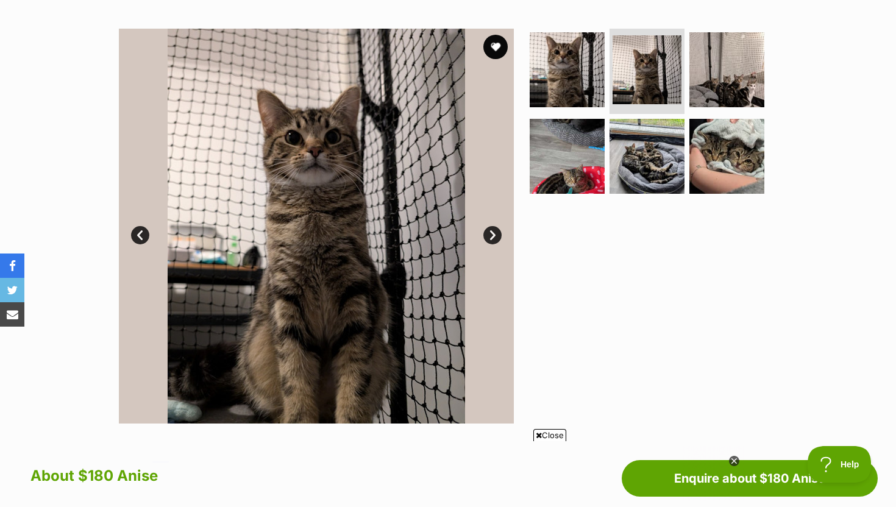
click at [487, 237] on link "Next" at bounding box center [492, 235] width 18 height 18
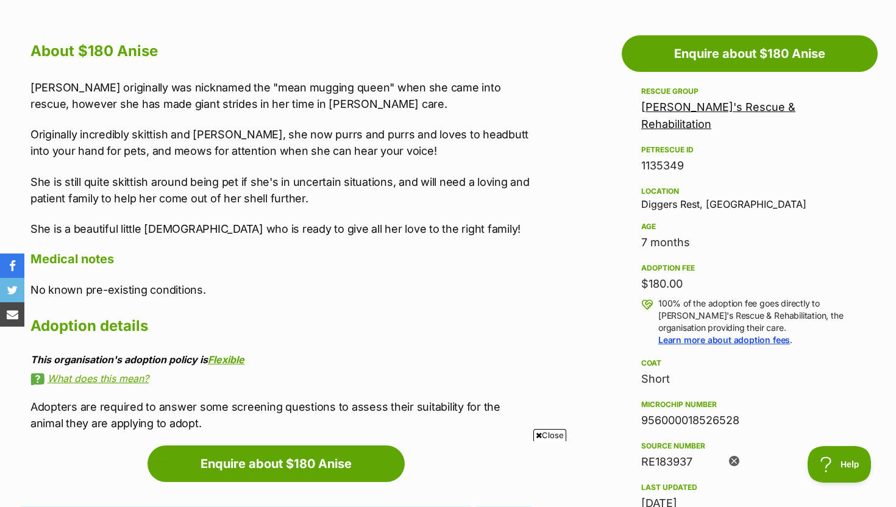
scroll to position [458, 0]
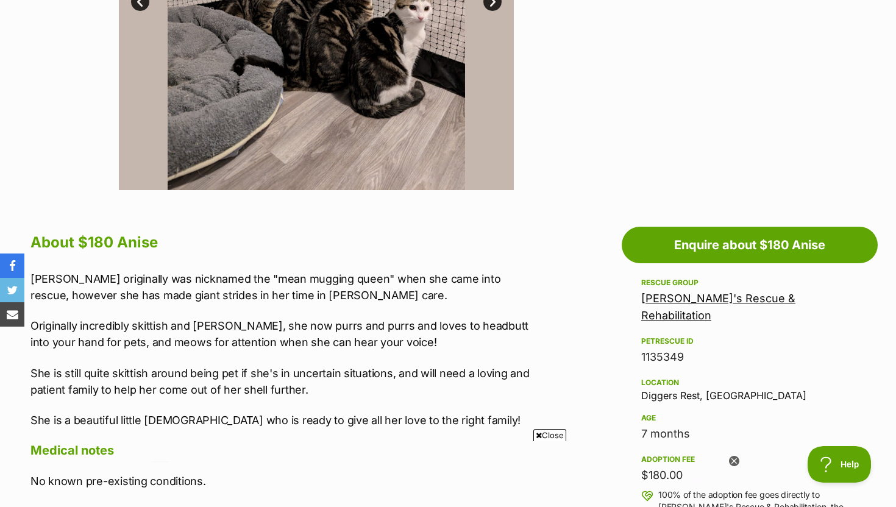
click at [657, 307] on div "Rescue group Oscar's Rescue & Rehabilitation PetRescue ID 1135349 Location Digg…" at bounding box center [749, 489] width 217 height 428
click at [659, 298] on link "[PERSON_NAME]'s Rescue & Rehabilitation" at bounding box center [718, 307] width 154 height 30
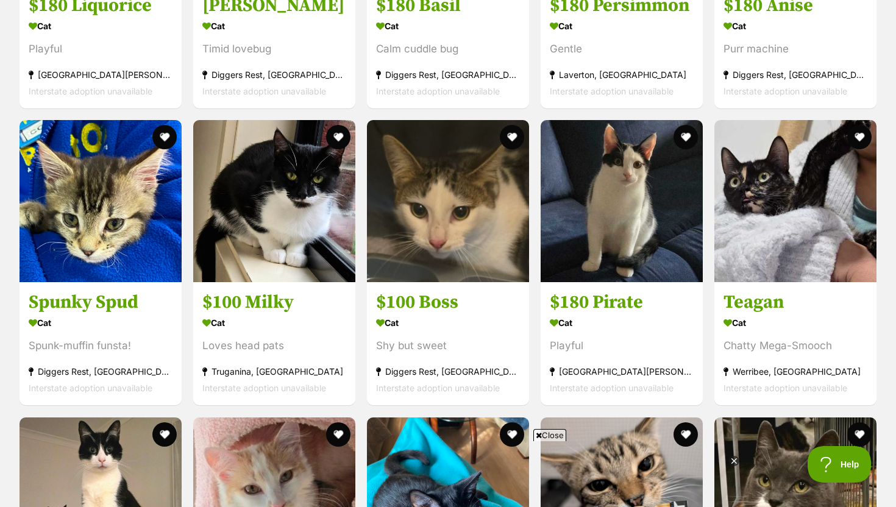
scroll to position [1463, 0]
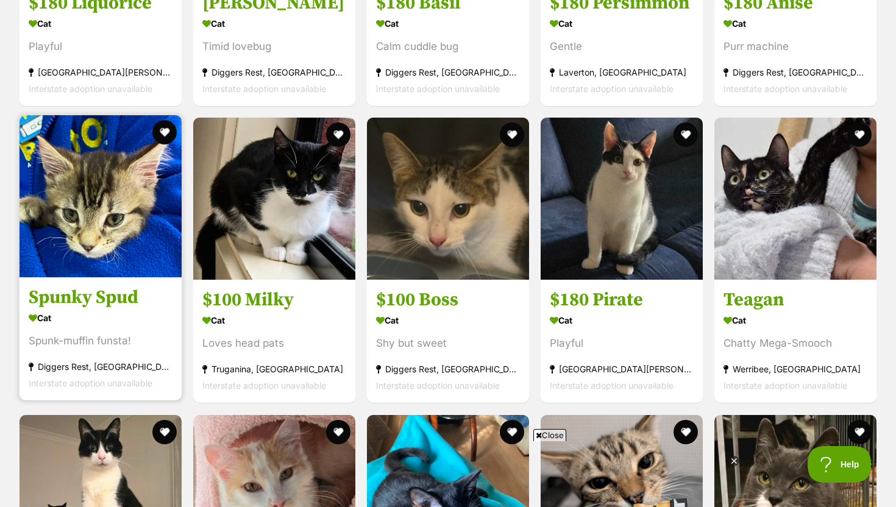
click at [91, 342] on div "Spunk-muffin funsta!" at bounding box center [101, 341] width 144 height 16
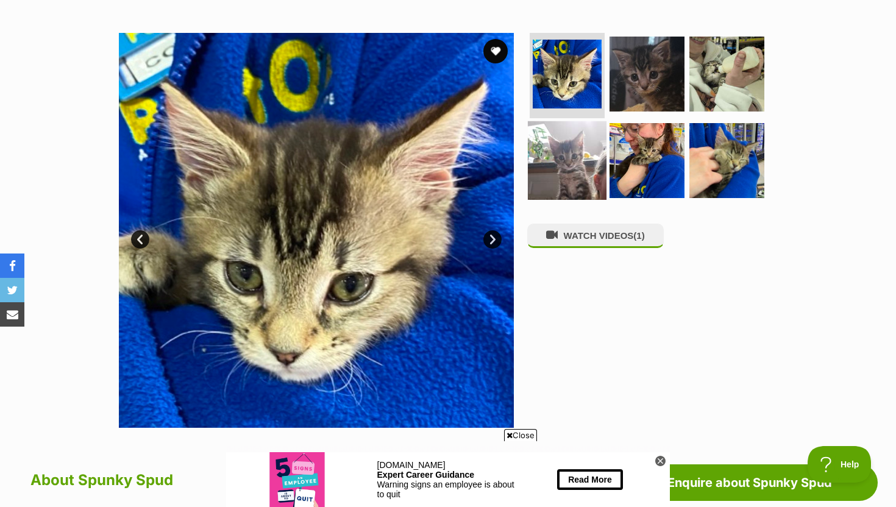
click at [568, 154] on img at bounding box center [567, 160] width 79 height 79
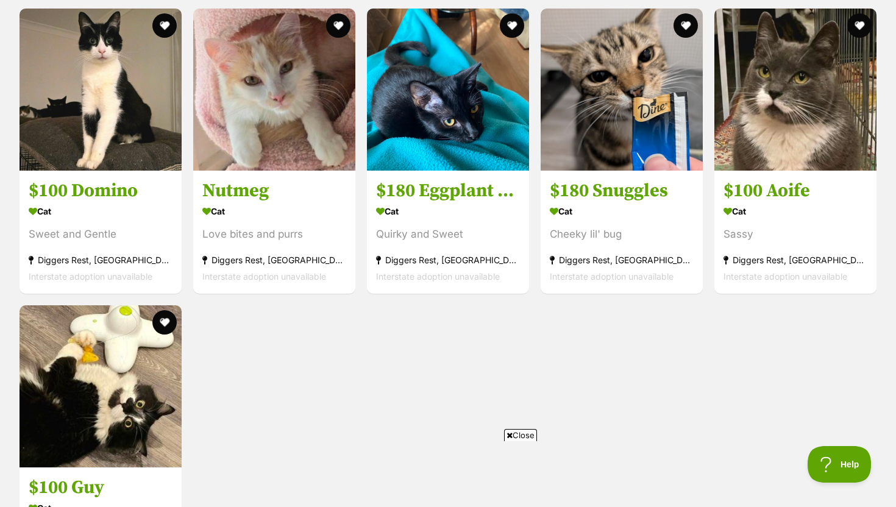
scroll to position [1872, 0]
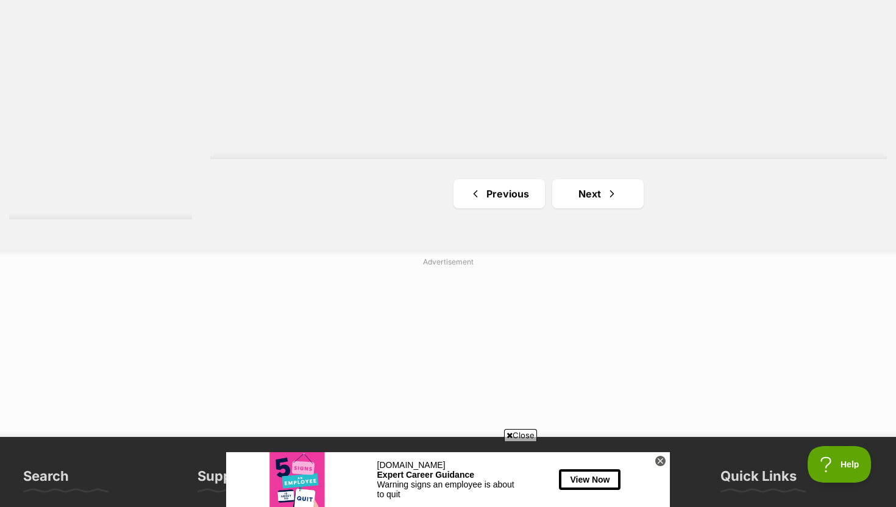
scroll to position [2336, 0]
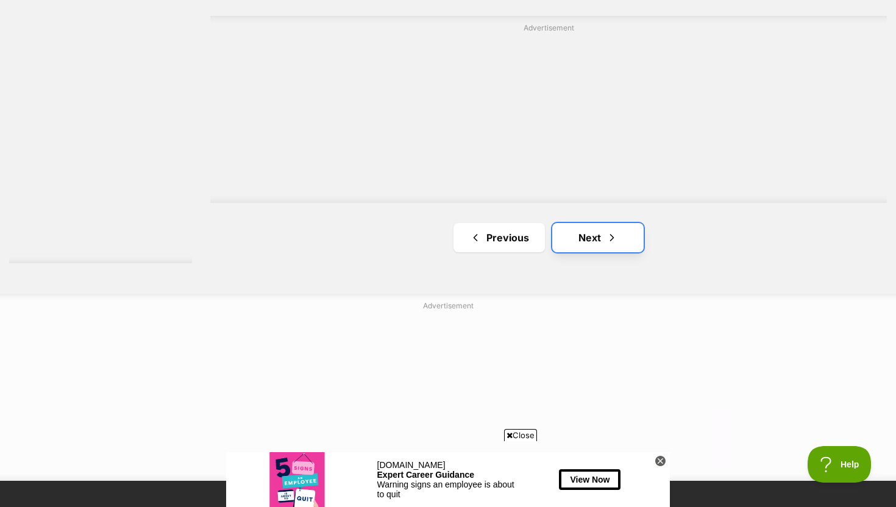
click at [568, 235] on link "Next" at bounding box center [597, 237] width 91 height 29
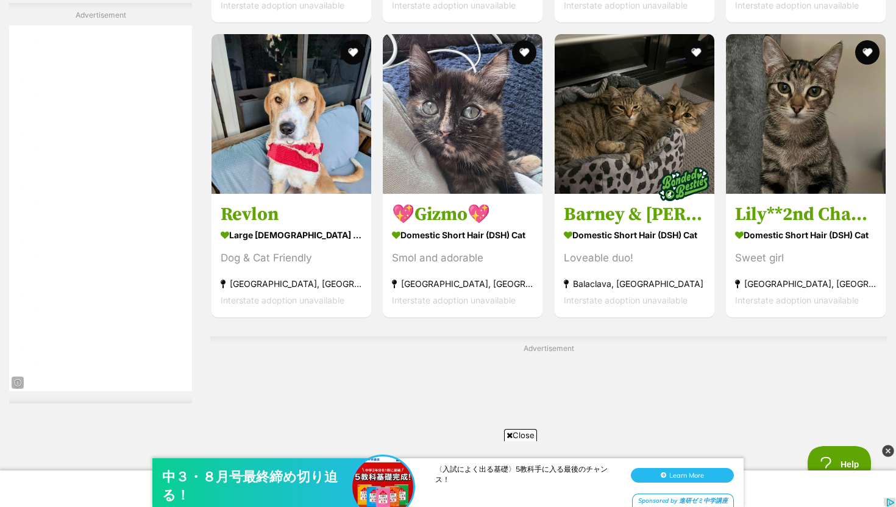
scroll to position [2191, 0]
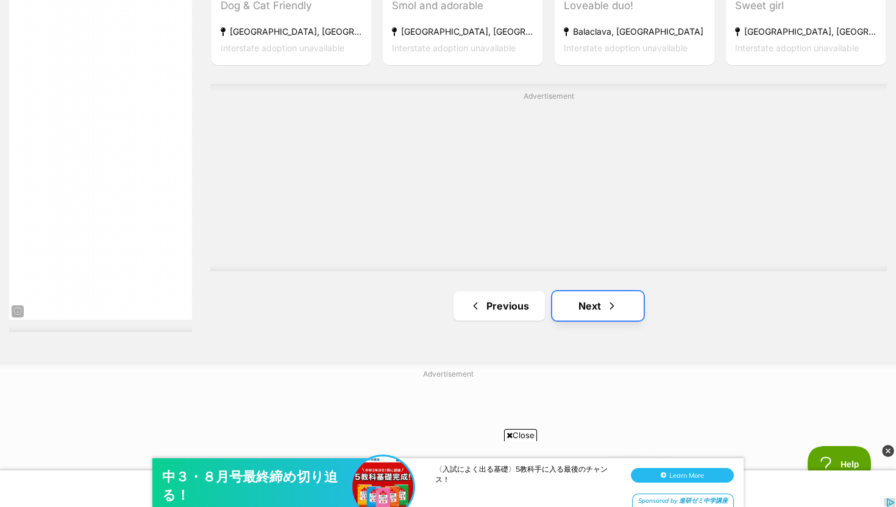
click at [570, 303] on link "Next" at bounding box center [597, 305] width 91 height 29
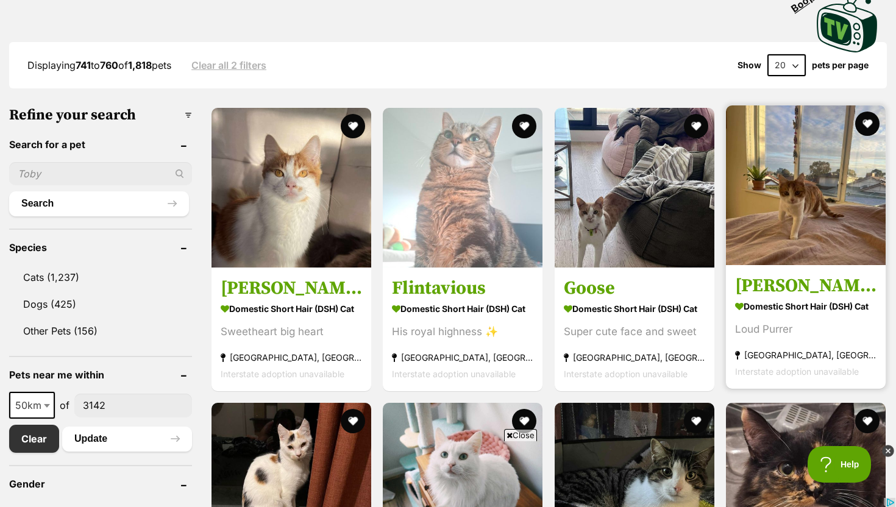
click at [753, 245] on img at bounding box center [806, 185] width 160 height 160
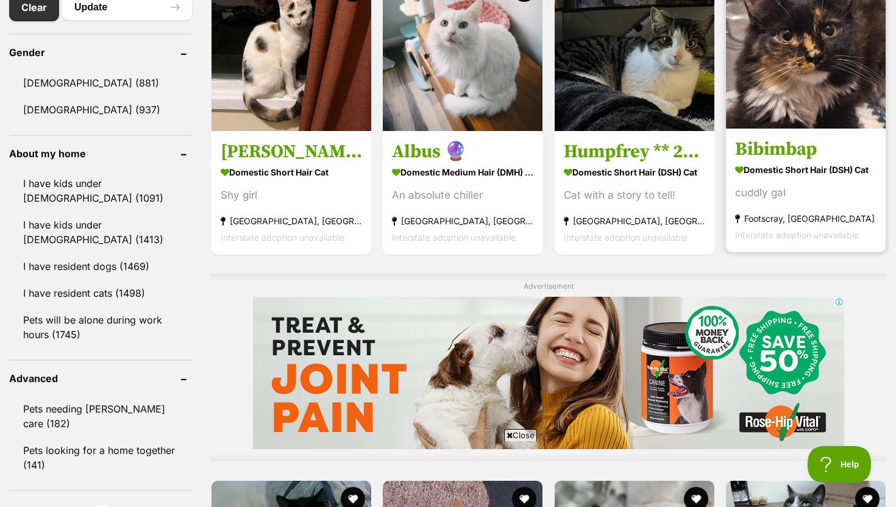
click at [805, 103] on img at bounding box center [806, 49] width 160 height 160
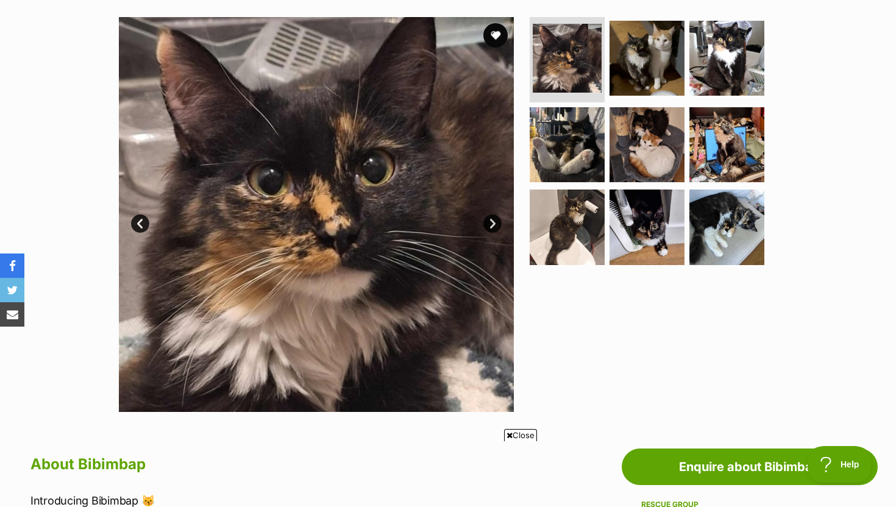
click at [497, 217] on link "Next" at bounding box center [492, 223] width 18 height 18
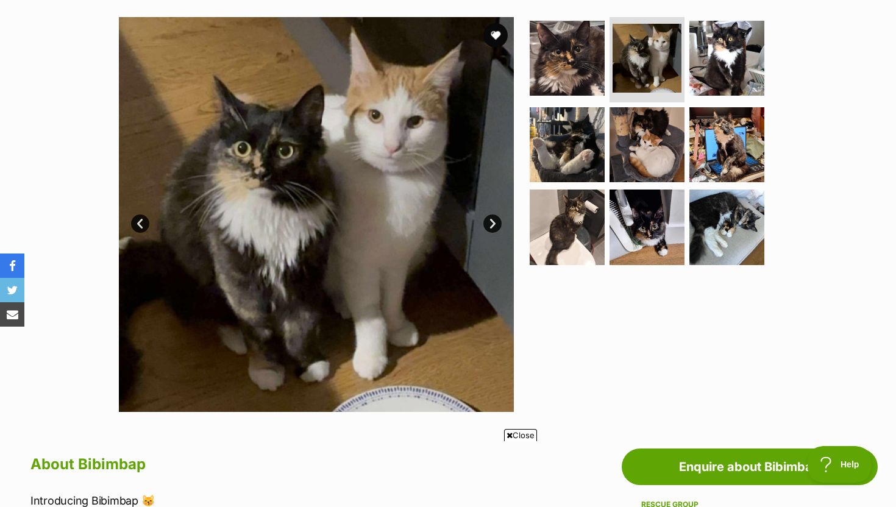
click at [490, 220] on link "Next" at bounding box center [492, 223] width 18 height 18
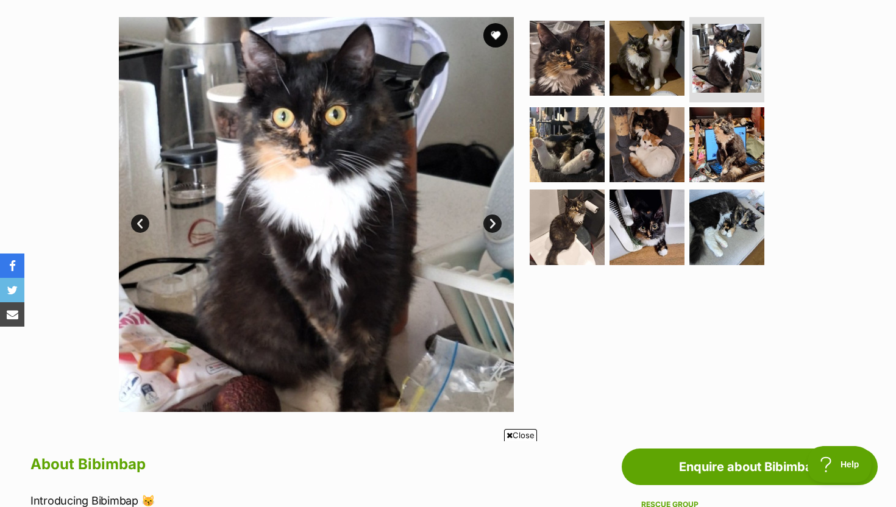
click at [490, 222] on link "Next" at bounding box center [492, 223] width 18 height 18
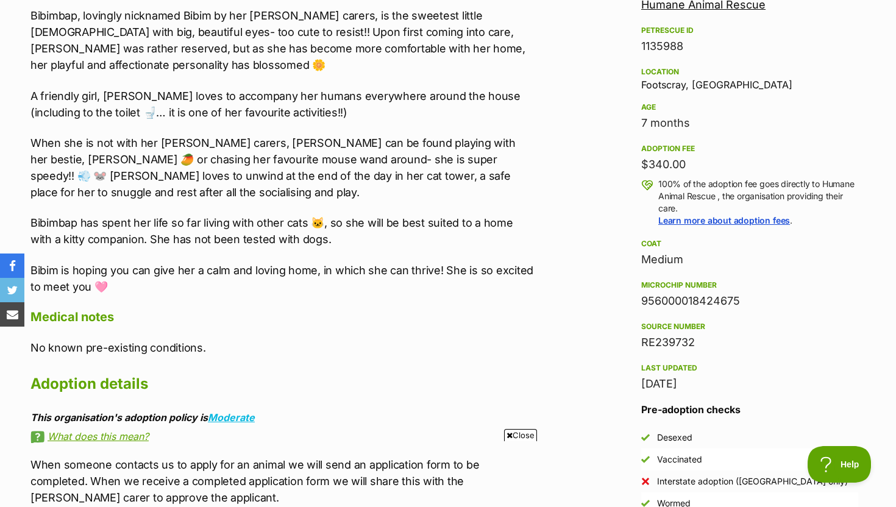
scroll to position [755, 0]
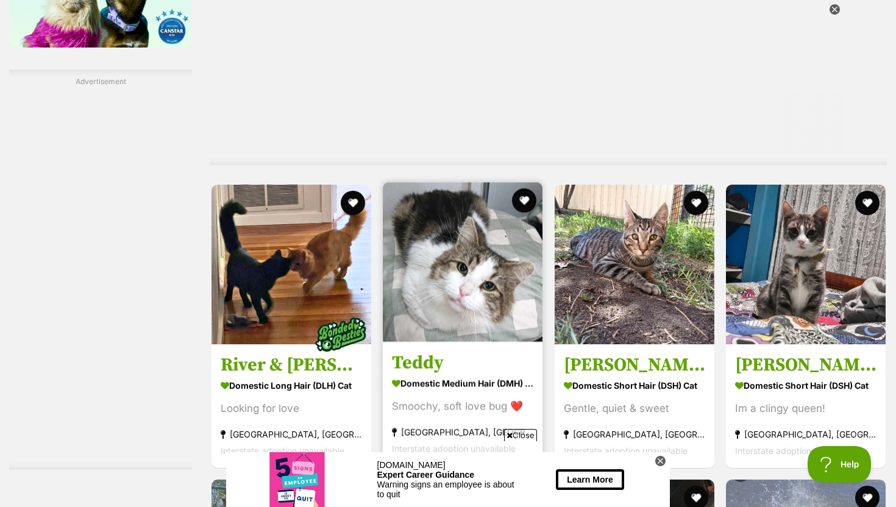
click at [416, 337] on img at bounding box center [463, 262] width 160 height 160
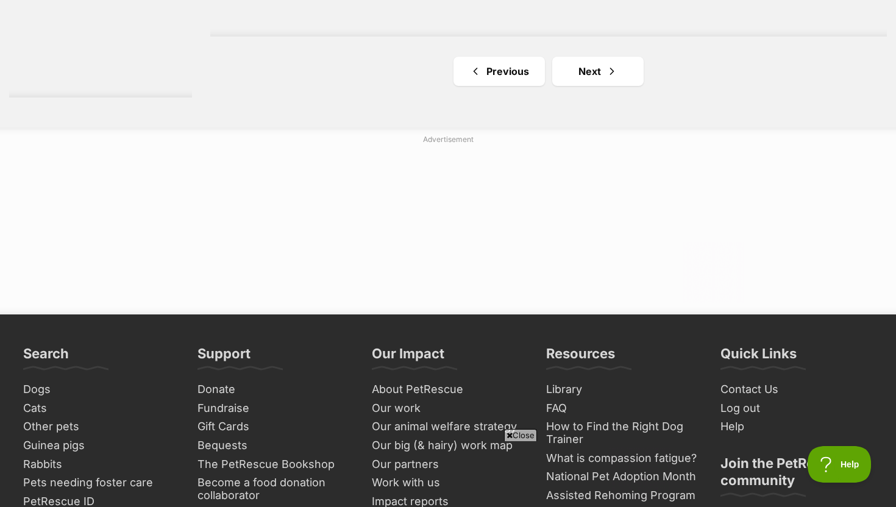
scroll to position [2427, 0]
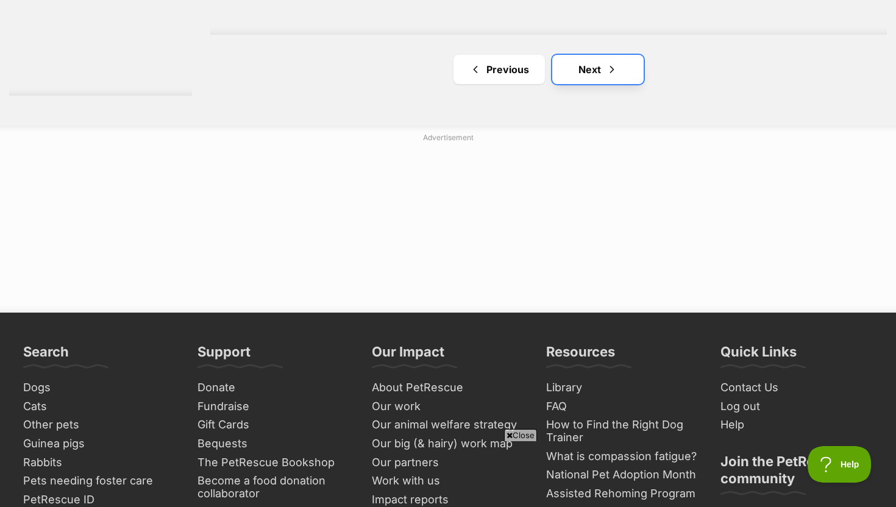
click at [585, 79] on link "Next" at bounding box center [597, 69] width 91 height 29
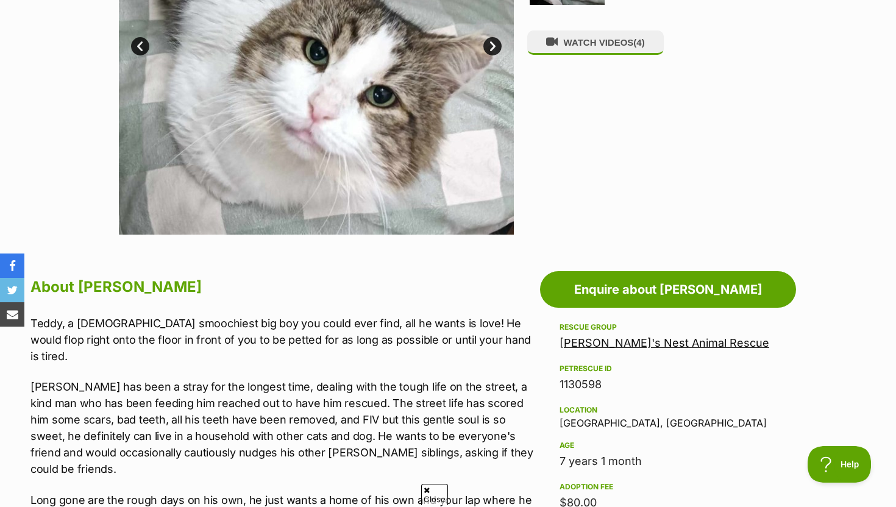
scroll to position [415, 0]
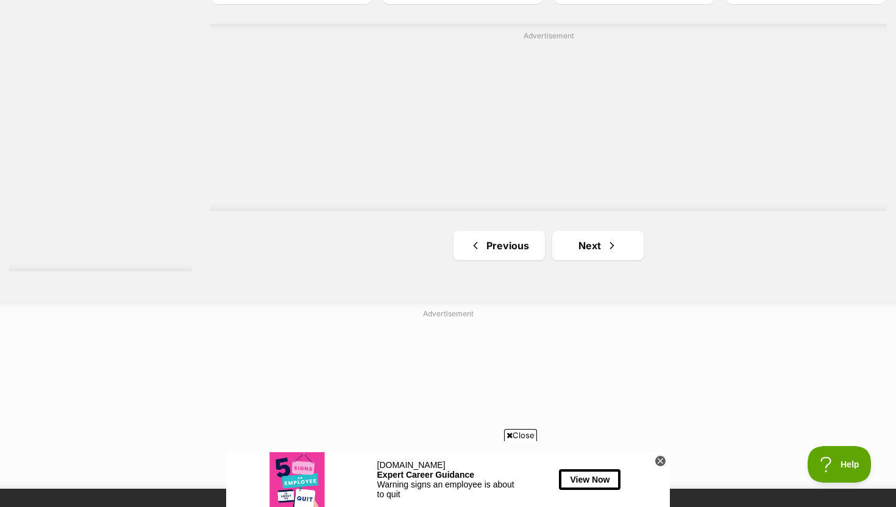
scroll to position [2330, 0]
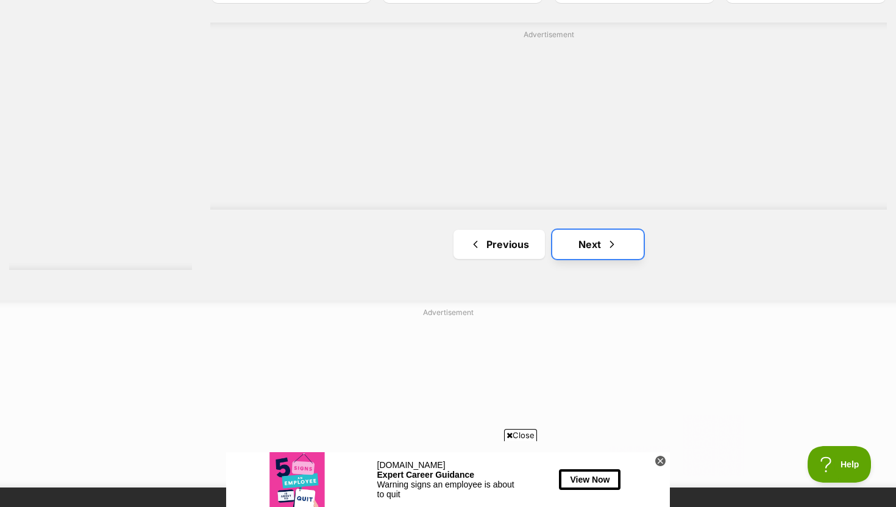
click at [596, 248] on link "Next" at bounding box center [597, 244] width 91 height 29
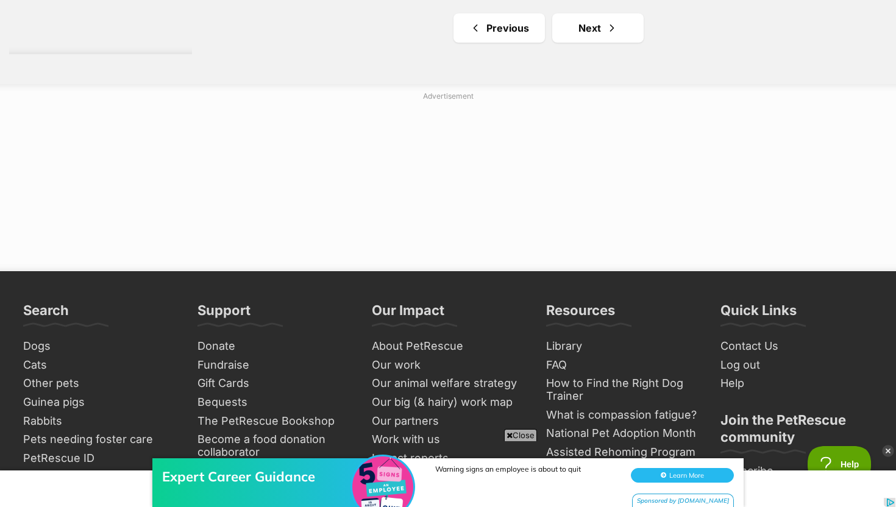
scroll to position [2470, 0]
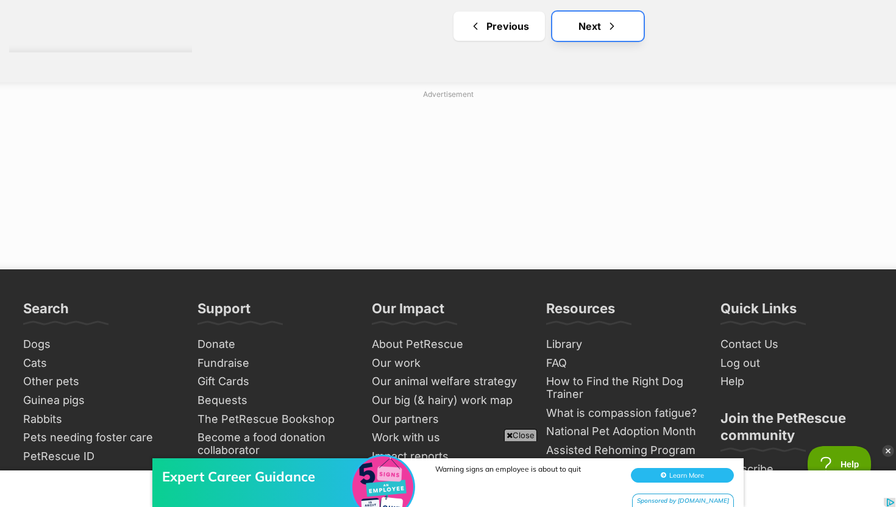
click at [617, 27] on link "Next" at bounding box center [597, 26] width 91 height 29
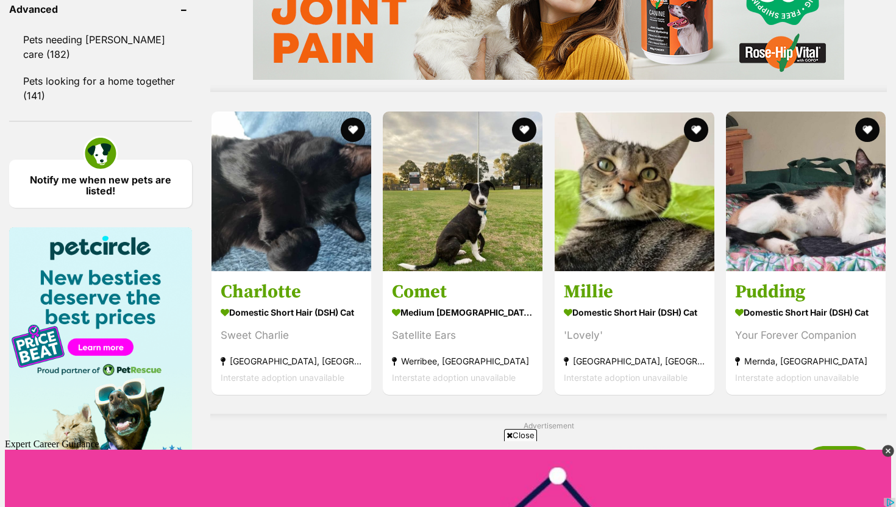
scroll to position [1066, 0]
